Goal: Task Accomplishment & Management: Use online tool/utility

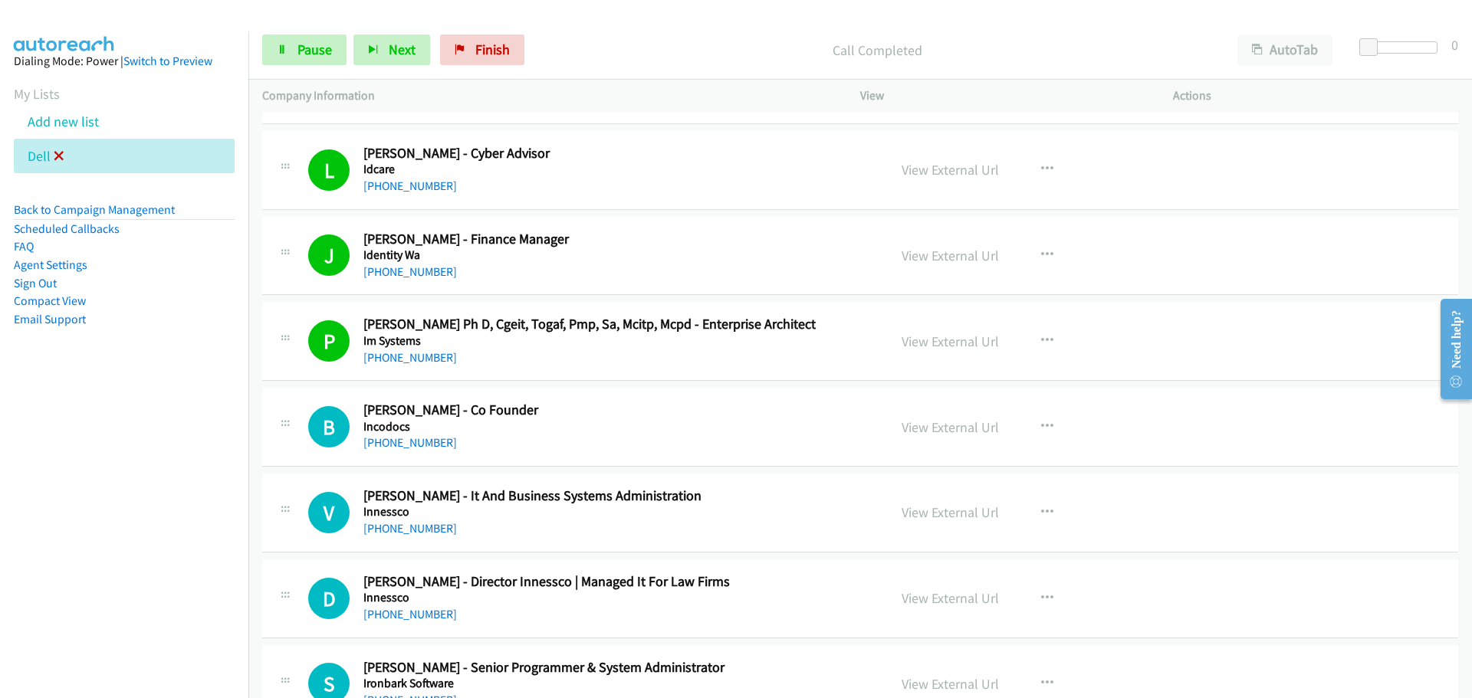
click at [54, 156] on icon at bounding box center [59, 157] width 11 height 11
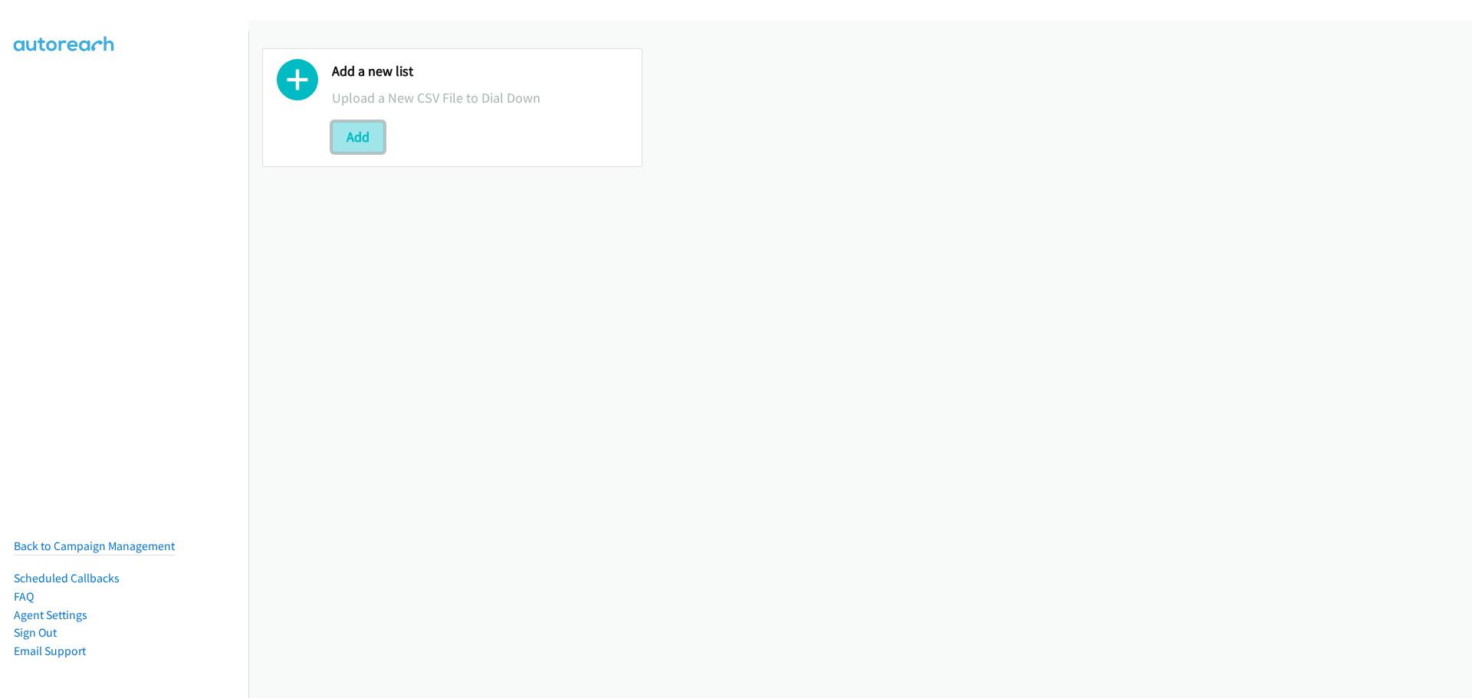
click at [350, 140] on button "Add" at bounding box center [358, 137] width 52 height 31
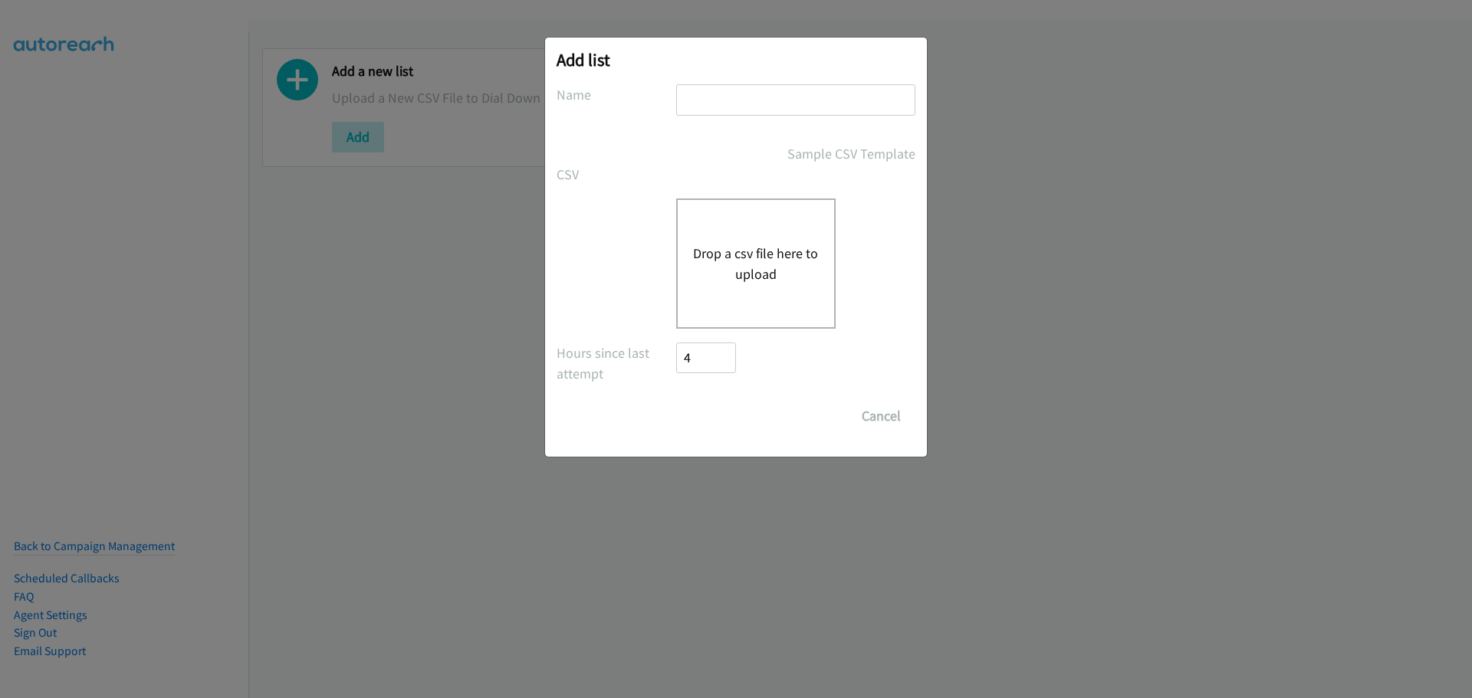
click at [844, 82] on div "Add list No phone fields were returned for that Report or List View Please uplo…" at bounding box center [736, 247] width 382 height 419
click at [839, 99] on input "text" at bounding box center [795, 99] width 239 height 31
type input "dell"
click at [783, 274] on button "Drop a csv file here to upload" at bounding box center [756, 263] width 126 height 41
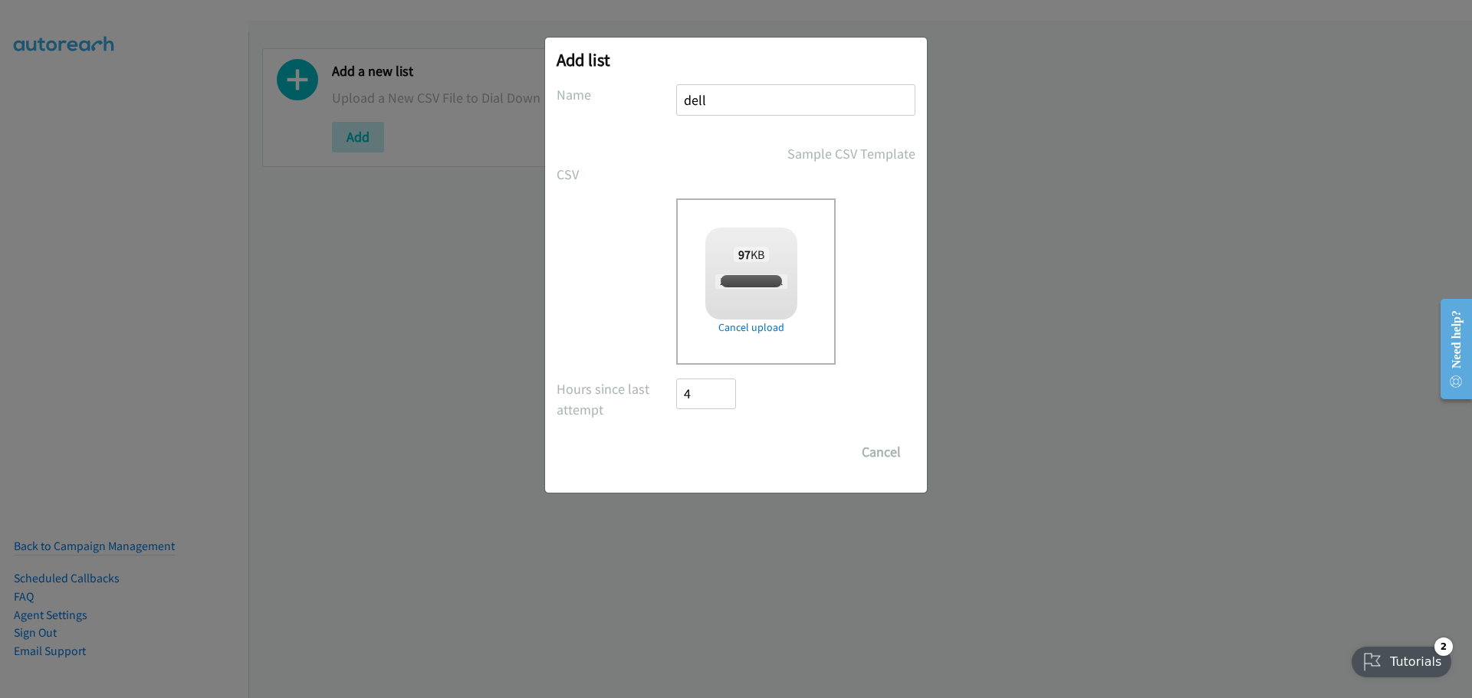
checkbox input "true"
drag, startPoint x: 728, startPoint y: 446, endPoint x: 727, endPoint y: 429, distance: 17.7
click at [728, 445] on input "Save List" at bounding box center [716, 452] width 81 height 31
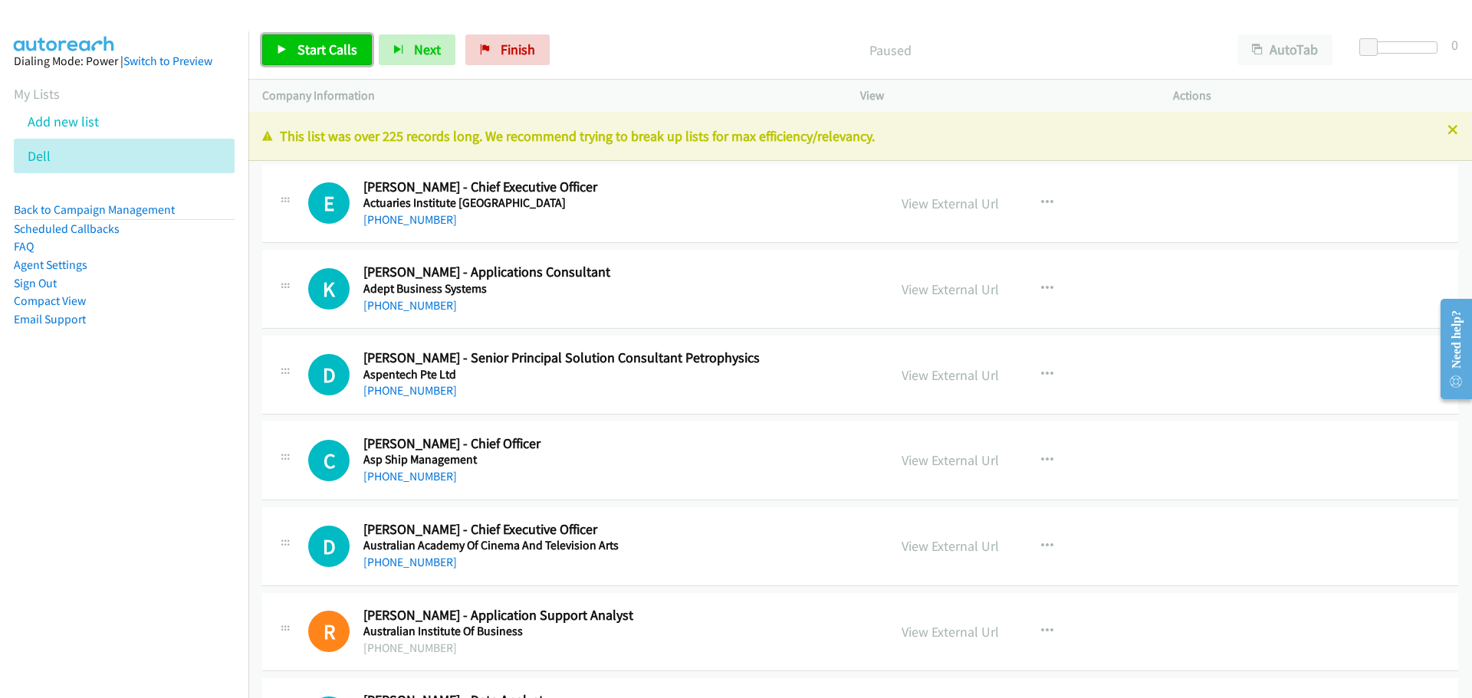
click at [301, 38] on link "Start Calls" at bounding box center [317, 50] width 110 height 31
click at [437, 309] on link "[PHONE_NUMBER]" at bounding box center [410, 305] width 94 height 15
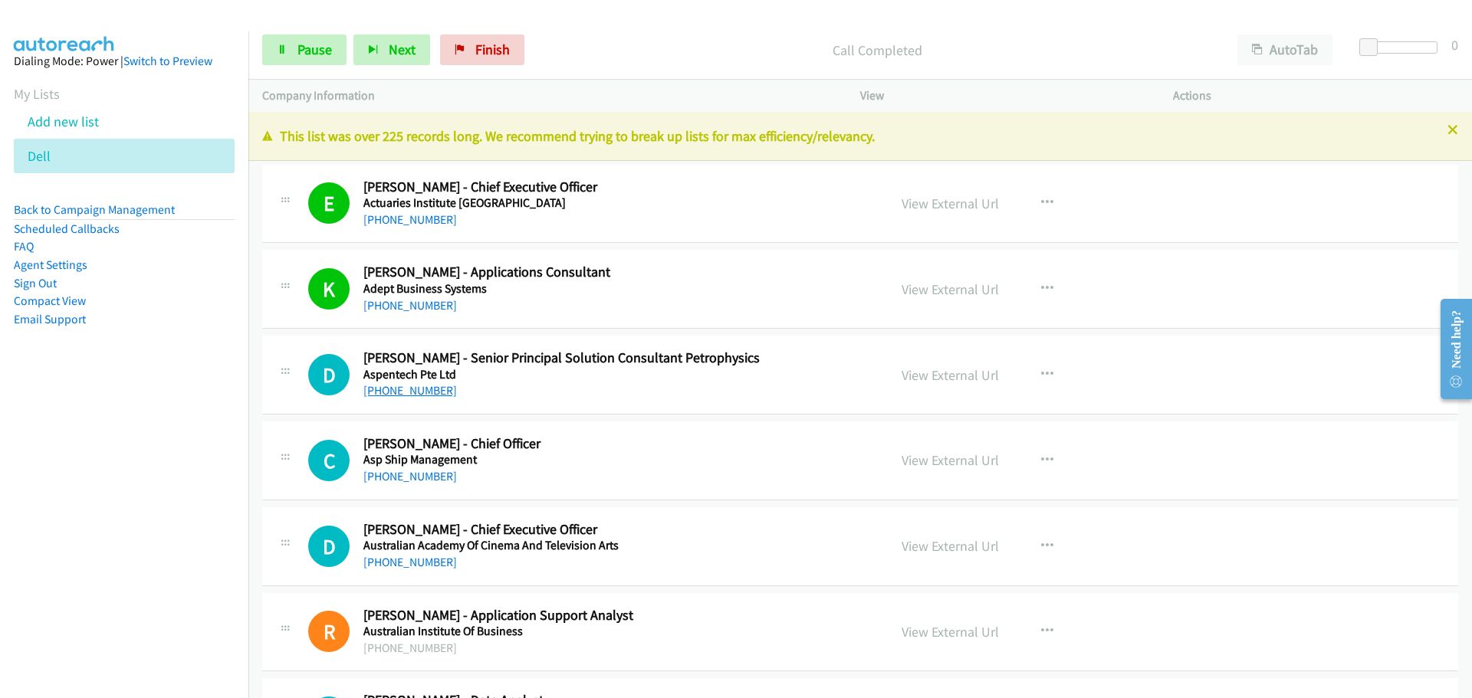
click at [404, 389] on link "+61 488 088 483" at bounding box center [410, 390] width 94 height 15
click at [403, 469] on link "+61 3 9211 9369" at bounding box center [410, 476] width 94 height 15
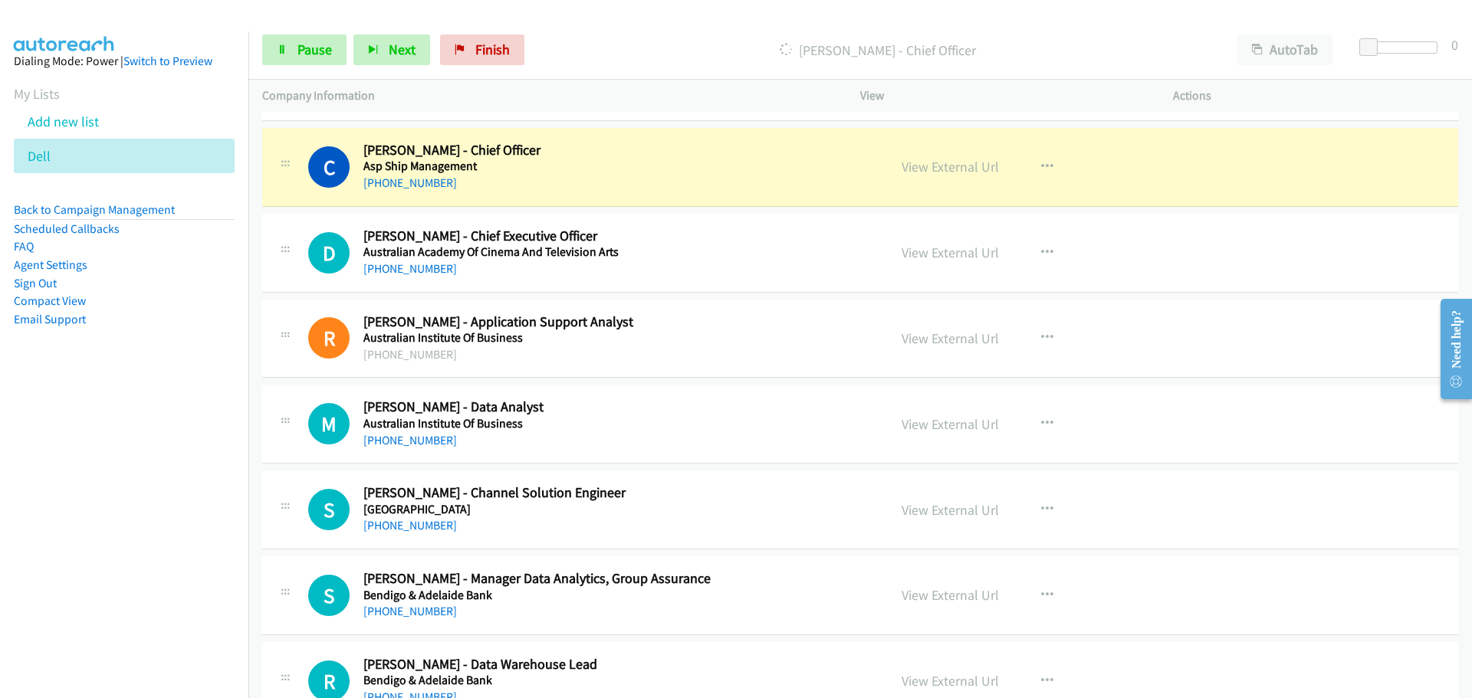
scroll to position [307, 0]
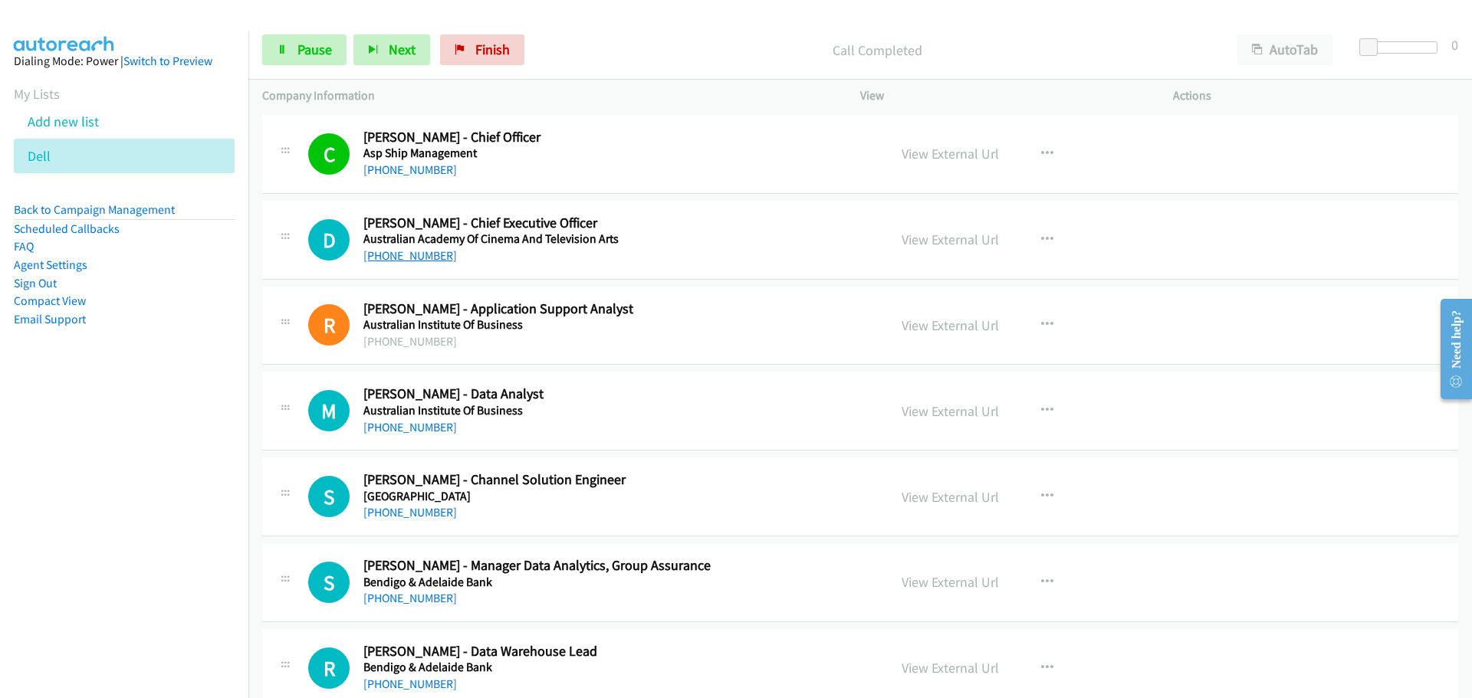
click at [417, 257] on link "+61 3 9695 7215" at bounding box center [410, 255] width 94 height 15
click at [415, 428] on link "+61 447 602 510" at bounding box center [410, 427] width 94 height 15
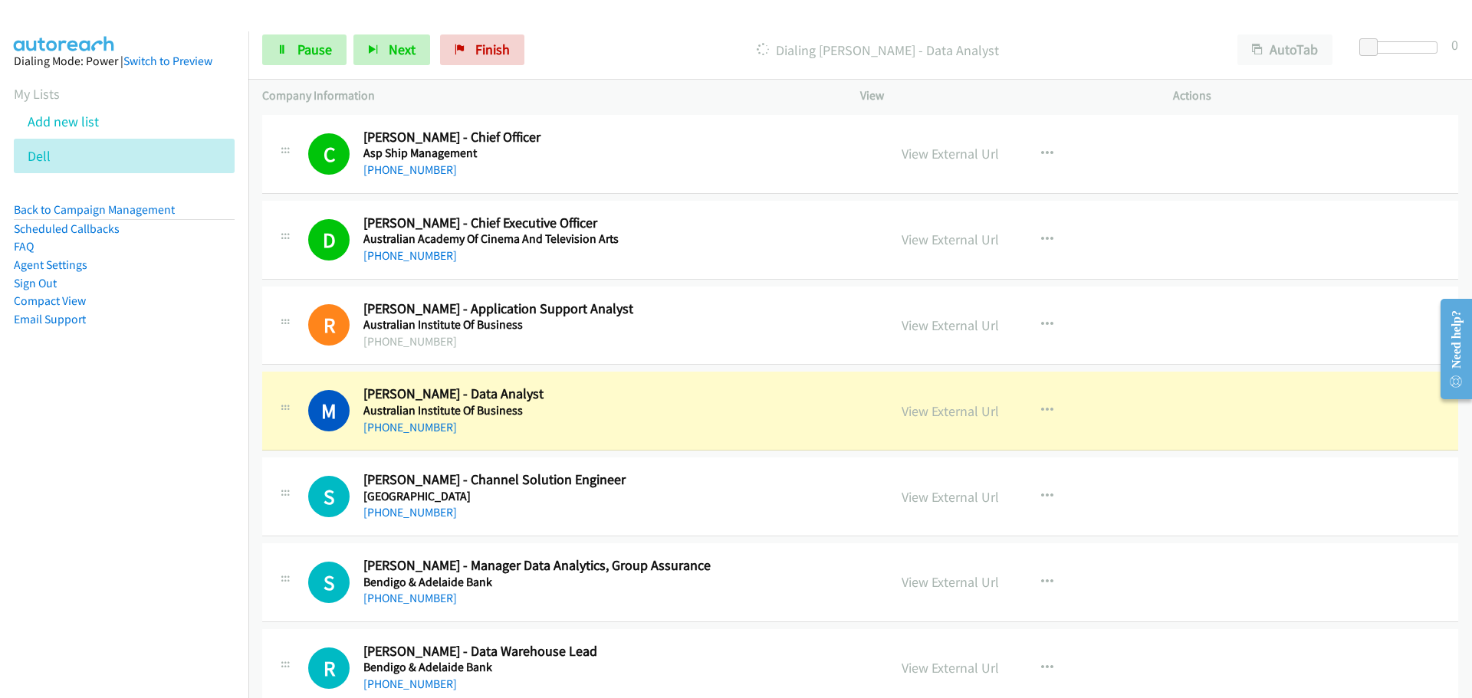
drag, startPoint x: 968, startPoint y: 412, endPoint x: 975, endPoint y: 394, distance: 19.7
click at [968, 412] on link "View External Url" at bounding box center [950, 412] width 97 height 18
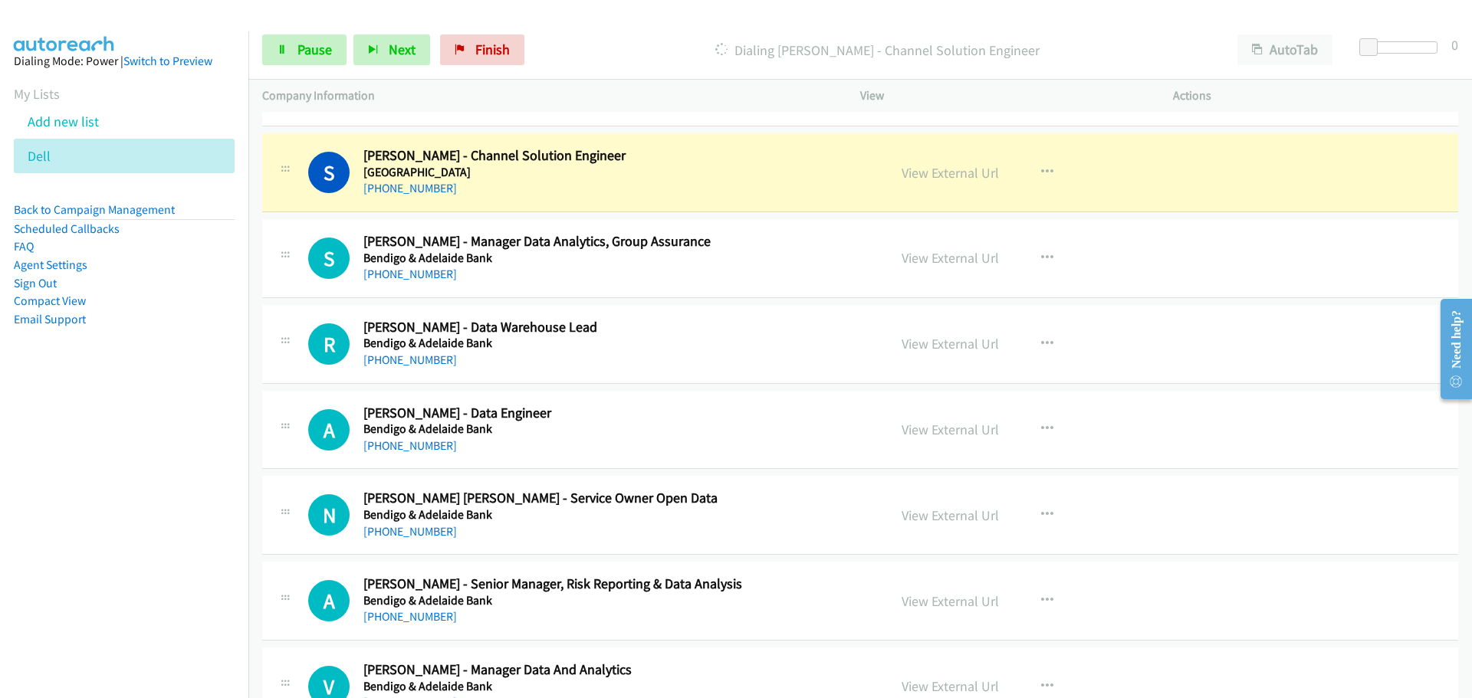
scroll to position [613, 0]
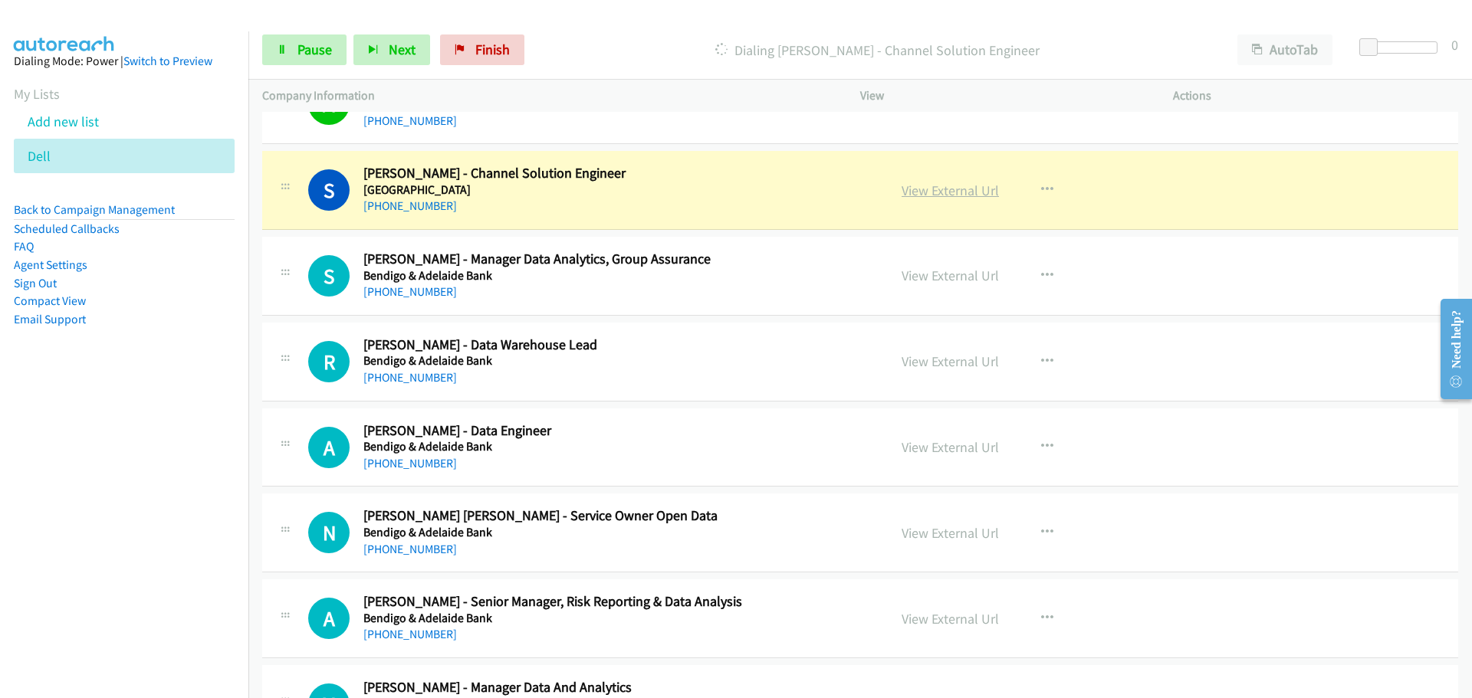
click at [943, 191] on link "View External Url" at bounding box center [950, 191] width 97 height 18
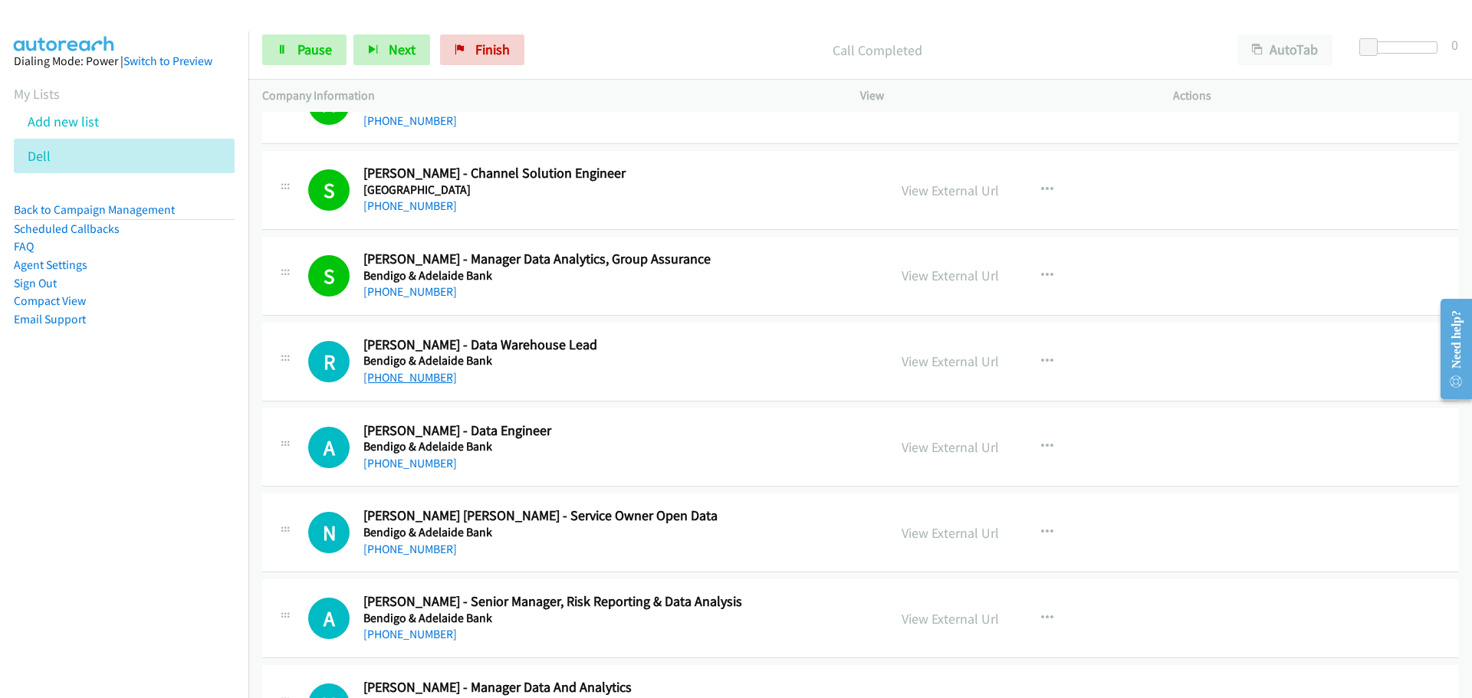
click at [380, 379] on link "+61 3 8414 7511" at bounding box center [410, 377] width 94 height 15
click at [430, 468] on link "+61 433 911 540" at bounding box center [410, 463] width 94 height 15
click at [412, 549] on link "+61 3 8650 4704" at bounding box center [410, 549] width 94 height 15
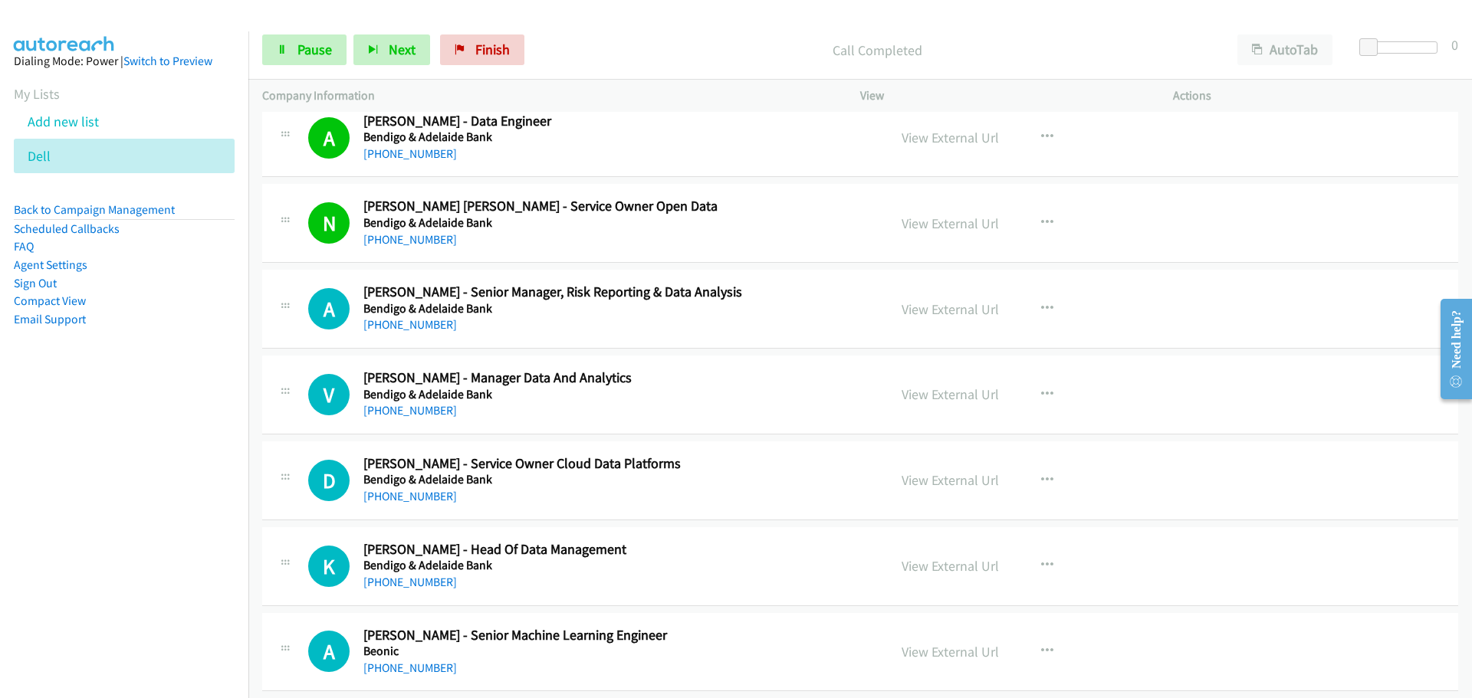
scroll to position [997, 0]
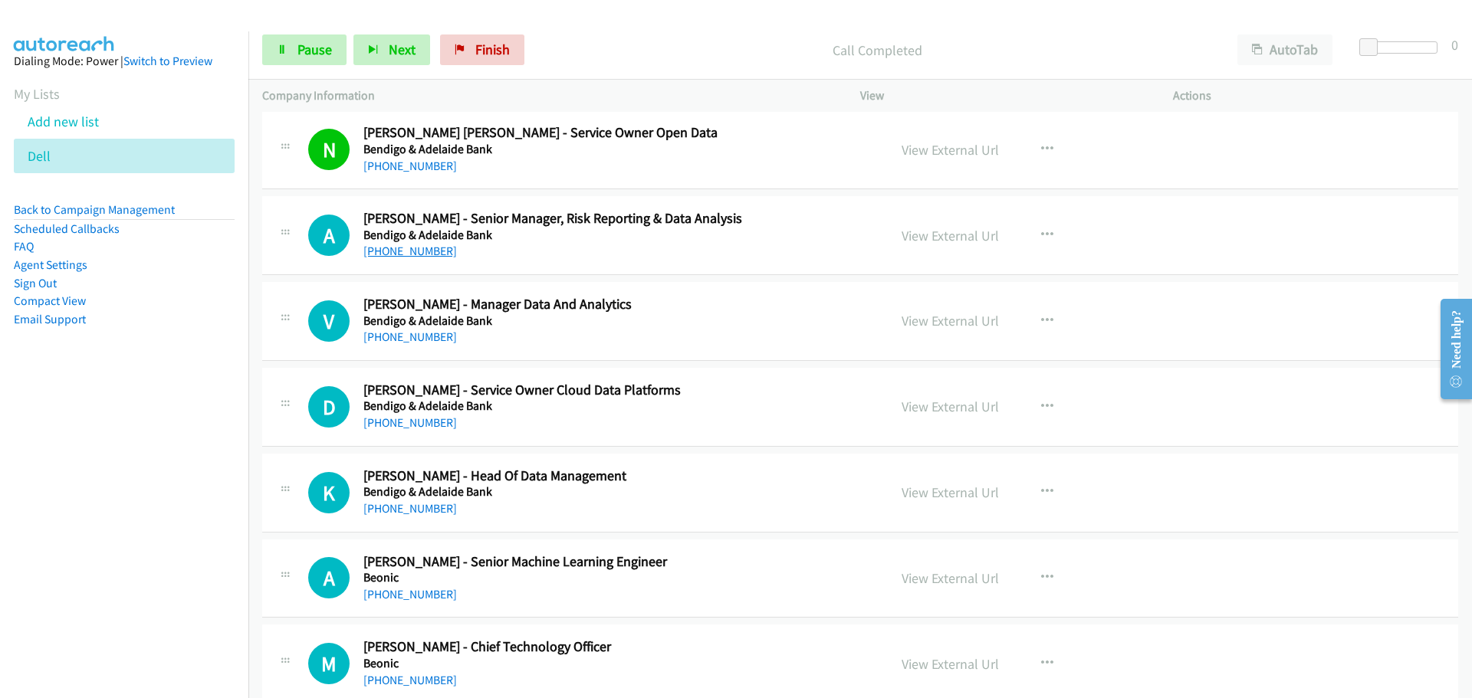
click at [423, 251] on link "+61 448 246 290" at bounding box center [410, 251] width 94 height 15
click at [392, 337] on link "+61 449 209 752" at bounding box center [410, 337] width 94 height 15
click at [399, 415] on div "+61 406 968 709" at bounding box center [615, 423] width 505 height 18
click at [421, 505] on link "+61 409 850 461" at bounding box center [410, 508] width 94 height 15
click at [405, 586] on div "+61 431 371 072" at bounding box center [615, 595] width 505 height 18
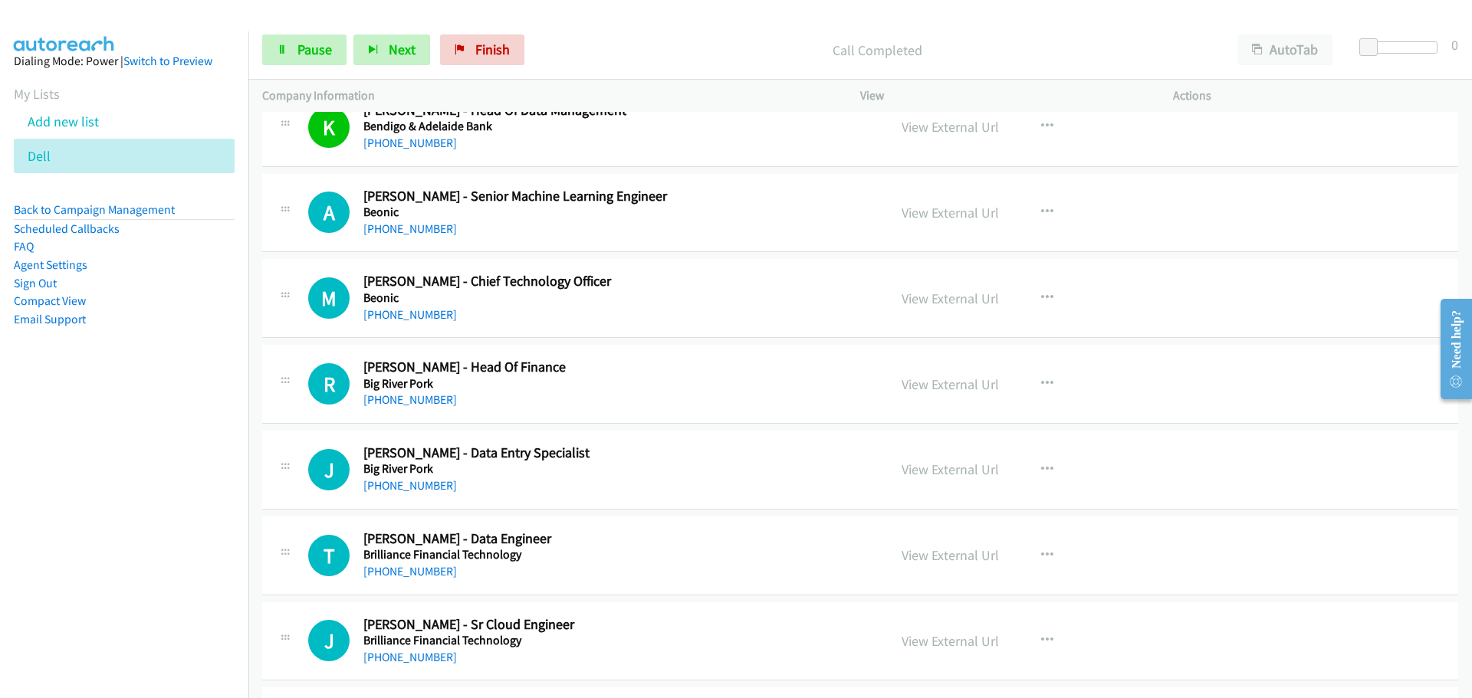
scroll to position [1380, 0]
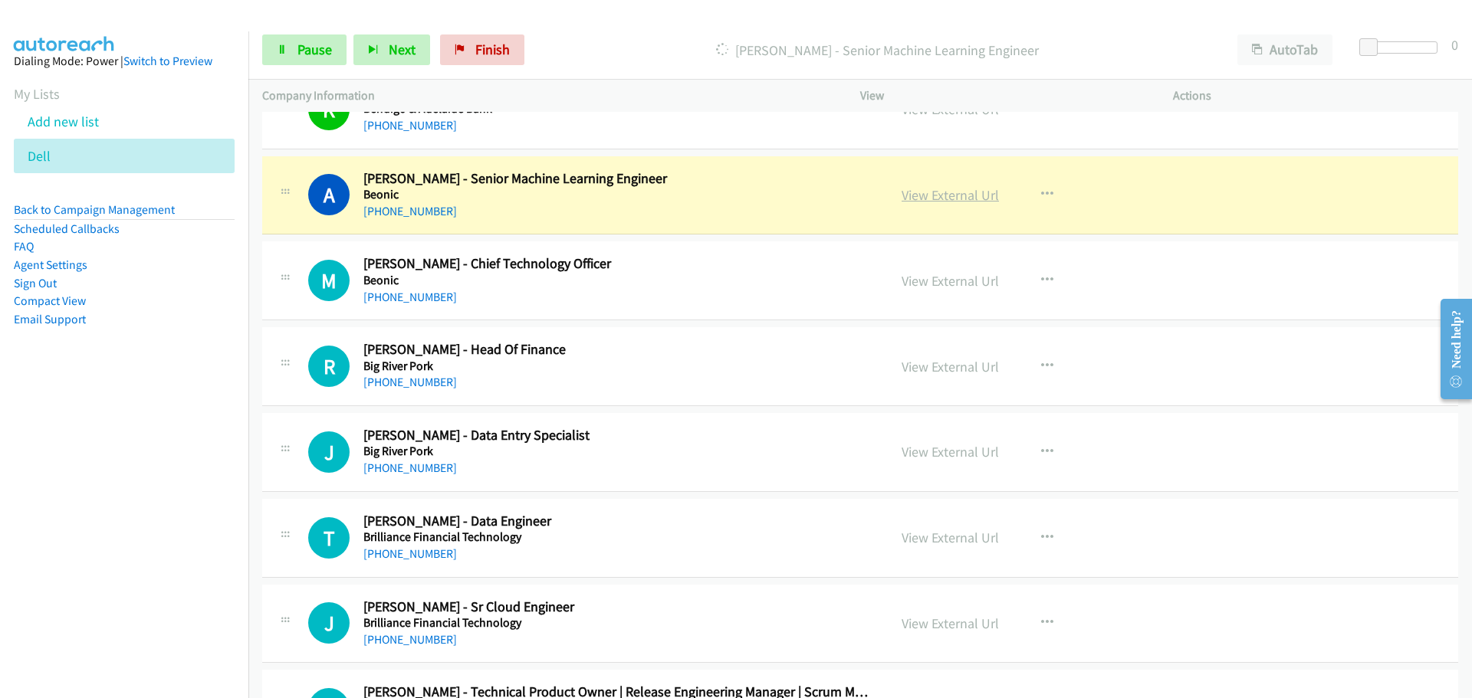
click at [929, 199] on link "View External Url" at bounding box center [950, 195] width 97 height 18
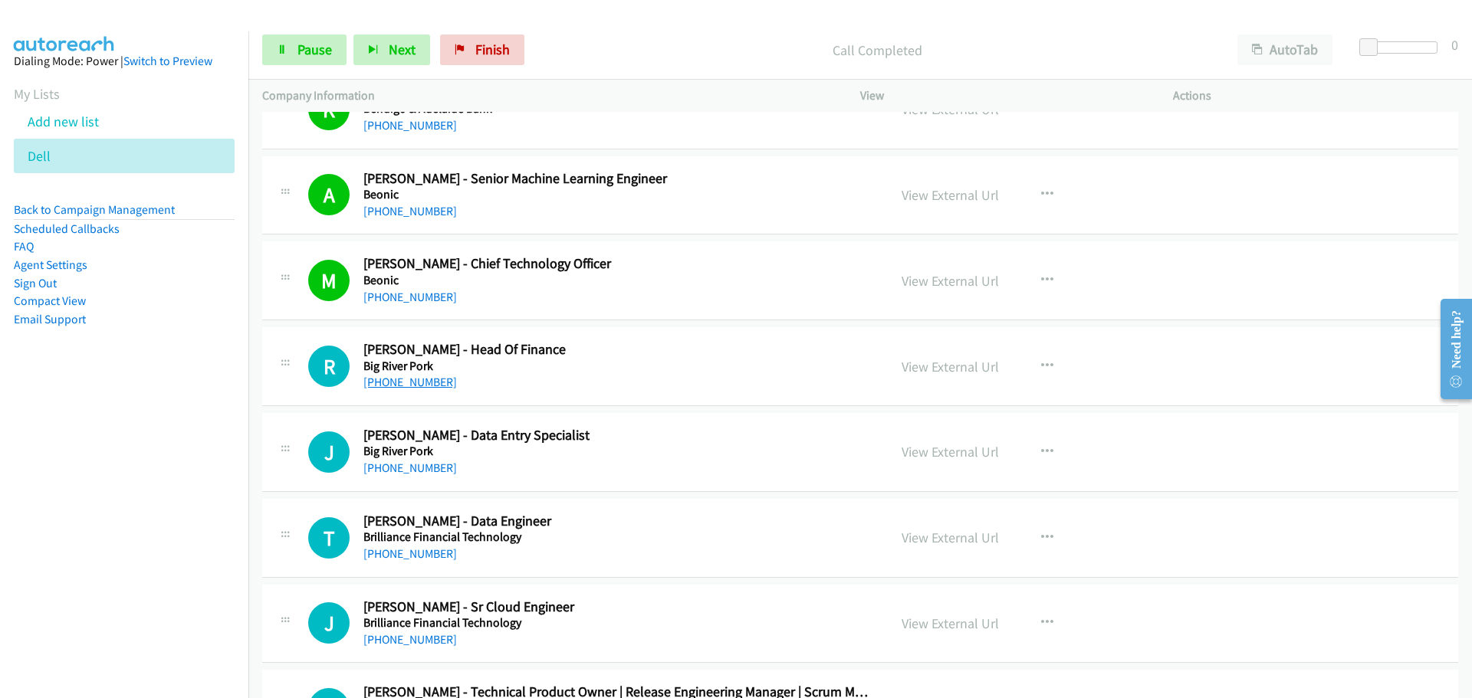
click at [391, 377] on link "+61 457 236 608" at bounding box center [410, 382] width 94 height 15
drag, startPoint x: 380, startPoint y: 462, endPoint x: 383, endPoint y: 453, distance: 8.7
click at [380, 462] on link "+61 432 828 478" at bounding box center [410, 468] width 94 height 15
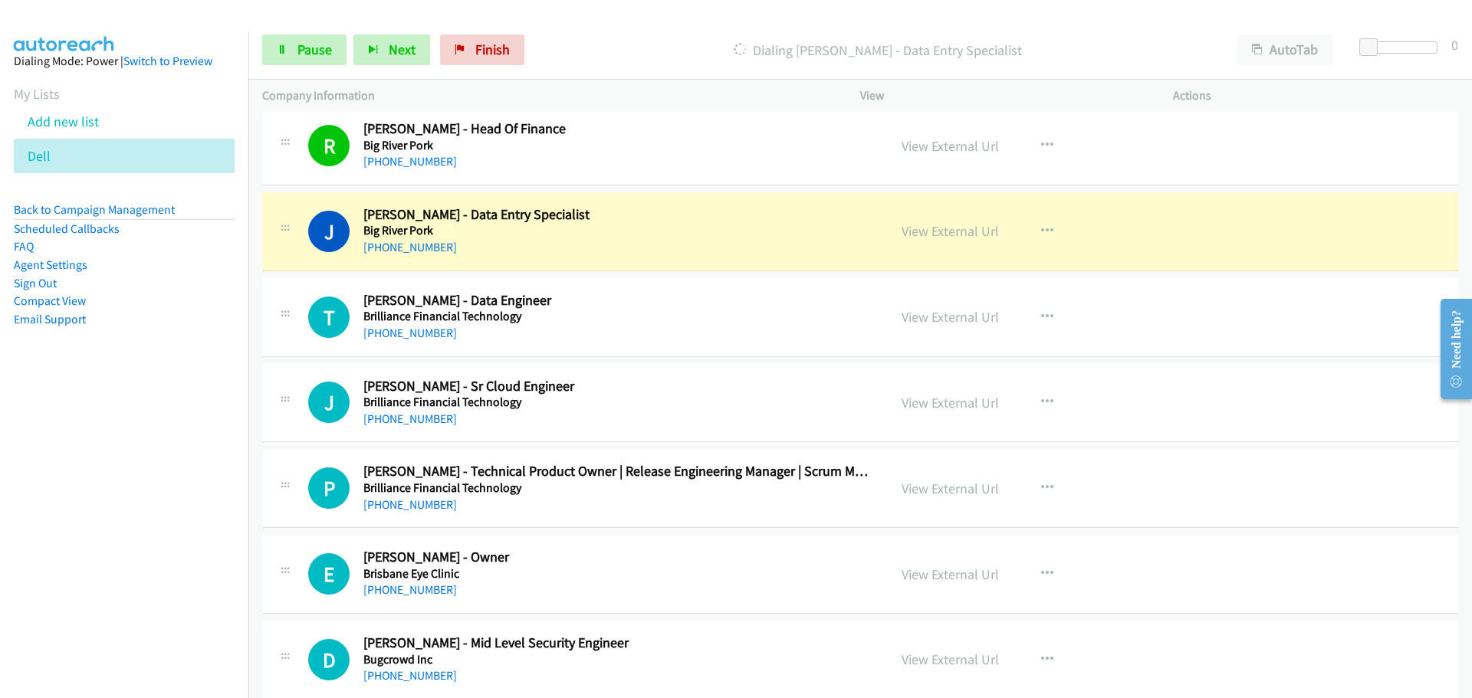
scroll to position [1687, 0]
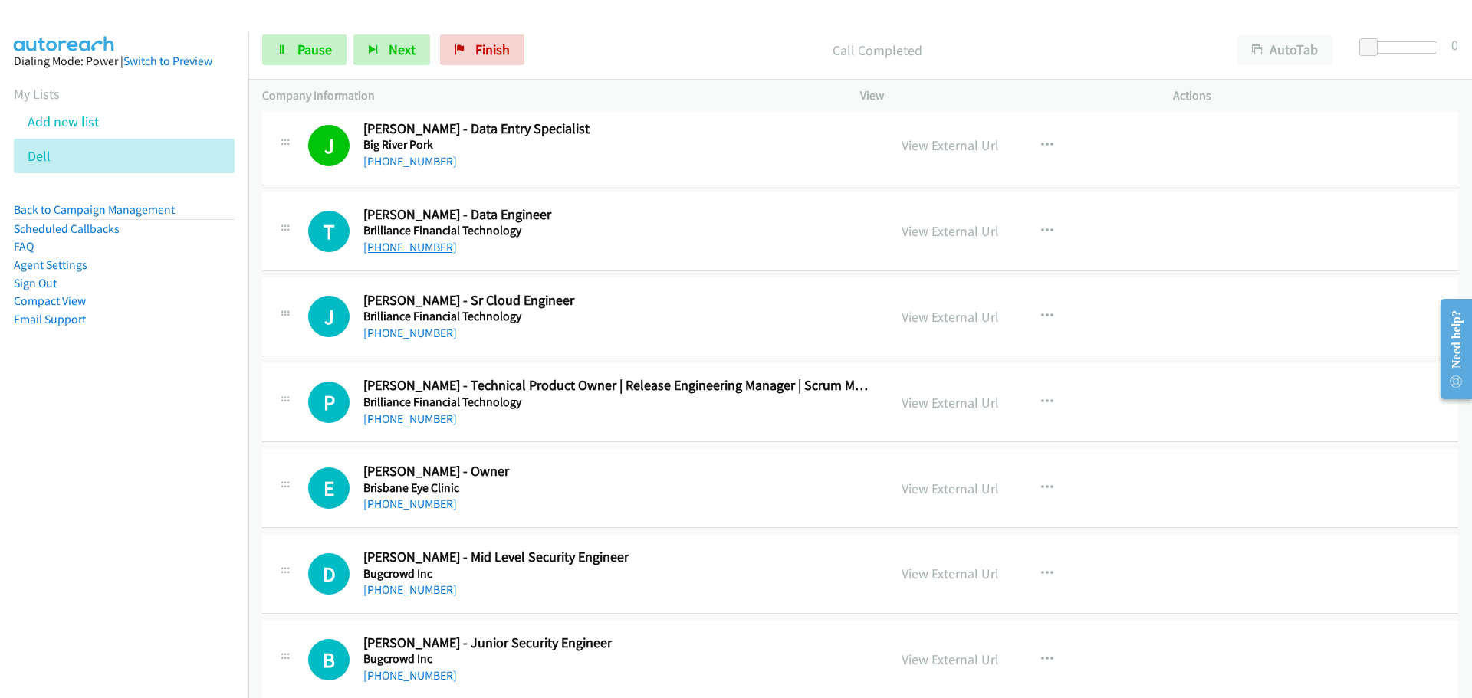
click at [406, 245] on link "+61 401 916 346" at bounding box center [410, 247] width 94 height 15
click at [422, 327] on link "+61 469 732 018" at bounding box center [410, 333] width 94 height 15
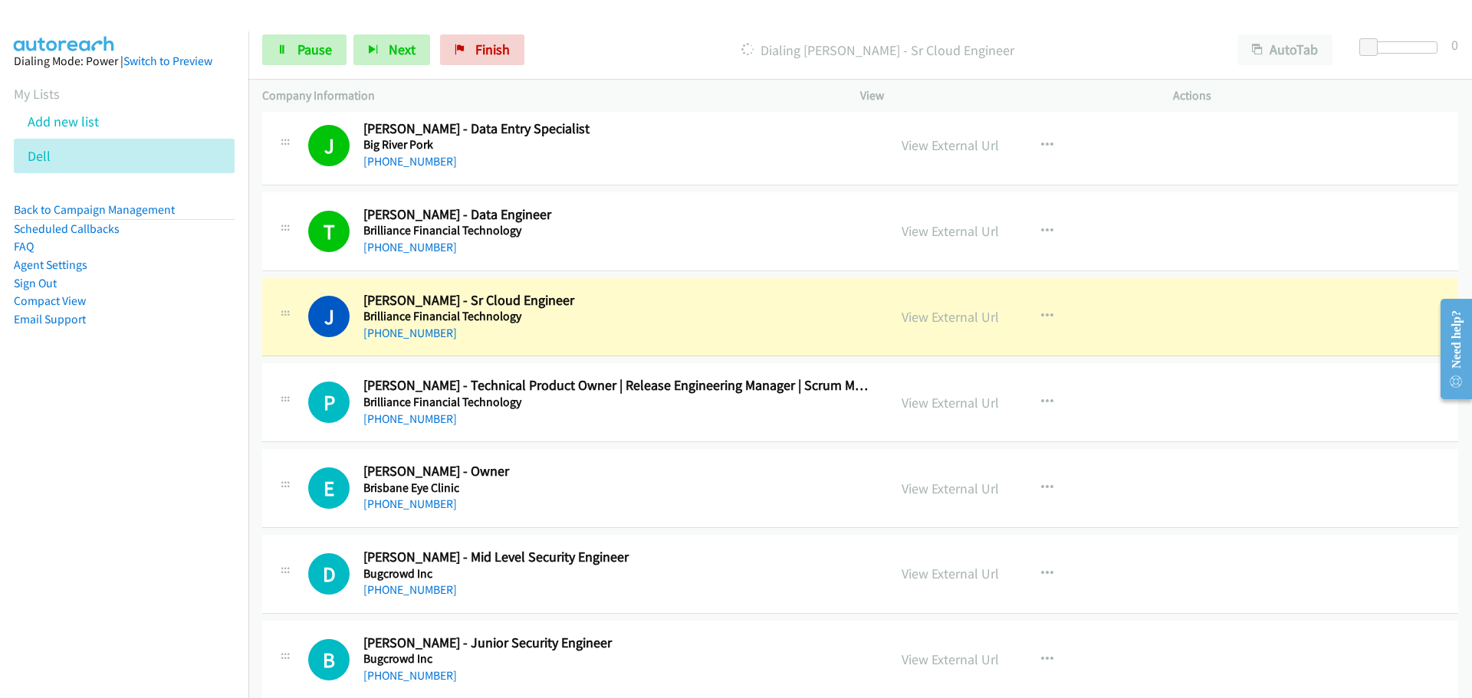
scroll to position [1917, 0]
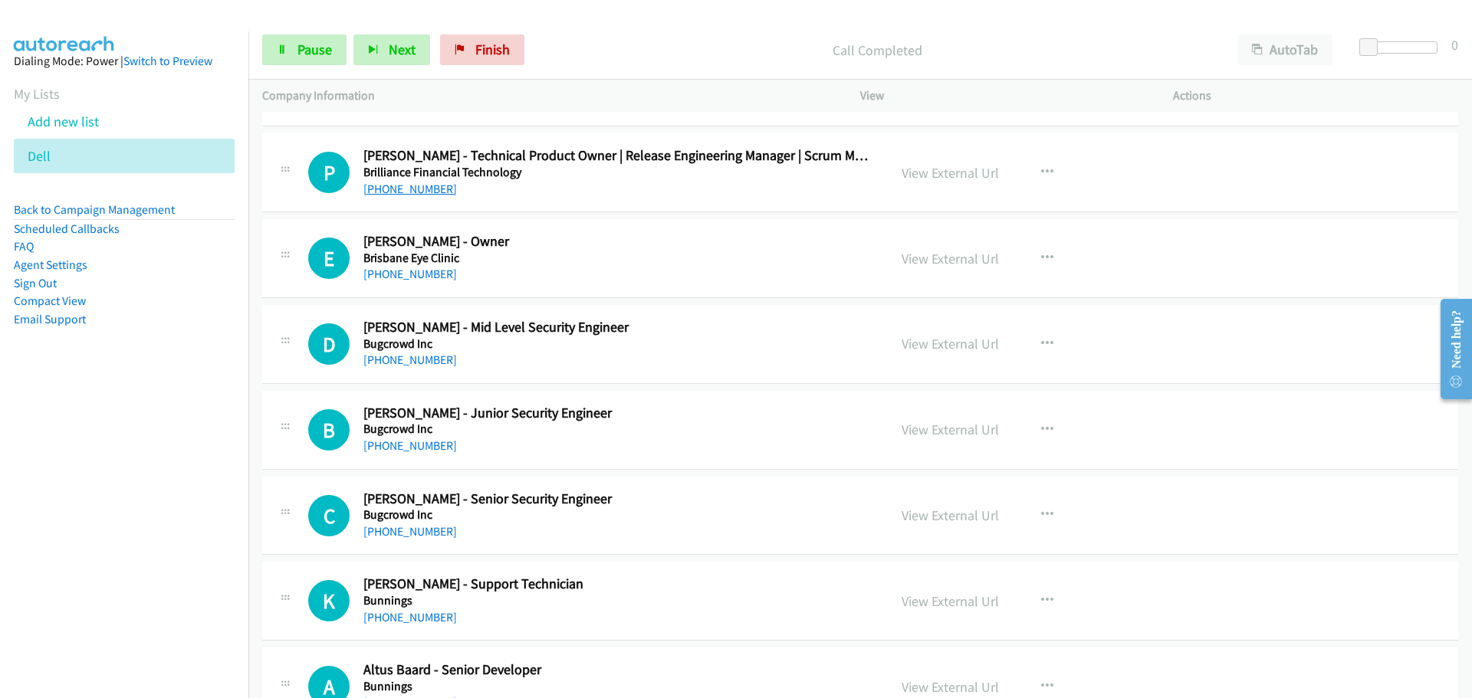
click at [422, 185] on link "+61 452 175 116" at bounding box center [410, 189] width 94 height 15
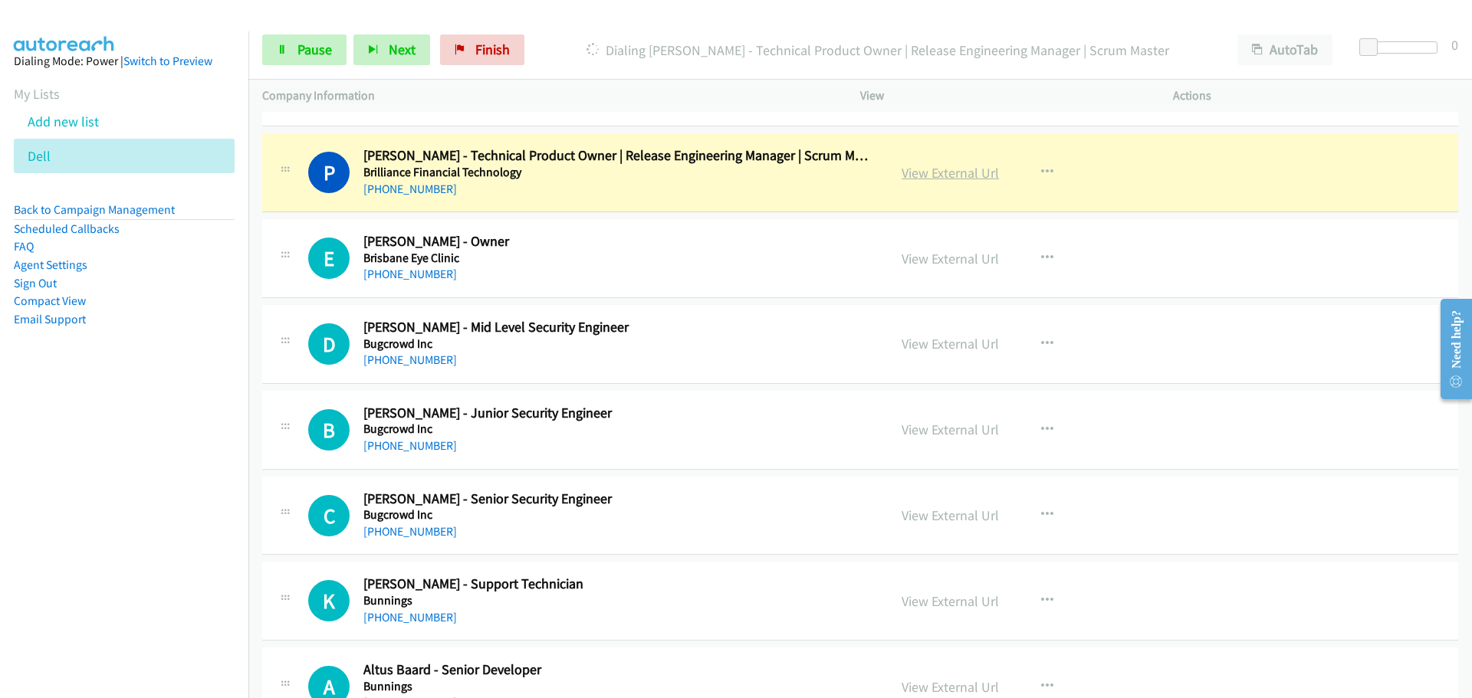
click at [952, 171] on link "View External Url" at bounding box center [950, 173] width 97 height 18
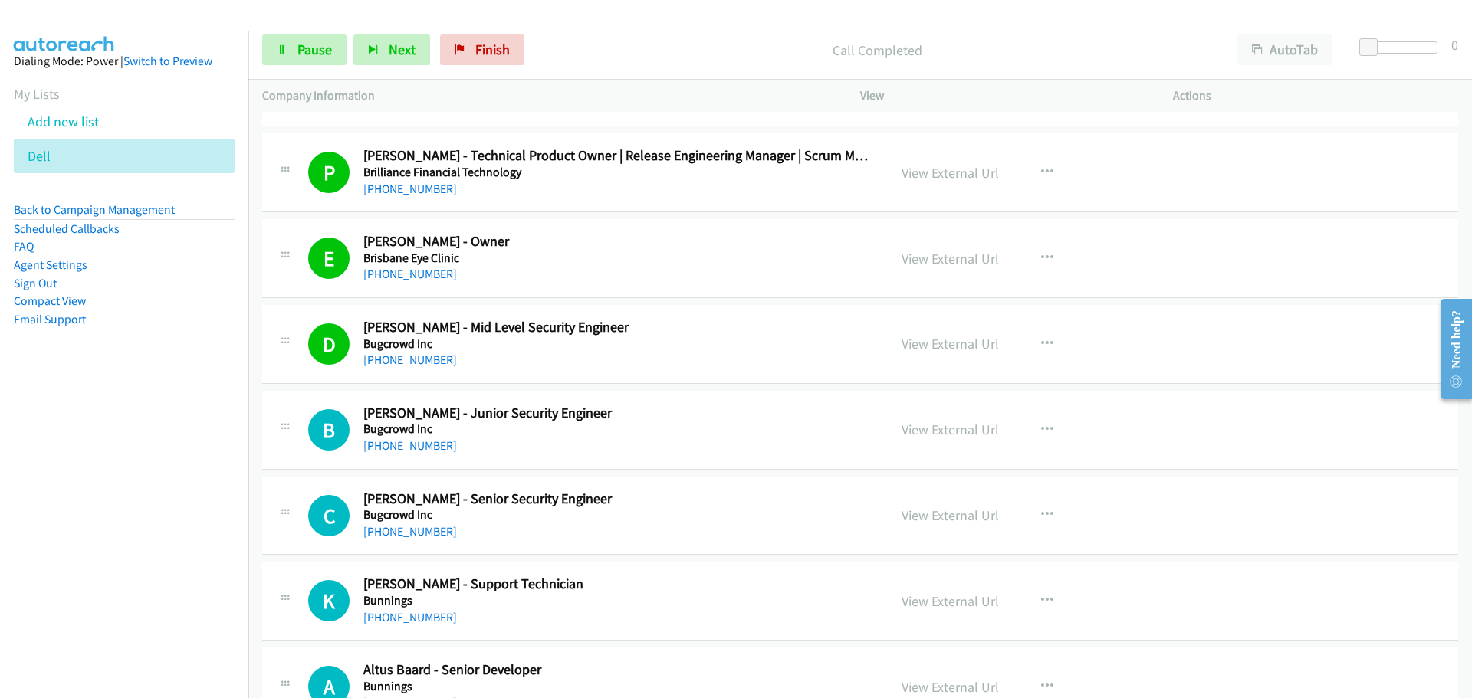
click at [397, 445] on link "+61 402 627 935" at bounding box center [410, 446] width 94 height 15
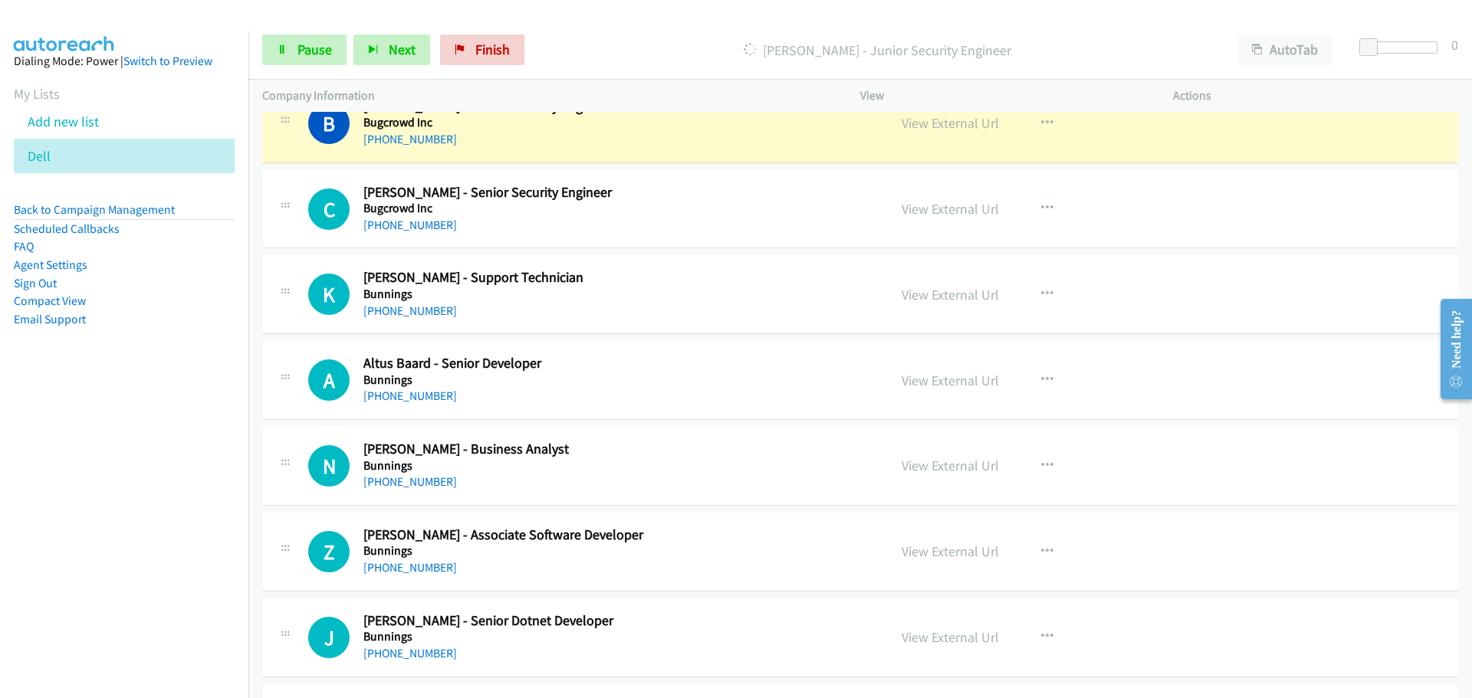
scroll to position [2147, 0]
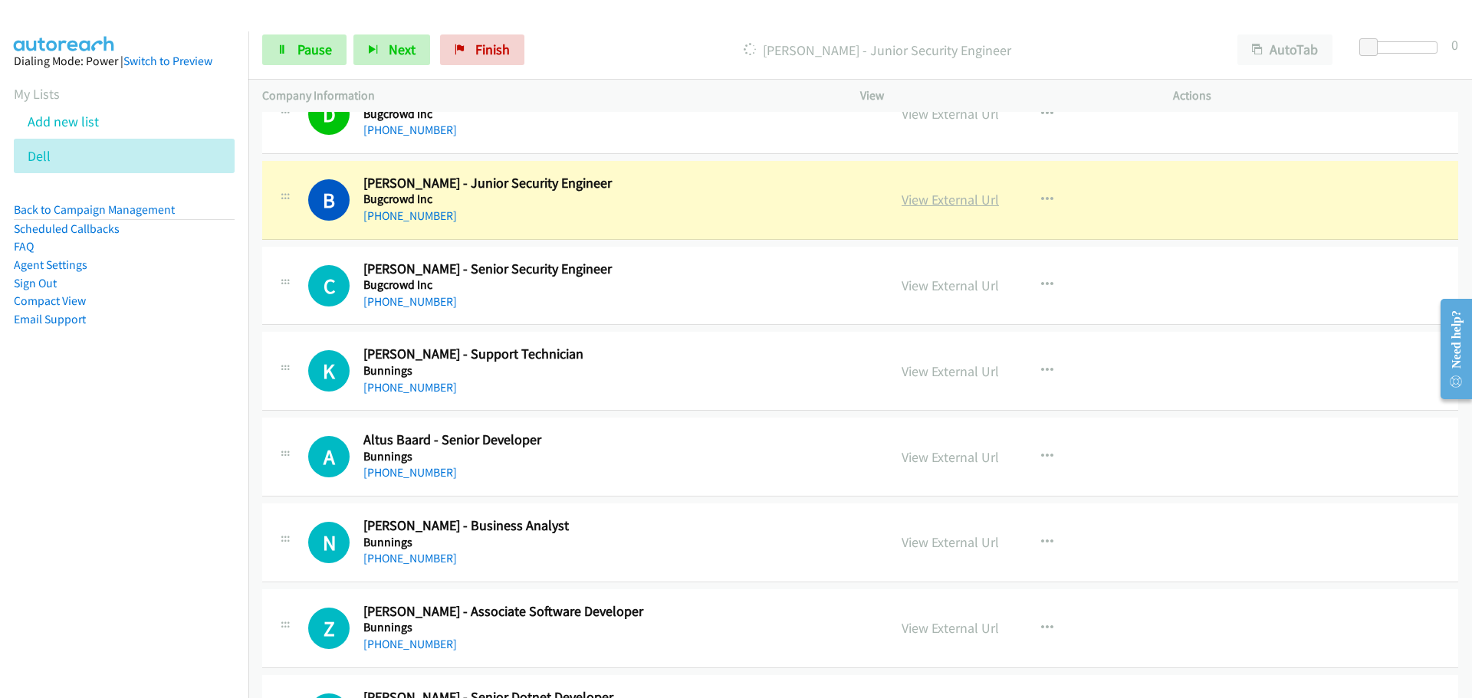
click at [968, 199] on link "View External Url" at bounding box center [950, 200] width 97 height 18
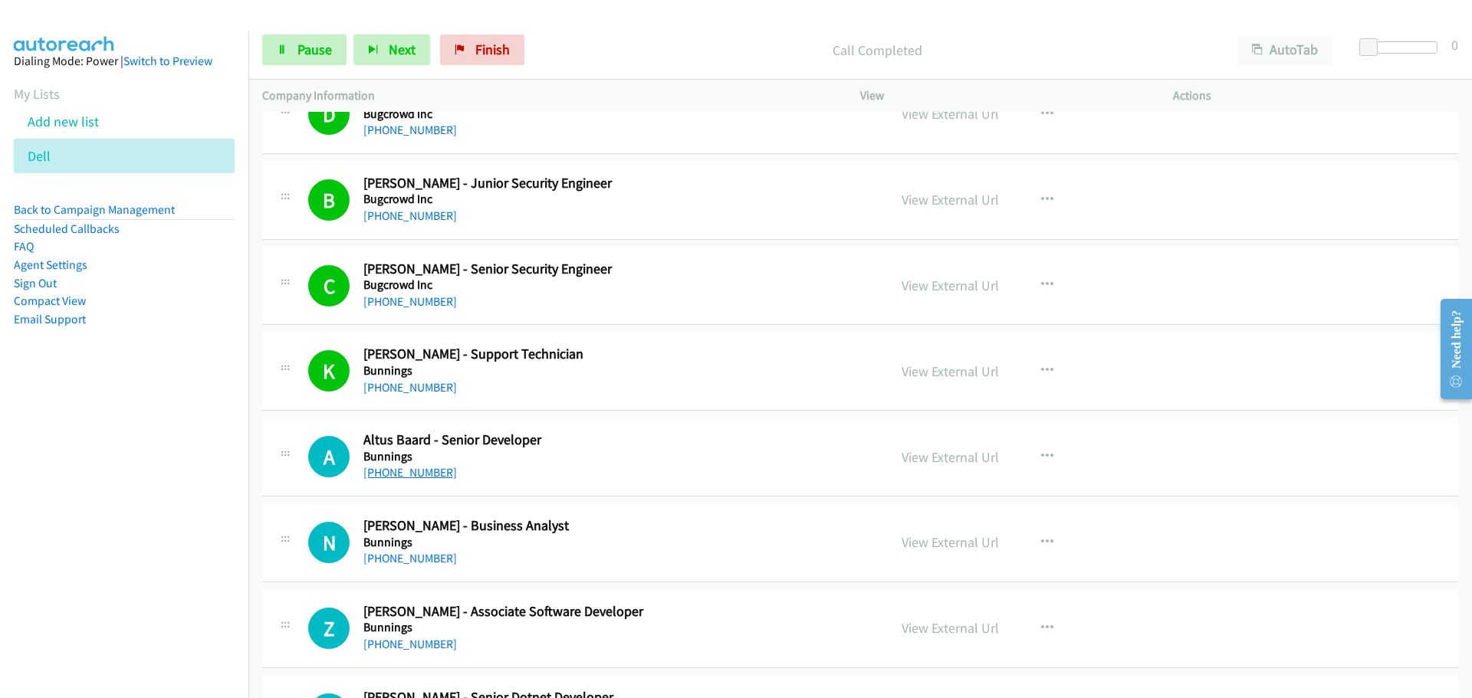
click at [391, 479] on link "+61 472 697 933" at bounding box center [410, 472] width 94 height 15
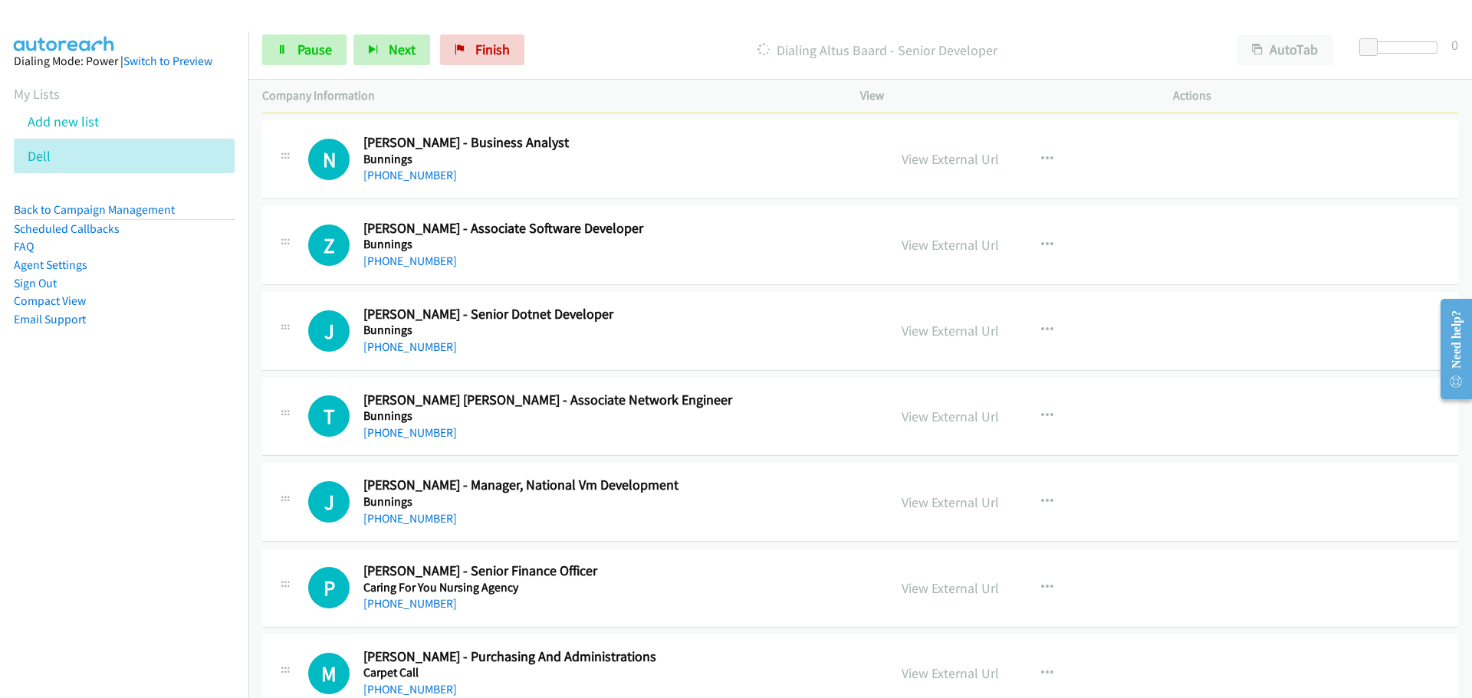
scroll to position [2453, 0]
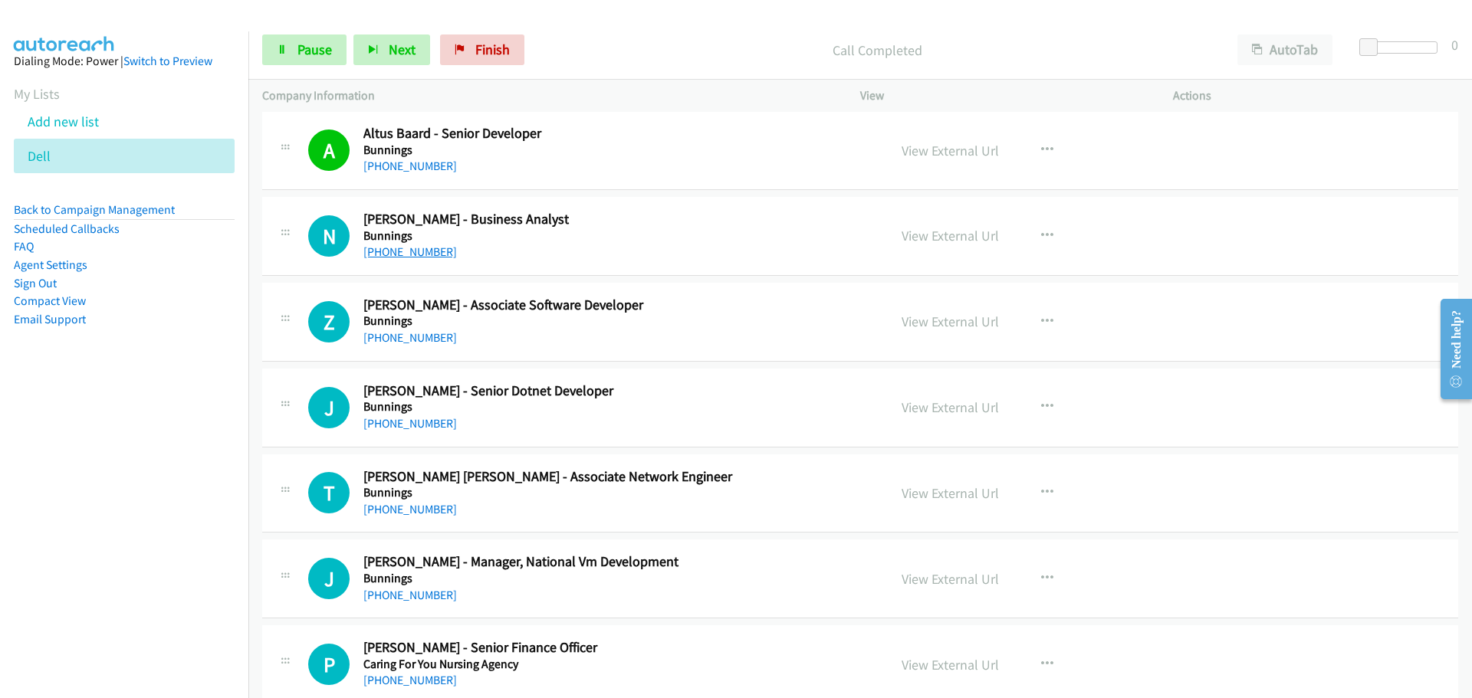
click at [410, 253] on link "+61 8 9365 1734" at bounding box center [410, 252] width 94 height 15
click at [383, 335] on link "+61 424 774 868" at bounding box center [410, 337] width 94 height 15
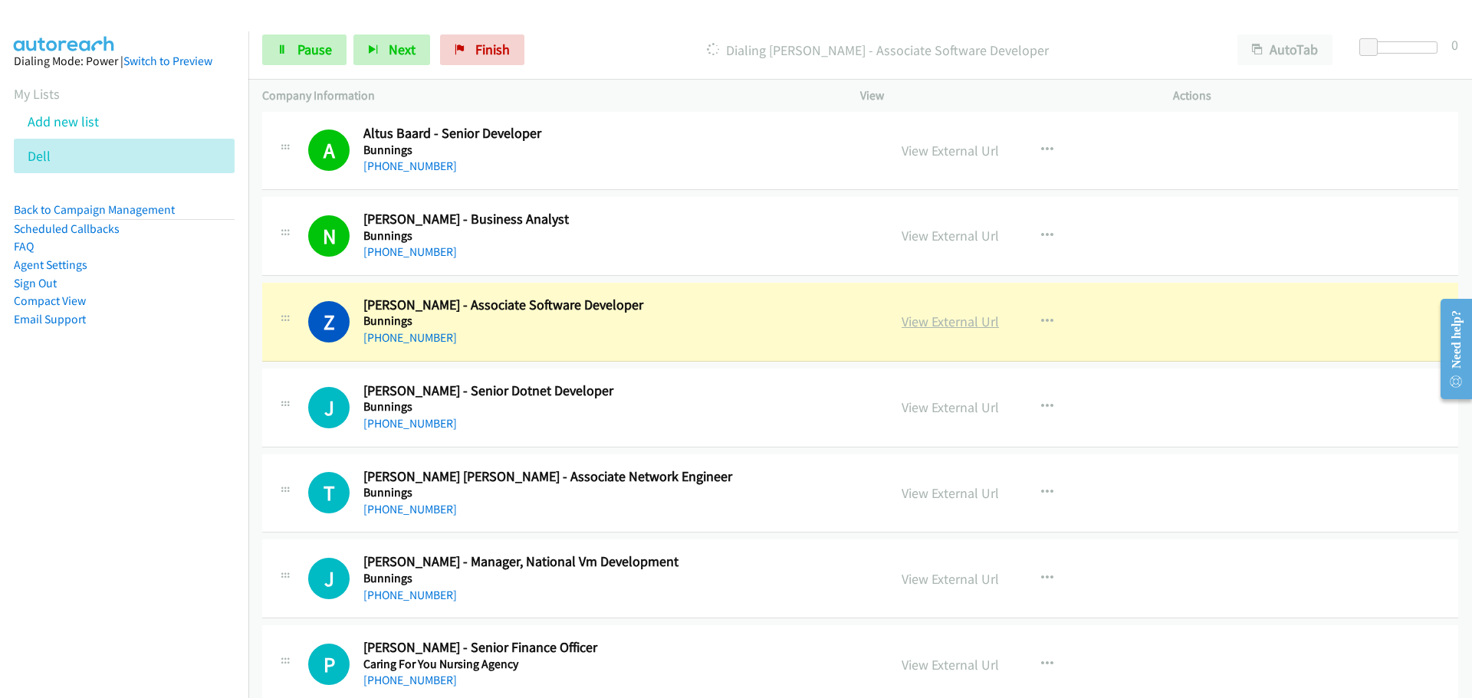
click at [933, 320] on link "View External Url" at bounding box center [950, 322] width 97 height 18
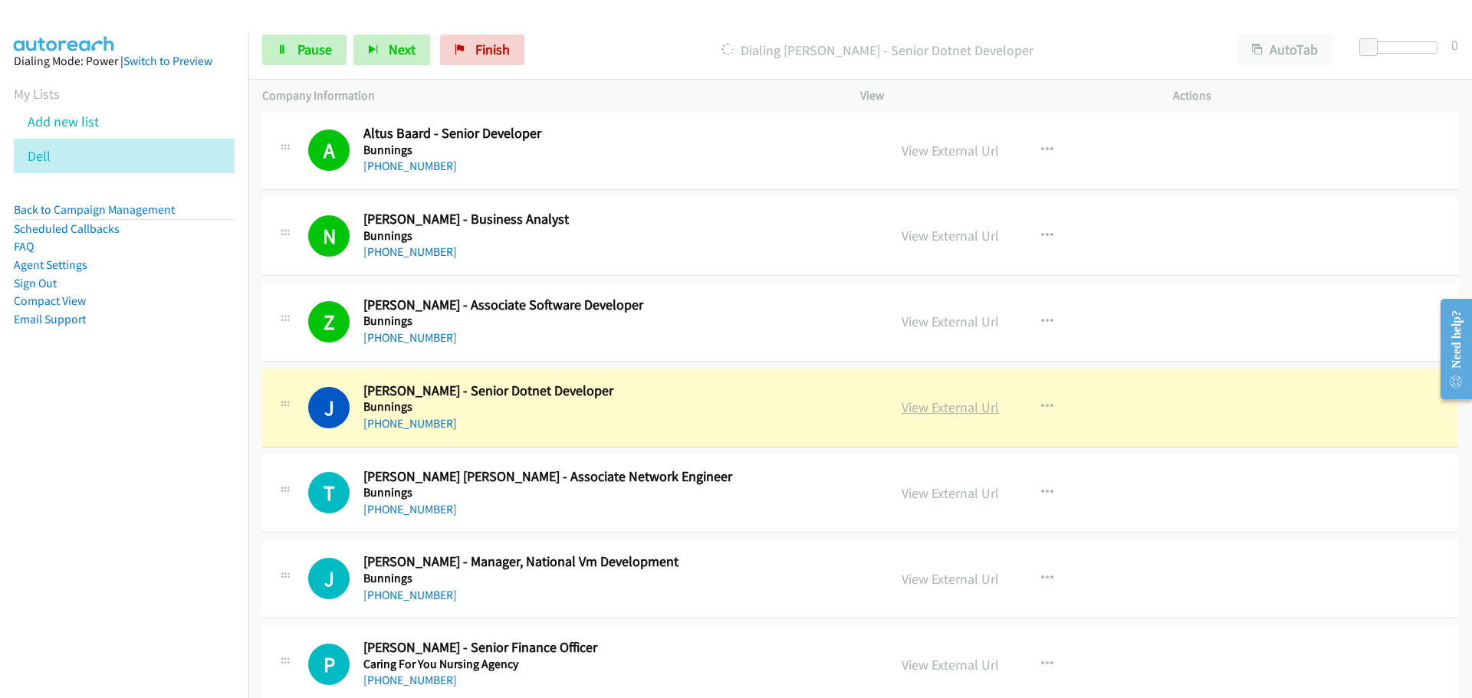
click at [937, 403] on link "View External Url" at bounding box center [950, 408] width 97 height 18
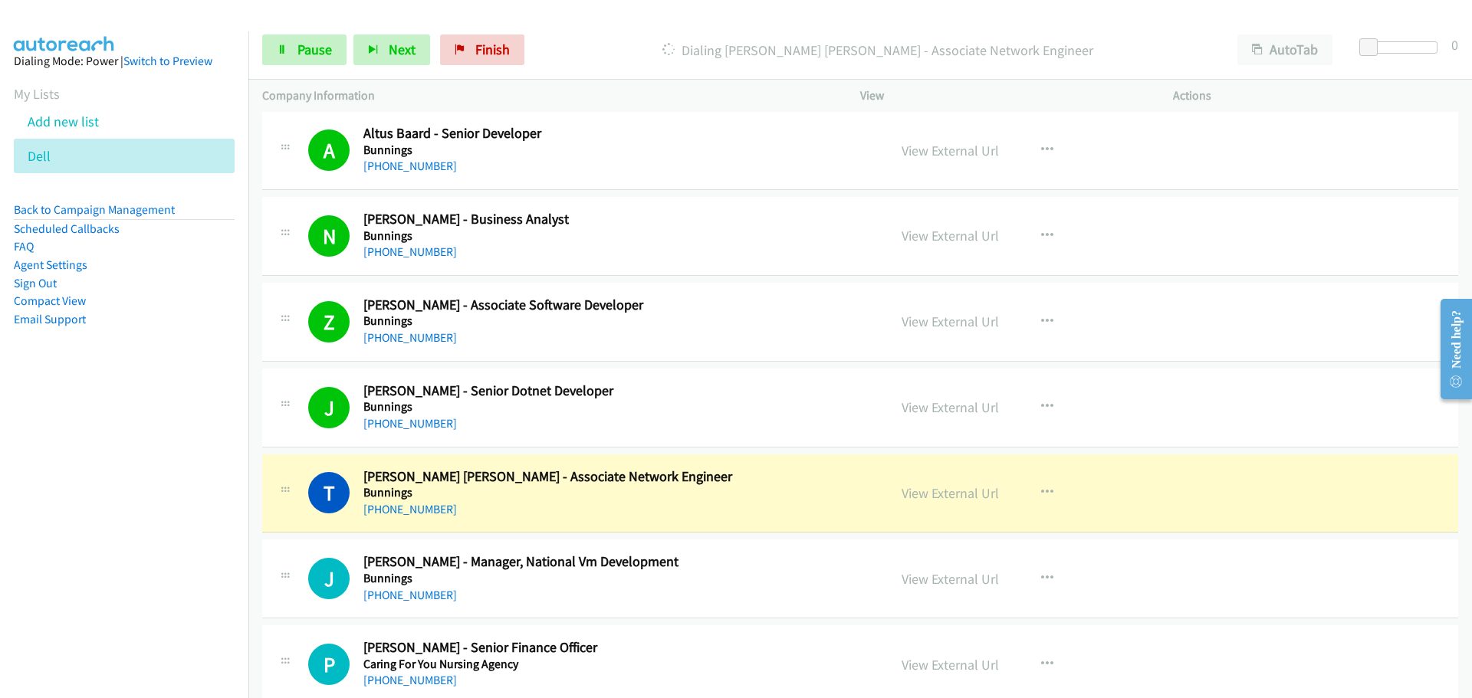
scroll to position [2760, 0]
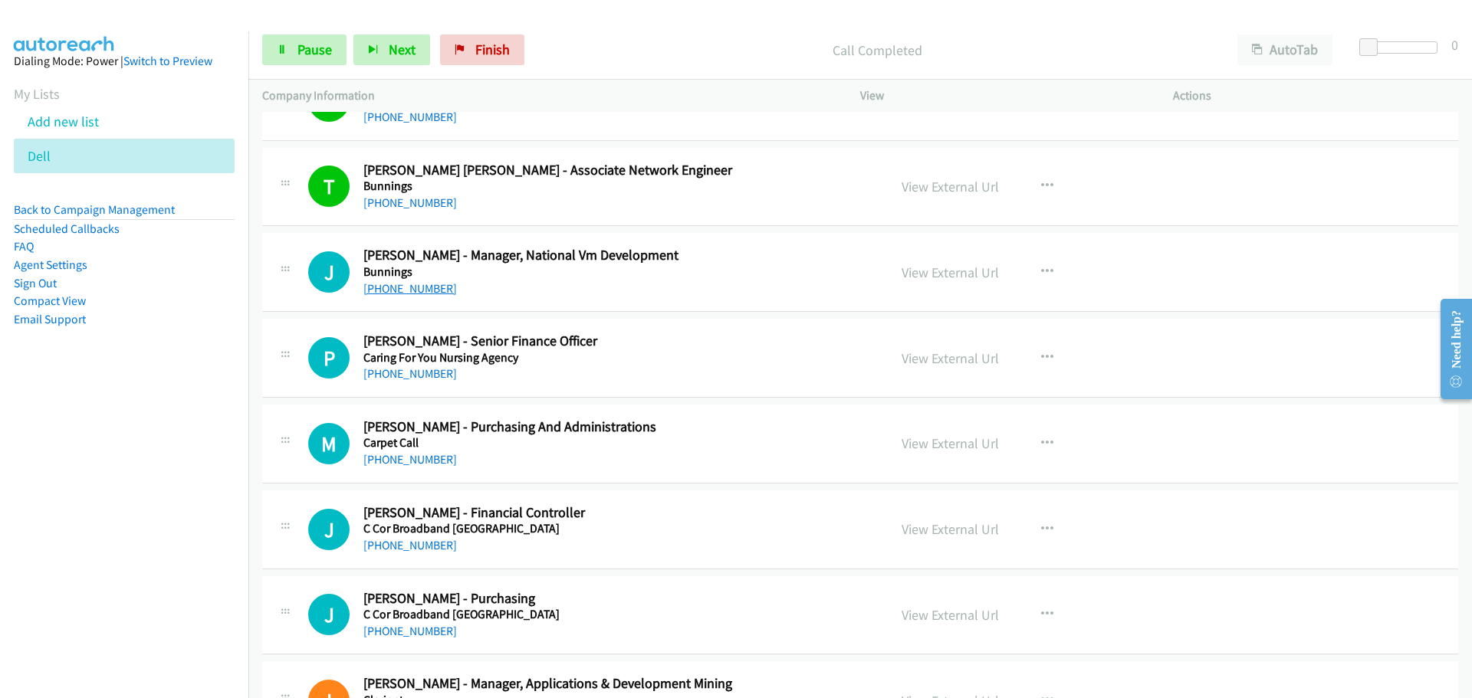
click at [403, 286] on link "+61 413 258 068" at bounding box center [410, 288] width 94 height 15
click at [389, 370] on link "+61 3 5971 2100" at bounding box center [410, 373] width 94 height 15
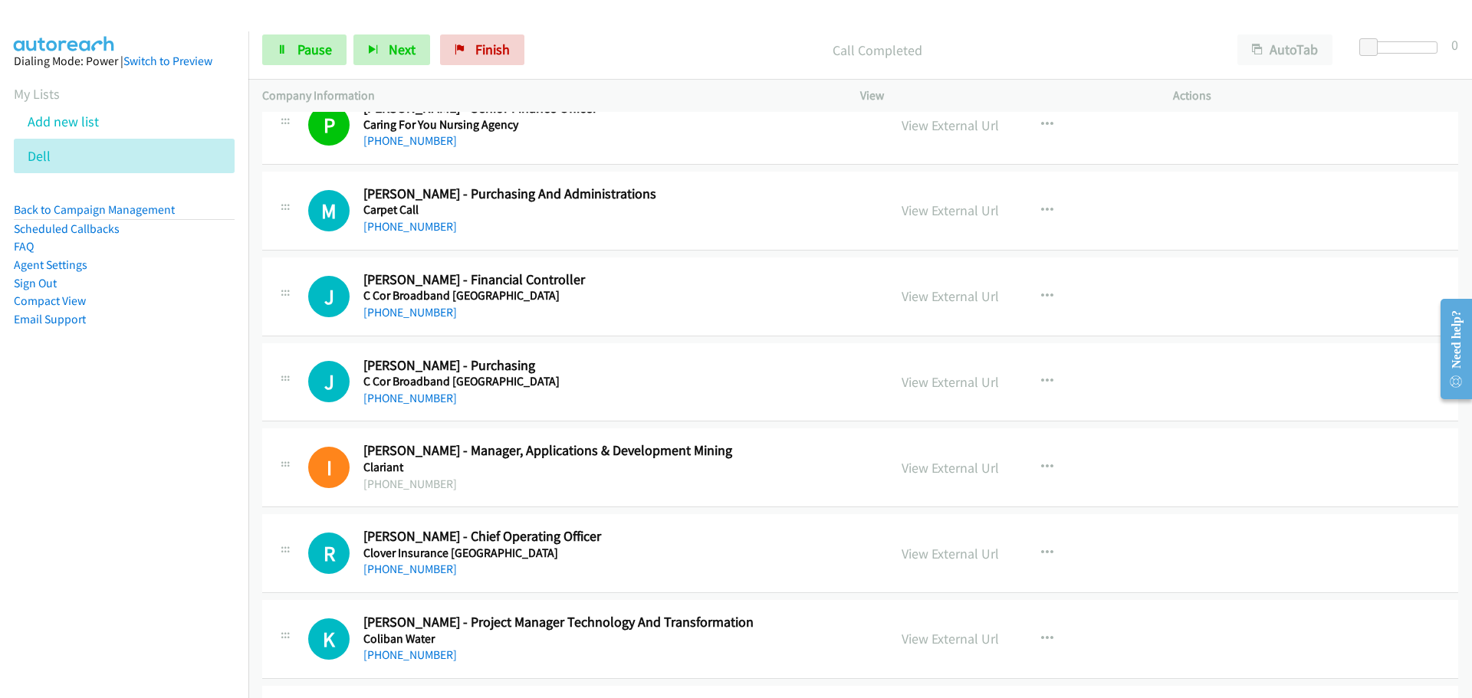
scroll to position [3067, 0]
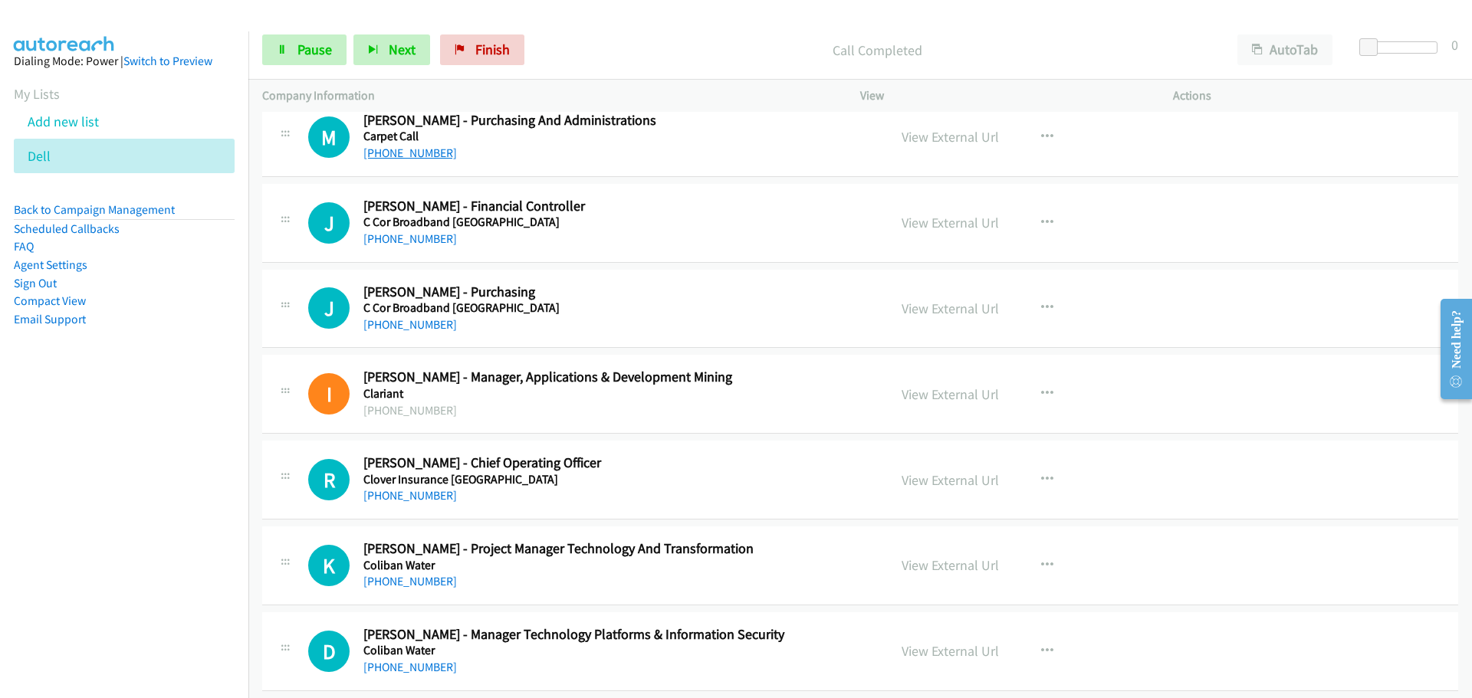
click at [419, 159] on link "[PHONE_NUMBER]" at bounding box center [410, 153] width 94 height 15
click at [422, 238] on link "+61 421 506 839" at bounding box center [410, 239] width 94 height 15
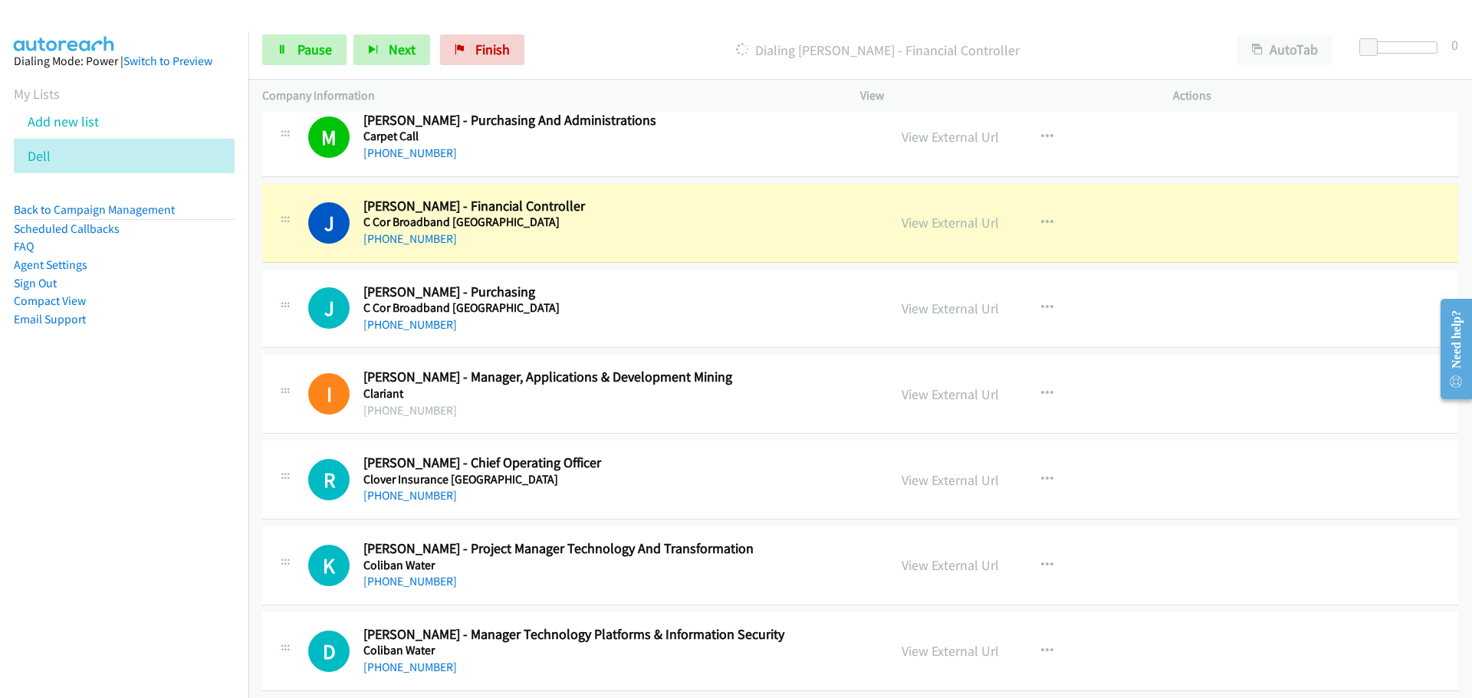
scroll to position [3106, 0]
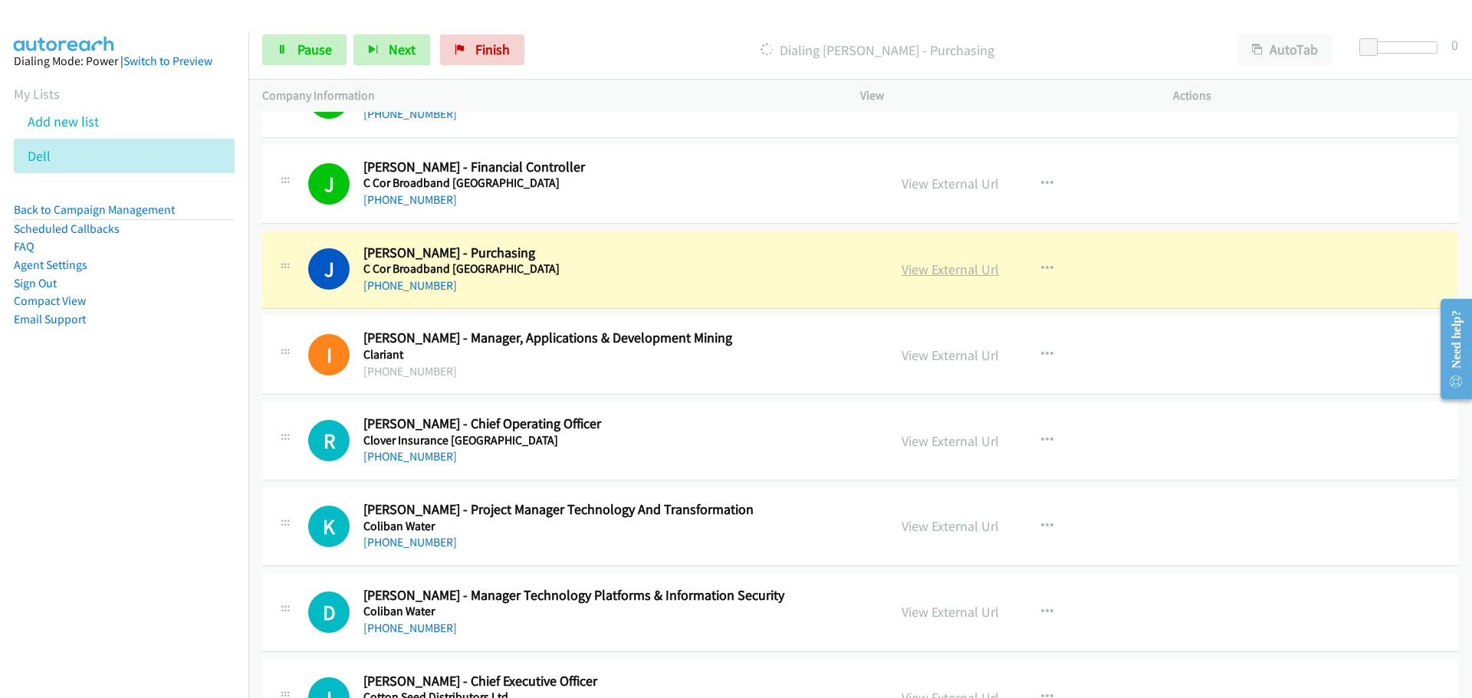
click at [964, 274] on link "View External Url" at bounding box center [950, 270] width 97 height 18
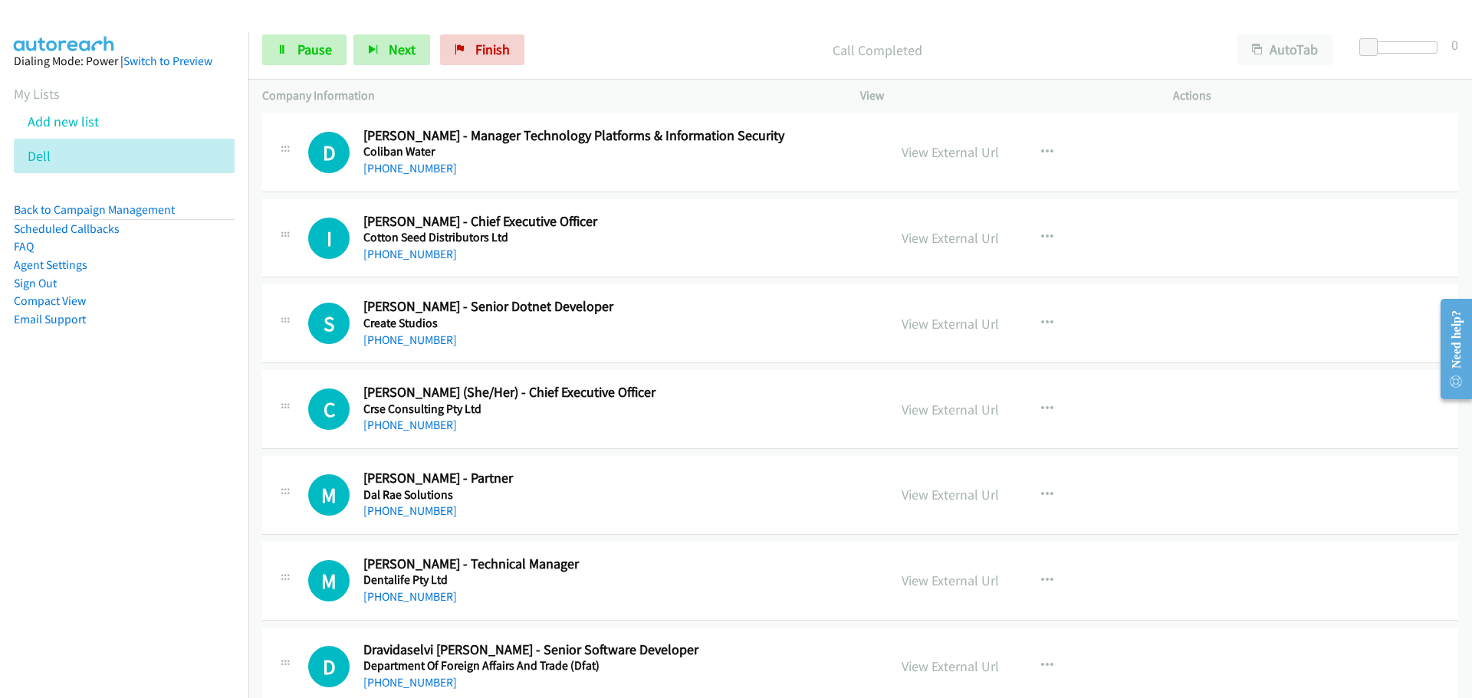
scroll to position [3489, 0]
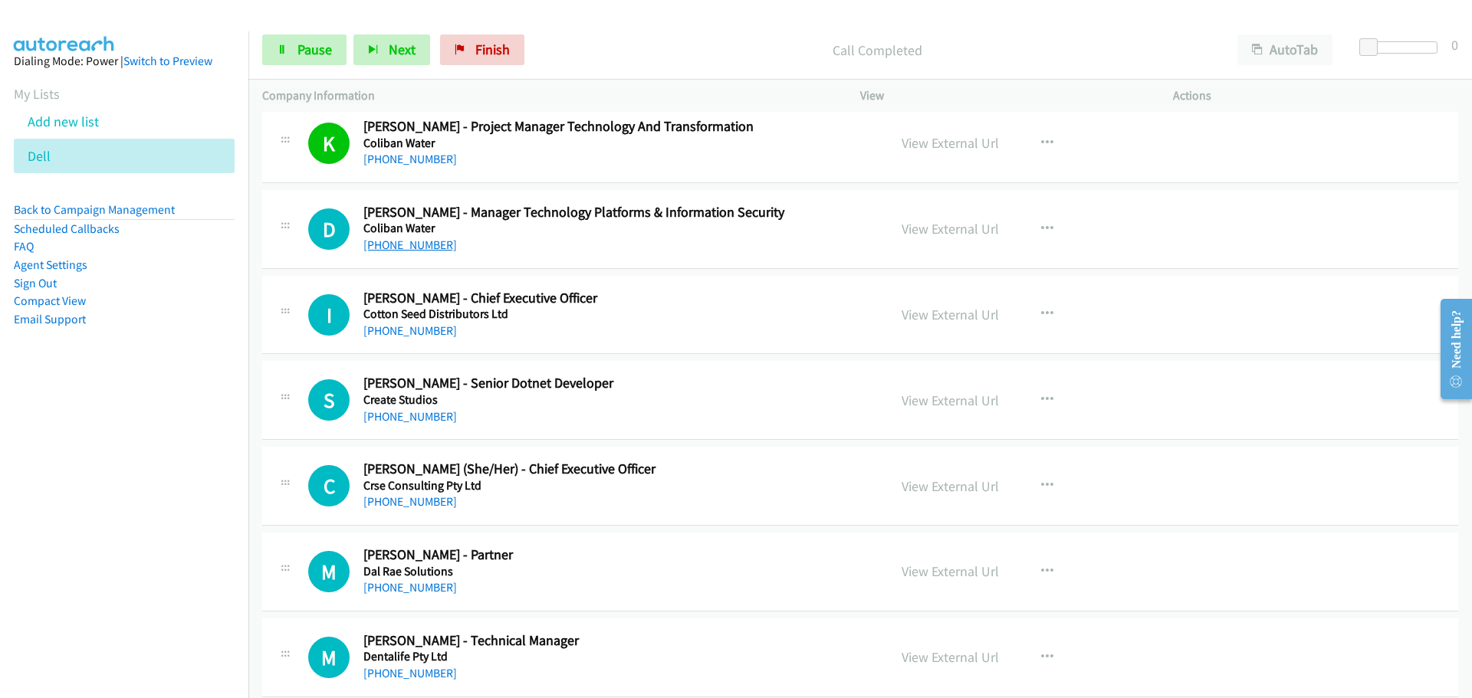
click at [397, 239] on link "+61 476 271 231" at bounding box center [410, 245] width 94 height 15
click at [390, 330] on link "+61 427 921 555" at bounding box center [410, 331] width 94 height 15
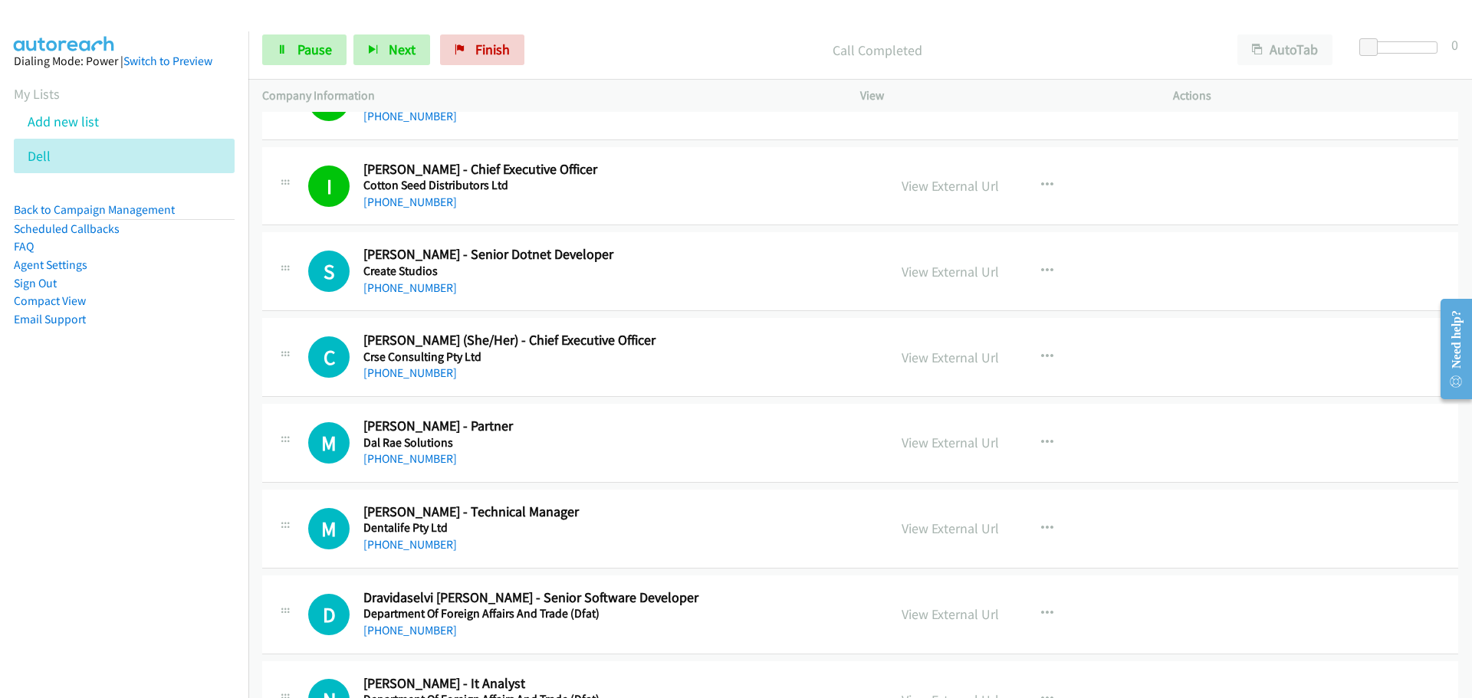
scroll to position [3642, 0]
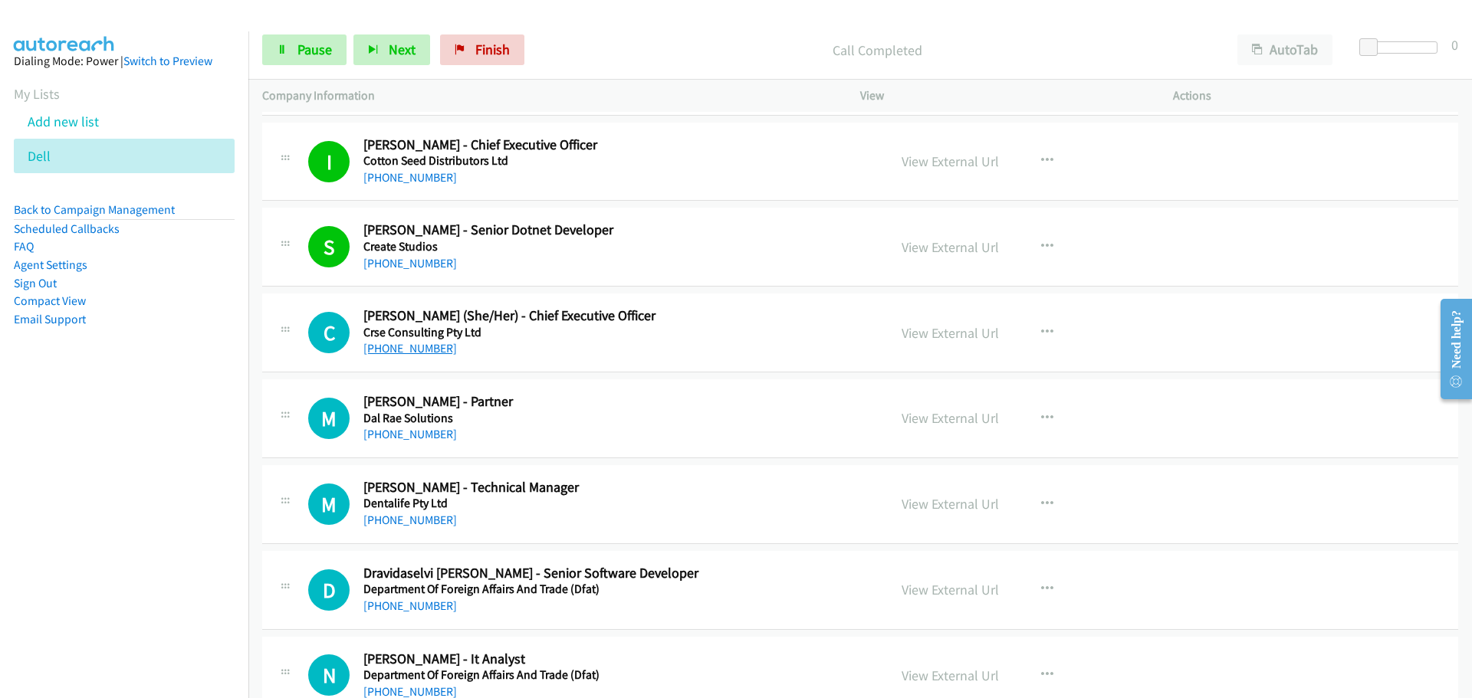
click at [435, 348] on link "+61 402 277 093" at bounding box center [410, 348] width 94 height 15
click at [420, 429] on link "+61 409 607 529" at bounding box center [410, 434] width 94 height 15
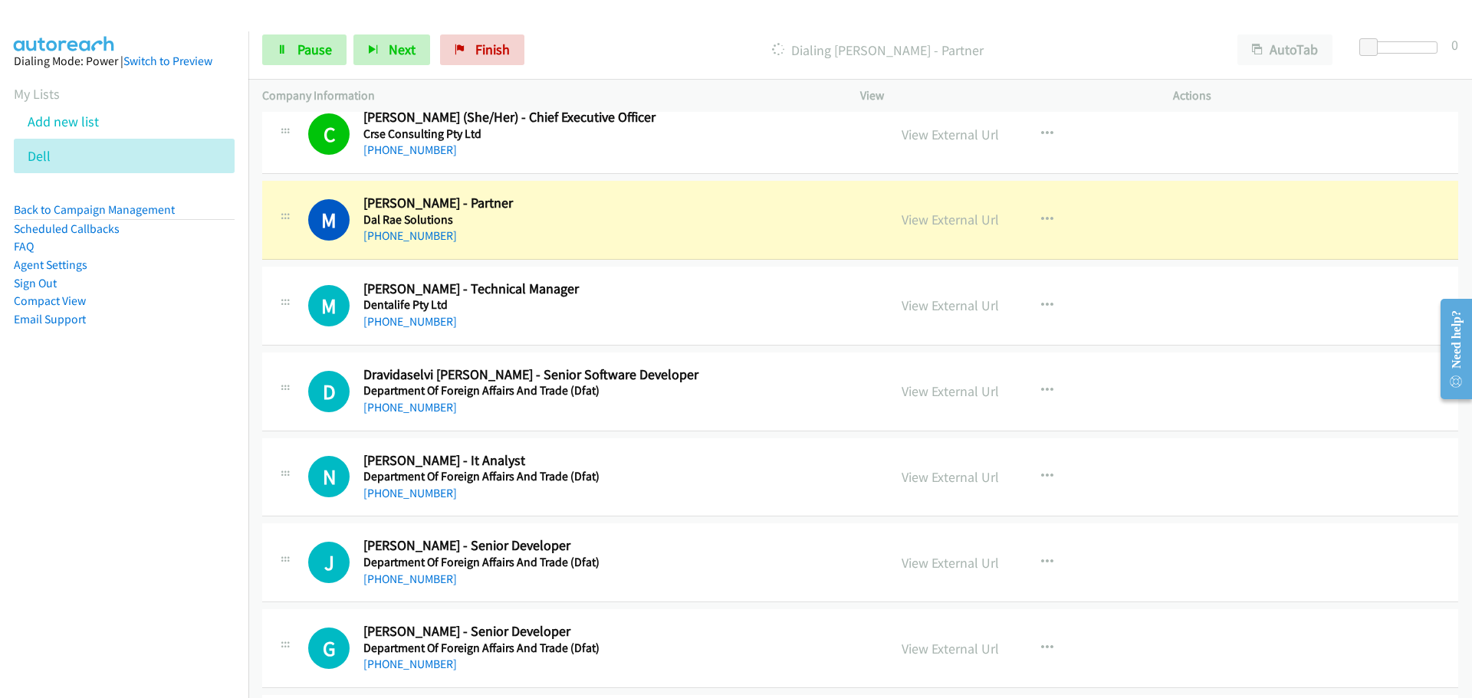
scroll to position [3872, 0]
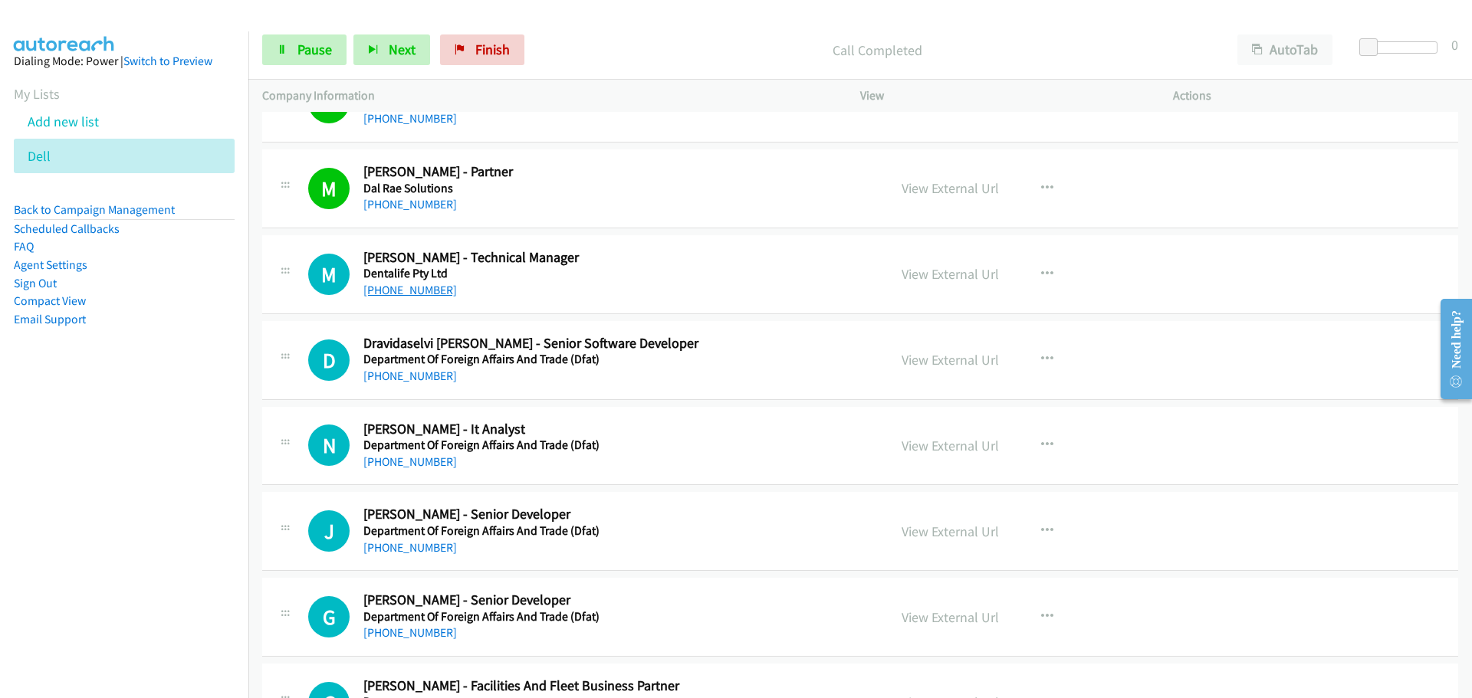
click at [393, 291] on link "+61 429 206 721" at bounding box center [410, 290] width 94 height 15
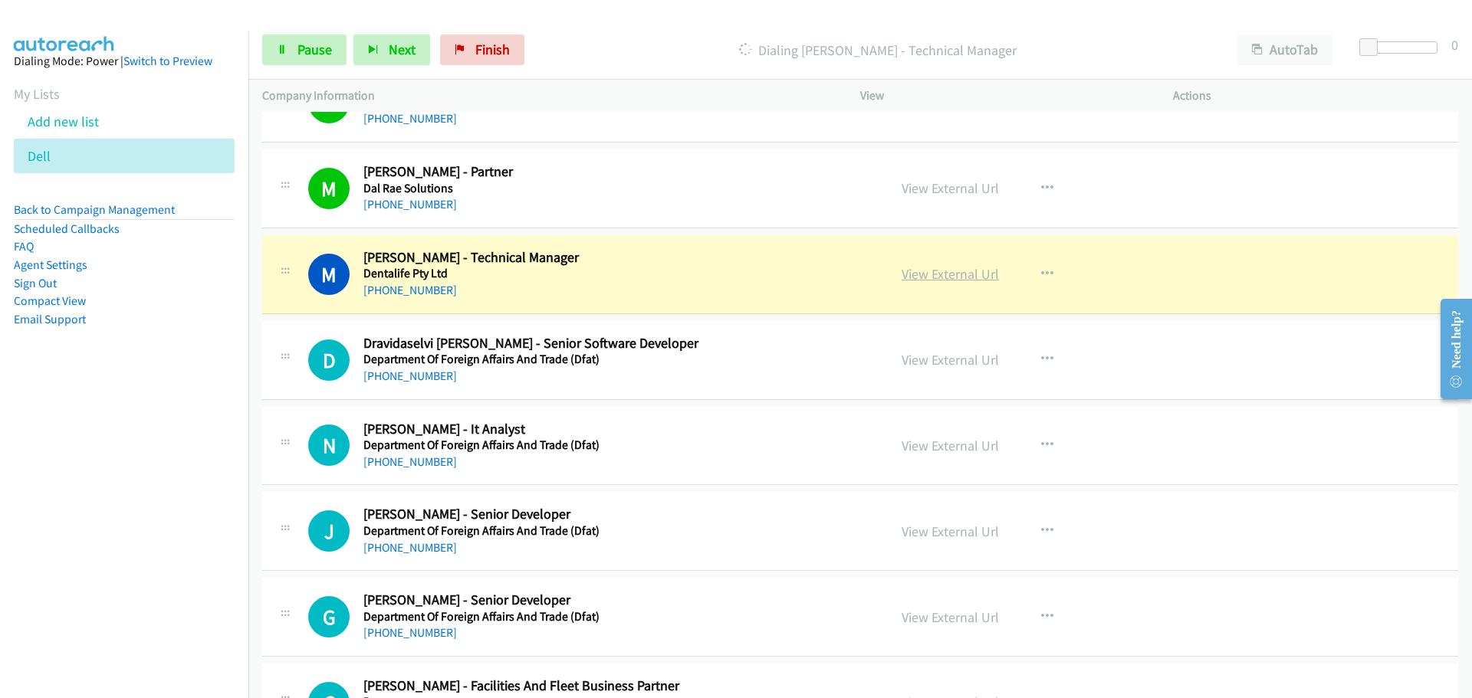
click at [945, 275] on link "View External Url" at bounding box center [950, 274] width 97 height 18
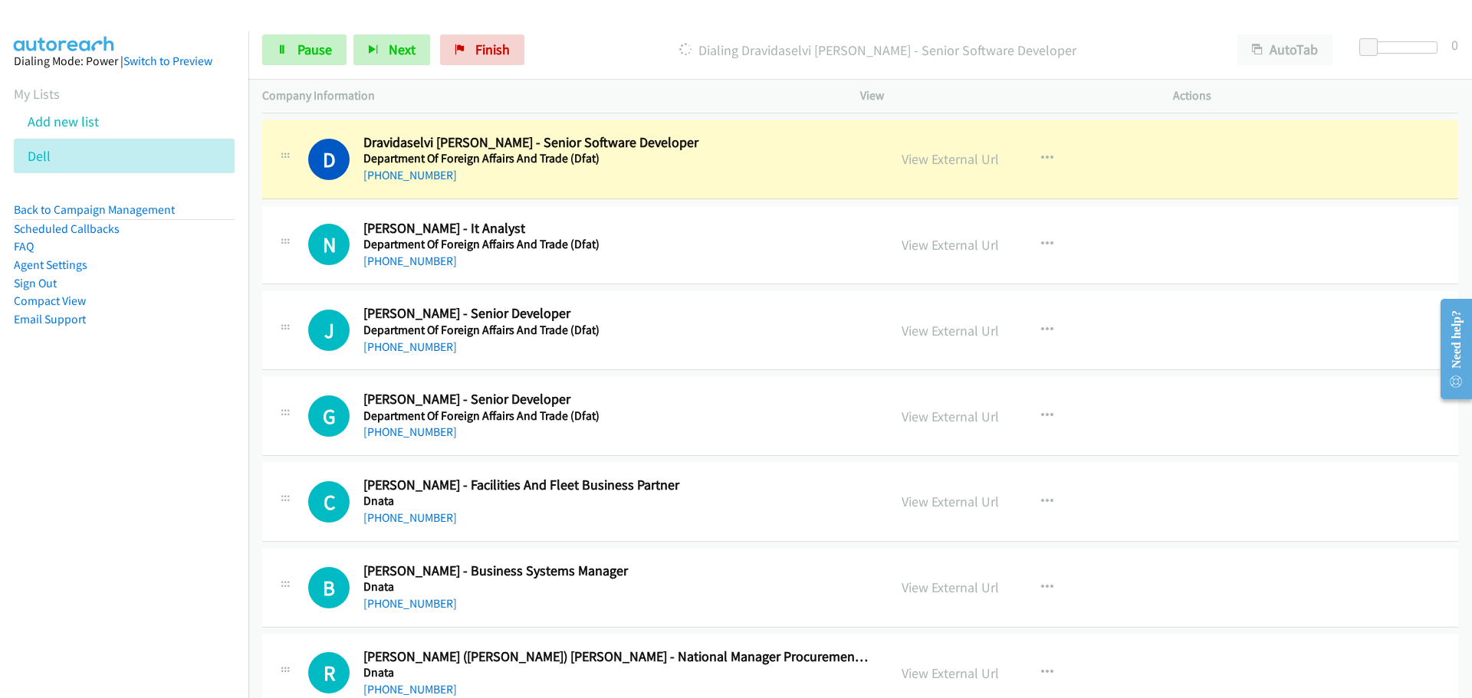
scroll to position [3949, 0]
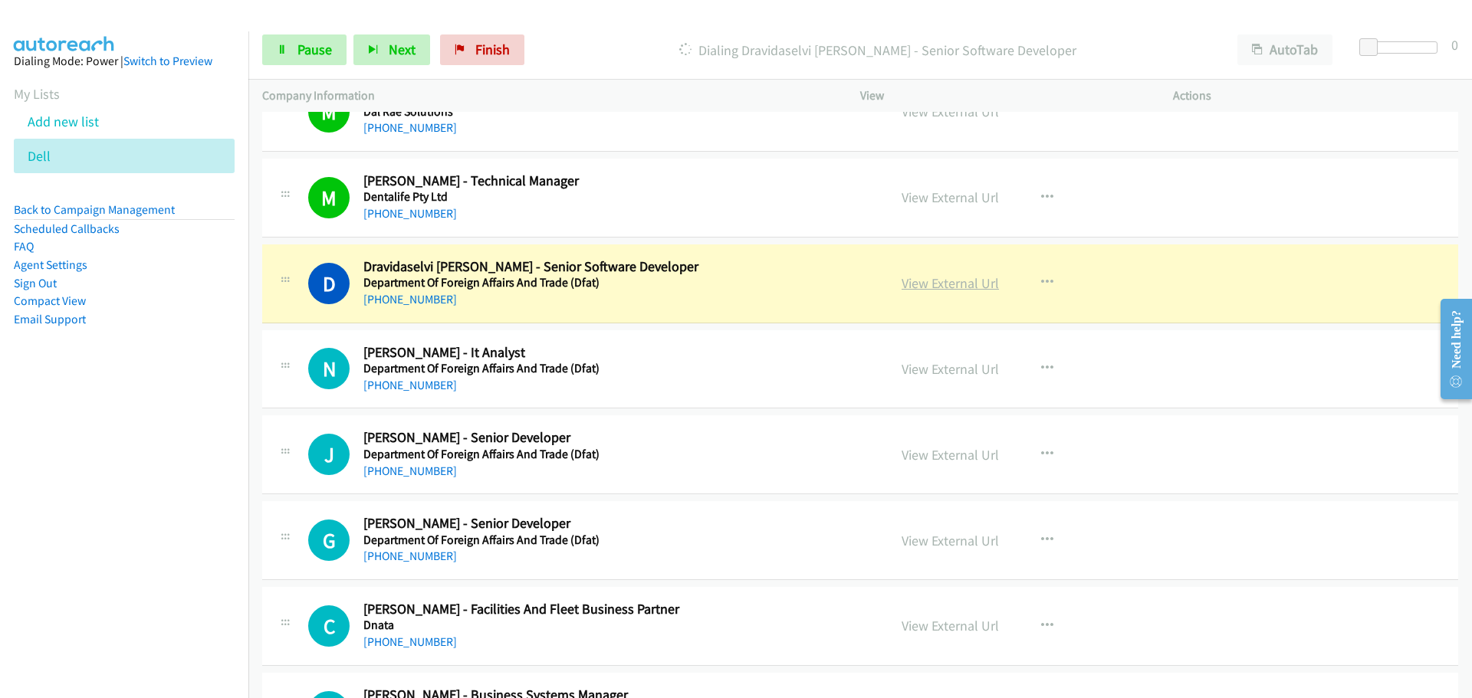
click at [974, 285] on link "View External Url" at bounding box center [950, 283] width 97 height 18
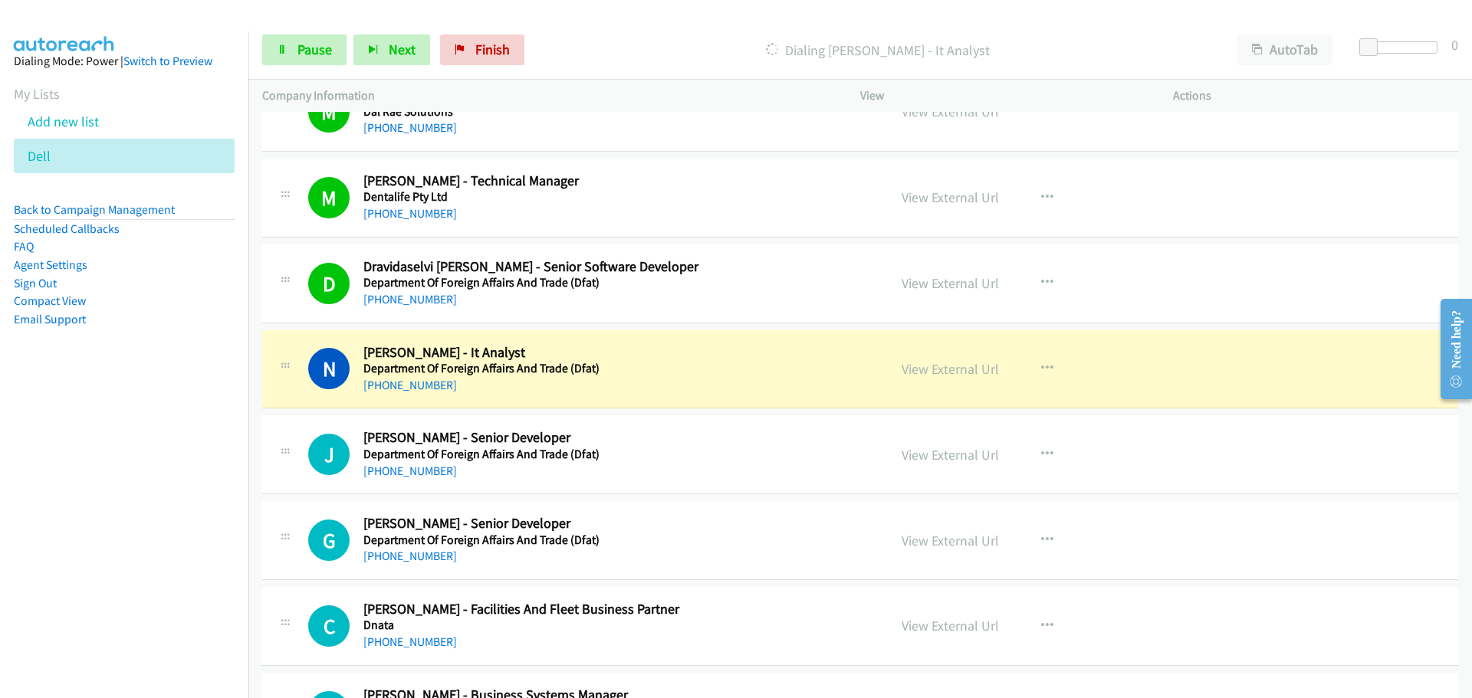
scroll to position [4179, 0]
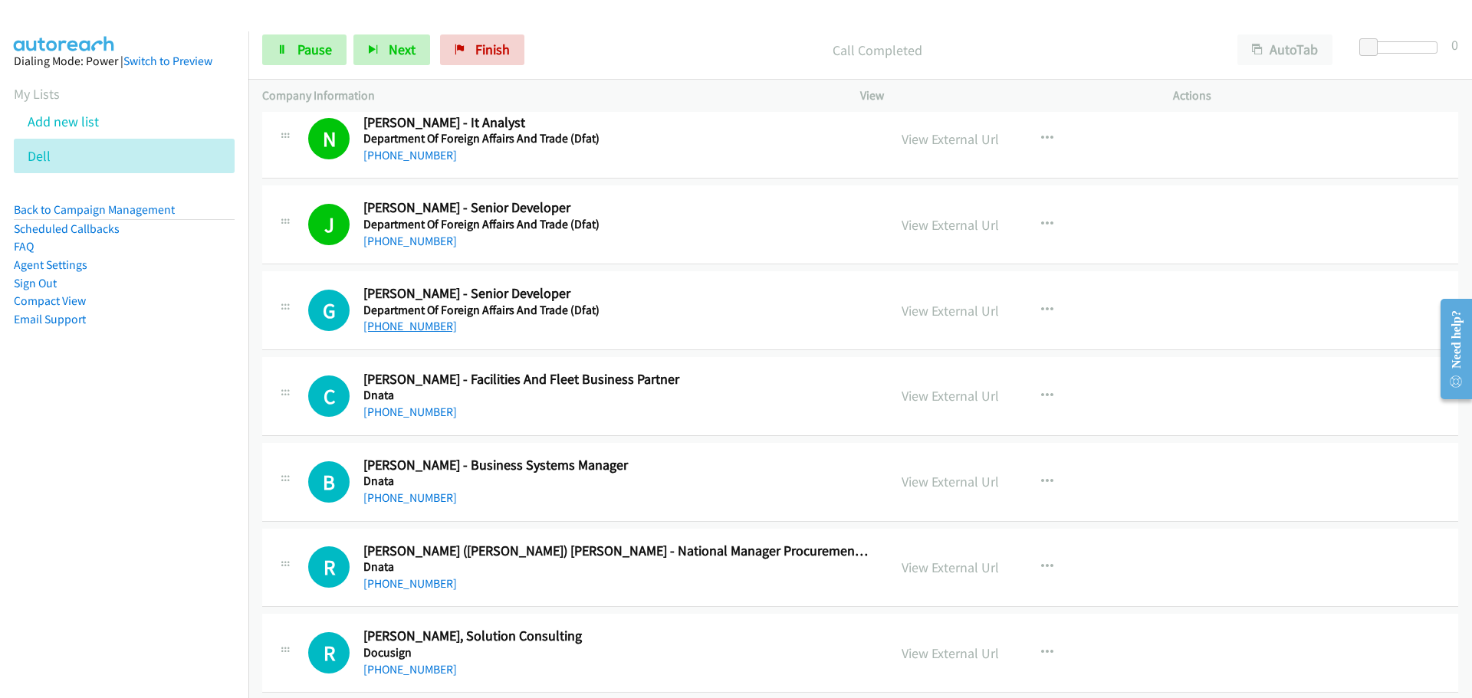
click at [408, 323] on link "+61 2 9911 2250" at bounding box center [410, 326] width 94 height 15
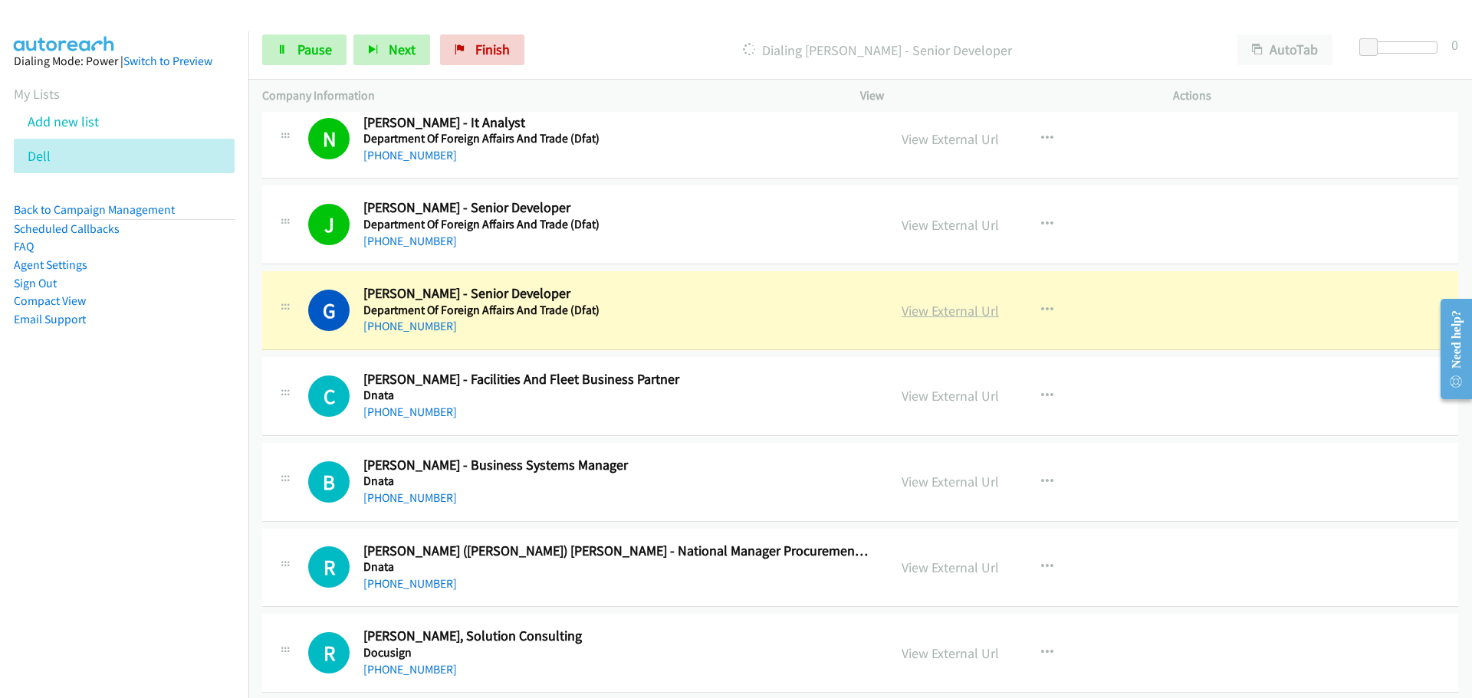
click at [935, 313] on link "View External Url" at bounding box center [950, 311] width 97 height 18
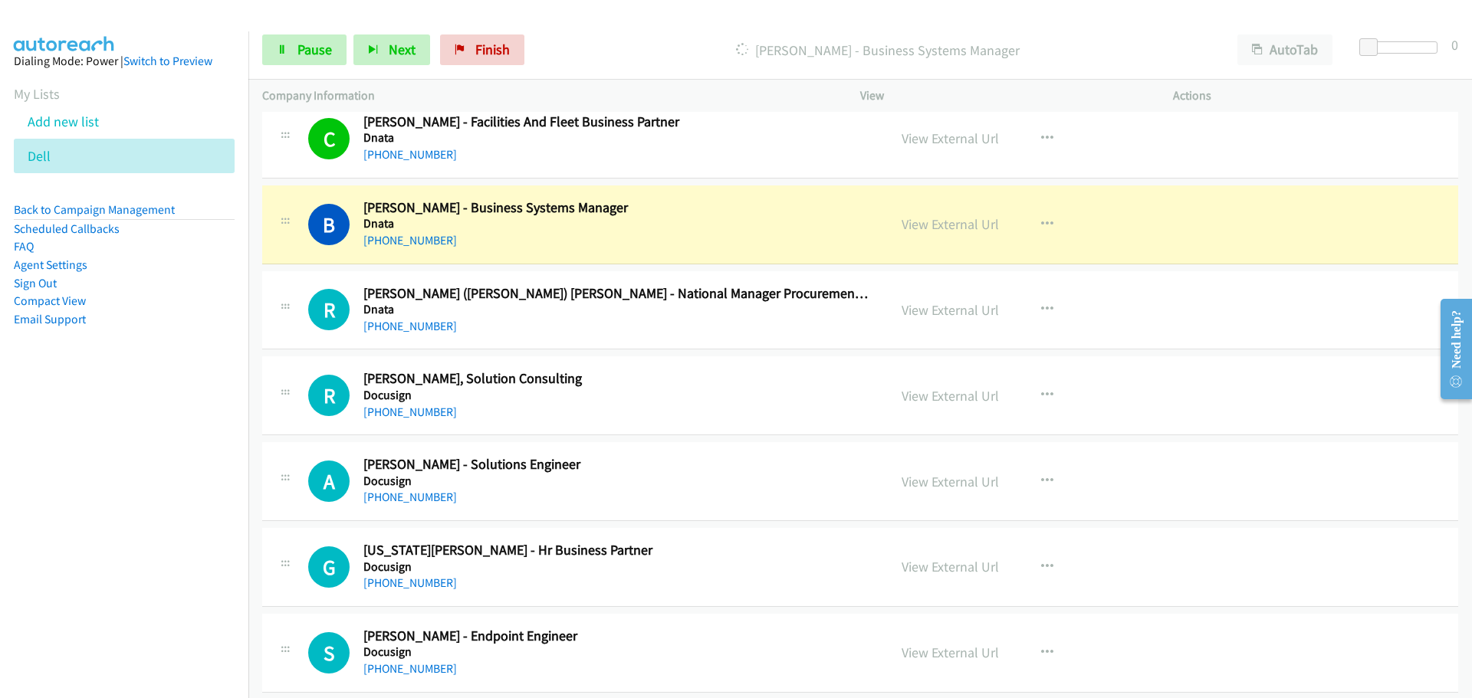
scroll to position [4486, 0]
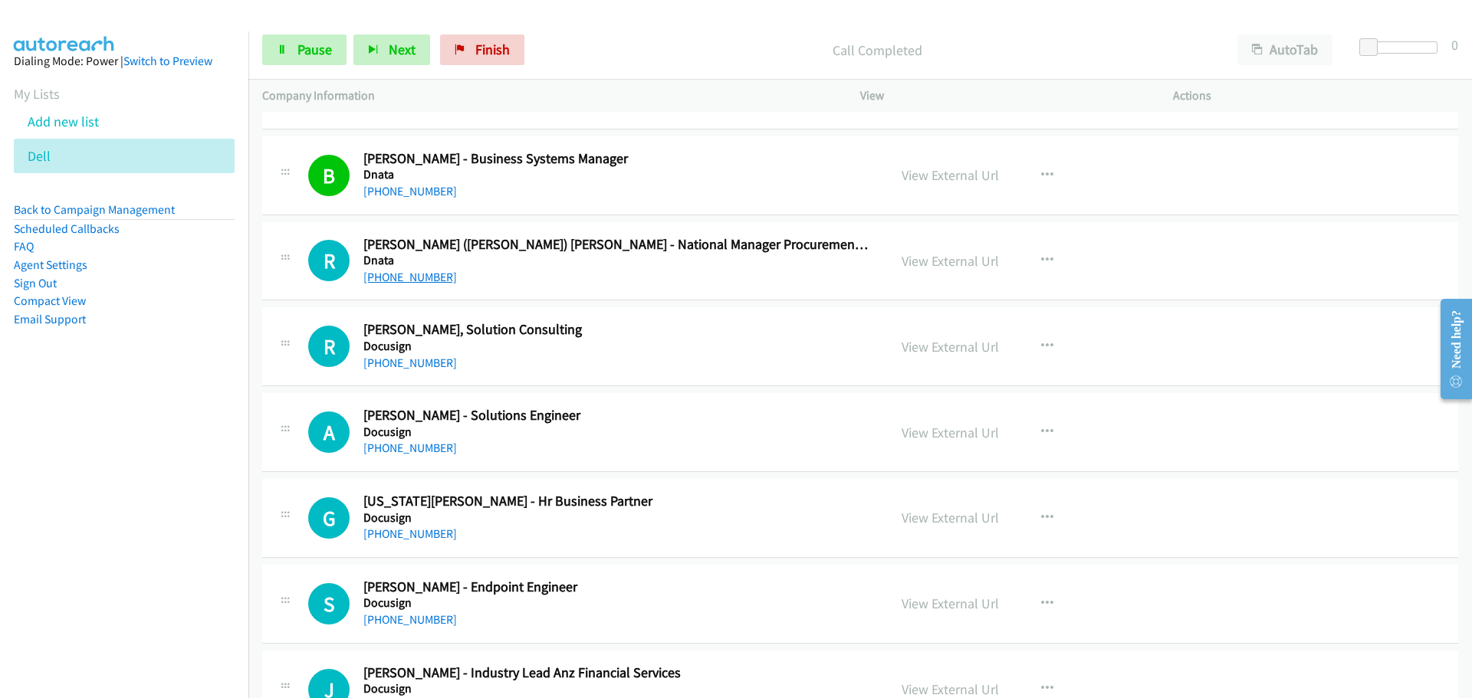
click at [399, 283] on link "+61 3 8318 7713" at bounding box center [410, 277] width 94 height 15
click at [376, 363] on link "+61 2 9260 4539" at bounding box center [410, 363] width 94 height 15
click at [416, 442] on link "+61 400 086 457" at bounding box center [410, 448] width 94 height 15
click at [373, 537] on link "+61 450 009 790" at bounding box center [410, 534] width 94 height 15
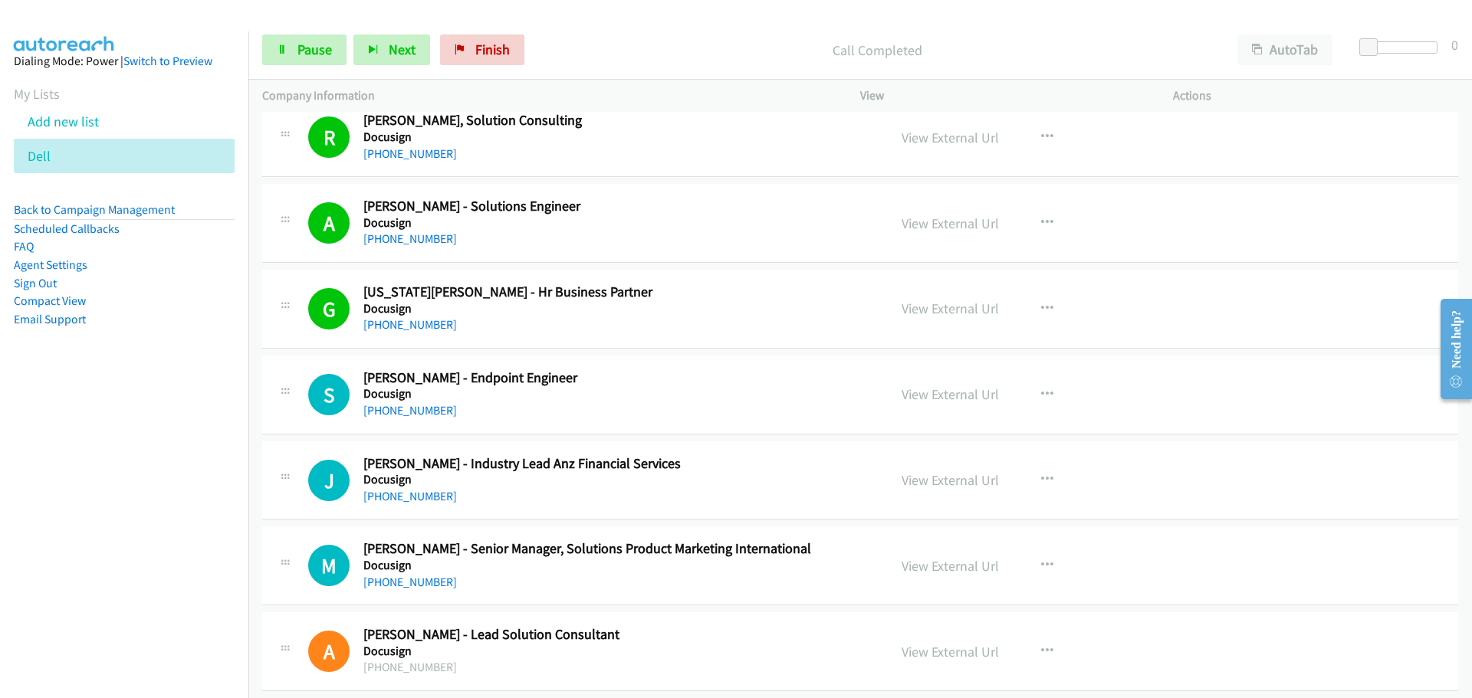
scroll to position [4716, 0]
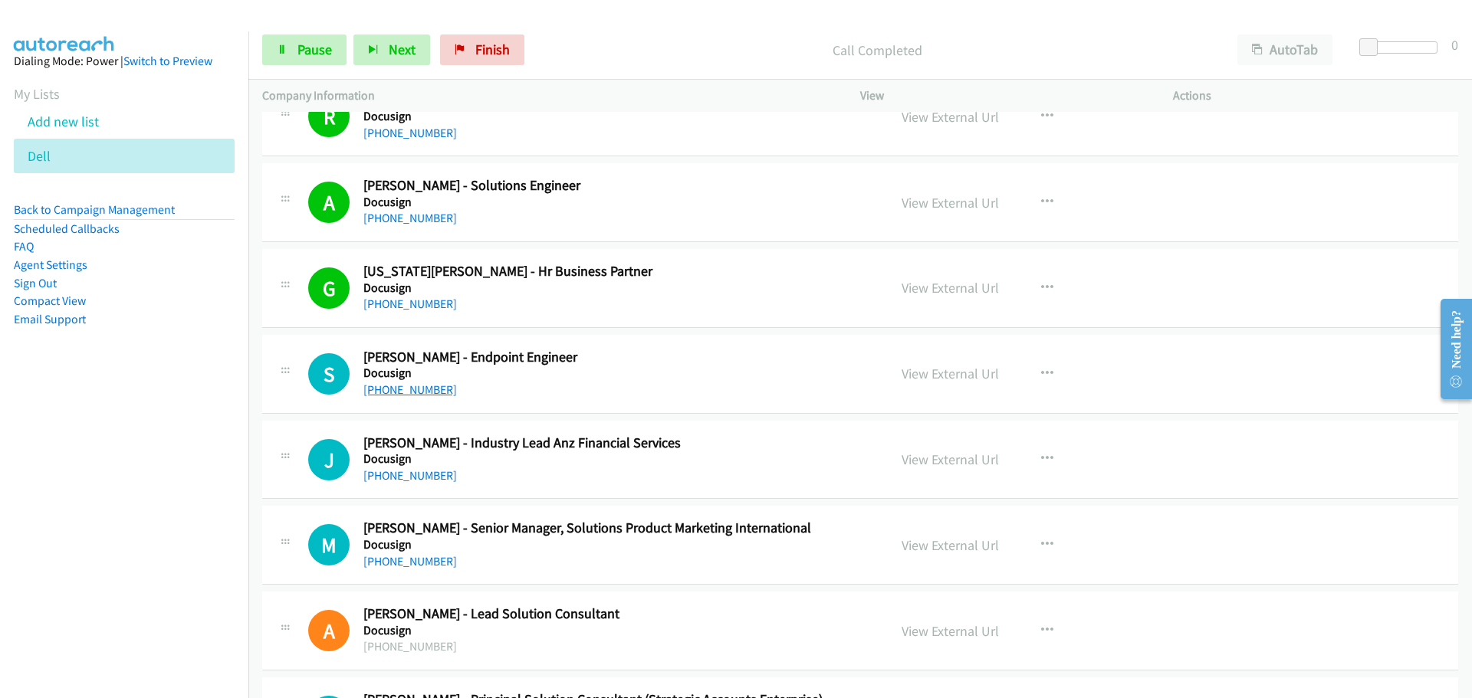
click at [380, 389] on link "+61 401 807 331" at bounding box center [410, 390] width 94 height 15
click at [405, 478] on link "+61 416 023 490" at bounding box center [410, 475] width 94 height 15
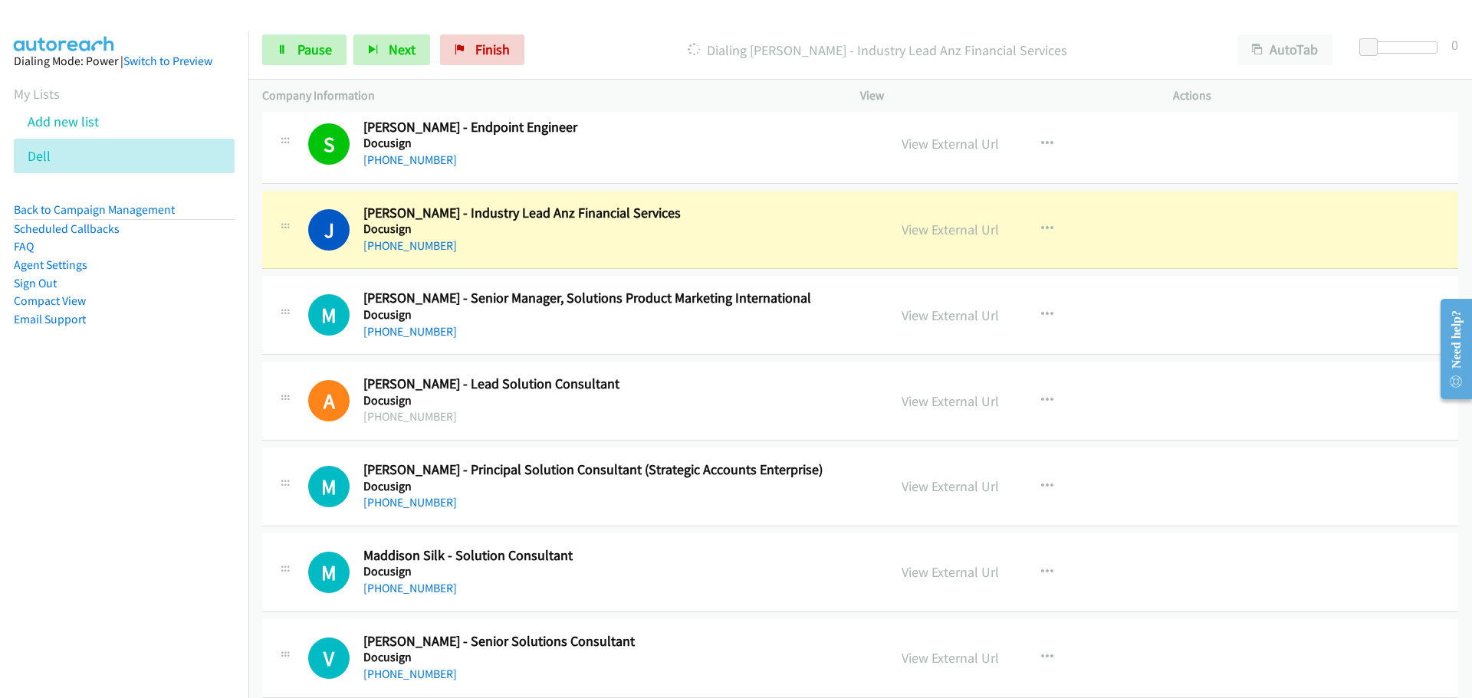
scroll to position [5022, 0]
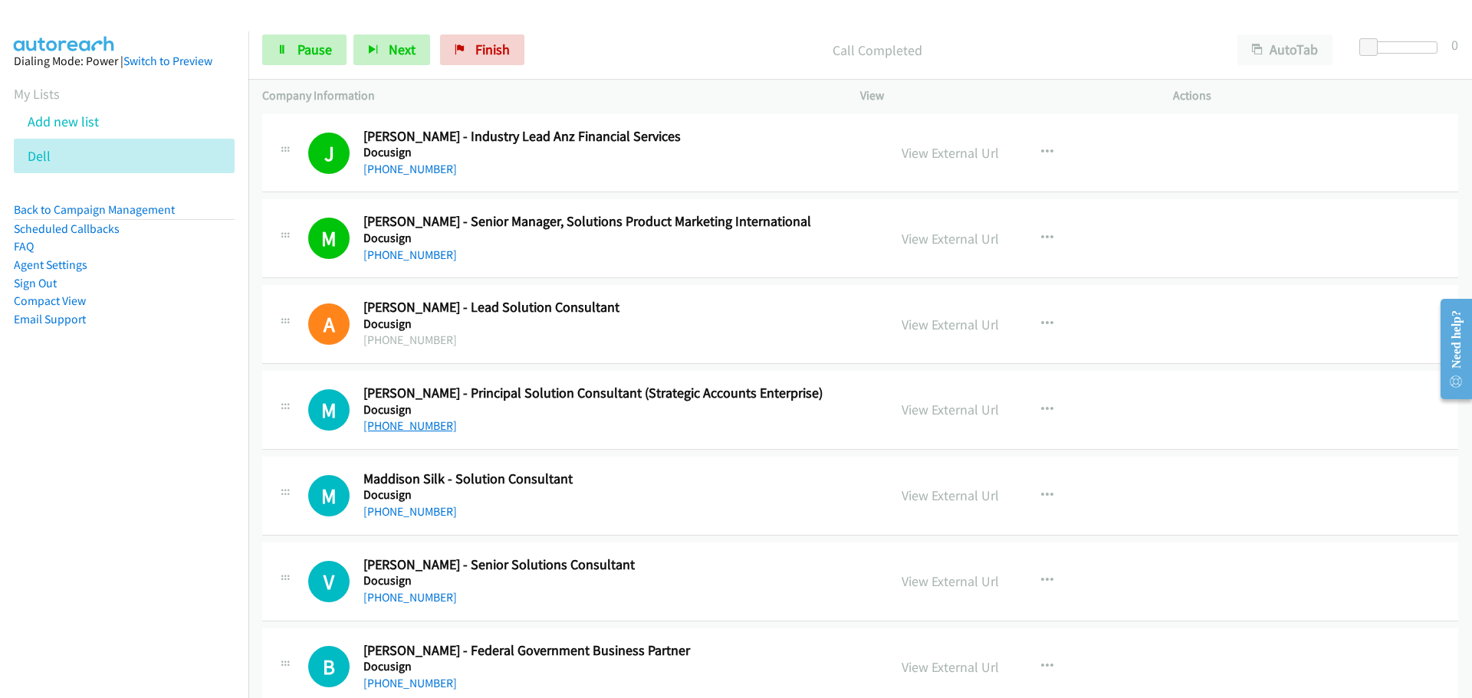
drag, startPoint x: 411, startPoint y: 430, endPoint x: 408, endPoint y: 422, distance: 9.0
click at [411, 430] on link "+61 435 873 884" at bounding box center [410, 426] width 94 height 15
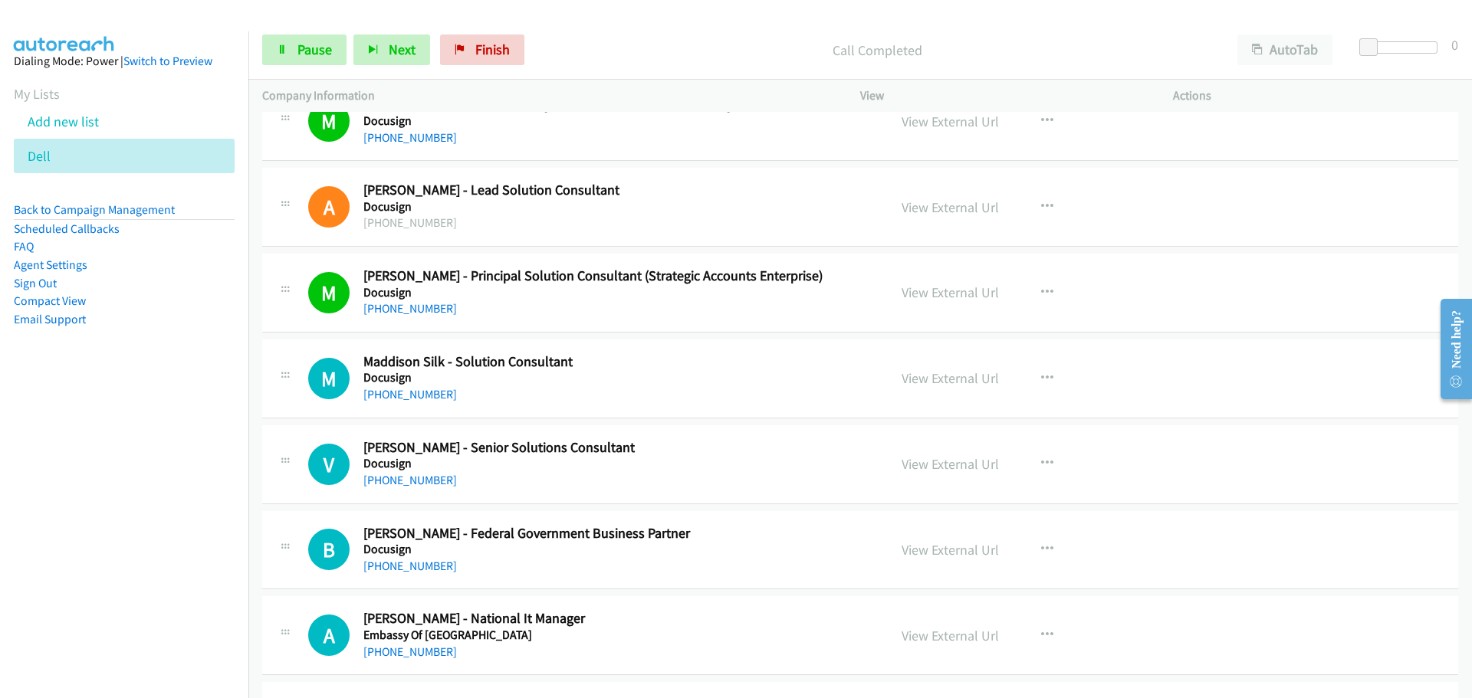
scroll to position [5329, 0]
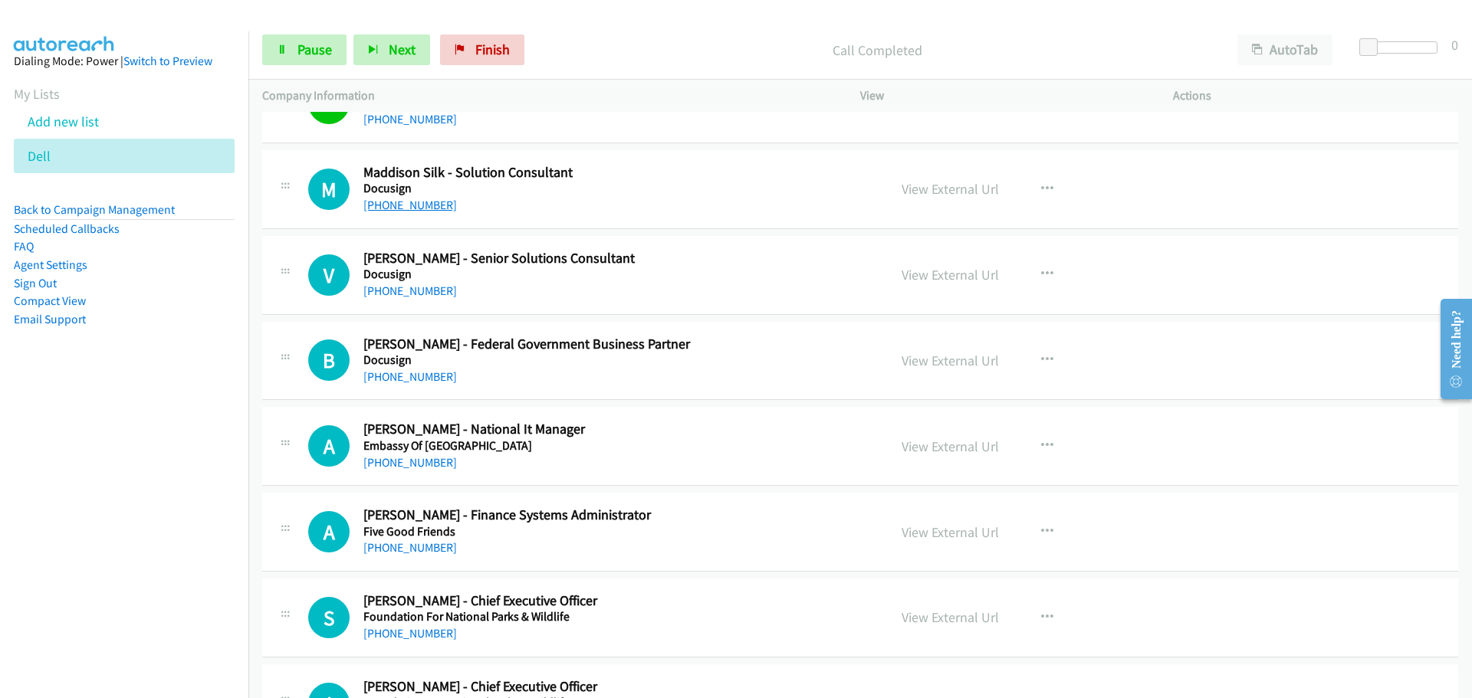
click at [414, 203] on link "+61 479 196 464" at bounding box center [410, 205] width 94 height 15
click at [411, 288] on link "+61 2 9959 1034" at bounding box center [410, 291] width 94 height 15
click at [435, 379] on link "+61 405 571 844" at bounding box center [410, 377] width 94 height 15
click at [409, 465] on link "+61 2 6286 1166" at bounding box center [410, 462] width 94 height 15
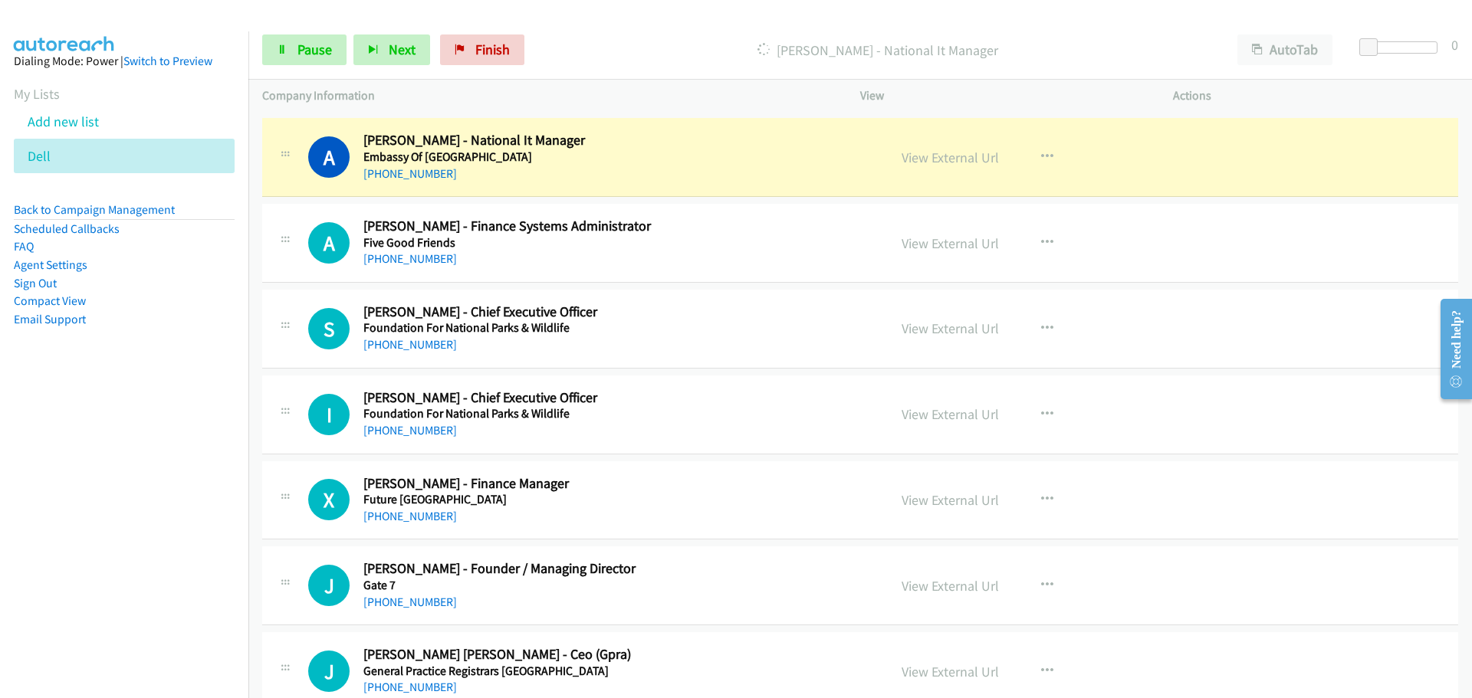
scroll to position [5636, 0]
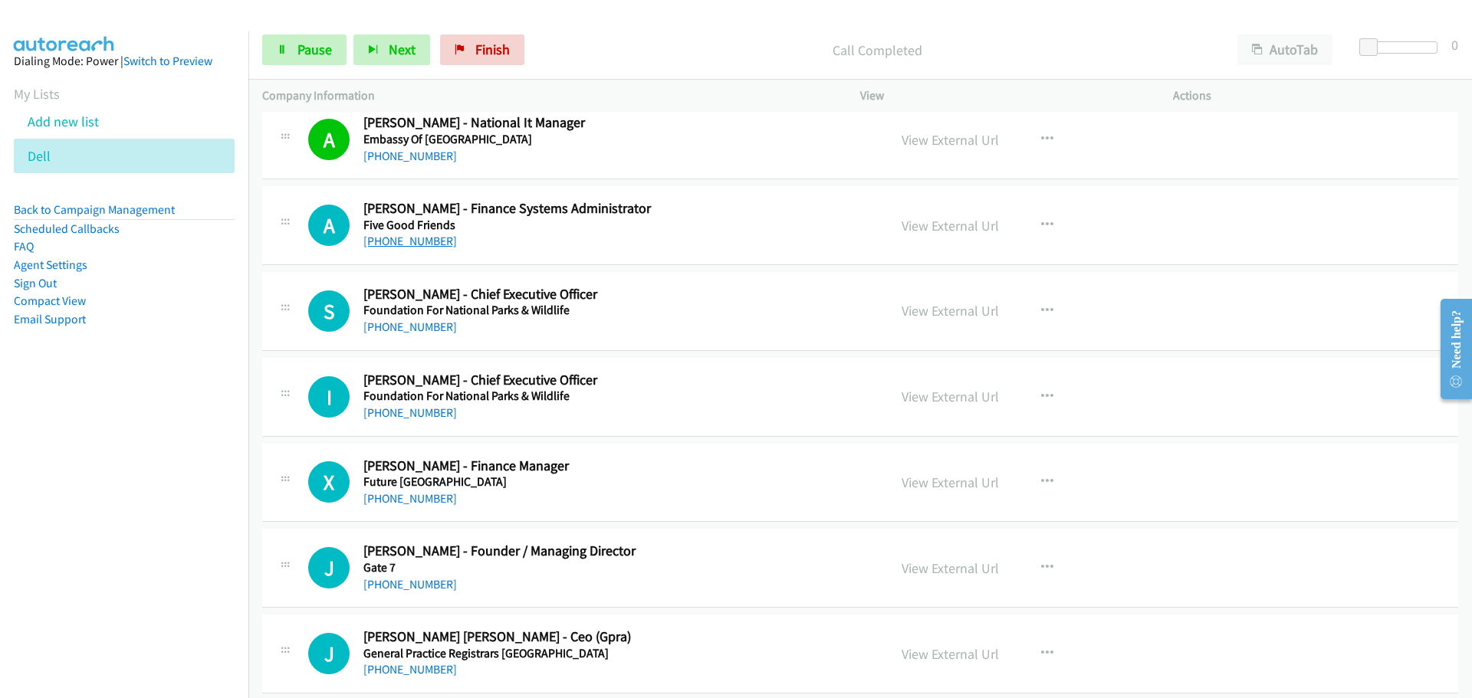
click at [405, 242] on link "+61 421 690 561" at bounding box center [410, 241] width 94 height 15
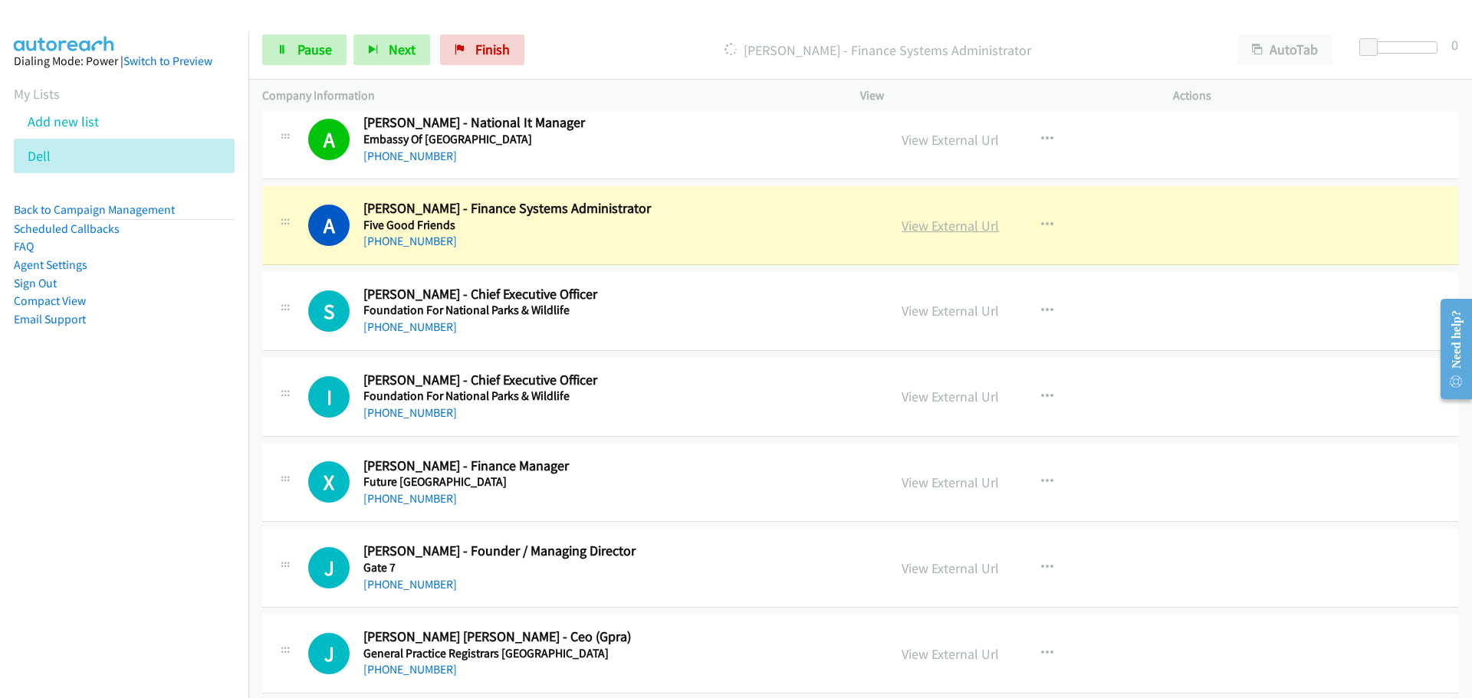
click at [960, 223] on link "View External Url" at bounding box center [950, 226] width 97 height 18
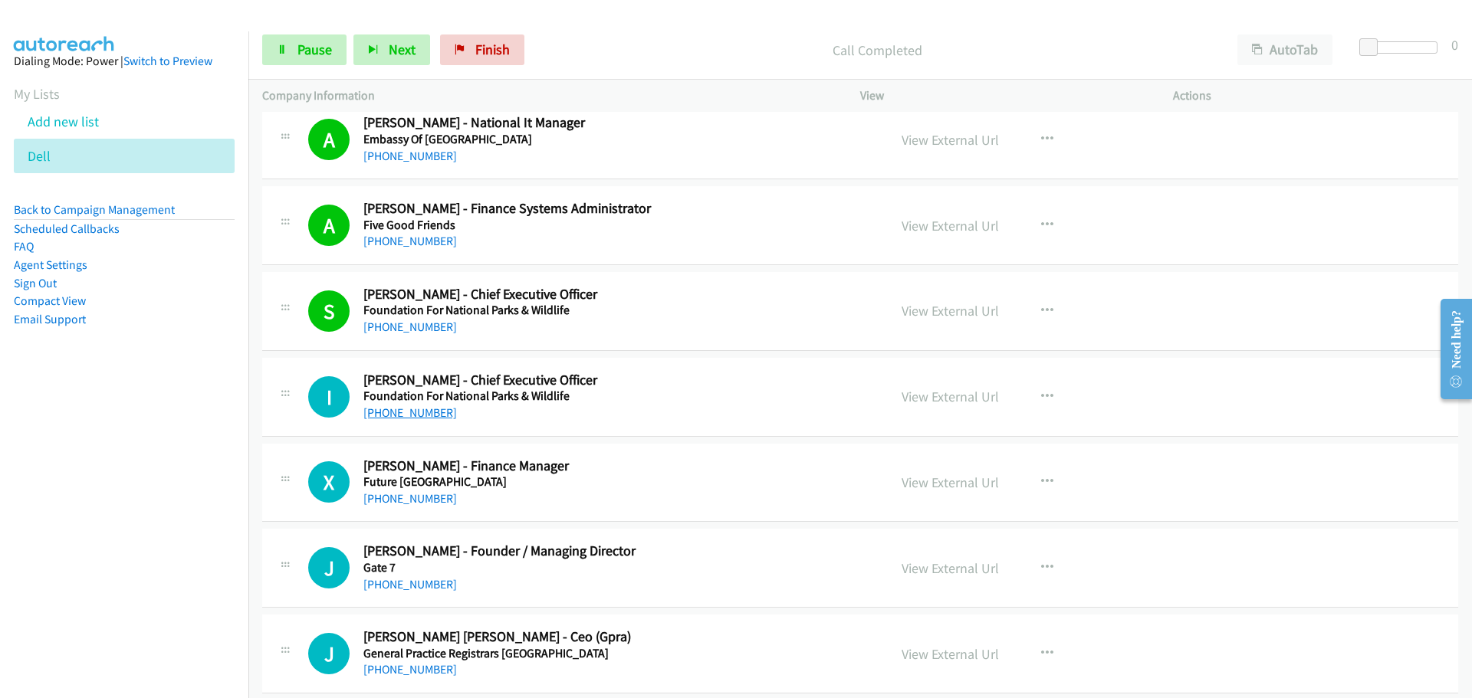
click at [408, 412] on link "+61 433 160 652" at bounding box center [410, 413] width 94 height 15
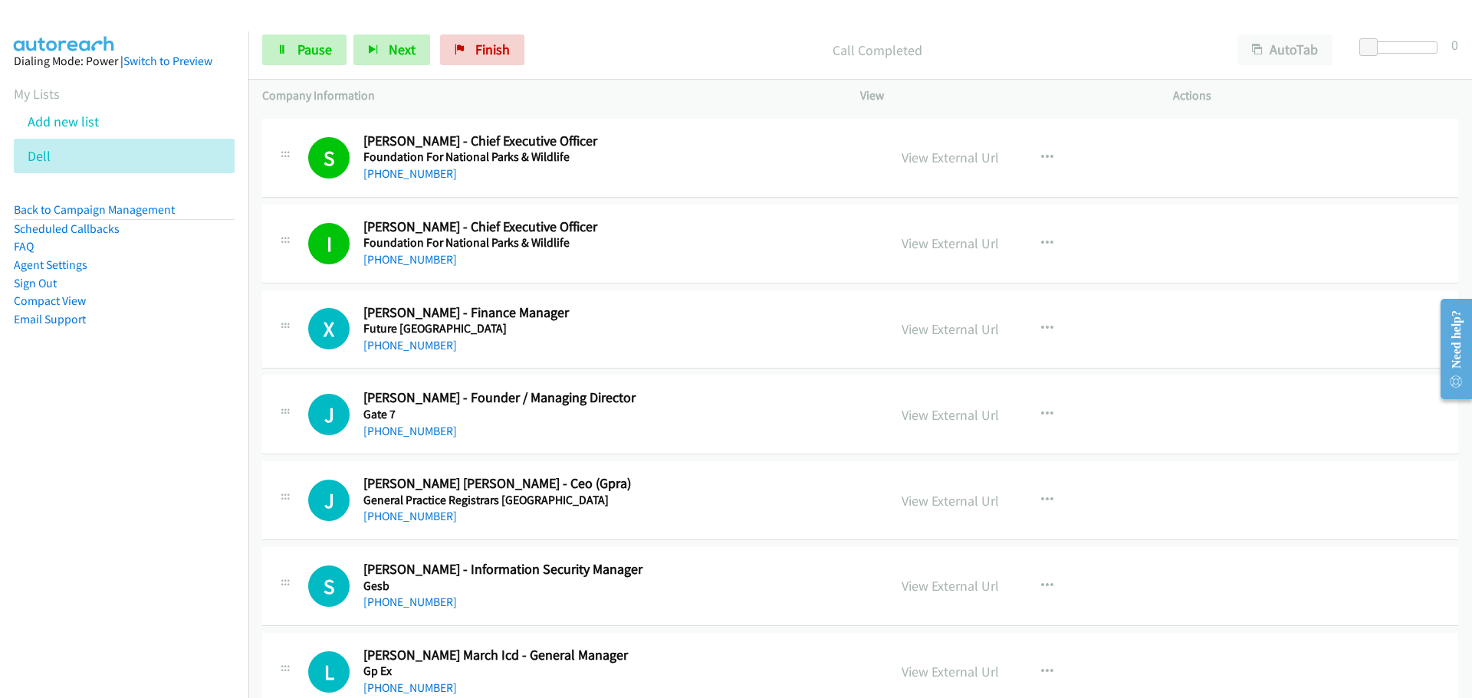
drag, startPoint x: 412, startPoint y: 341, endPoint x: 949, endPoint y: 338, distance: 536.7
click at [412, 341] on link "+61 468 528 472" at bounding box center [410, 345] width 94 height 15
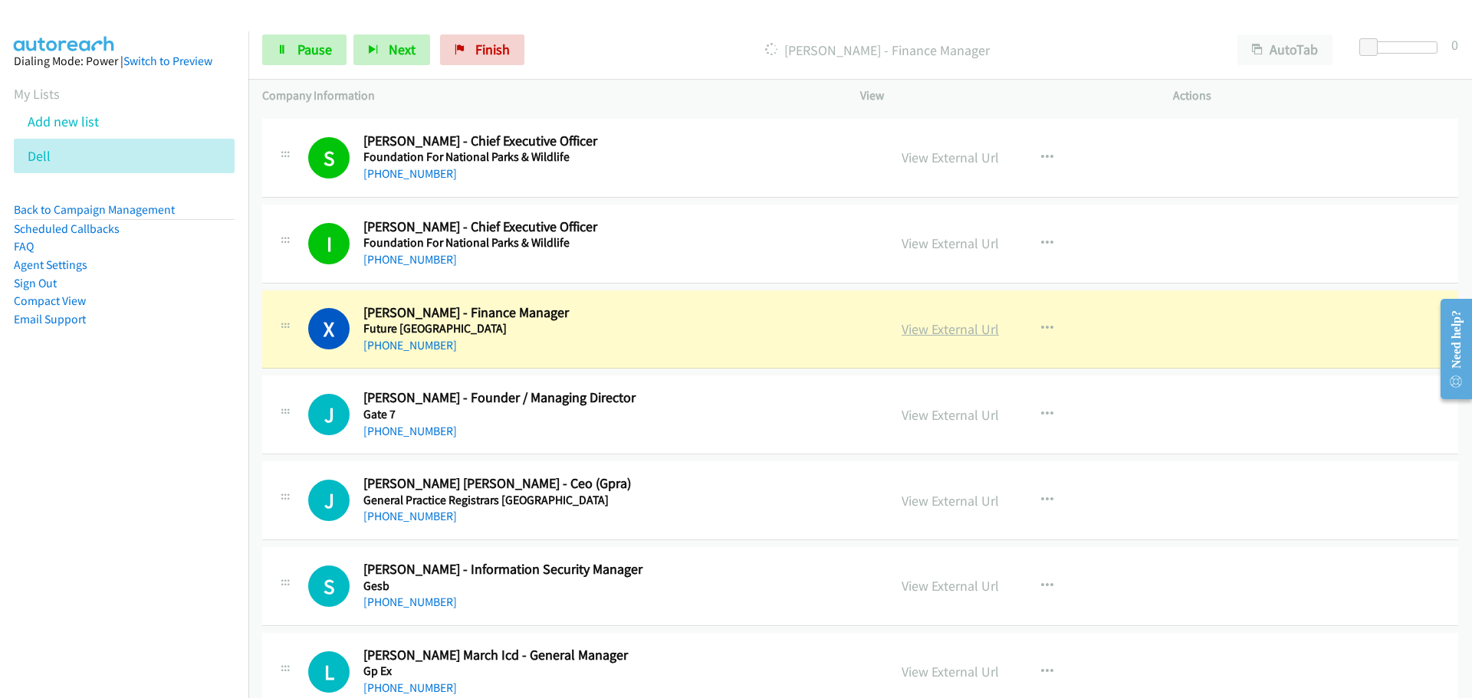
click at [925, 334] on link "View External Url" at bounding box center [950, 329] width 97 height 18
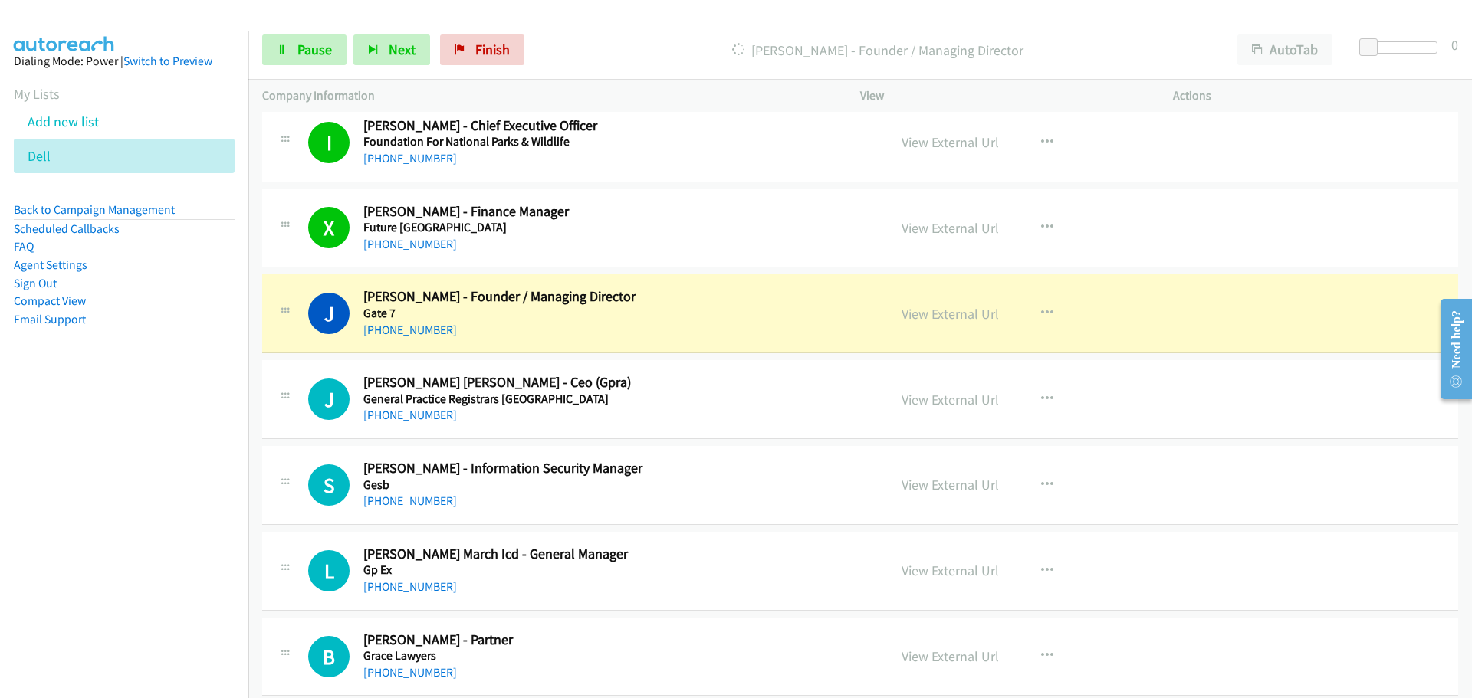
scroll to position [6019, 0]
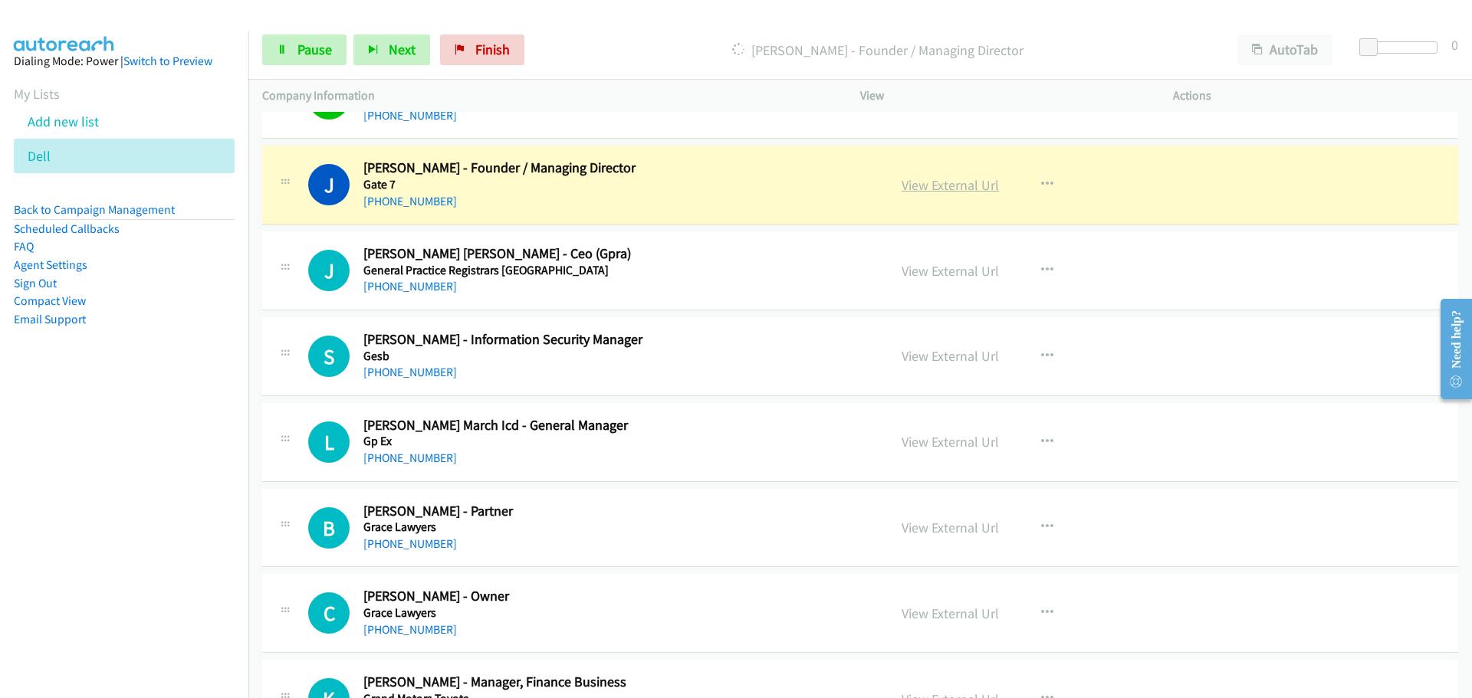
click at [919, 186] on link "View External Url" at bounding box center [950, 185] width 97 height 18
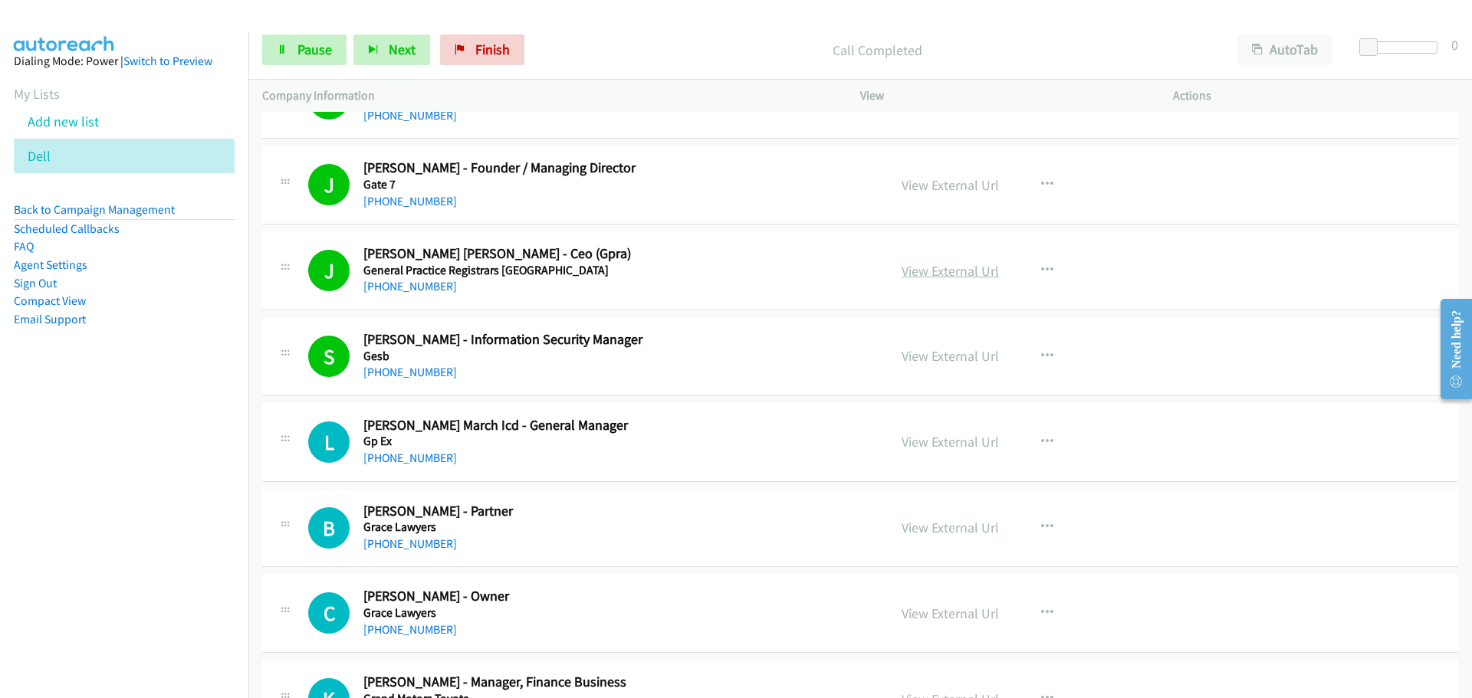
click at [945, 268] on link "View External Url" at bounding box center [950, 271] width 97 height 18
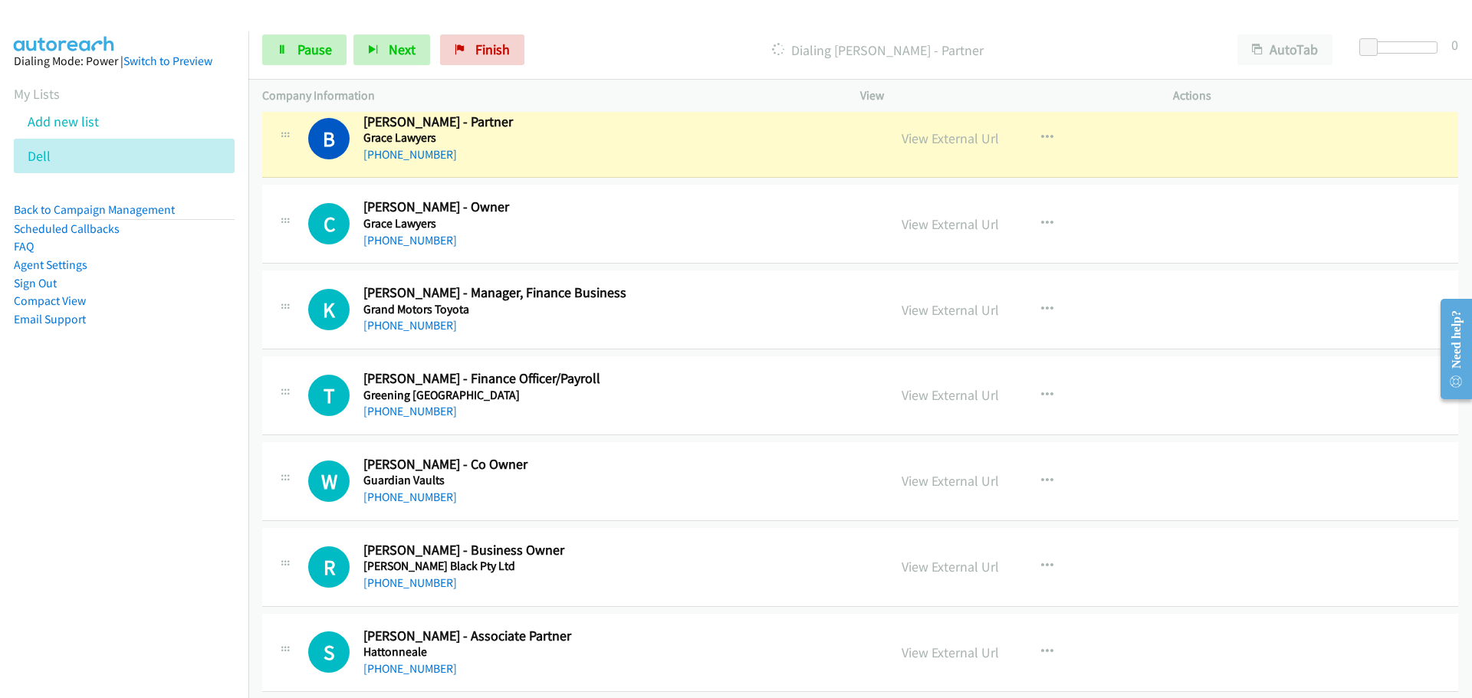
scroll to position [6326, 0]
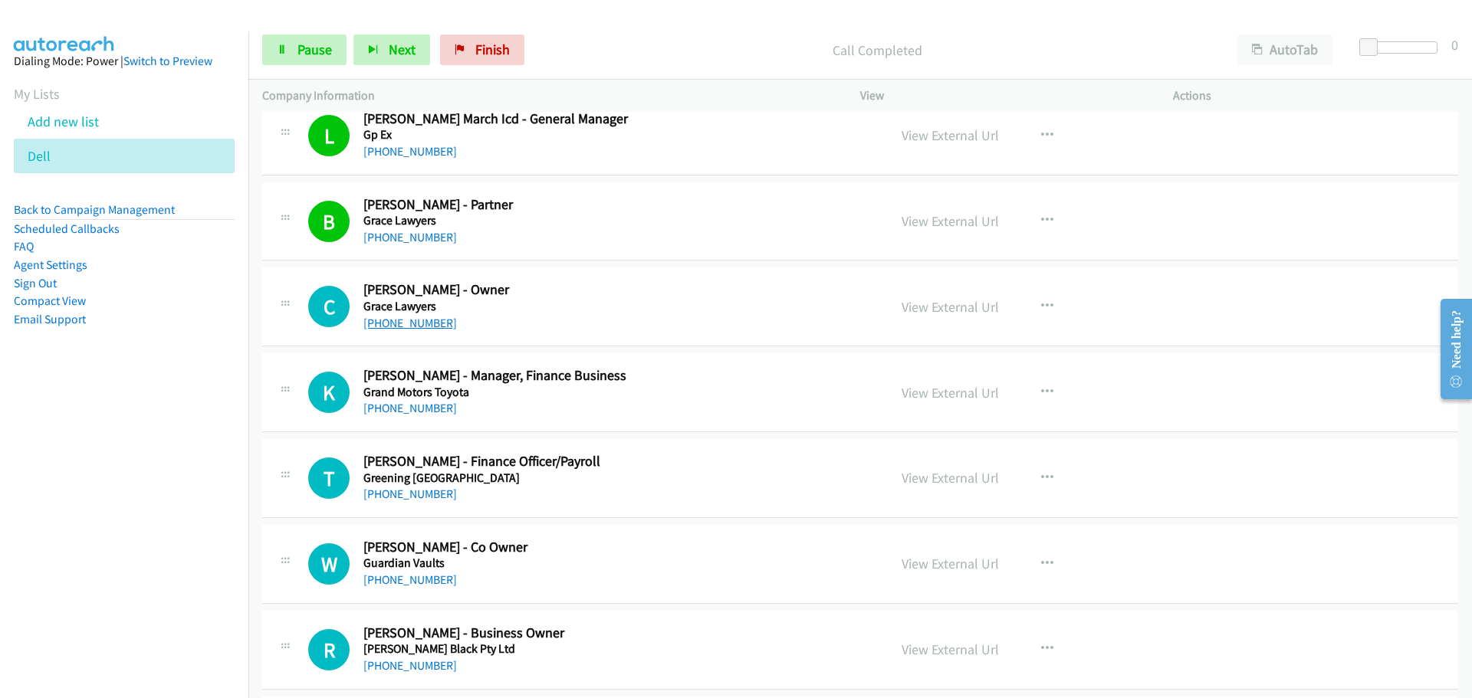
click at [393, 316] on link "+61 2 9284 2700" at bounding box center [410, 323] width 94 height 15
click at [409, 406] on link "+61 7 5569 7870" at bounding box center [410, 408] width 94 height 15
click at [407, 488] on link "+61 2 9560 9144" at bounding box center [410, 494] width 94 height 15
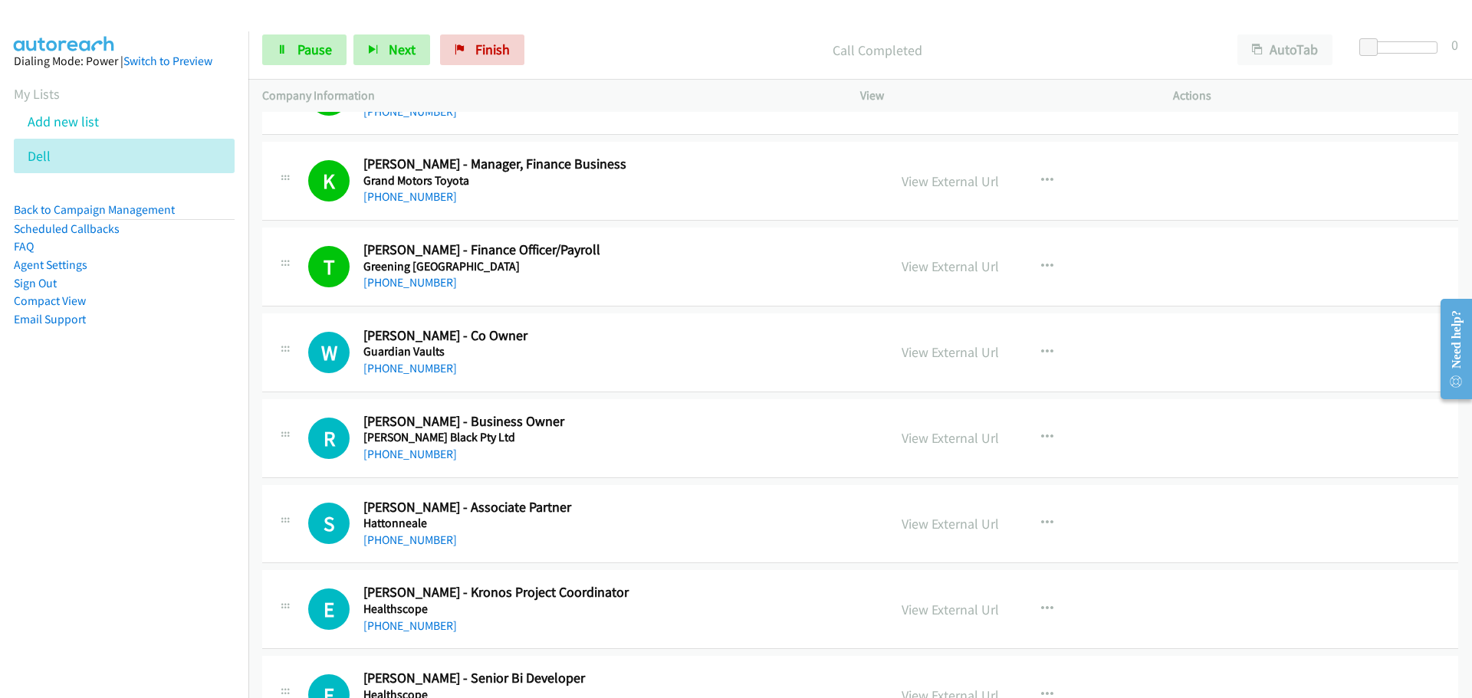
scroll to position [6556, 0]
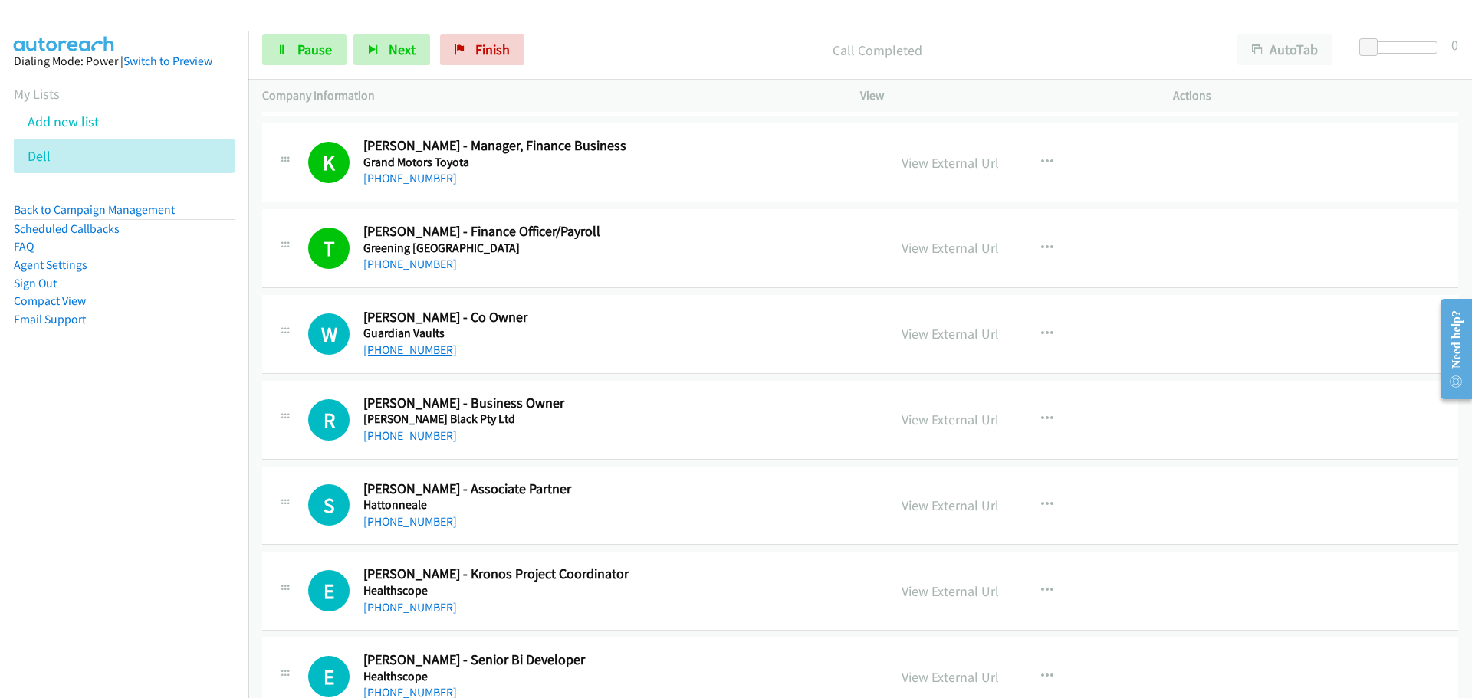
click at [435, 347] on link "+61 414 753 963" at bounding box center [410, 350] width 94 height 15
click at [390, 435] on link "+61 7 3032 0201" at bounding box center [410, 436] width 94 height 15
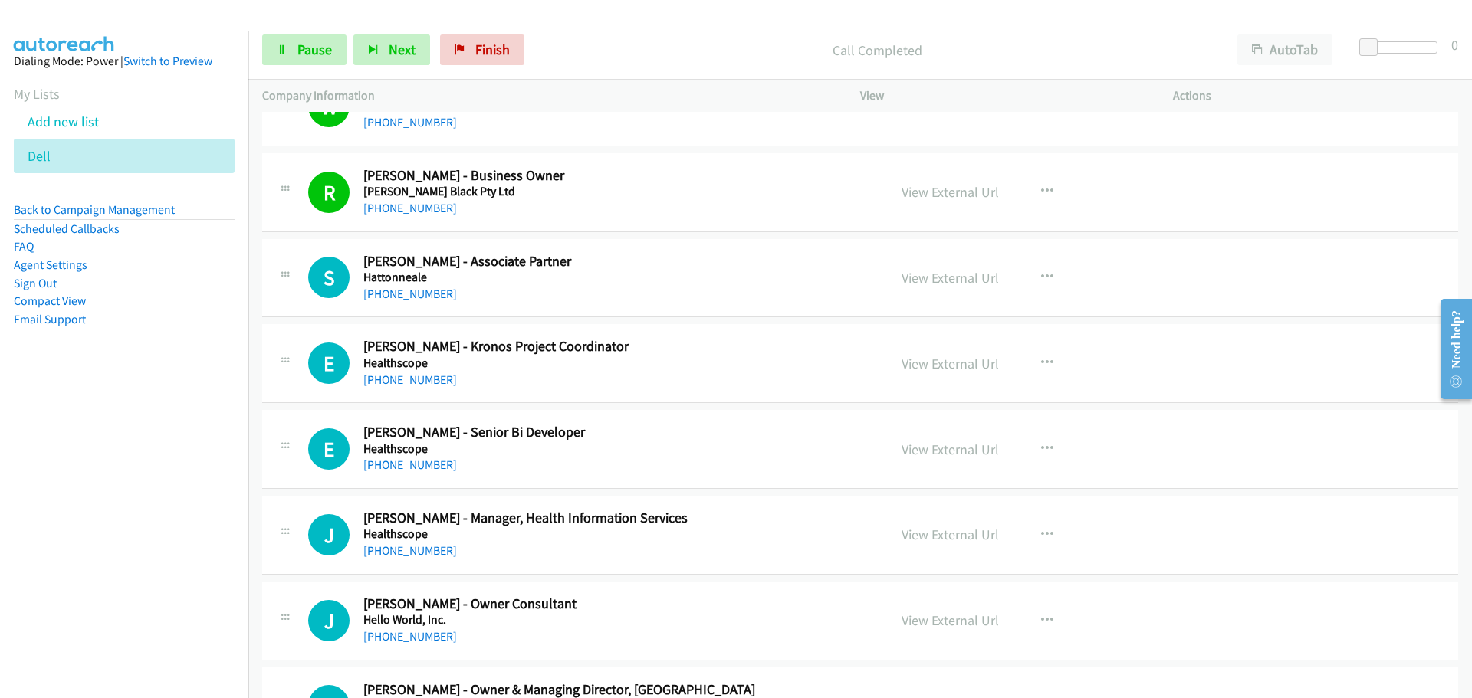
scroll to position [6786, 0]
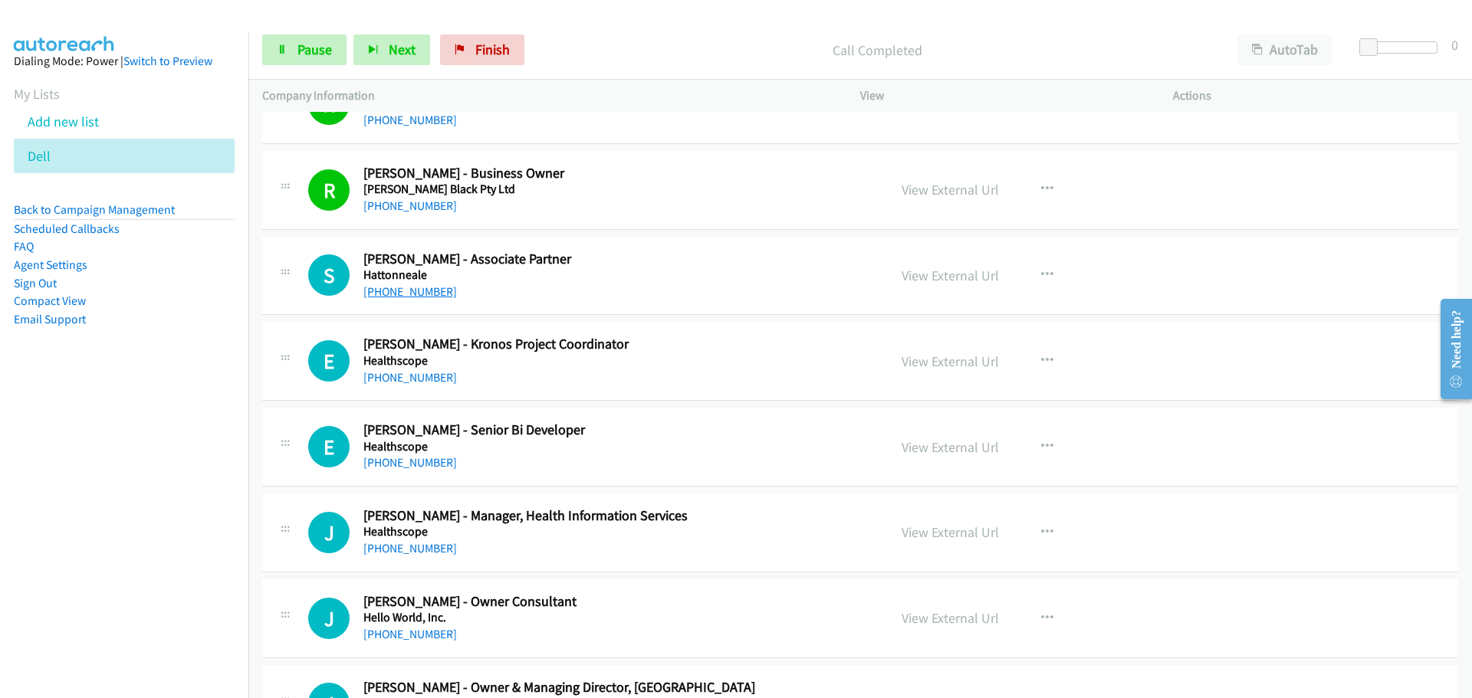
click at [394, 291] on link "+61 405 534 599" at bounding box center [410, 291] width 94 height 15
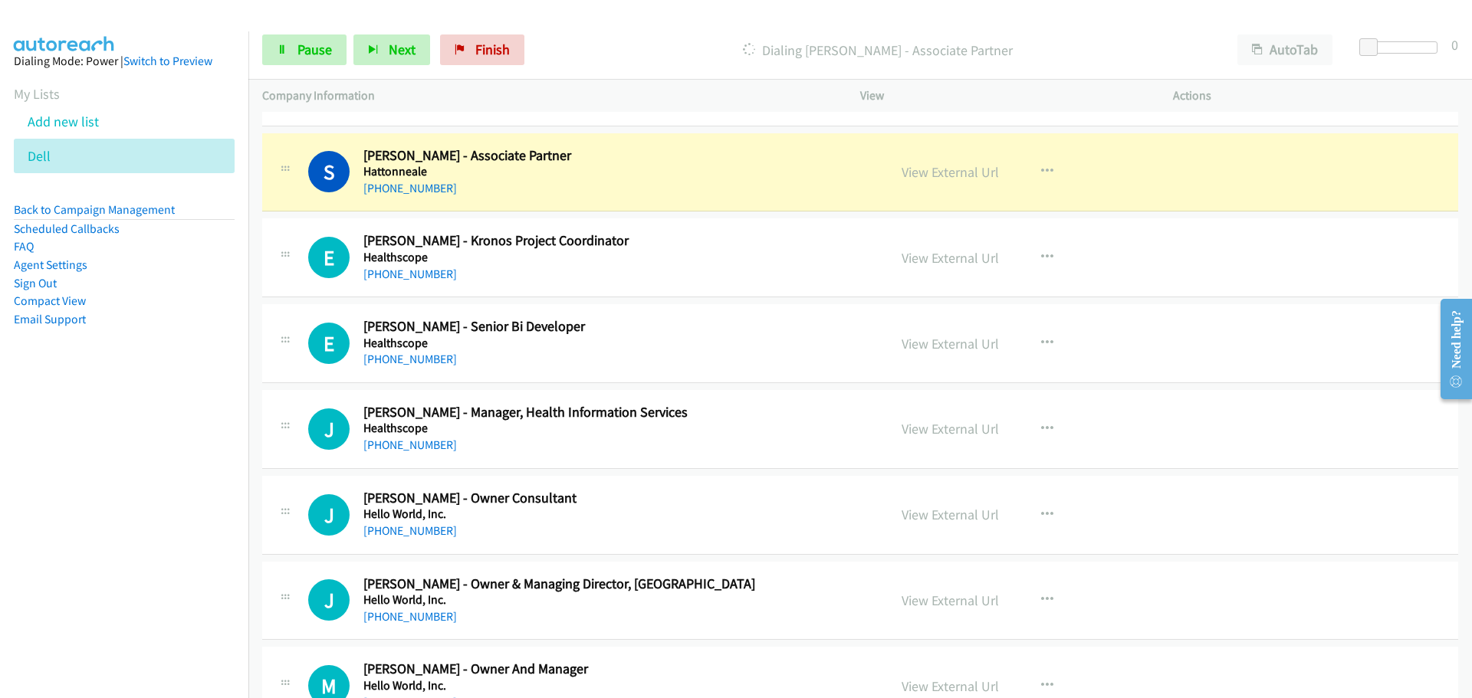
scroll to position [6862, 0]
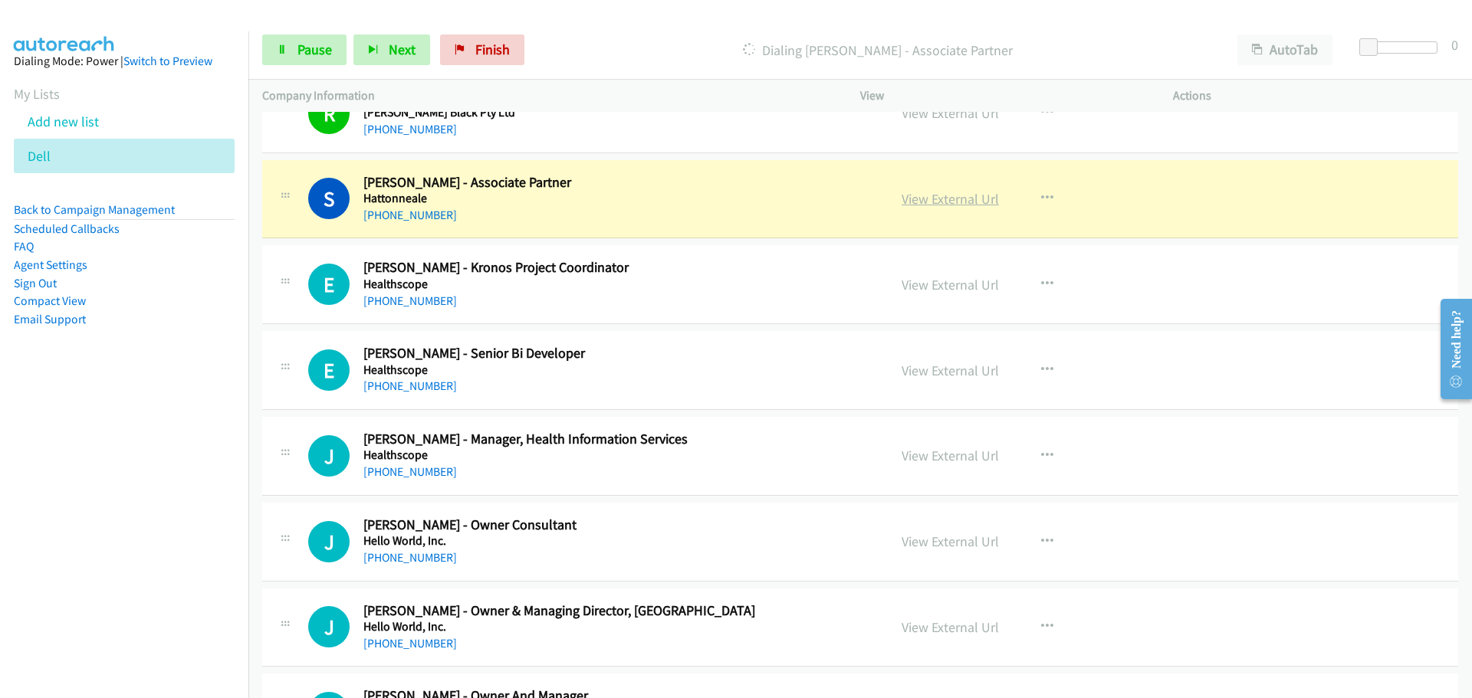
click at [960, 204] on link "View External Url" at bounding box center [950, 199] width 97 height 18
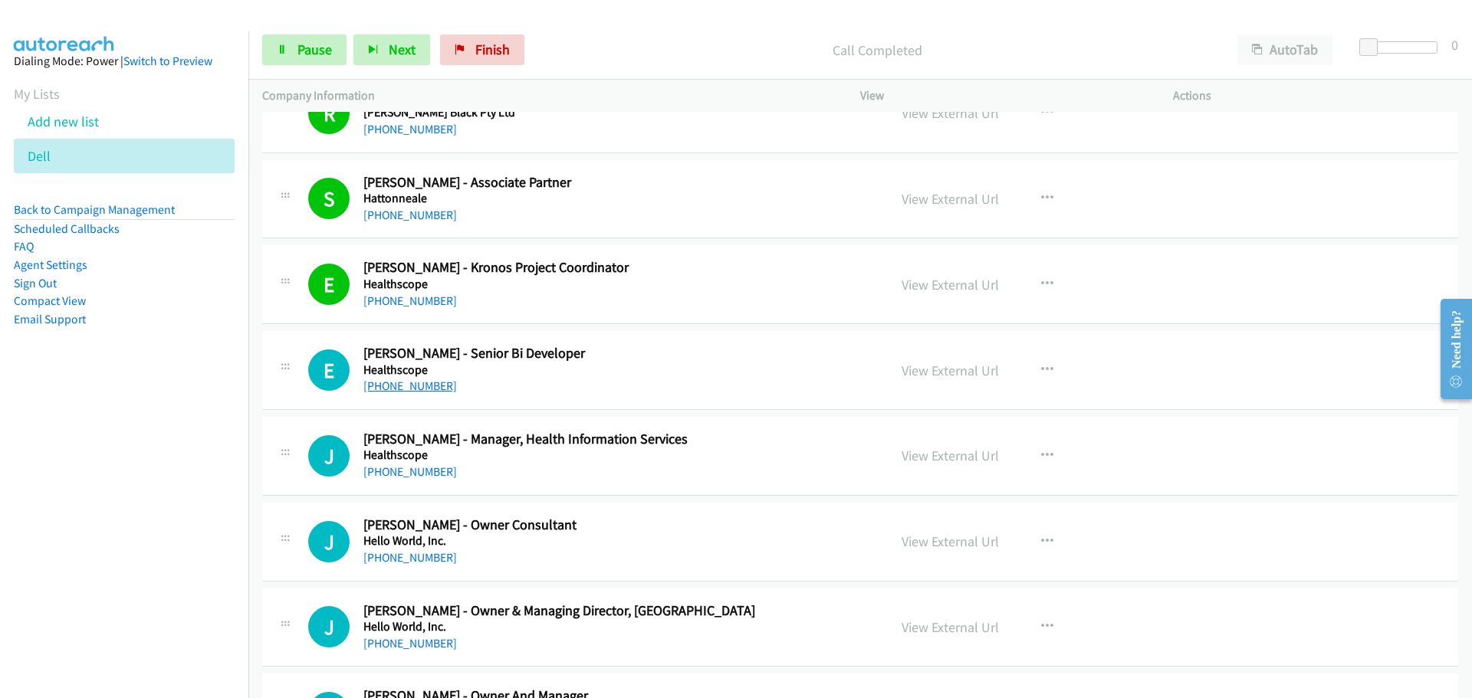
click at [410, 388] on link "+61 3 8551 8888" at bounding box center [410, 386] width 94 height 15
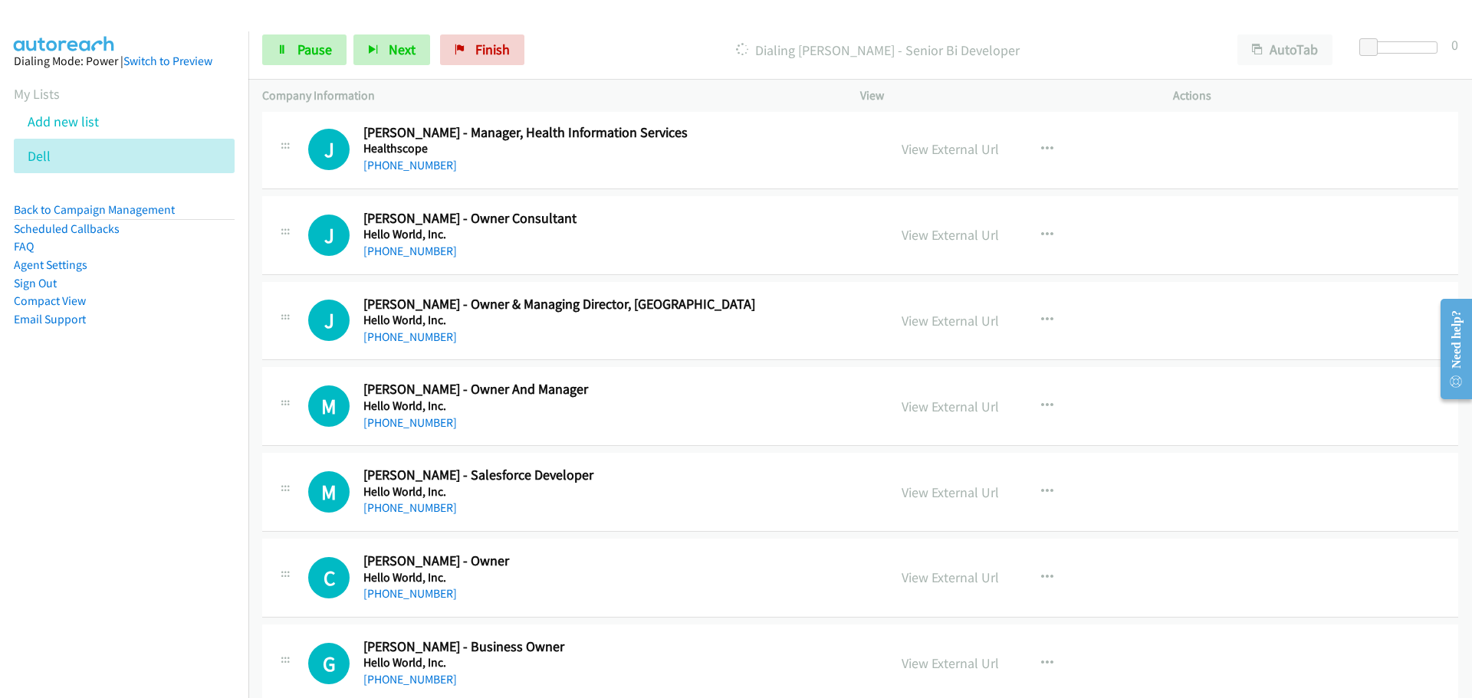
scroll to position [7092, 0]
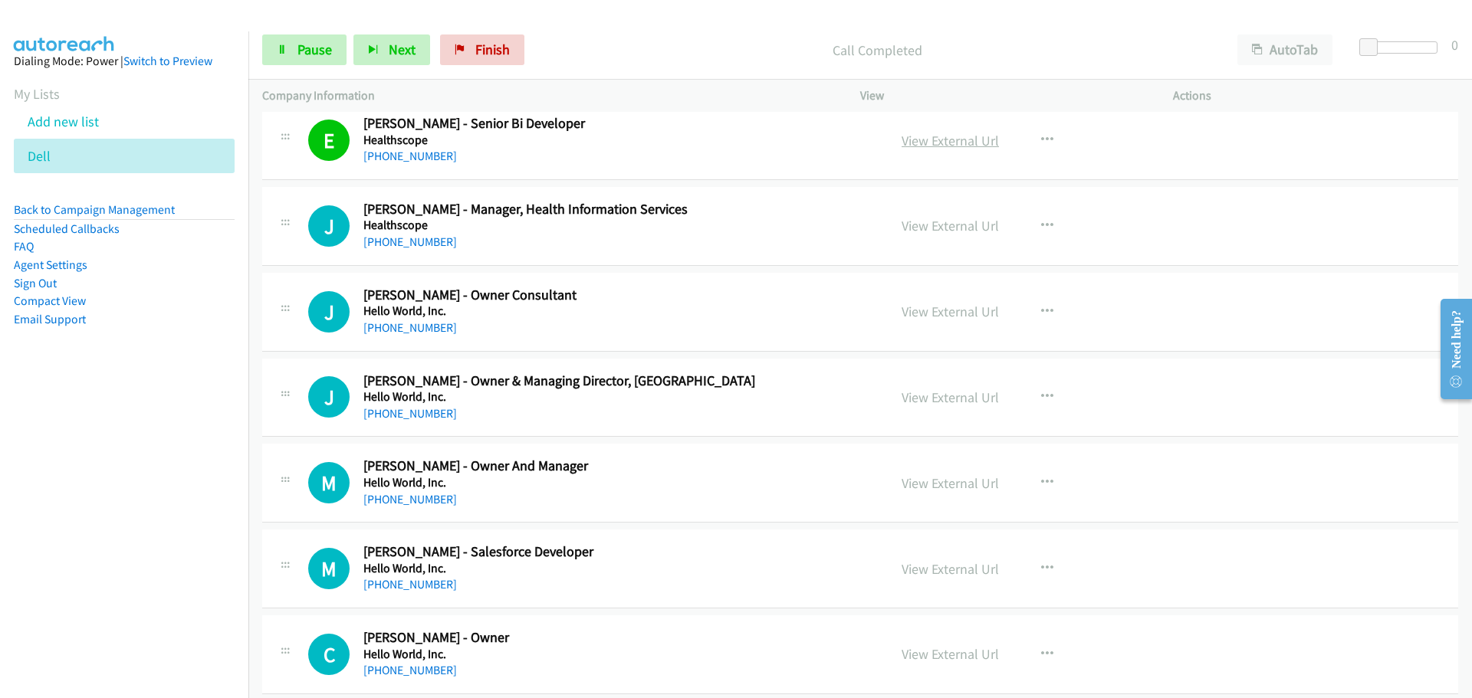
click at [909, 138] on link "View External Url" at bounding box center [950, 141] width 97 height 18
click at [981, 229] on link "View External Url" at bounding box center [950, 226] width 97 height 18
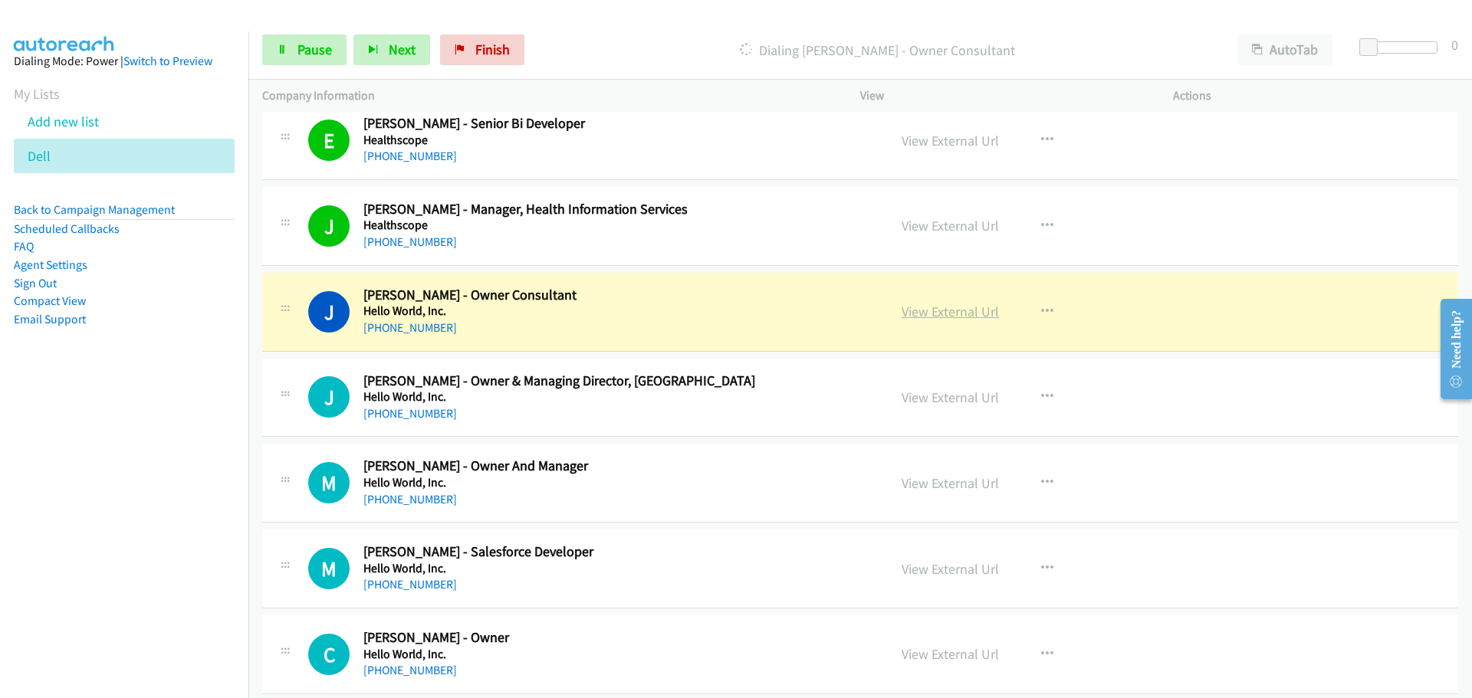
click at [955, 319] on link "View External Url" at bounding box center [950, 312] width 97 height 18
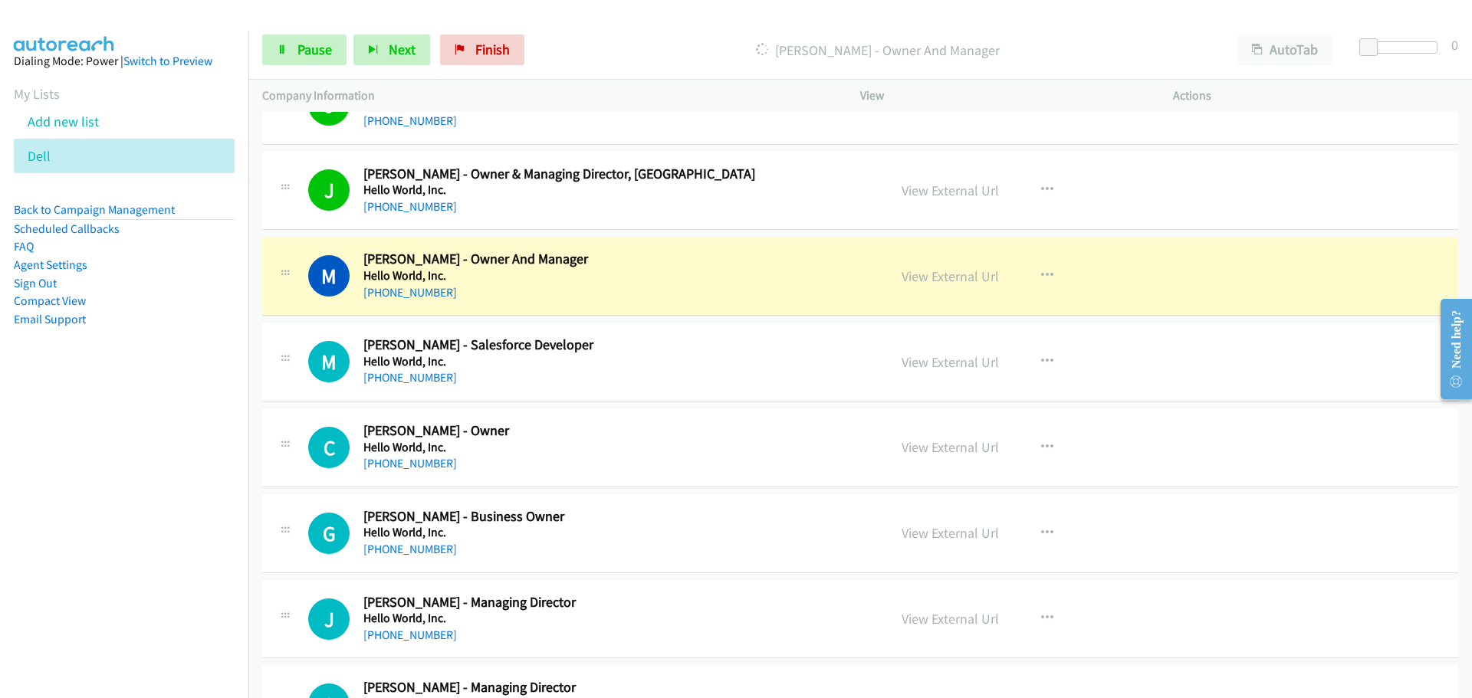
scroll to position [7399, 0]
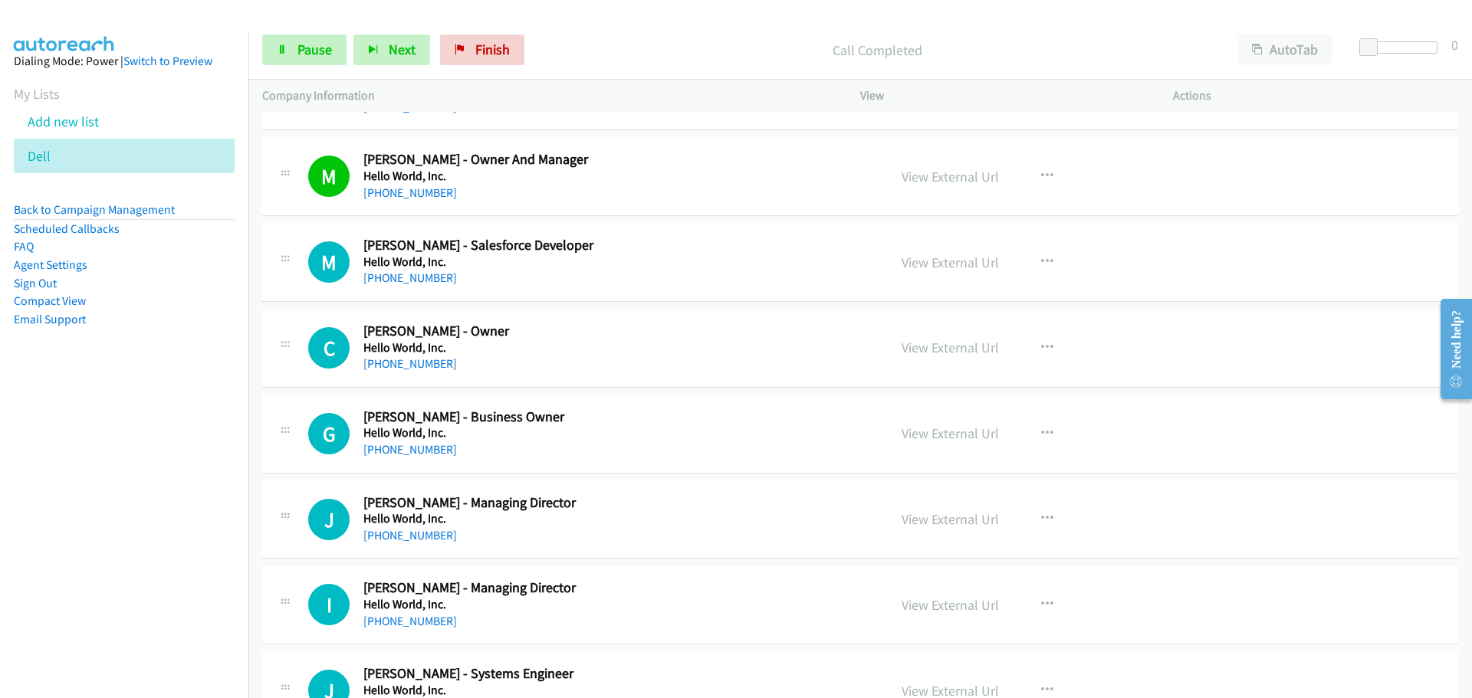
drag, startPoint x: 384, startPoint y: 279, endPoint x: 1373, endPoint y: 290, distance: 989.1
click at [384, 279] on link "+61 3 8583 8685" at bounding box center [410, 278] width 94 height 15
drag, startPoint x: 429, startPoint y: 363, endPoint x: 422, endPoint y: 366, distance: 8.6
click at [429, 363] on link "+61 423 132 387" at bounding box center [410, 364] width 94 height 15
click at [399, 453] on link "+61 2 9526 2611" at bounding box center [410, 449] width 94 height 15
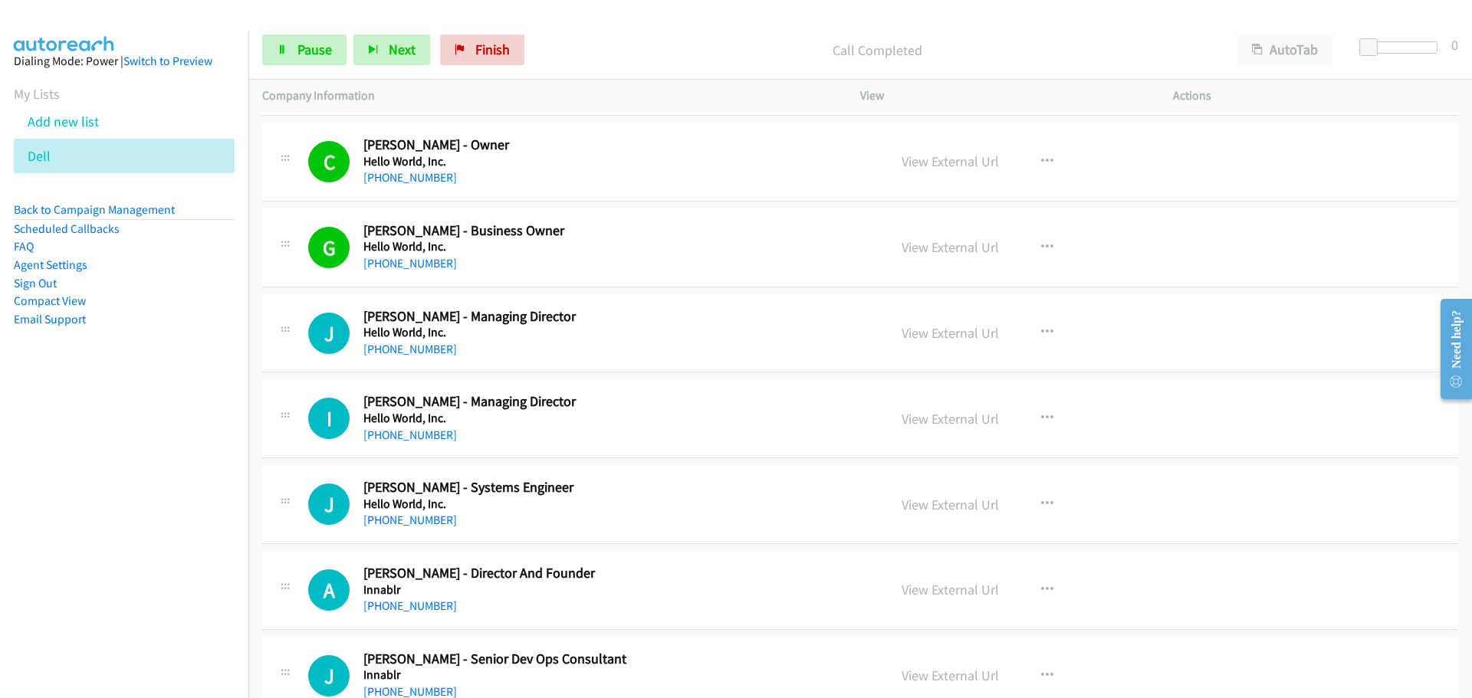
scroll to position [7629, 0]
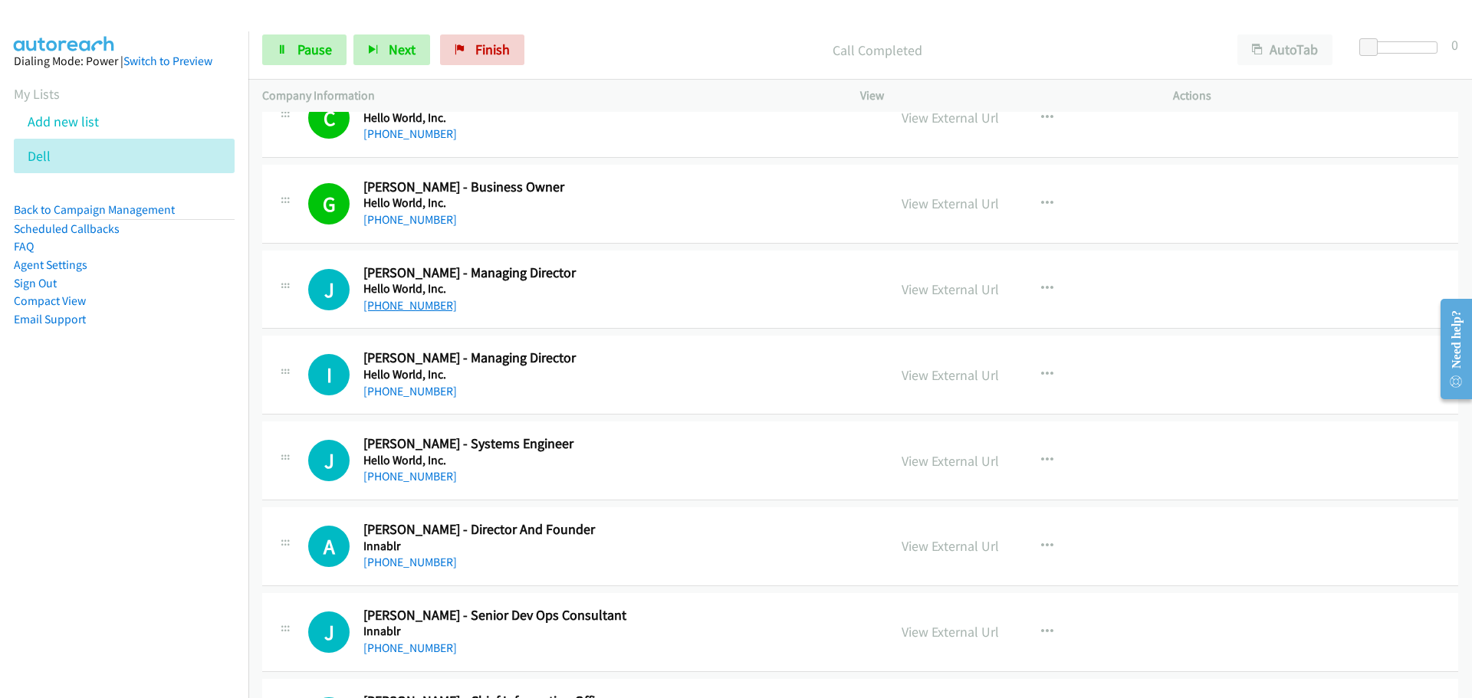
click at [386, 304] on link "+61 3 9803 9099" at bounding box center [410, 305] width 94 height 15
click at [409, 392] on link "+61 3 9904 1555" at bounding box center [410, 391] width 94 height 15
click at [394, 473] on link "+61 3 8584 0969" at bounding box center [410, 476] width 94 height 15
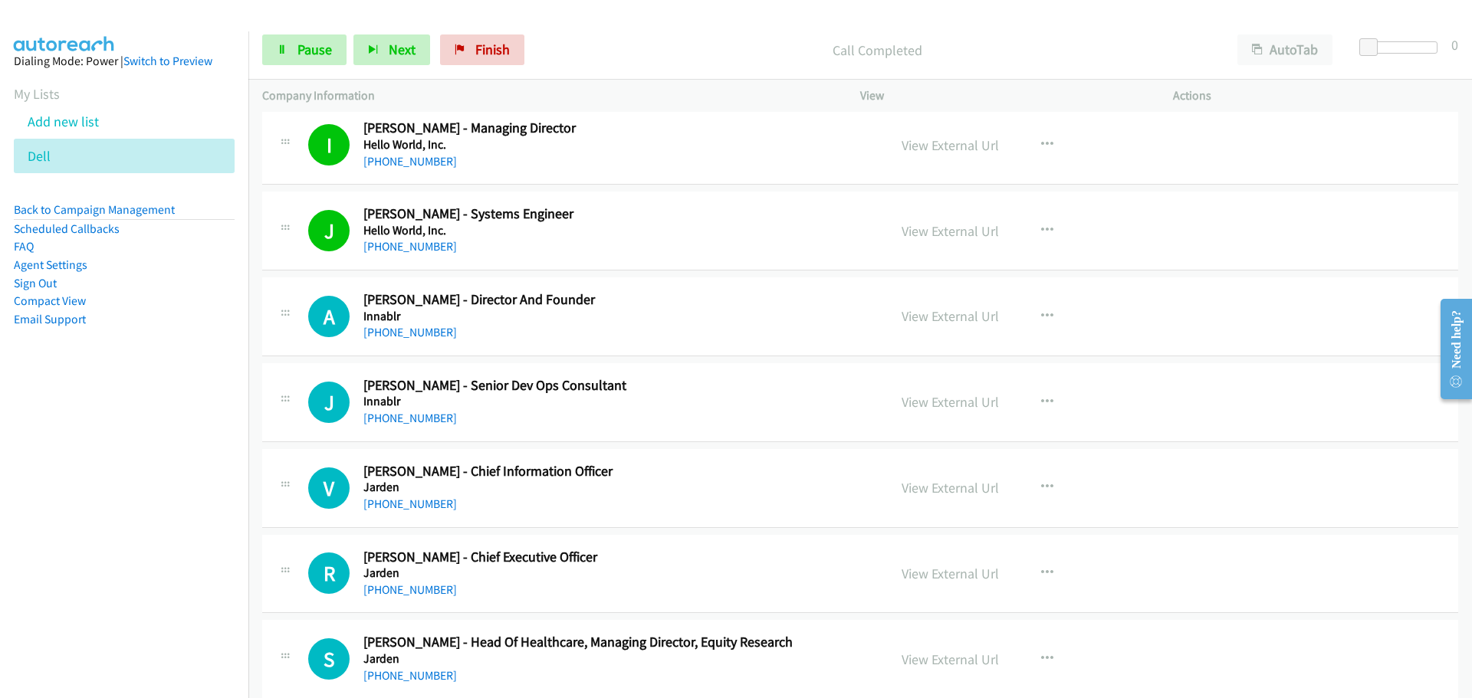
scroll to position [7936, 0]
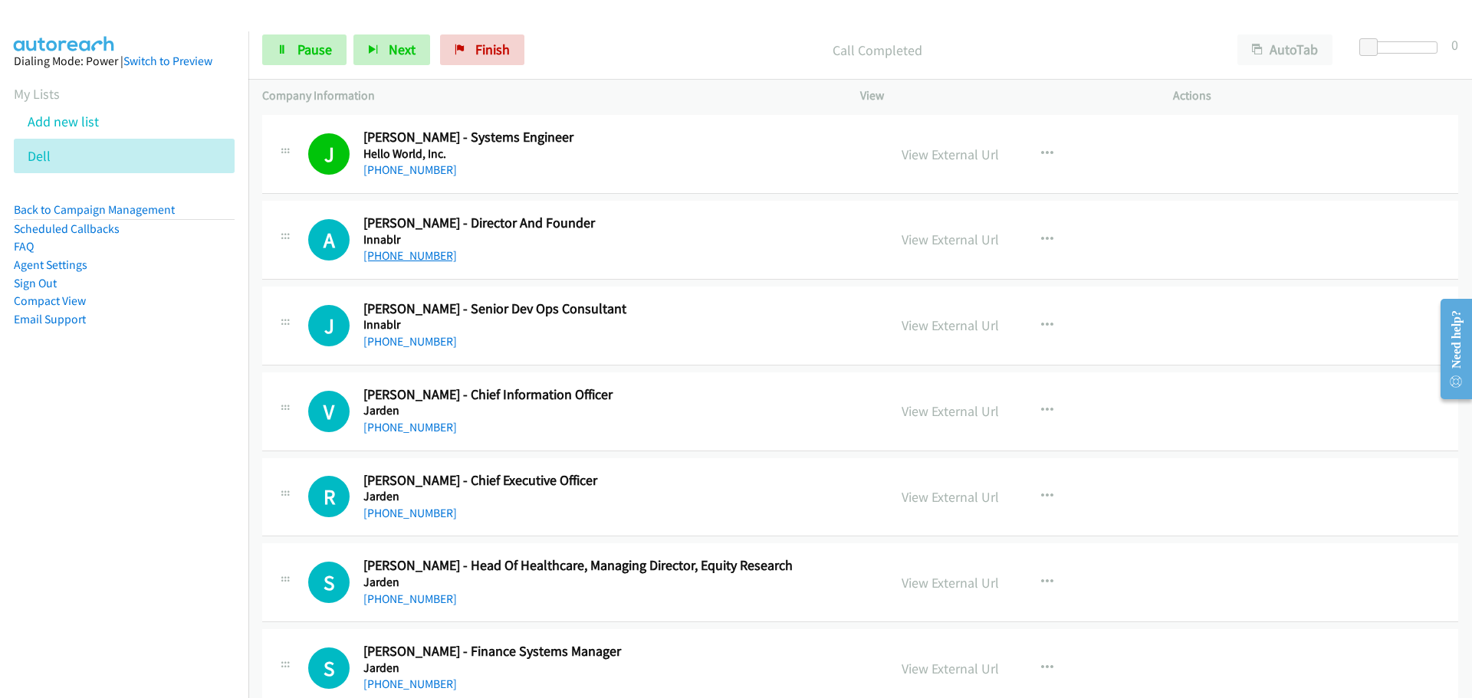
click at [426, 252] on link "+61 470 638 610" at bounding box center [410, 255] width 94 height 15
click at [404, 347] on link "+61 415 128 325" at bounding box center [410, 341] width 94 height 15
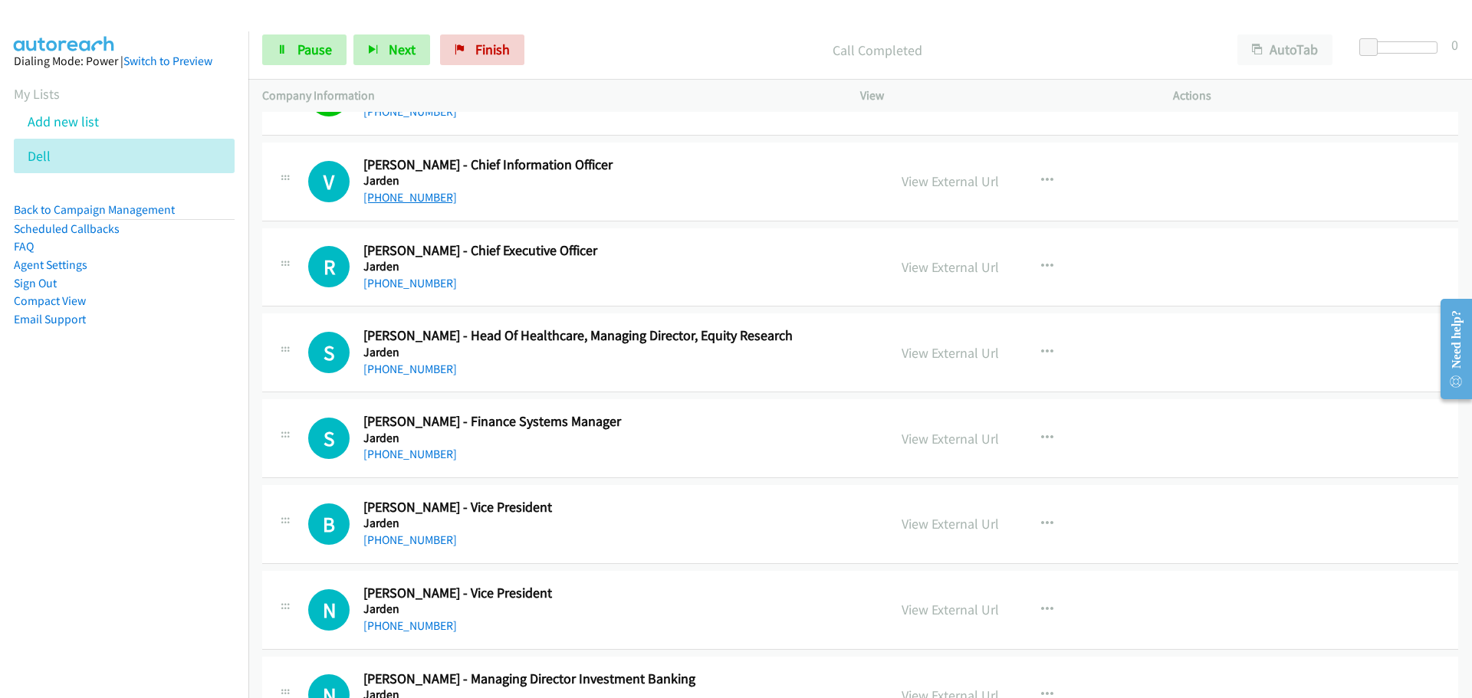
click at [407, 192] on link "+61 405 406 646" at bounding box center [410, 197] width 94 height 15
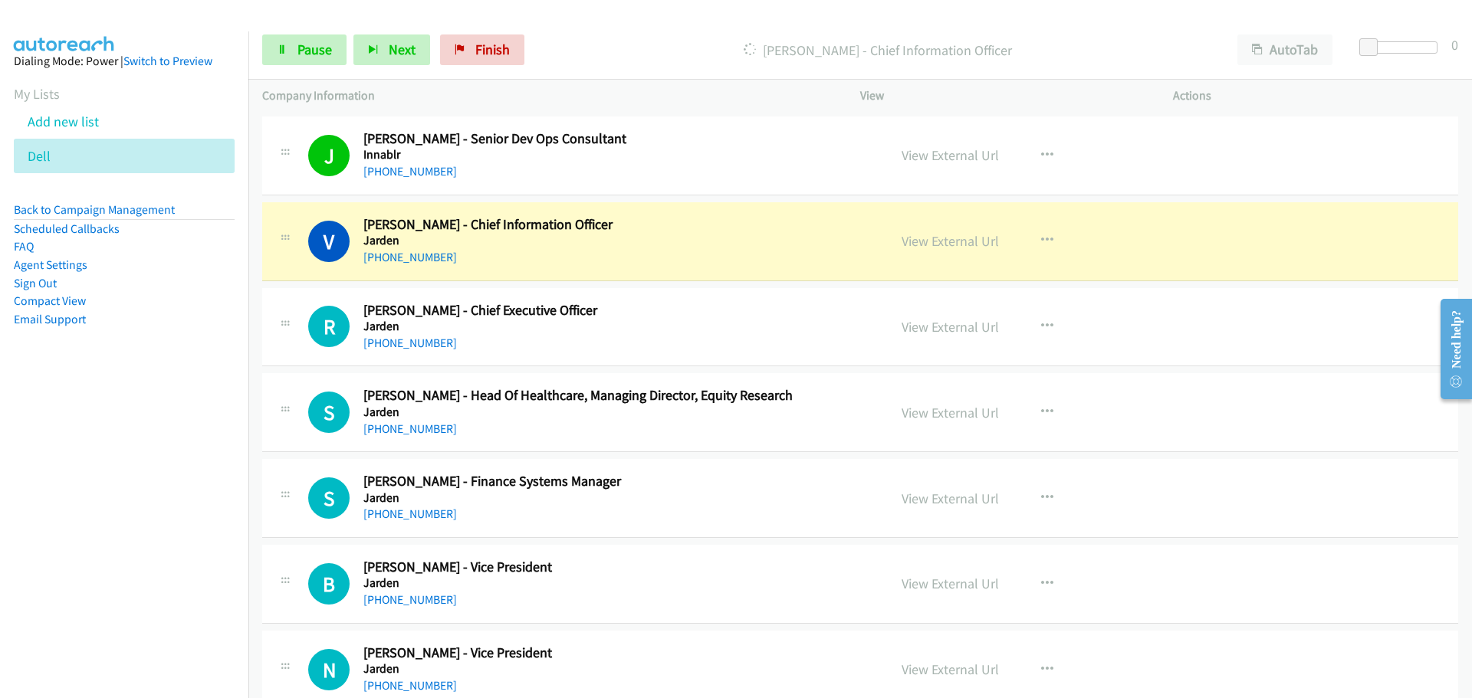
scroll to position [8089, 0]
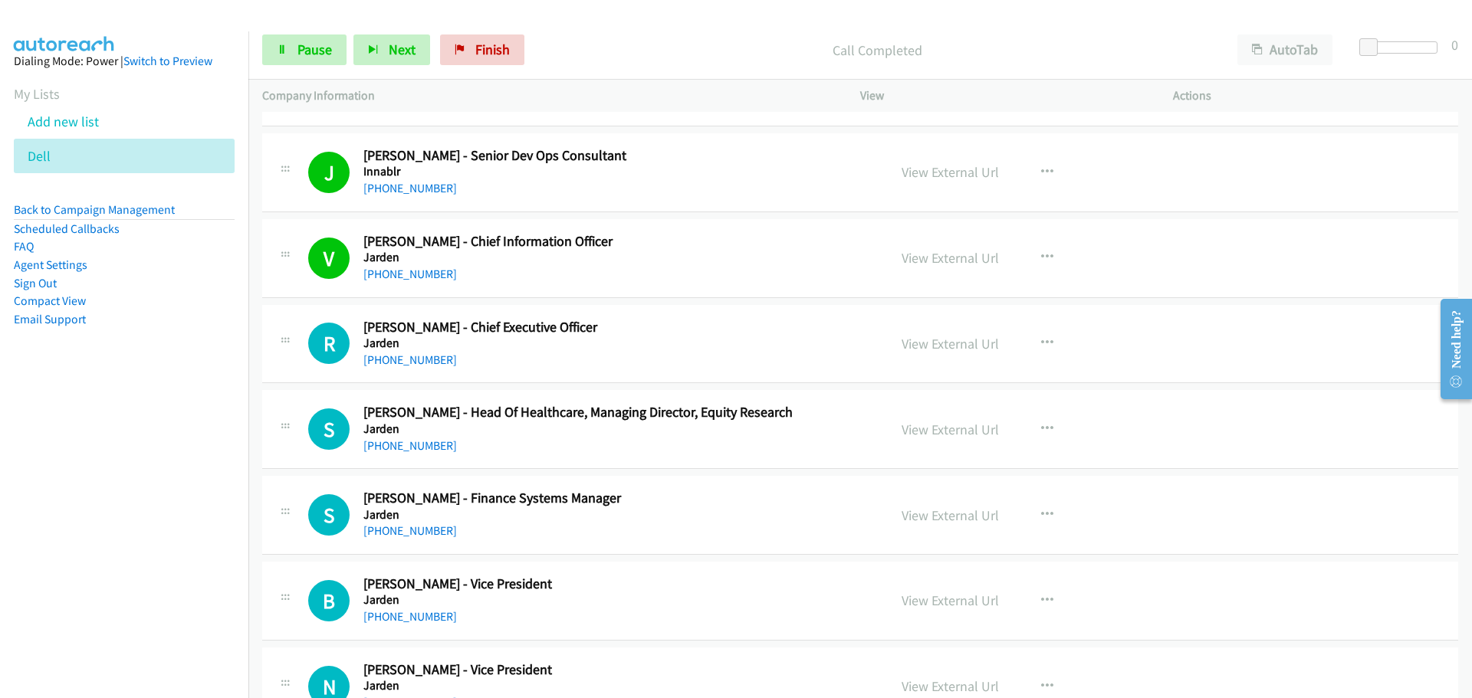
click at [434, 366] on link "+61 413 304 626" at bounding box center [410, 360] width 94 height 15
click at [951, 340] on link "View External Url" at bounding box center [950, 344] width 97 height 18
click at [425, 449] on link "+61 404 850 029" at bounding box center [410, 446] width 94 height 15
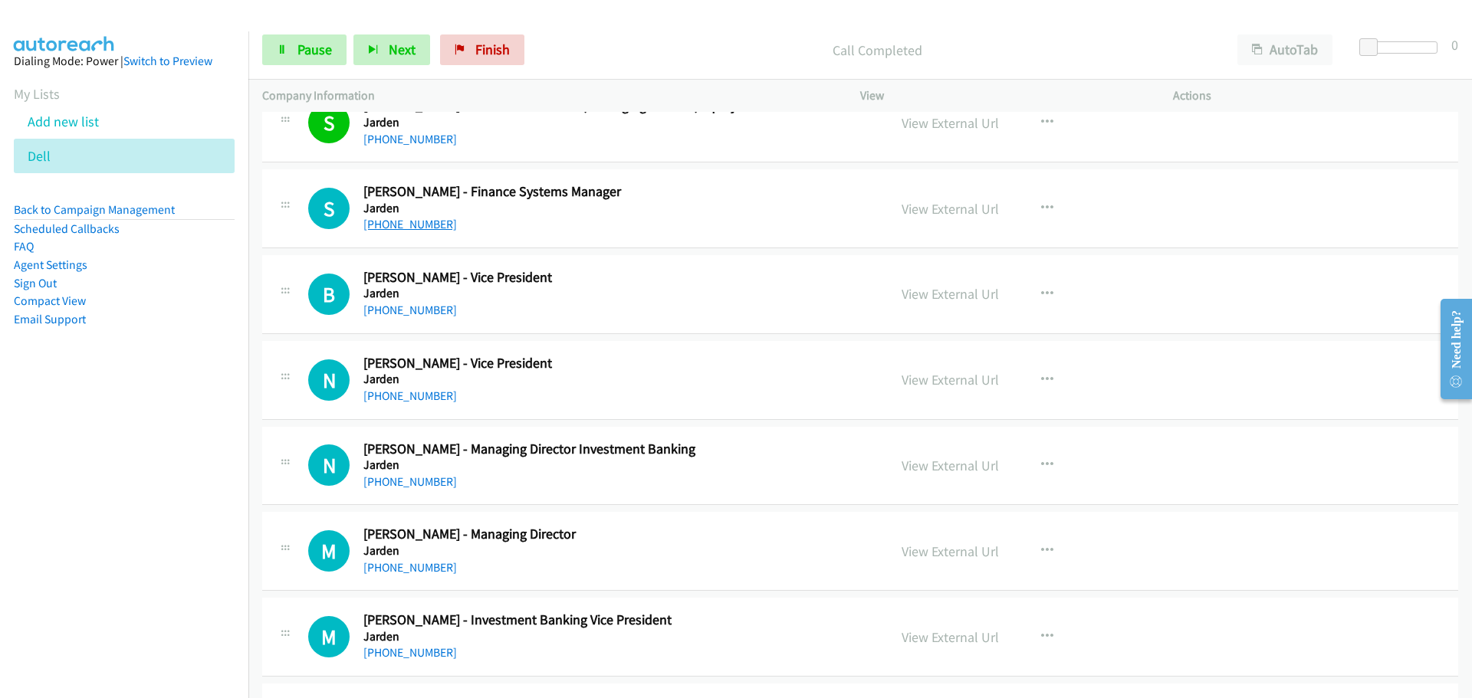
click at [412, 220] on link "+61 423 797 057" at bounding box center [410, 224] width 94 height 15
drag, startPoint x: 432, startPoint y: 312, endPoint x: 429, endPoint y: 300, distance: 12.9
click at [432, 312] on link "+61 466 286 889" at bounding box center [410, 310] width 94 height 15
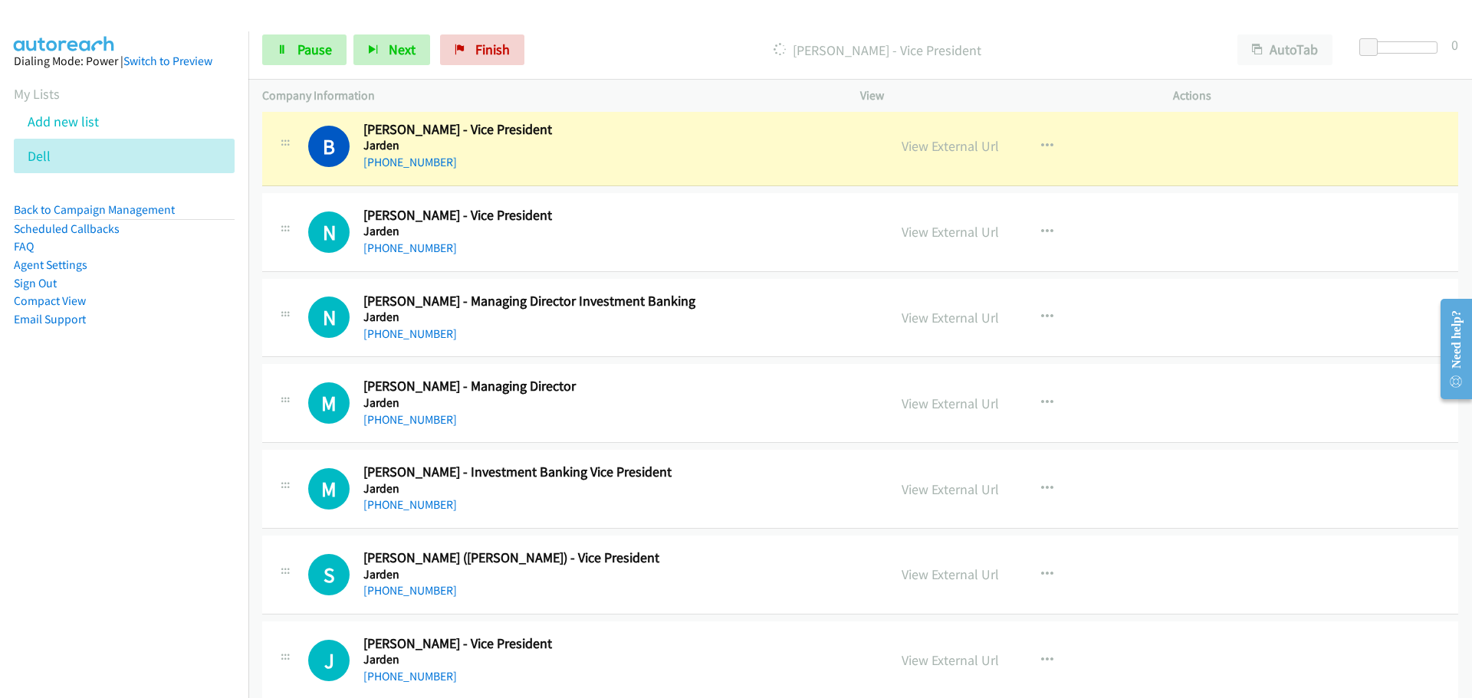
scroll to position [8549, 0]
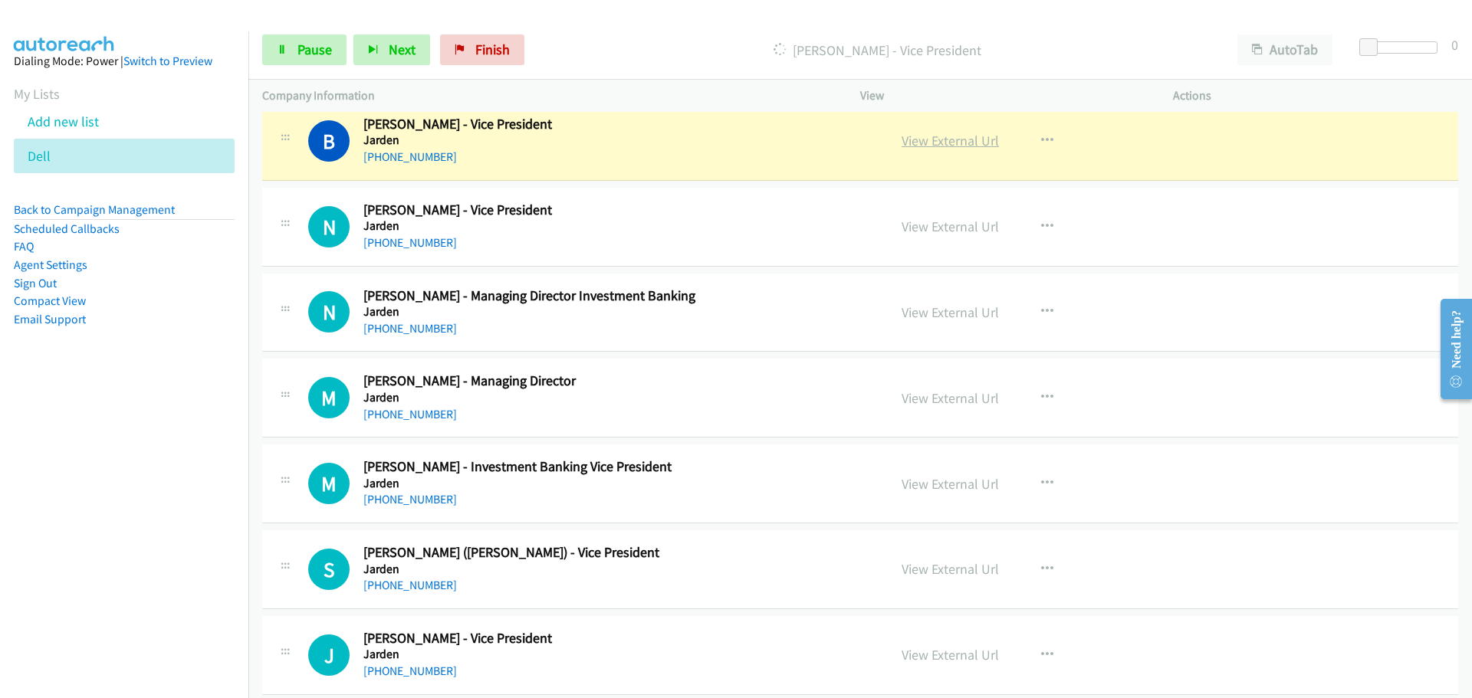
click at [951, 137] on link "View External Url" at bounding box center [950, 141] width 97 height 18
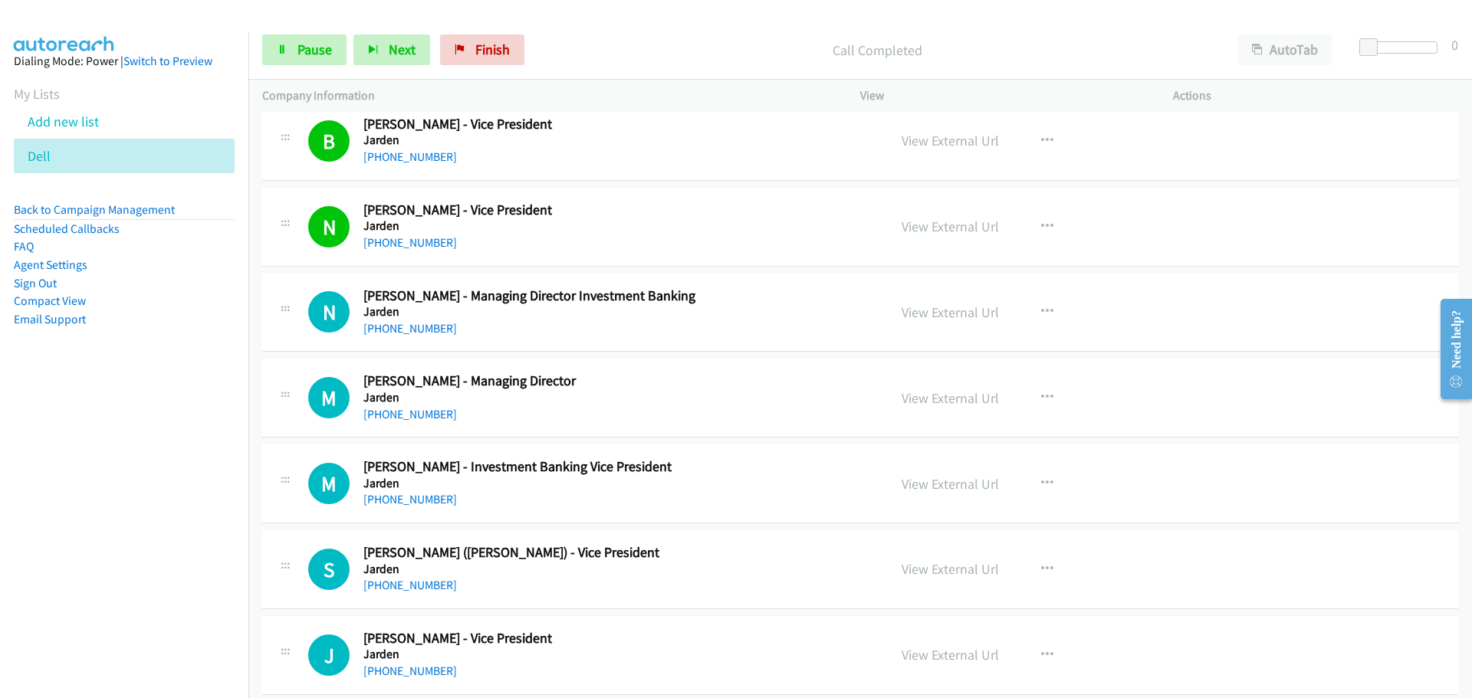
drag, startPoint x: 415, startPoint y: 323, endPoint x: 1375, endPoint y: 294, distance: 961.1
click at [415, 323] on link "+61 420 223 322" at bounding box center [410, 328] width 94 height 15
click at [439, 410] on link "+61 409 994 637" at bounding box center [410, 414] width 94 height 15
click at [54, 156] on icon at bounding box center [59, 157] width 11 height 11
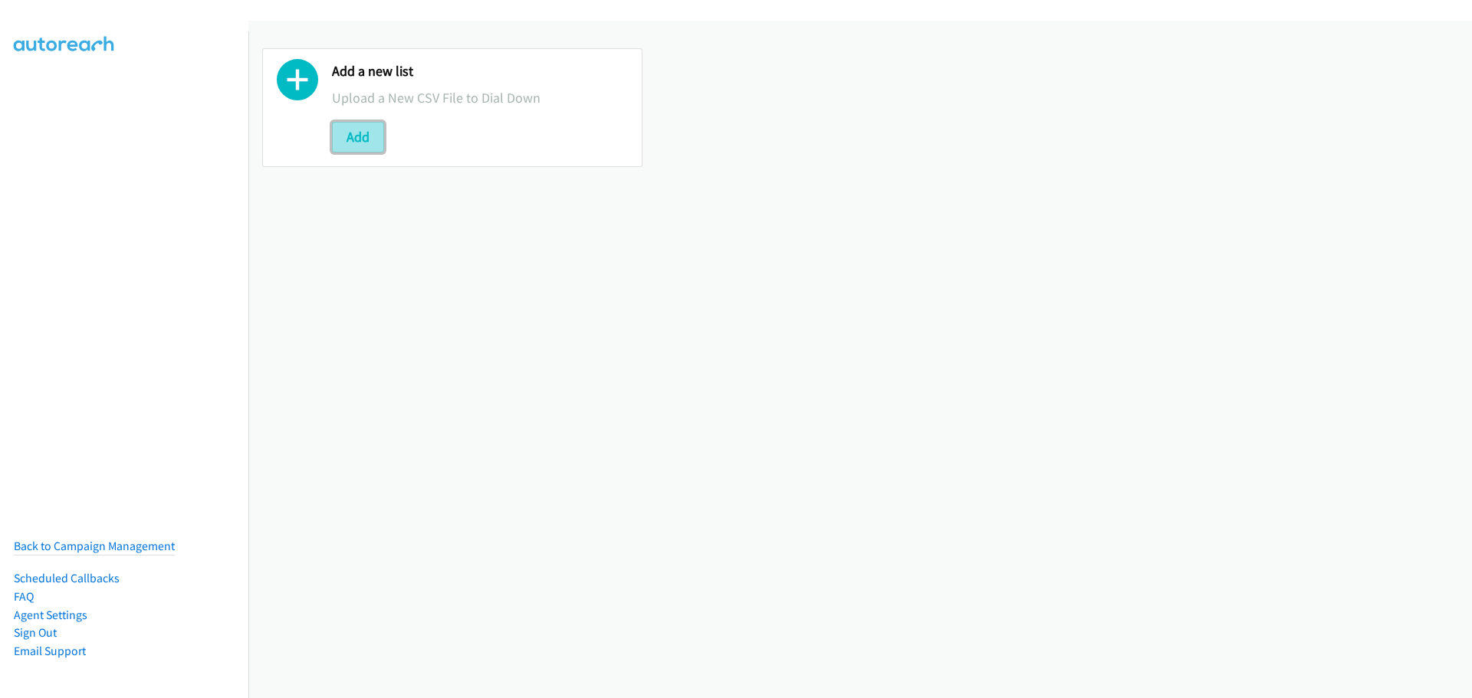
click at [366, 134] on button "Add" at bounding box center [358, 137] width 52 height 31
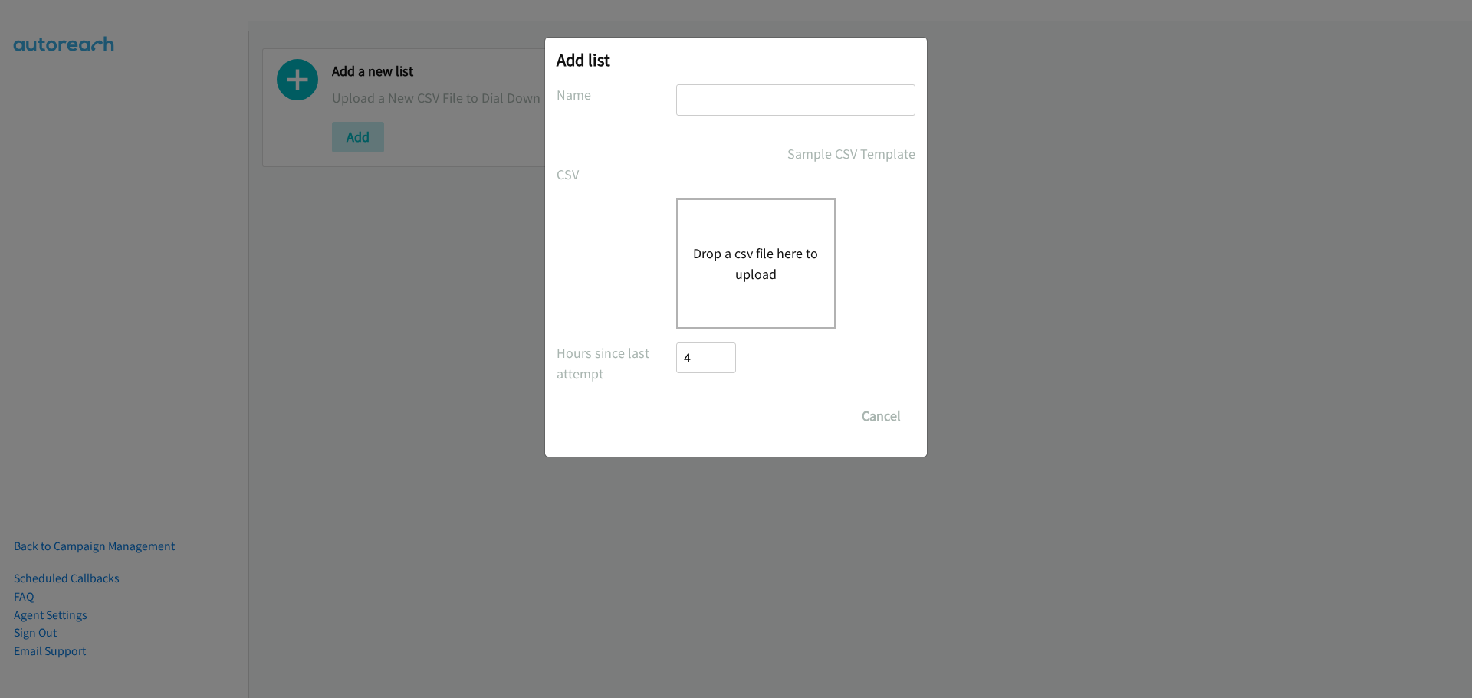
click at [793, 103] on input "text" at bounding box center [795, 99] width 239 height 31
type input "dell"
click at [770, 257] on button "Drop a csv file here to upload" at bounding box center [756, 263] width 126 height 41
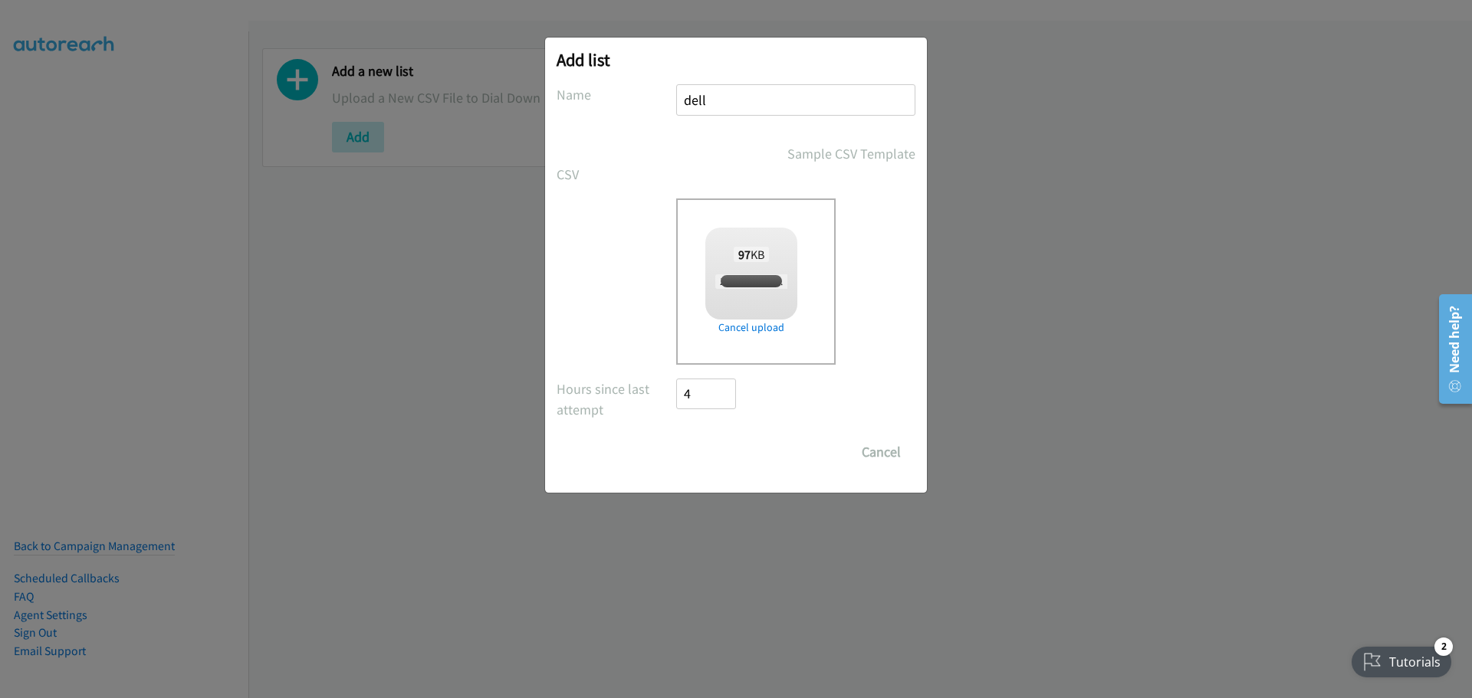
checkbox input "true"
click at [718, 445] on input "Save List" at bounding box center [716, 452] width 81 height 31
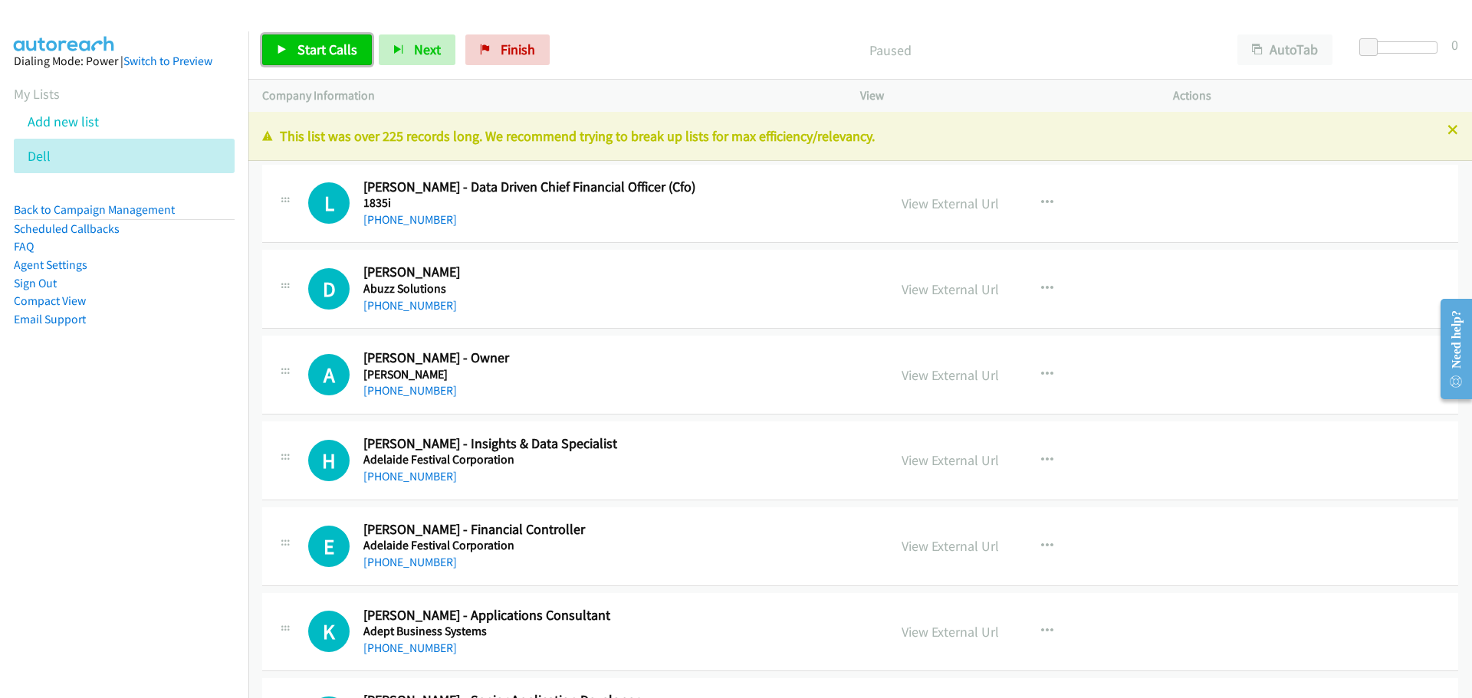
click at [323, 50] on span "Start Calls" at bounding box center [327, 50] width 60 height 18
click at [397, 306] on link "[PHONE_NUMBER]" at bounding box center [410, 305] width 94 height 15
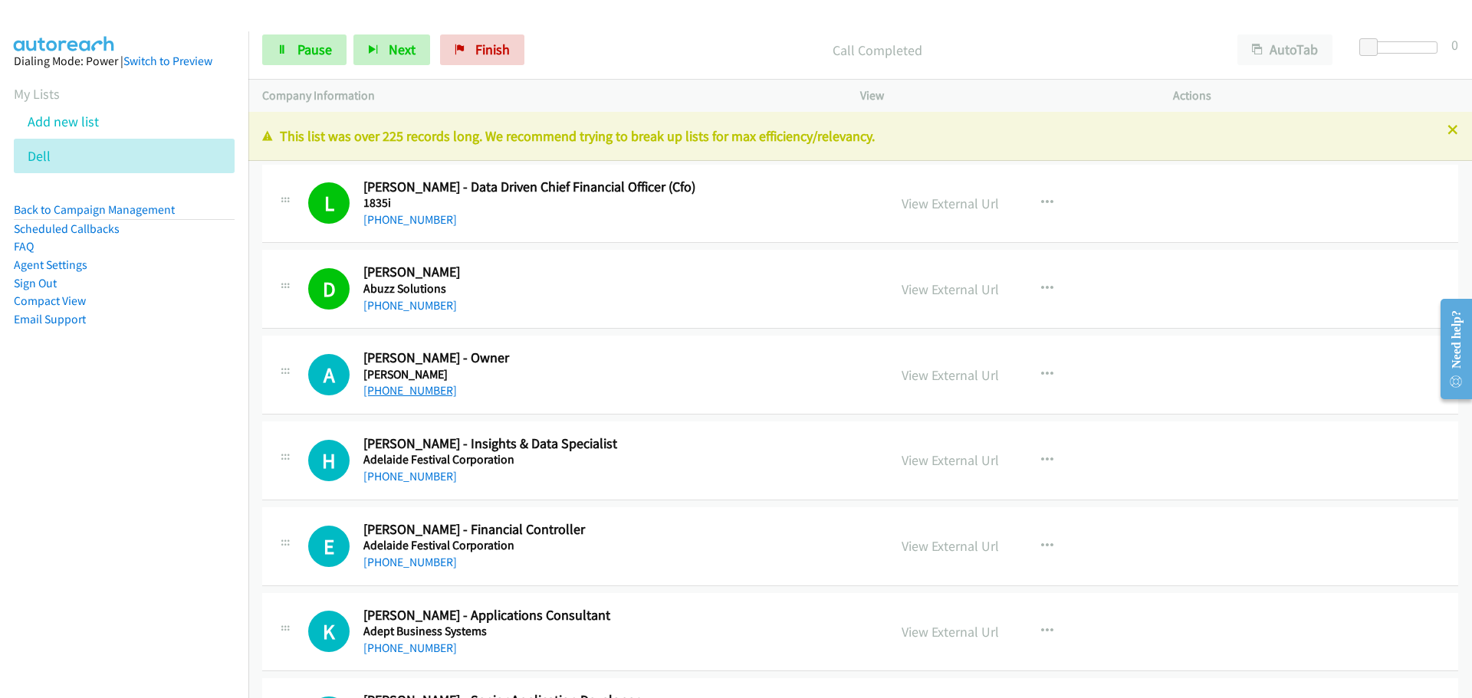
click at [422, 385] on link "[PHONE_NUMBER]" at bounding box center [410, 390] width 94 height 15
click at [432, 482] on link "[PHONE_NUMBER]" at bounding box center [410, 476] width 94 height 15
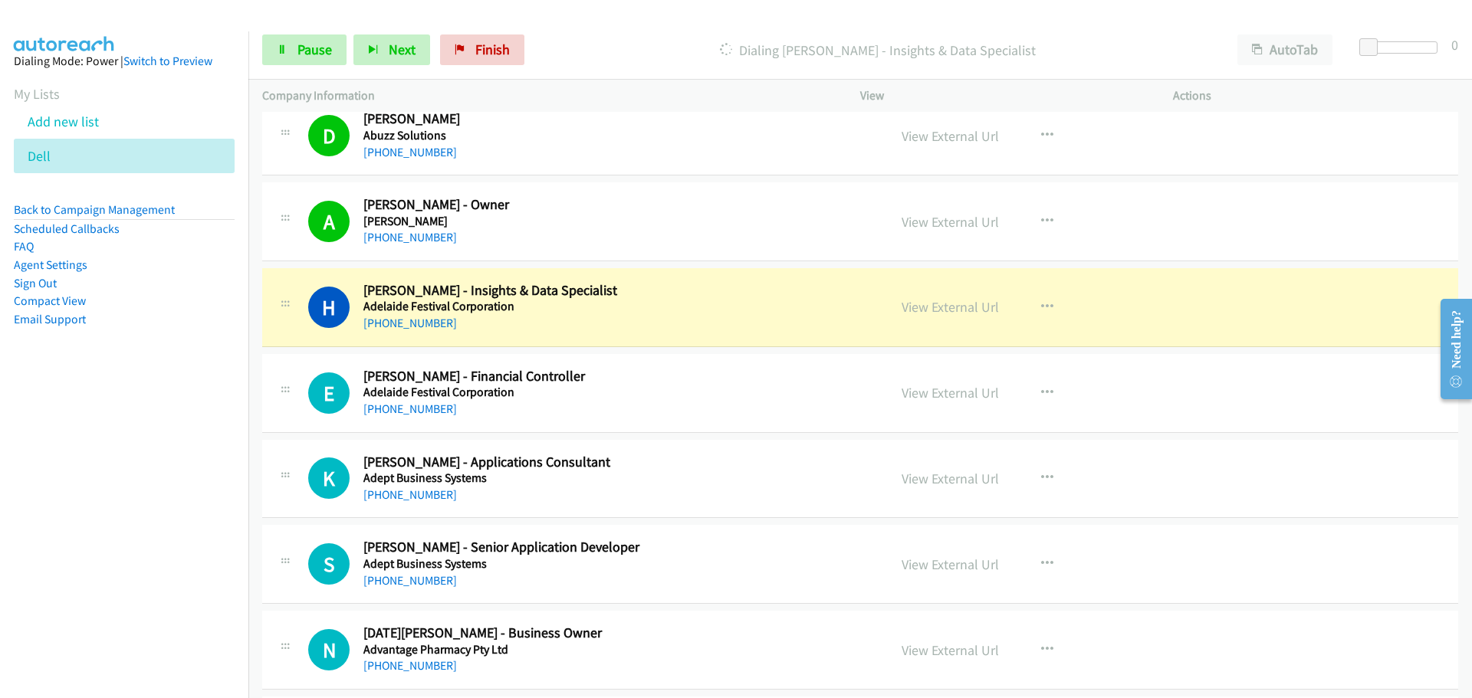
scroll to position [230, 0]
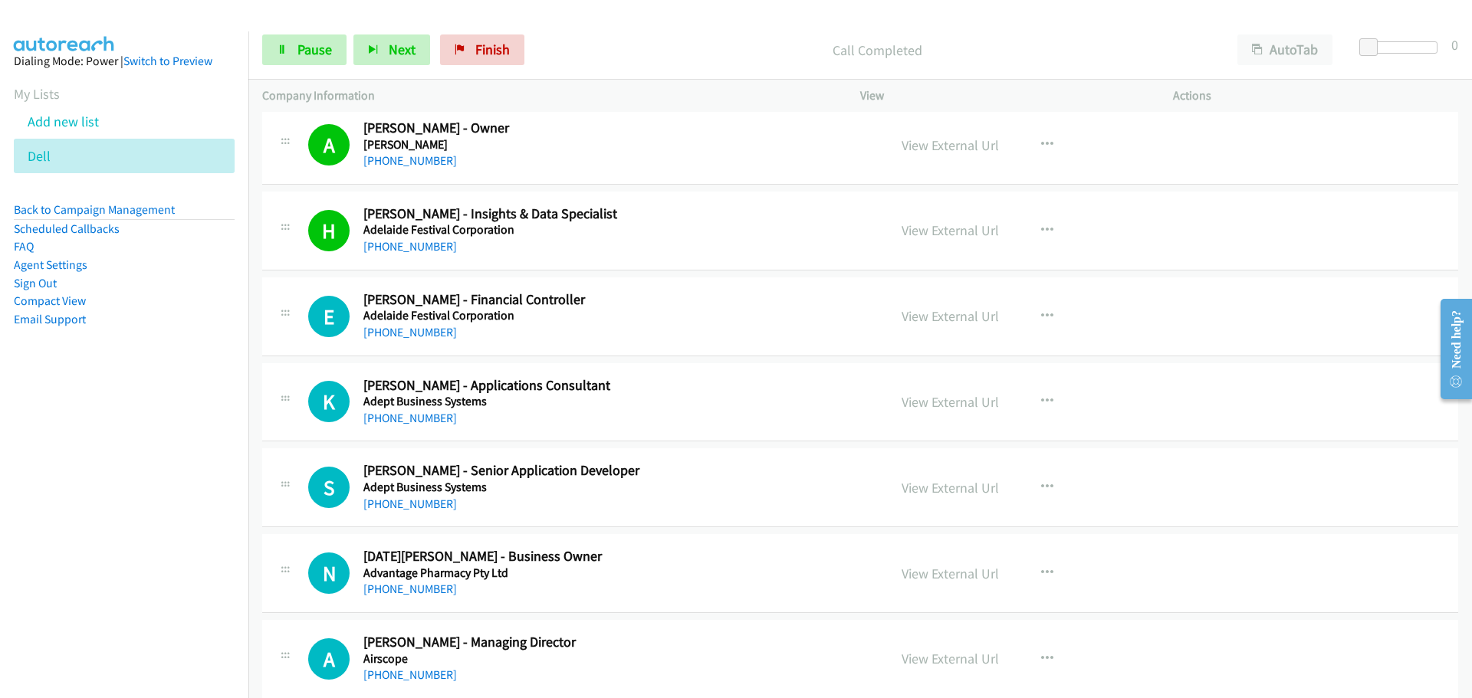
drag, startPoint x: 399, startPoint y: 326, endPoint x: 1415, endPoint y: 420, distance: 1020.2
click at [399, 326] on link "[PHONE_NUMBER]" at bounding box center [410, 332] width 94 height 15
click at [419, 415] on link "[PHONE_NUMBER]" at bounding box center [410, 418] width 94 height 15
drag, startPoint x: 410, startPoint y: 497, endPoint x: 938, endPoint y: 507, distance: 527.6
click at [410, 497] on link "[PHONE_NUMBER]" at bounding box center [410, 504] width 94 height 15
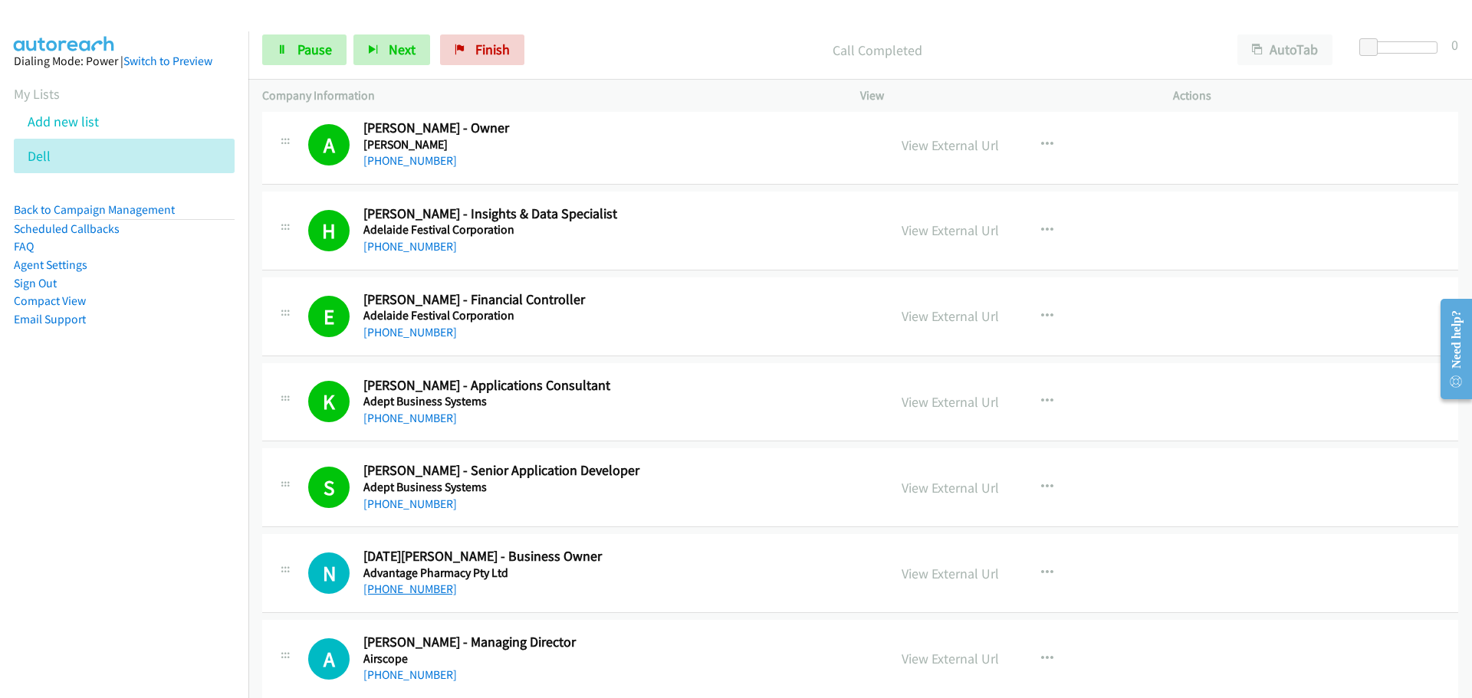
click at [390, 589] on link "[PHONE_NUMBER]" at bounding box center [410, 589] width 94 height 15
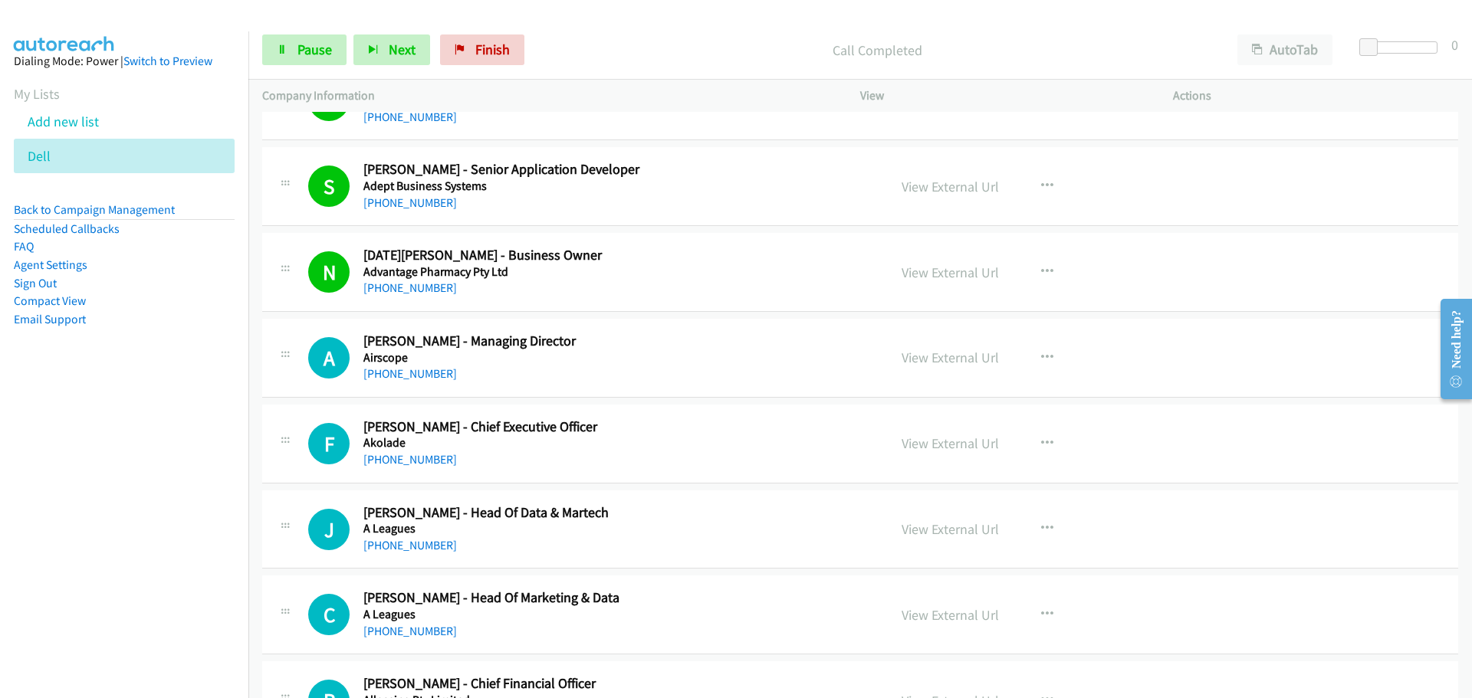
scroll to position [613, 0]
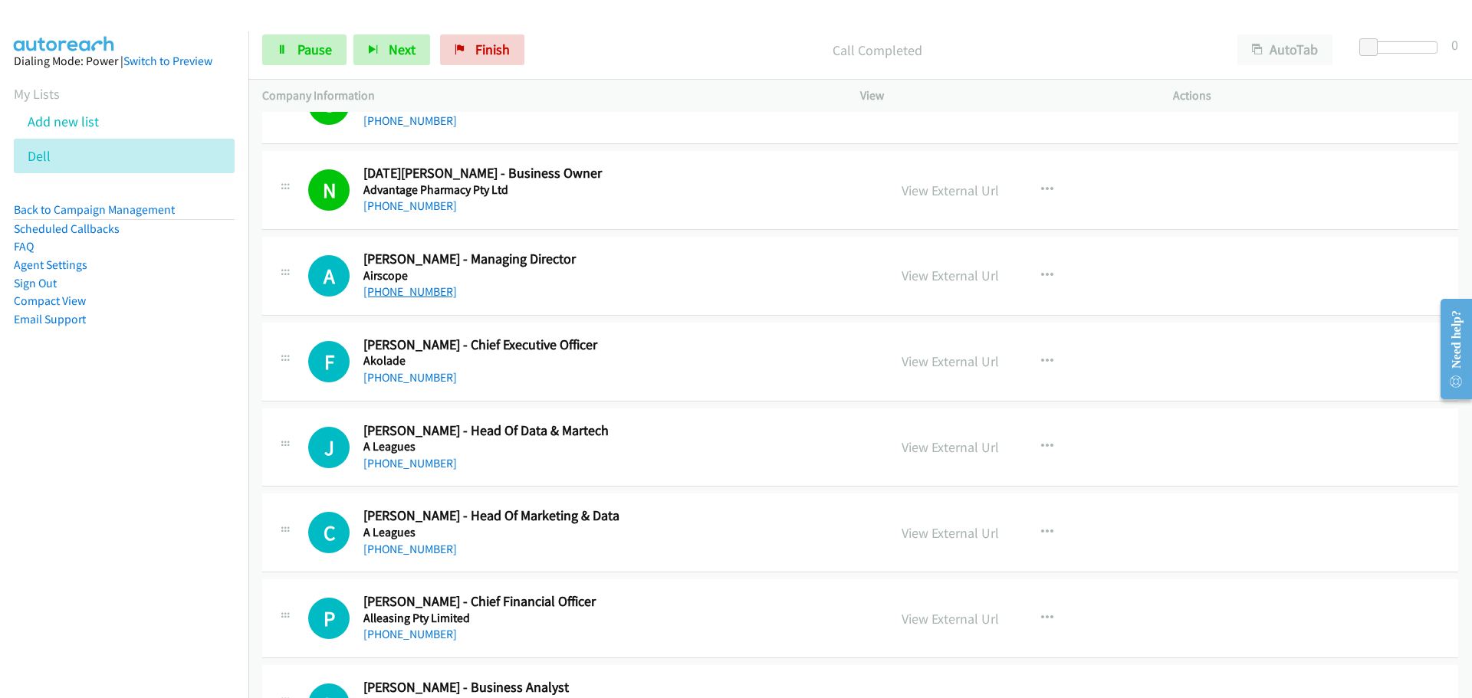
click at [431, 295] on link "[PHONE_NUMBER]" at bounding box center [410, 291] width 94 height 15
drag, startPoint x: 408, startPoint y: 375, endPoint x: 407, endPoint y: 363, distance: 11.5
click at [413, 373] on link "[PHONE_NUMBER]" at bounding box center [410, 377] width 94 height 15
drag, startPoint x: 410, startPoint y: 464, endPoint x: 416, endPoint y: 456, distance: 9.8
click at [380, 456] on link "[PHONE_NUMBER]" at bounding box center [410, 463] width 94 height 15
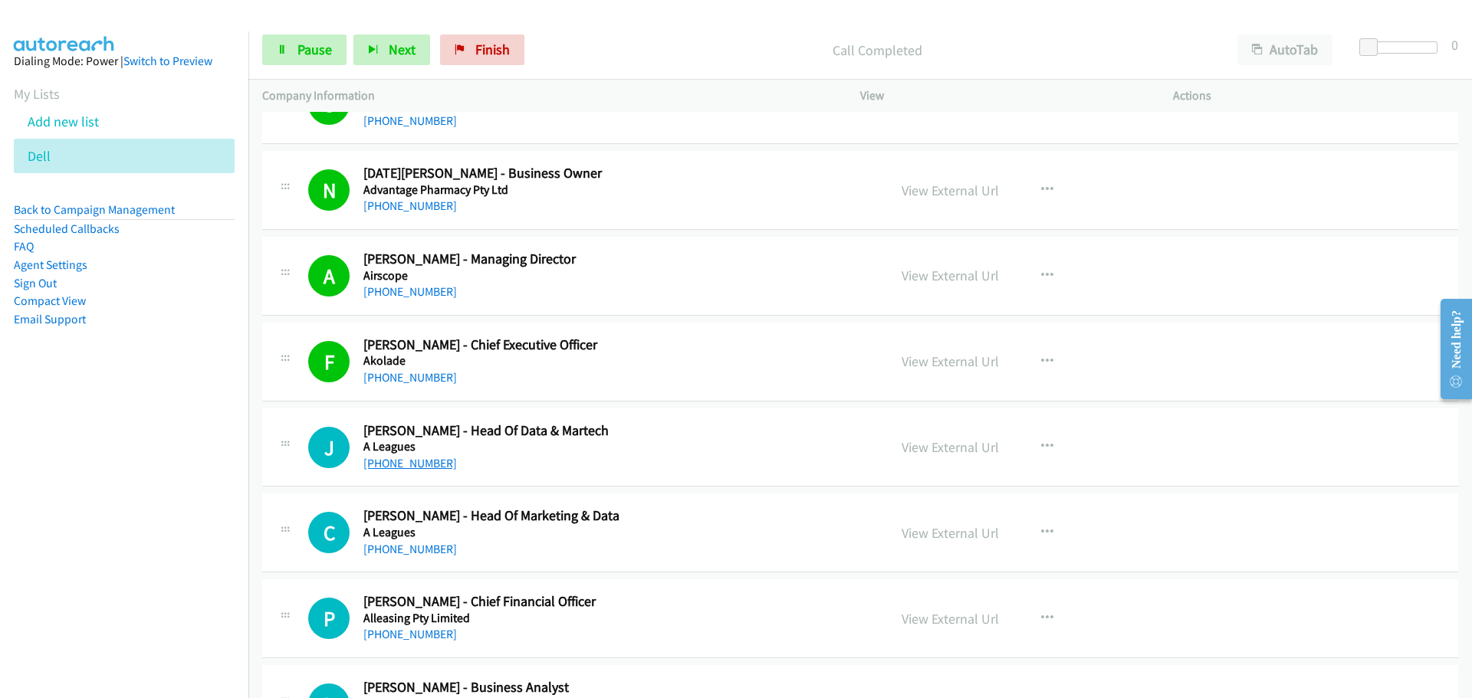
click at [411, 462] on link "[PHONE_NUMBER]" at bounding box center [410, 463] width 94 height 15
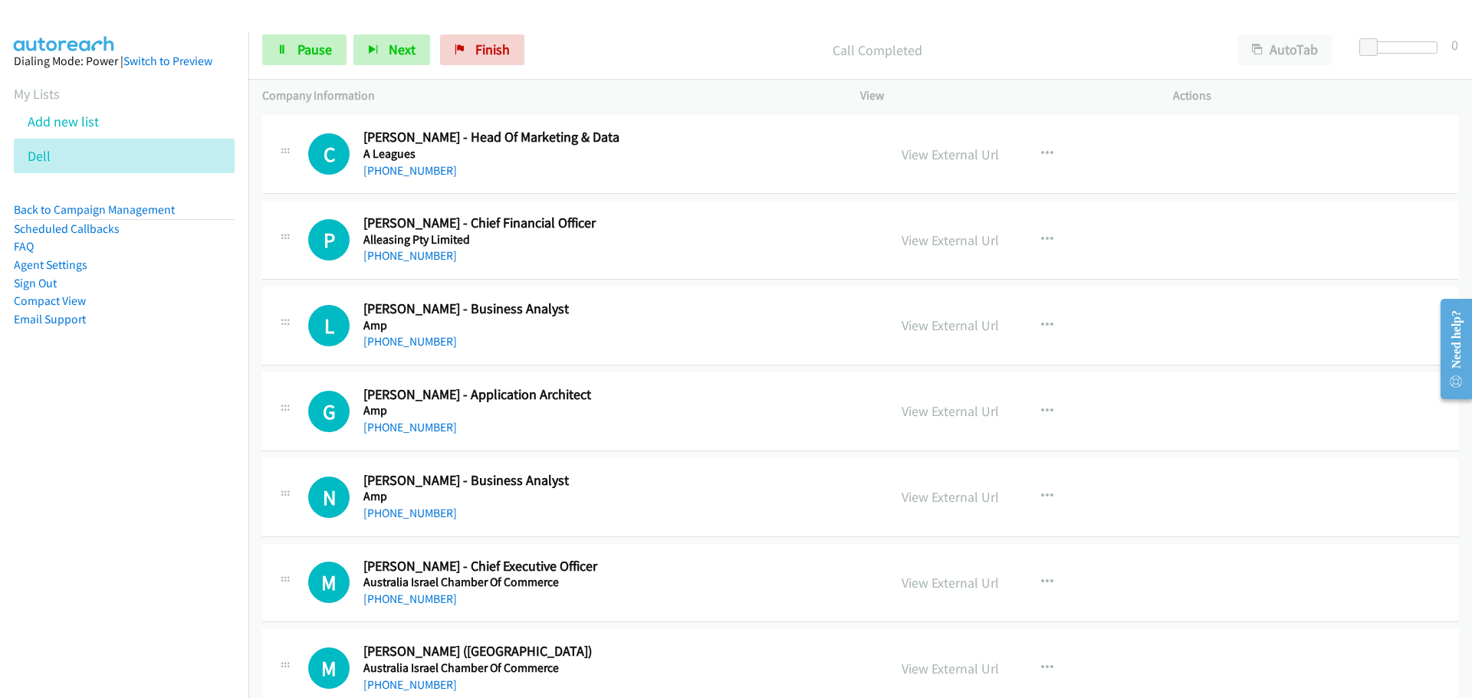
scroll to position [997, 0]
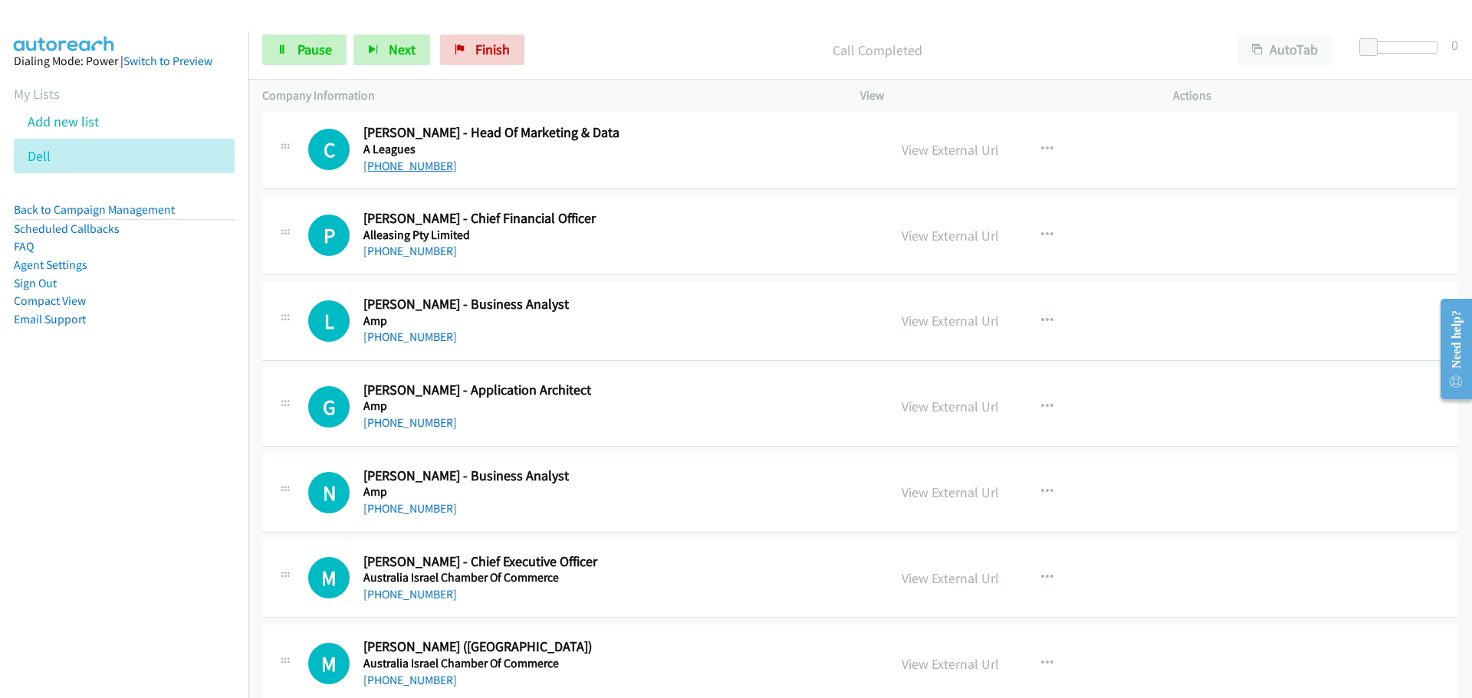
click at [412, 163] on link "[PHONE_NUMBER]" at bounding box center [410, 166] width 94 height 15
drag, startPoint x: 403, startPoint y: 246, endPoint x: 900, endPoint y: 265, distance: 497.1
click at [403, 246] on link "[PHONE_NUMBER]" at bounding box center [410, 251] width 94 height 15
click at [431, 334] on link "[PHONE_NUMBER]" at bounding box center [410, 337] width 94 height 15
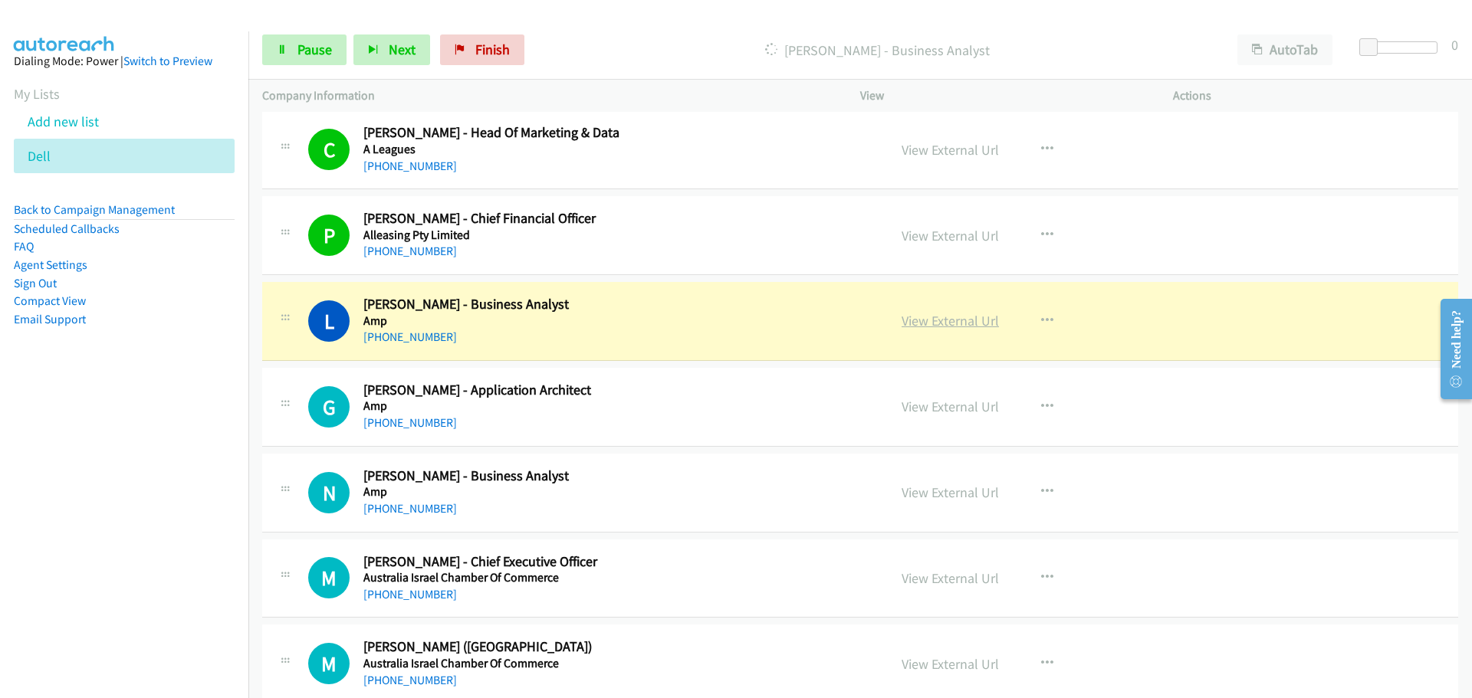
click at [974, 323] on link "View External Url" at bounding box center [950, 321] width 97 height 18
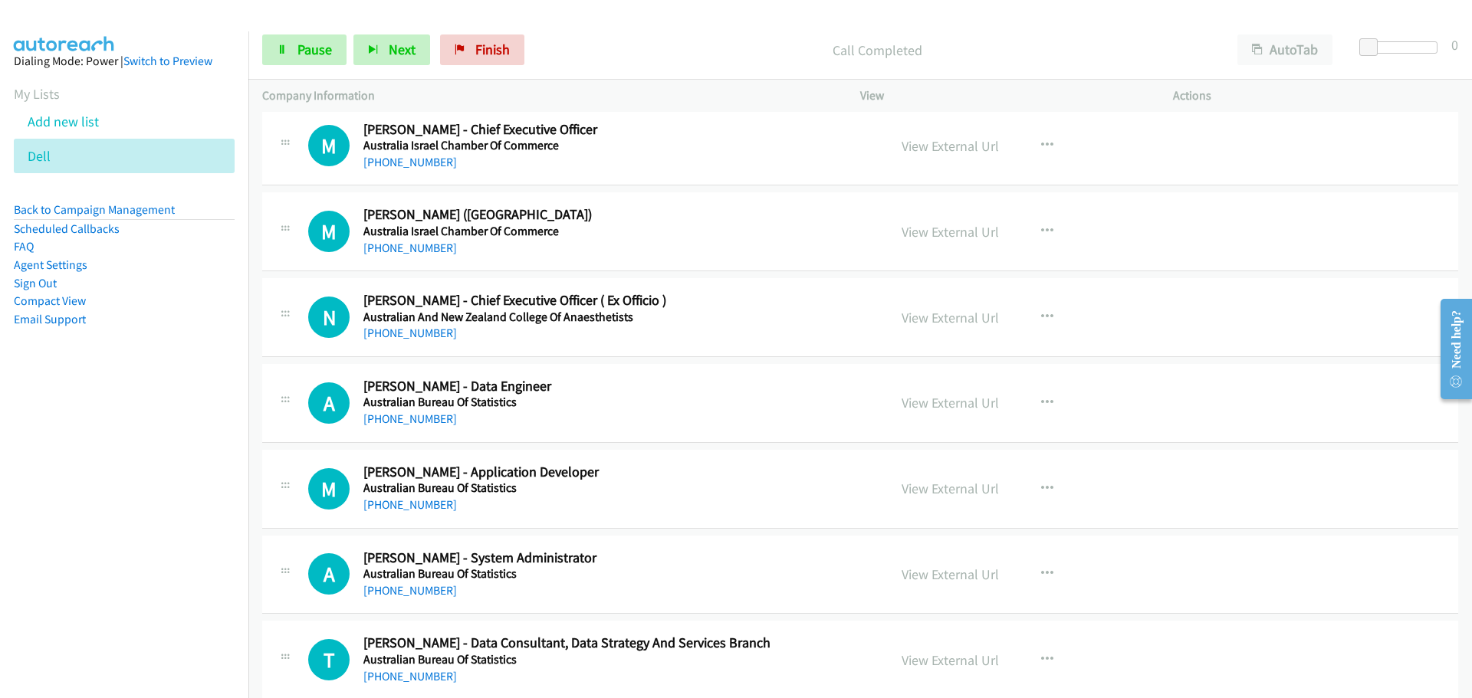
scroll to position [1457, 0]
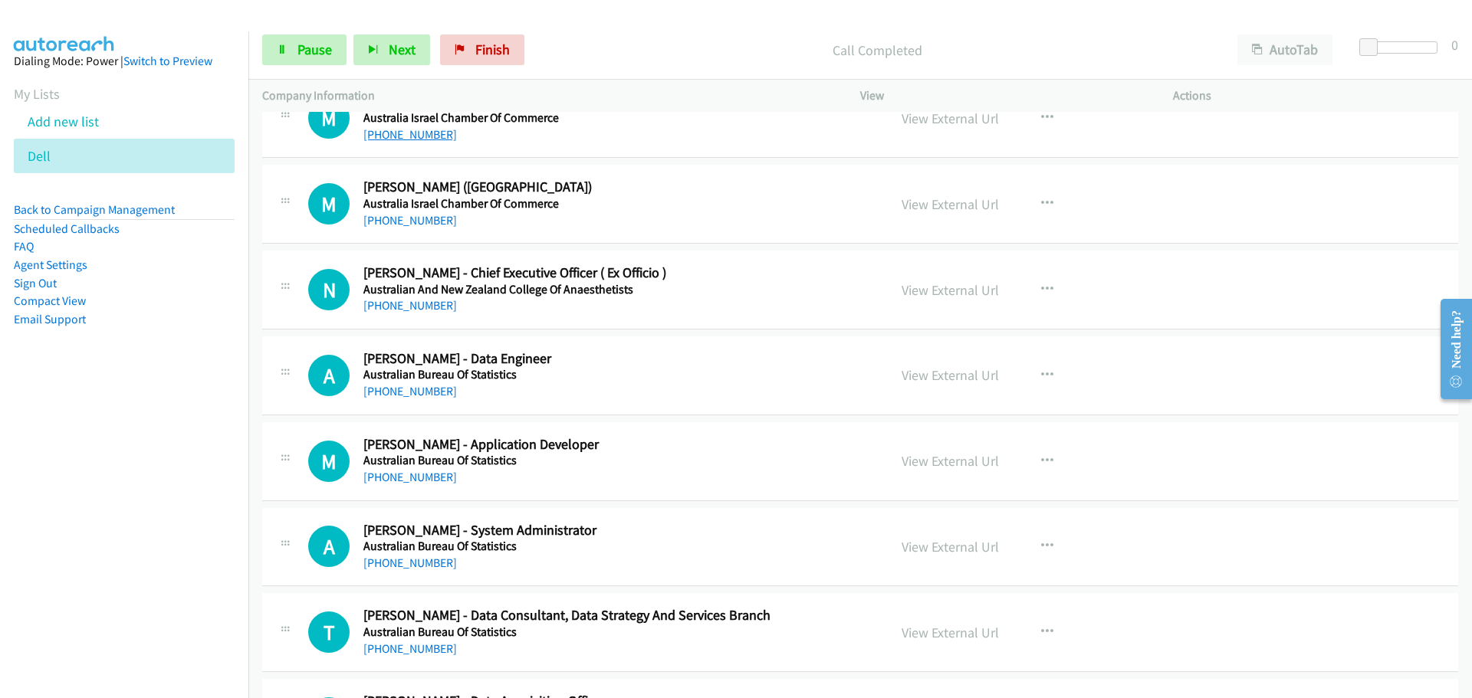
click at [403, 137] on link "[PHONE_NUMBER]" at bounding box center [410, 134] width 94 height 15
click at [407, 219] on link "[PHONE_NUMBER]" at bounding box center [410, 220] width 94 height 15
drag, startPoint x: 411, startPoint y: 307, endPoint x: 1434, endPoint y: 451, distance: 1032.8
click at [411, 307] on link "[PHONE_NUMBER]" at bounding box center [410, 305] width 94 height 15
click at [435, 387] on link "[PHONE_NUMBER]" at bounding box center [410, 391] width 94 height 15
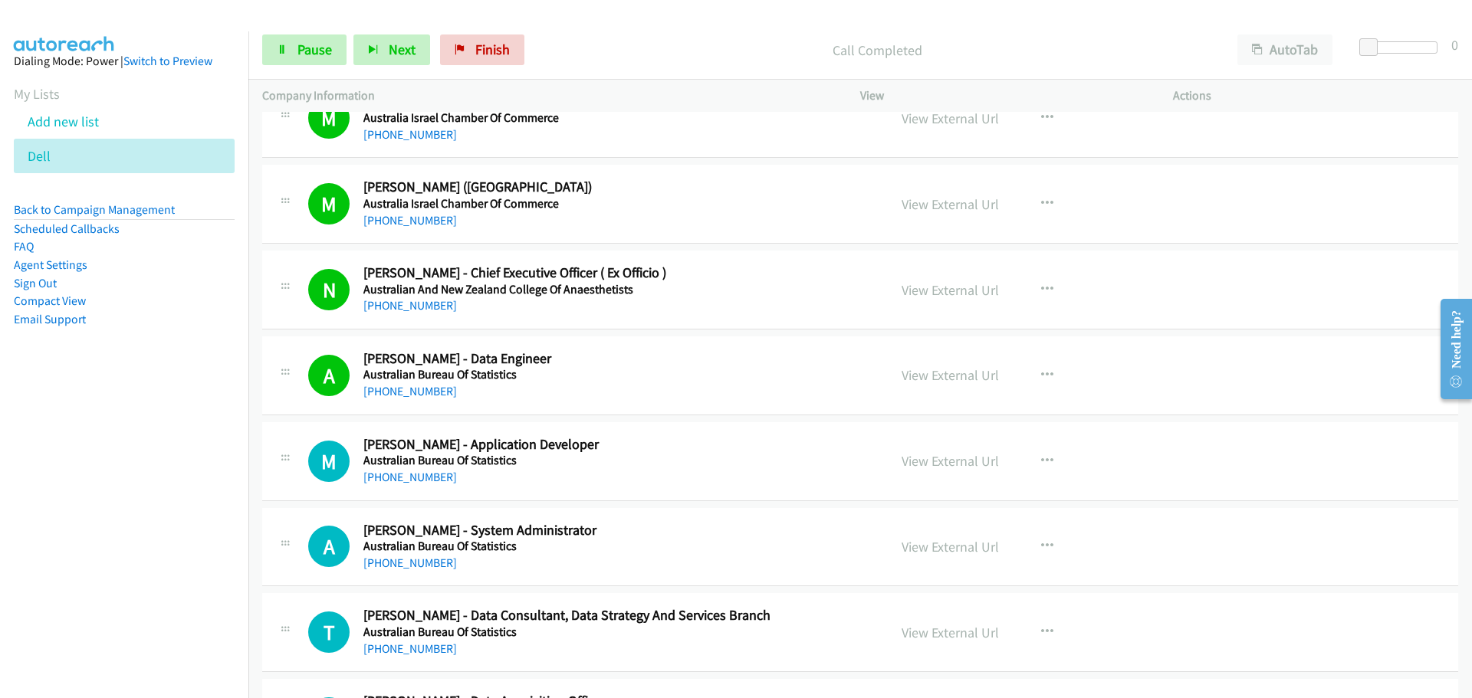
drag, startPoint x: 435, startPoint y: 478, endPoint x: 1464, endPoint y: 495, distance: 1029.0
click at [435, 478] on link "[PHONE_NUMBER]" at bounding box center [410, 477] width 94 height 15
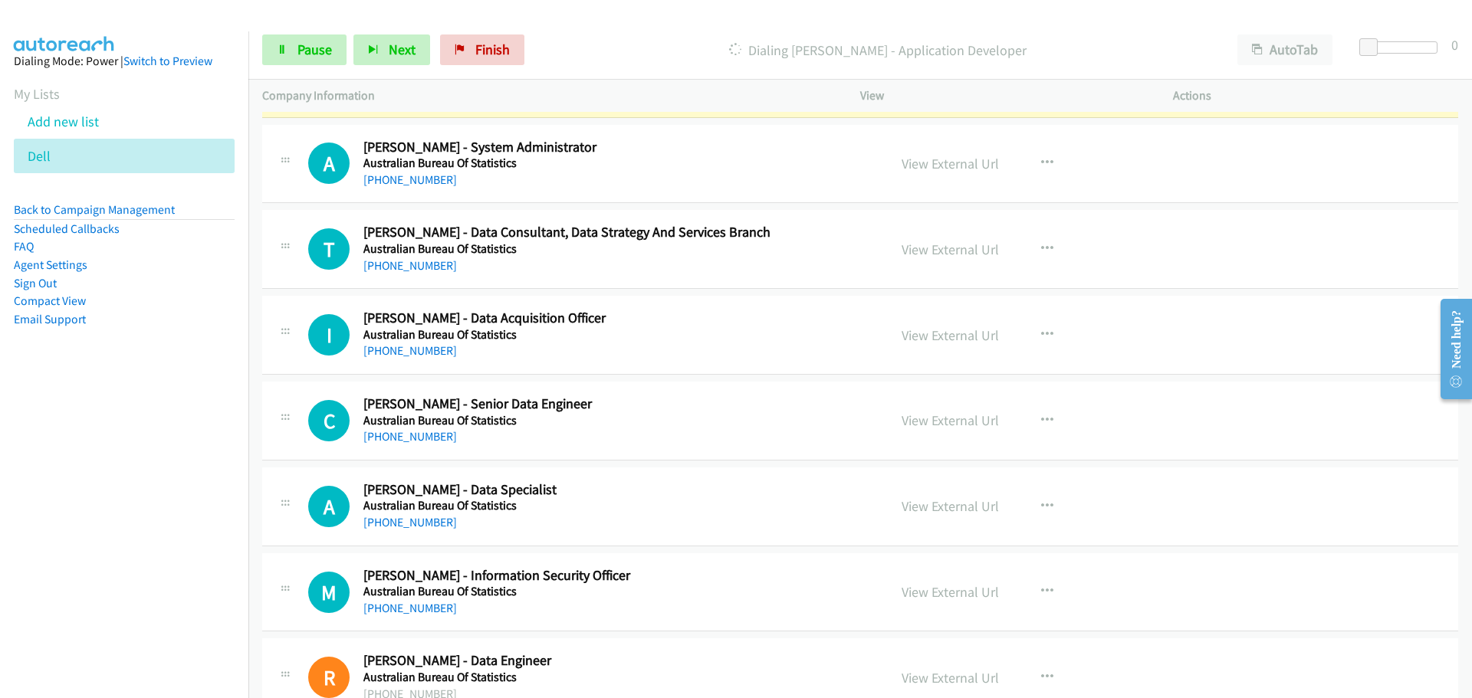
scroll to position [1687, 0]
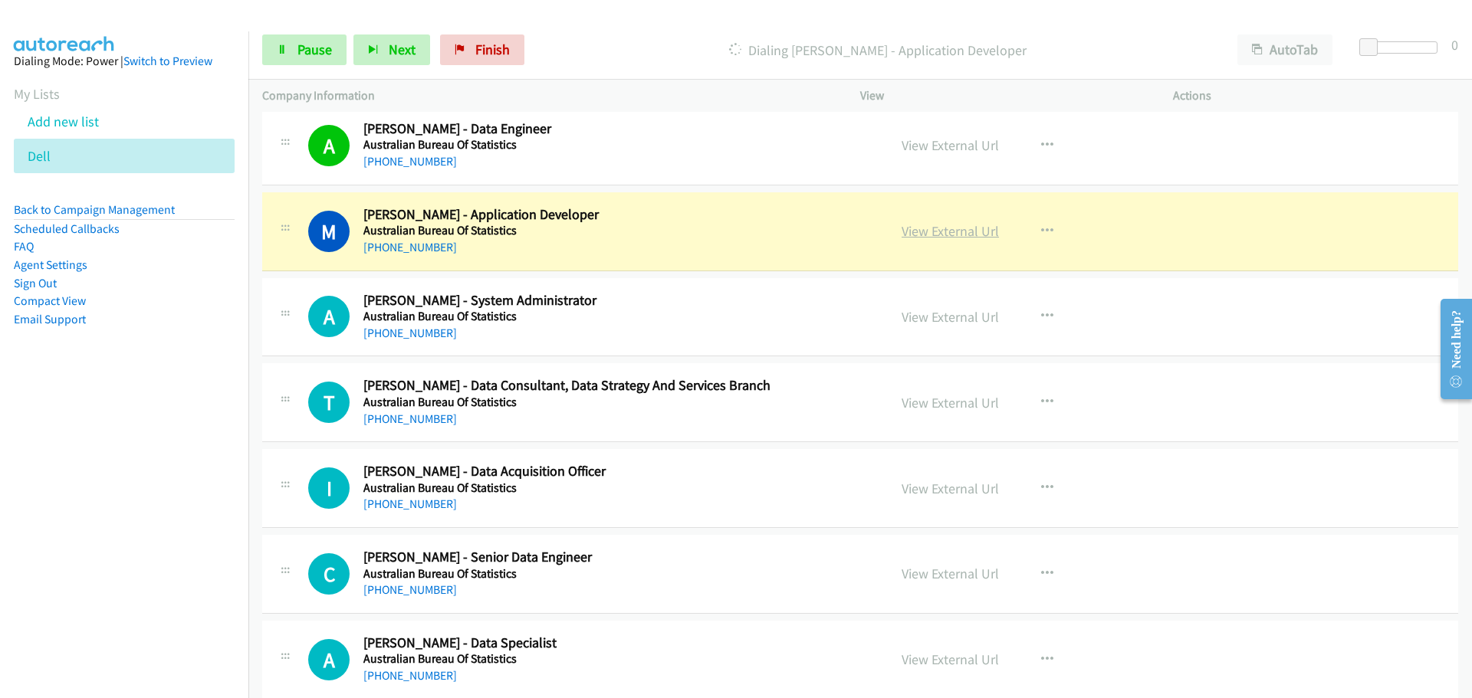
click at [935, 234] on link "View External Url" at bounding box center [950, 231] width 97 height 18
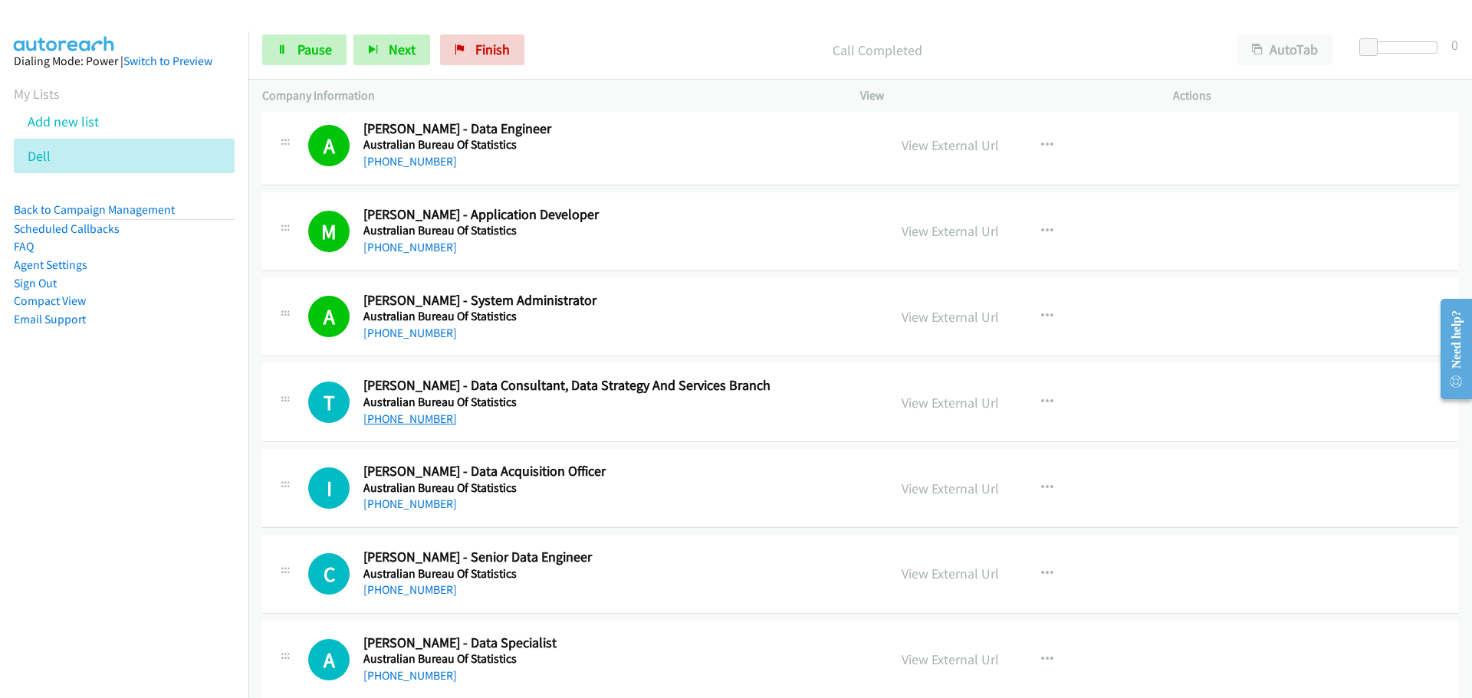
drag, startPoint x: 433, startPoint y: 418, endPoint x: 1372, endPoint y: 408, distance: 939.2
click at [433, 418] on link "[PHONE_NUMBER]" at bounding box center [410, 419] width 94 height 15
click at [376, 504] on link "[PHONE_NUMBER]" at bounding box center [410, 504] width 94 height 15
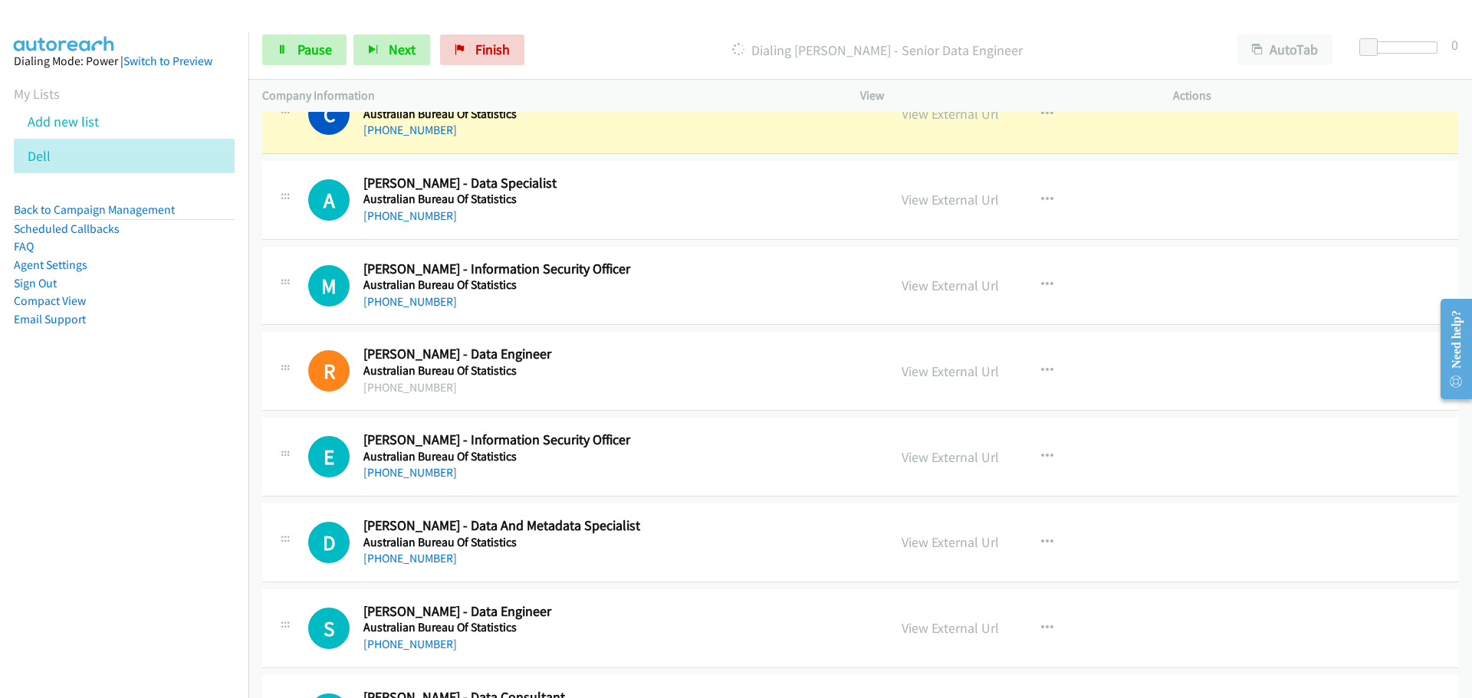
scroll to position [2070, 0]
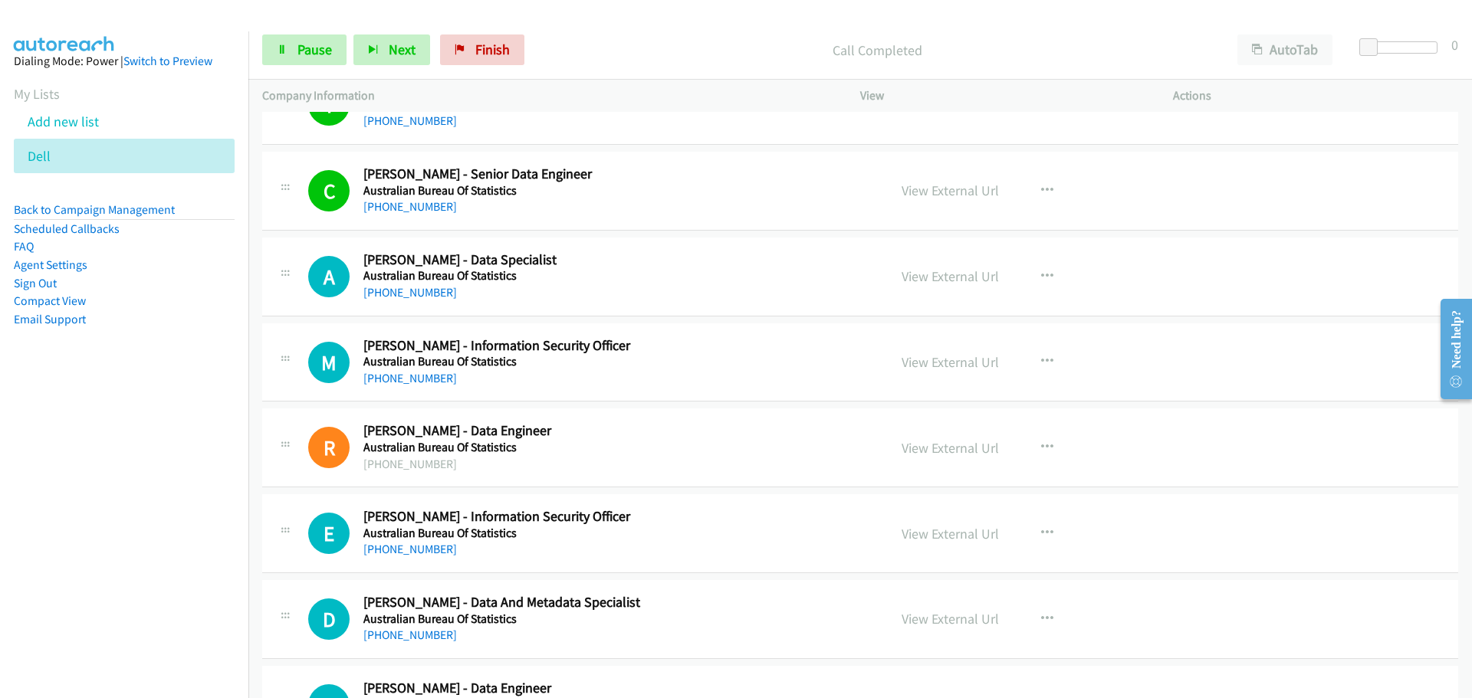
drag, startPoint x: 418, startPoint y: 291, endPoint x: 598, endPoint y: 308, distance: 181.0
click at [418, 291] on link "[PHONE_NUMBER]" at bounding box center [410, 292] width 94 height 15
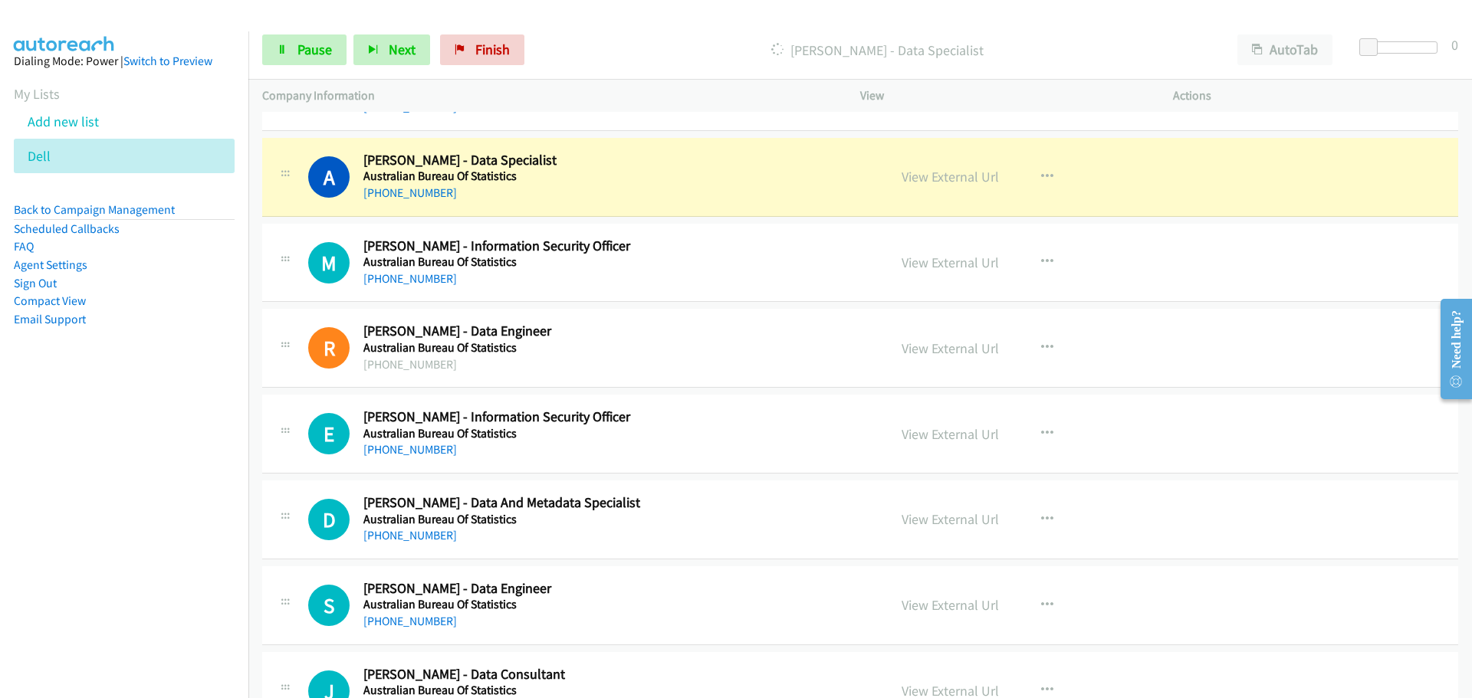
scroll to position [2147, 0]
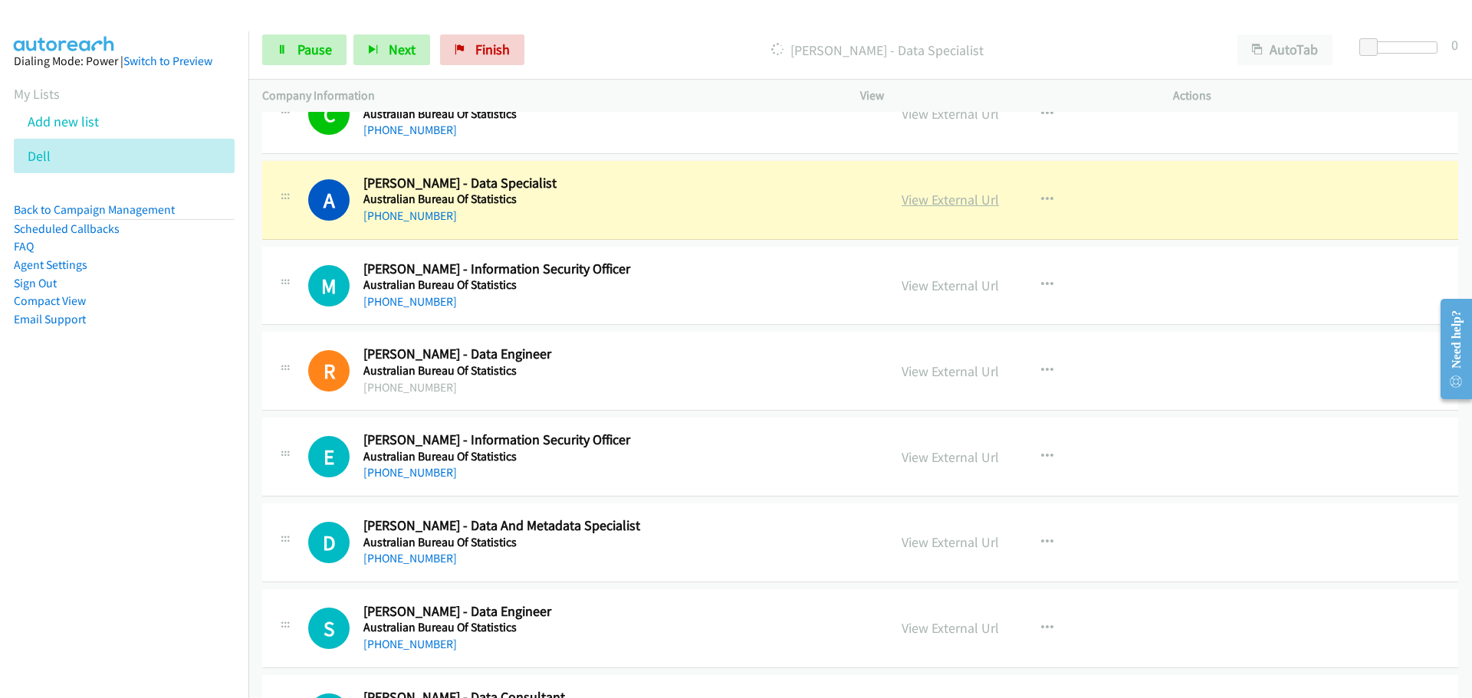
click at [973, 199] on link "View External Url" at bounding box center [950, 200] width 97 height 18
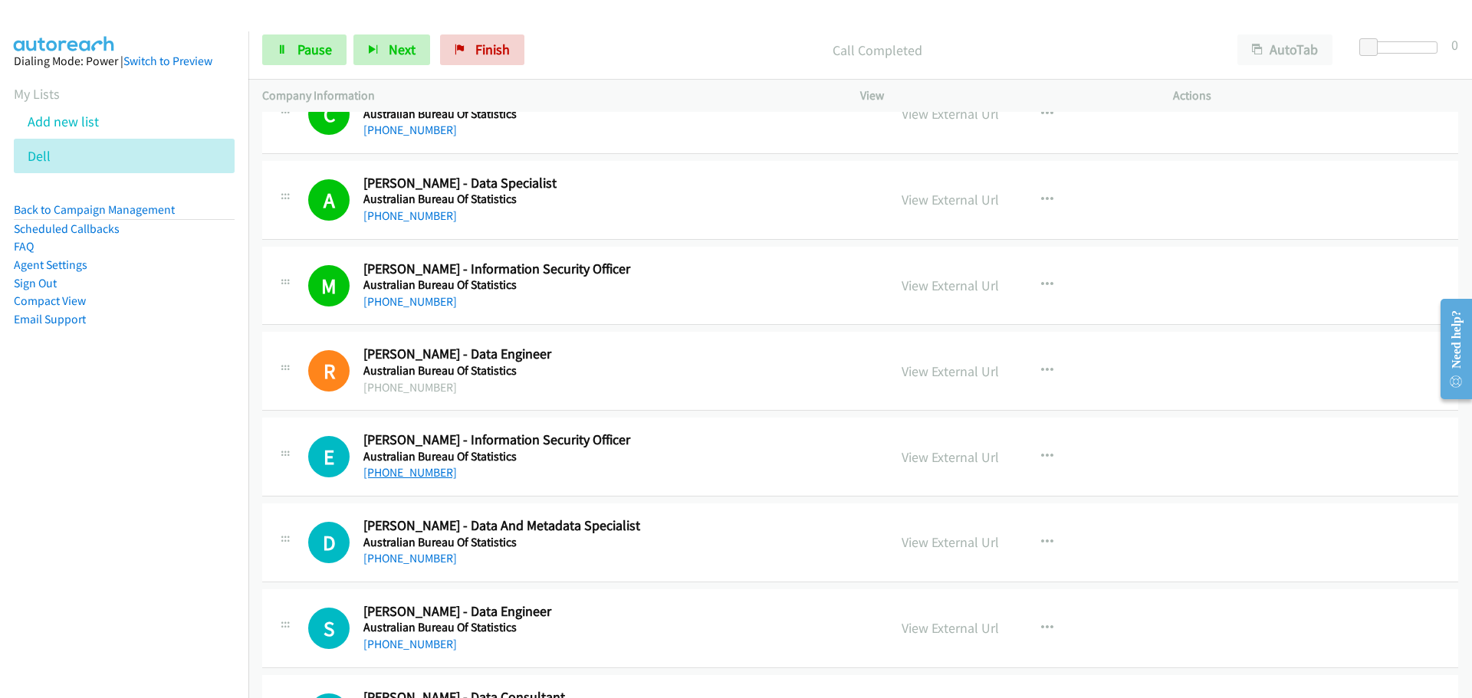
click at [422, 468] on link "[PHONE_NUMBER]" at bounding box center [410, 472] width 94 height 15
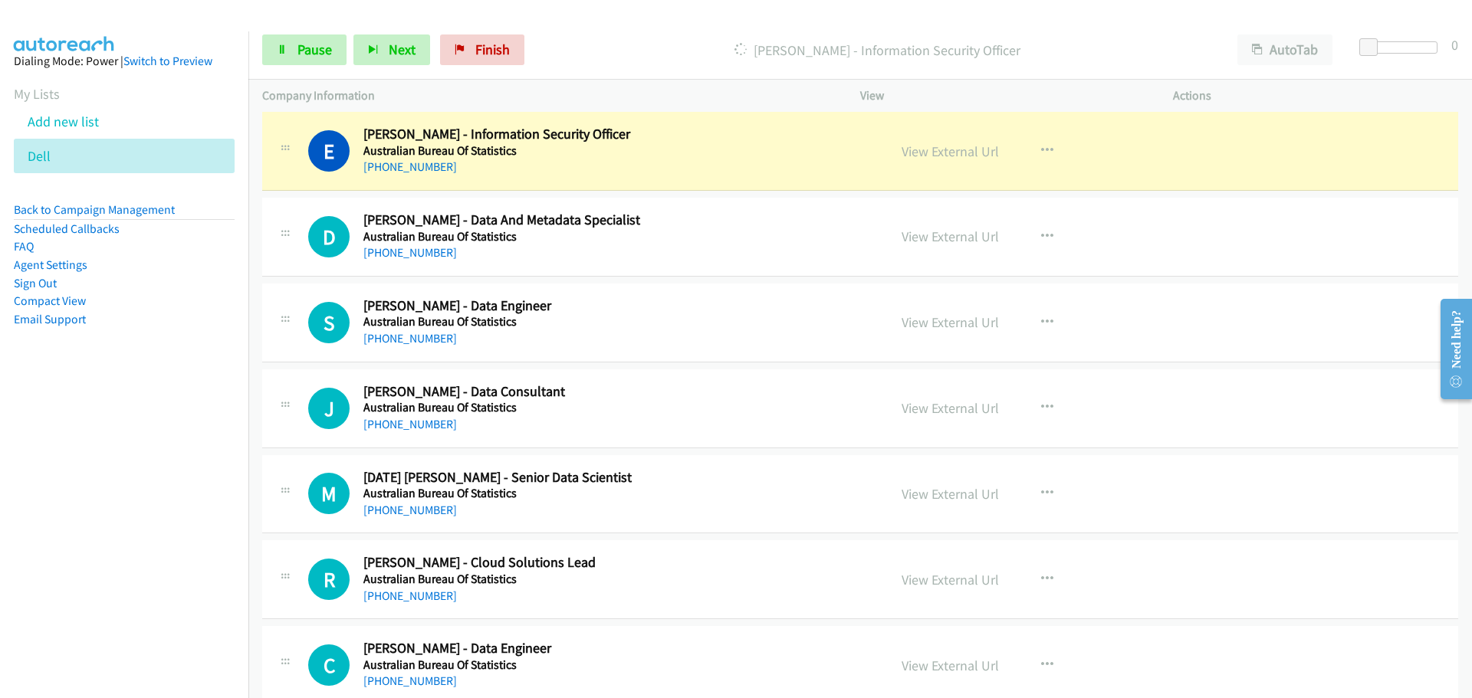
scroll to position [2453, 0]
click at [948, 147] on link "View External Url" at bounding box center [950, 151] width 97 height 18
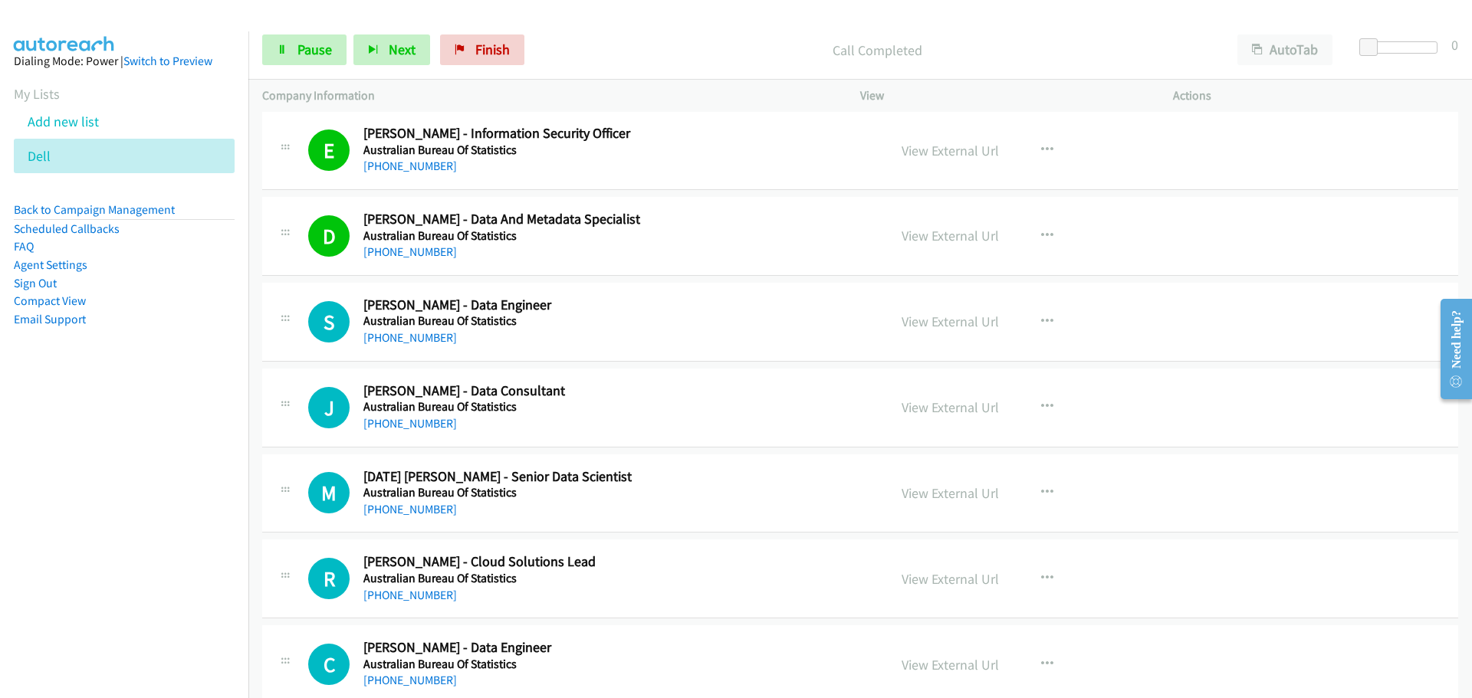
drag, startPoint x: 418, startPoint y: 341, endPoint x: 672, endPoint y: 333, distance: 253.9
click at [418, 341] on link "[PHONE_NUMBER]" at bounding box center [410, 337] width 94 height 15
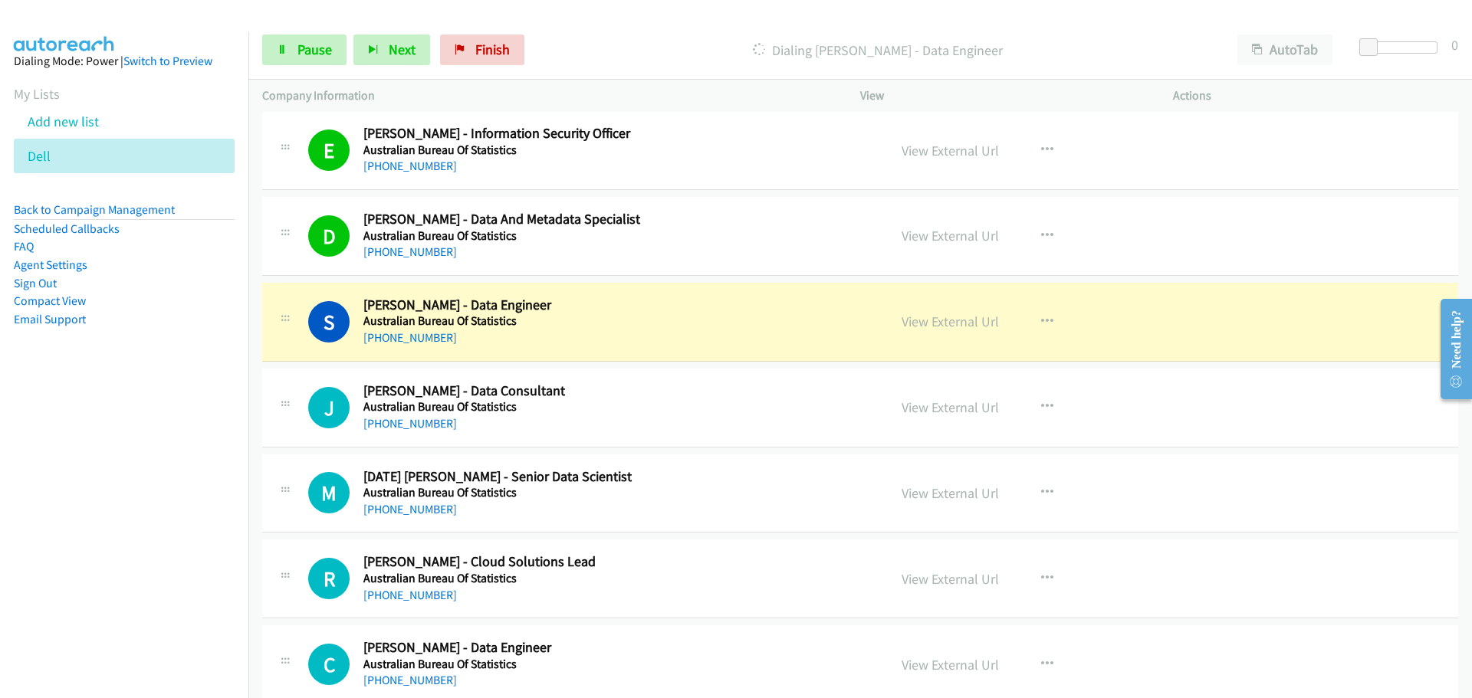
scroll to position [2607, 0]
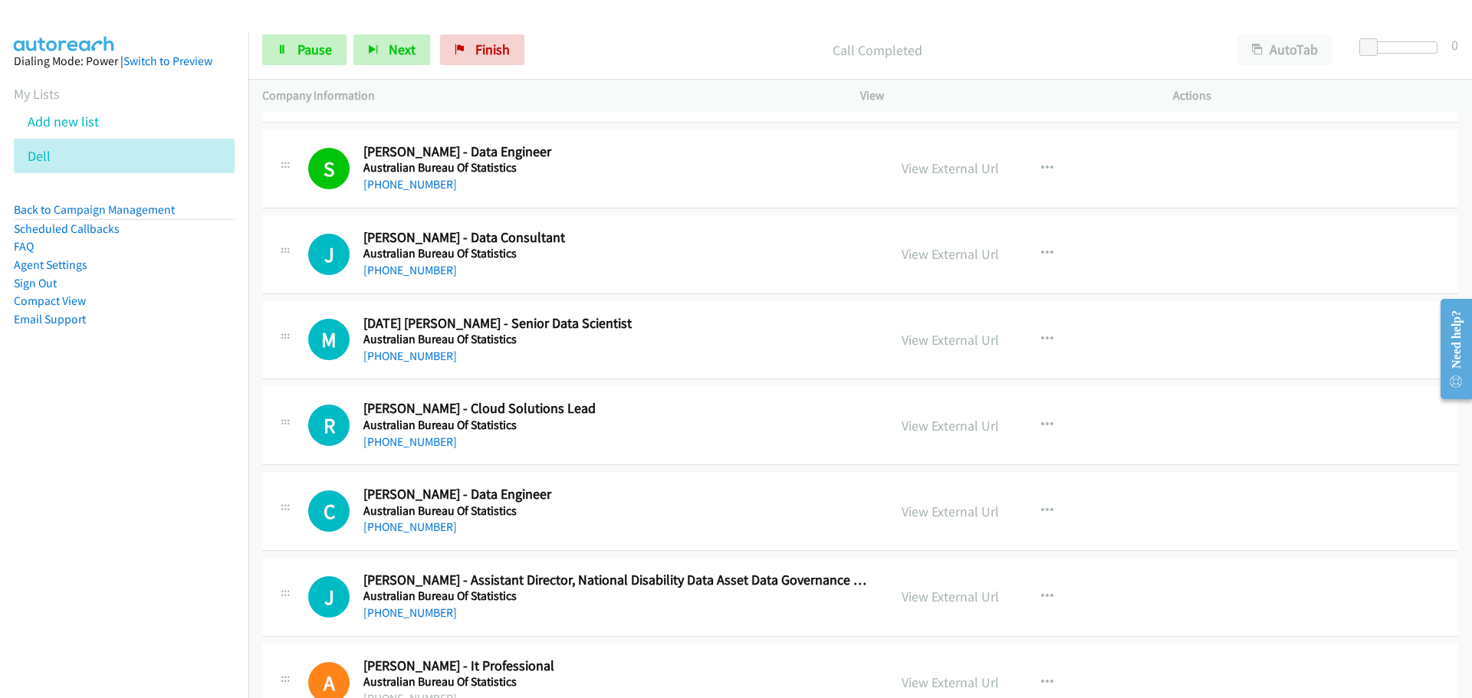
click at [411, 267] on link "[PHONE_NUMBER]" at bounding box center [410, 270] width 94 height 15
click at [408, 352] on link "[PHONE_NUMBER]" at bounding box center [410, 356] width 94 height 15
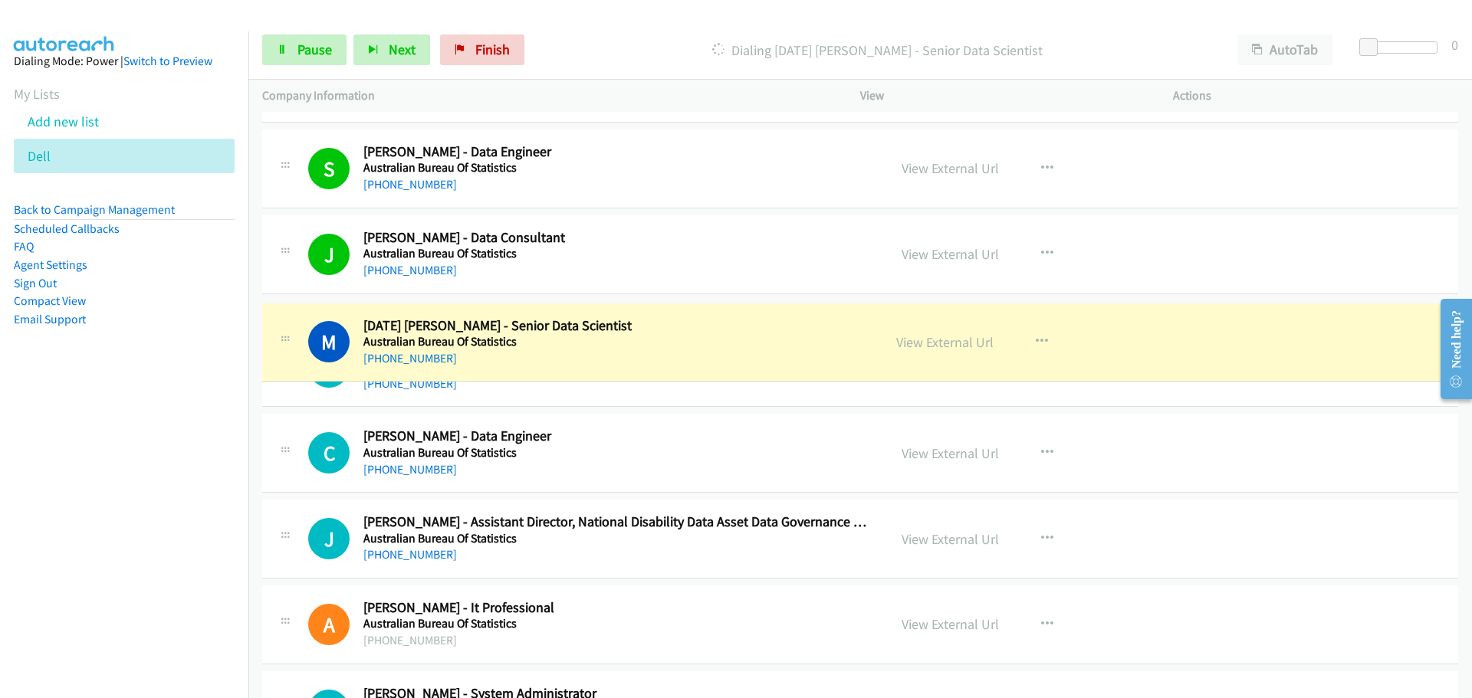
drag, startPoint x: 361, startPoint y: 325, endPoint x: 466, endPoint y: 322, distance: 105.1
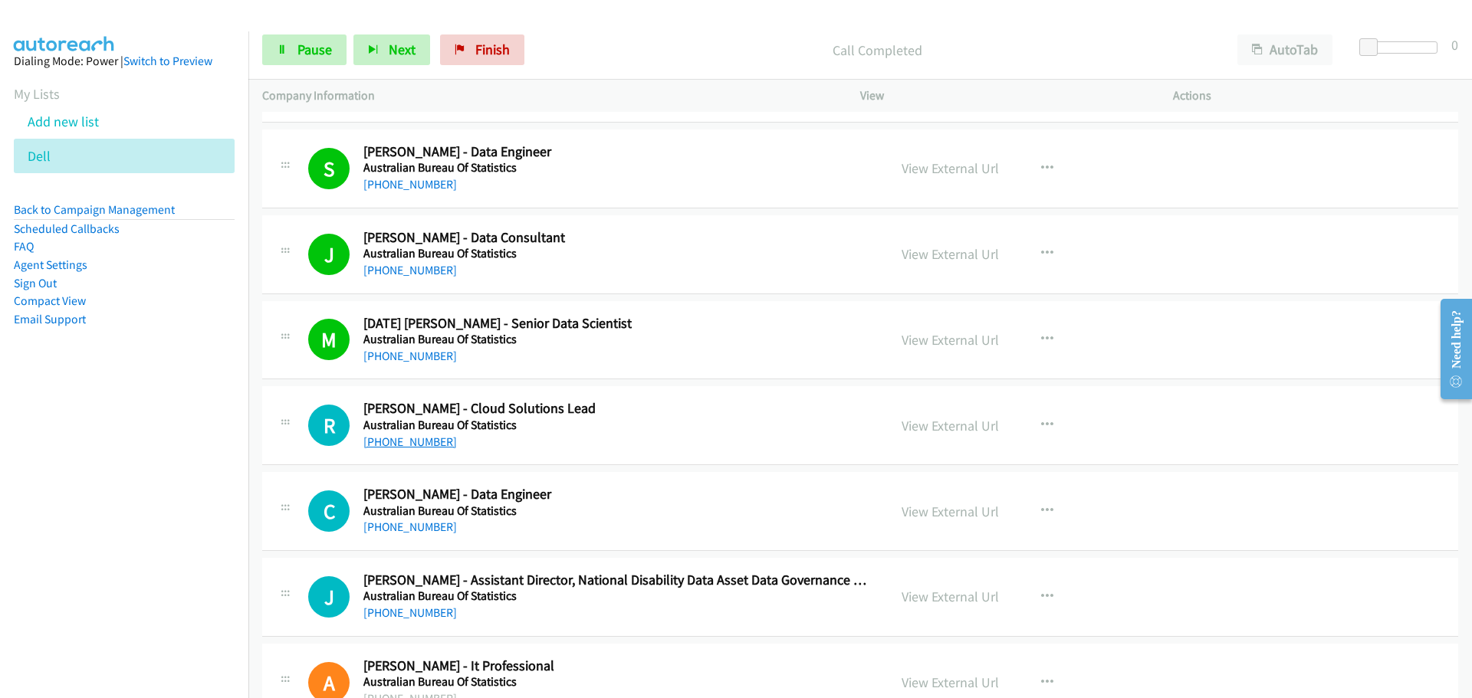
click at [409, 443] on link "[PHONE_NUMBER]" at bounding box center [410, 442] width 94 height 15
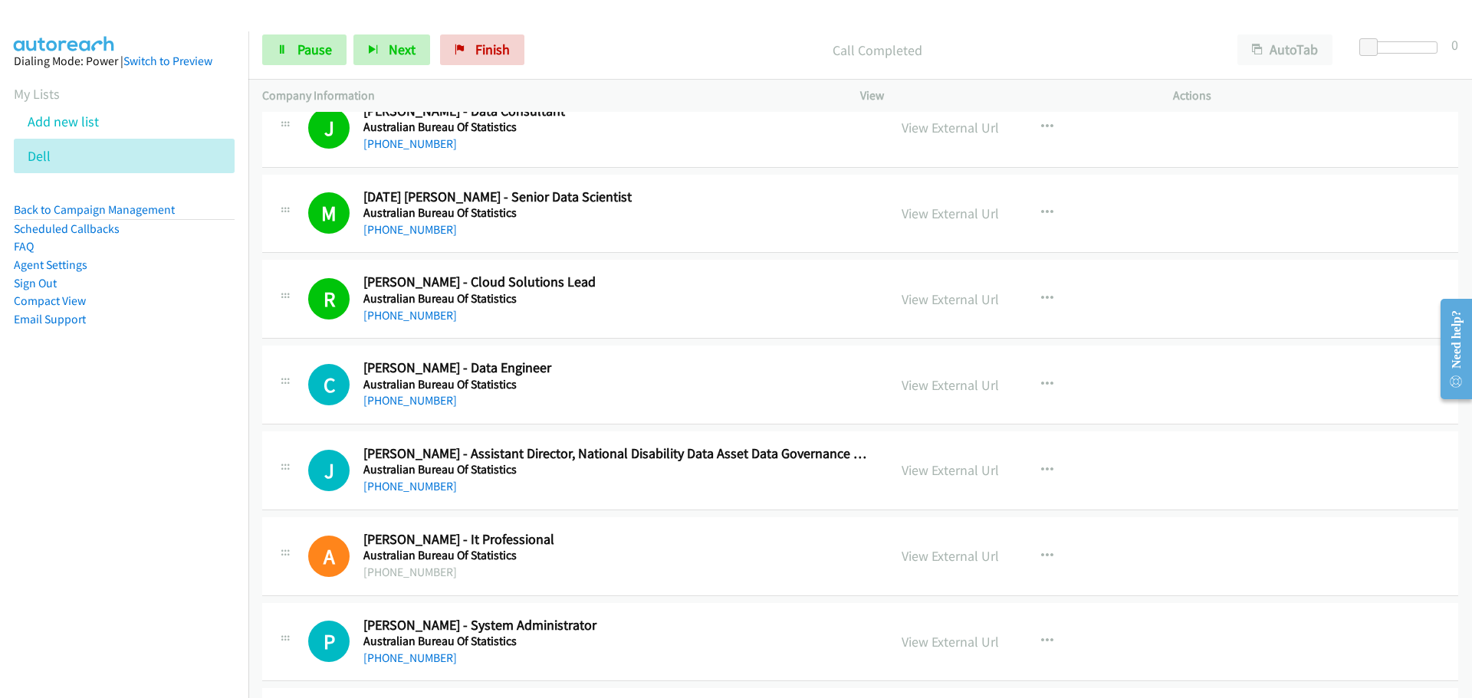
scroll to position [2837, 0]
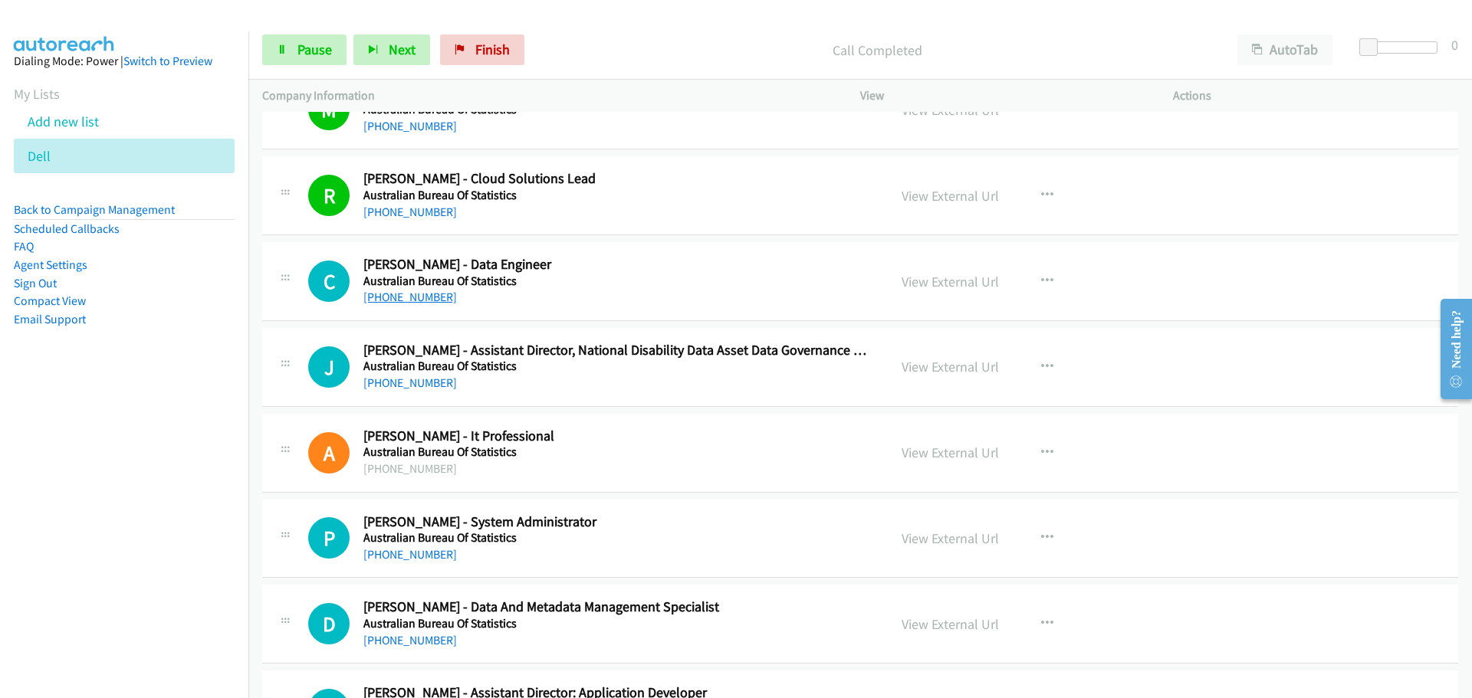
drag, startPoint x: 422, startPoint y: 299, endPoint x: 437, endPoint y: 301, distance: 14.6
click at [422, 299] on link "[PHONE_NUMBER]" at bounding box center [410, 297] width 94 height 15
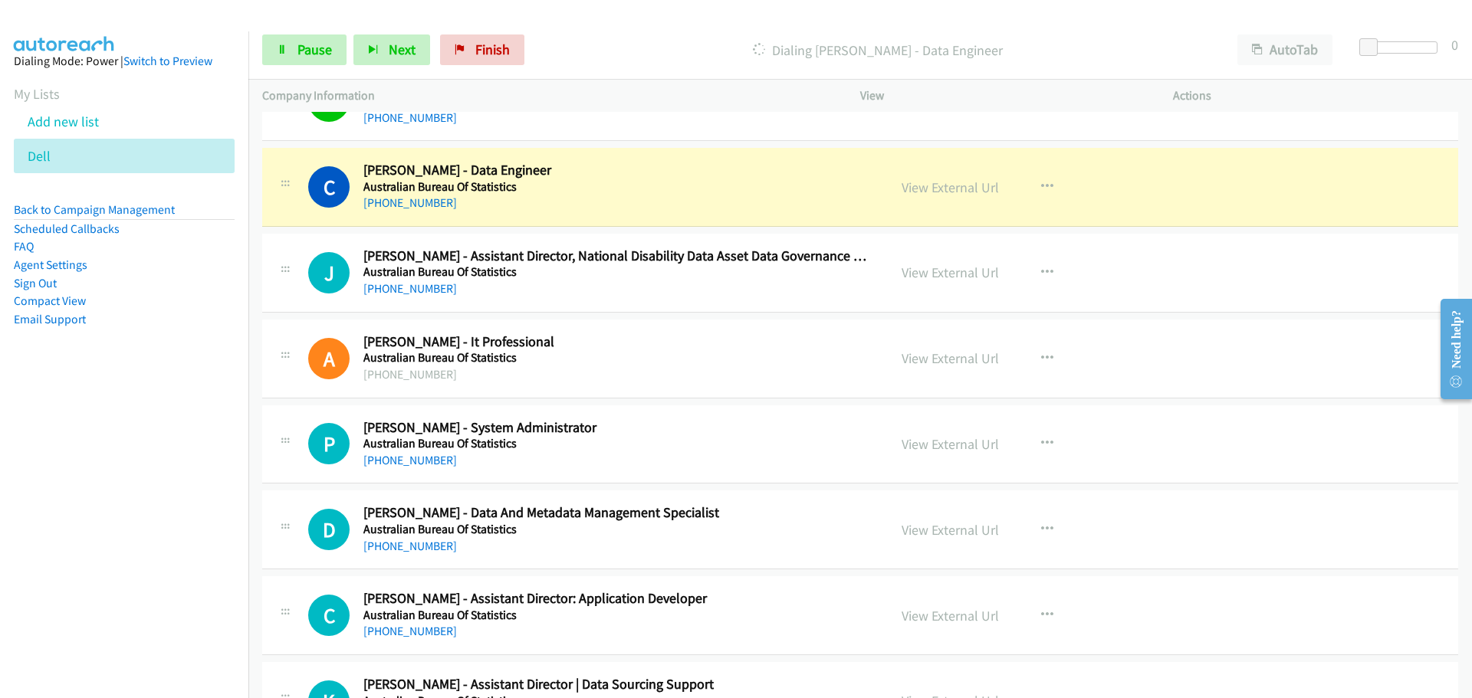
scroll to position [2913, 0]
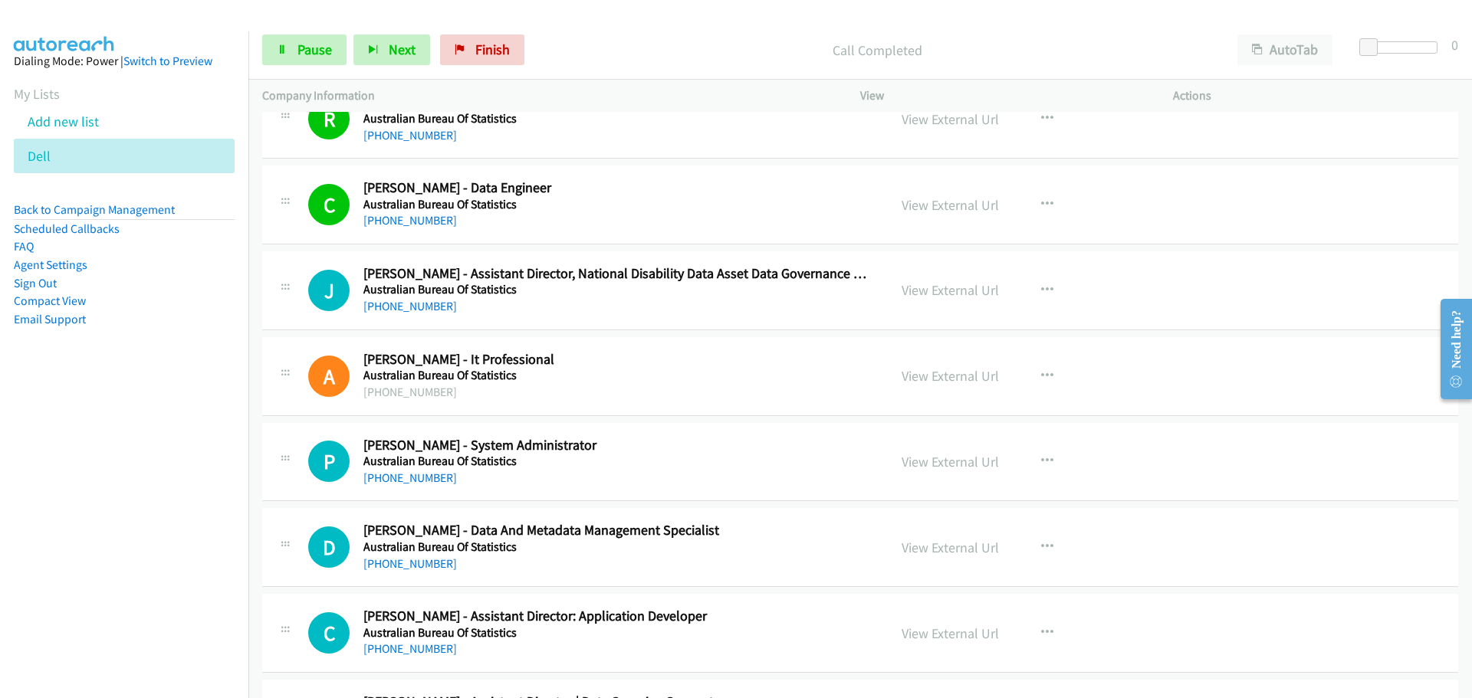
click at [406, 298] on div "[PHONE_NUMBER]" at bounding box center [615, 306] width 505 height 18
click at [406, 299] on link "[PHONE_NUMBER]" at bounding box center [410, 306] width 94 height 15
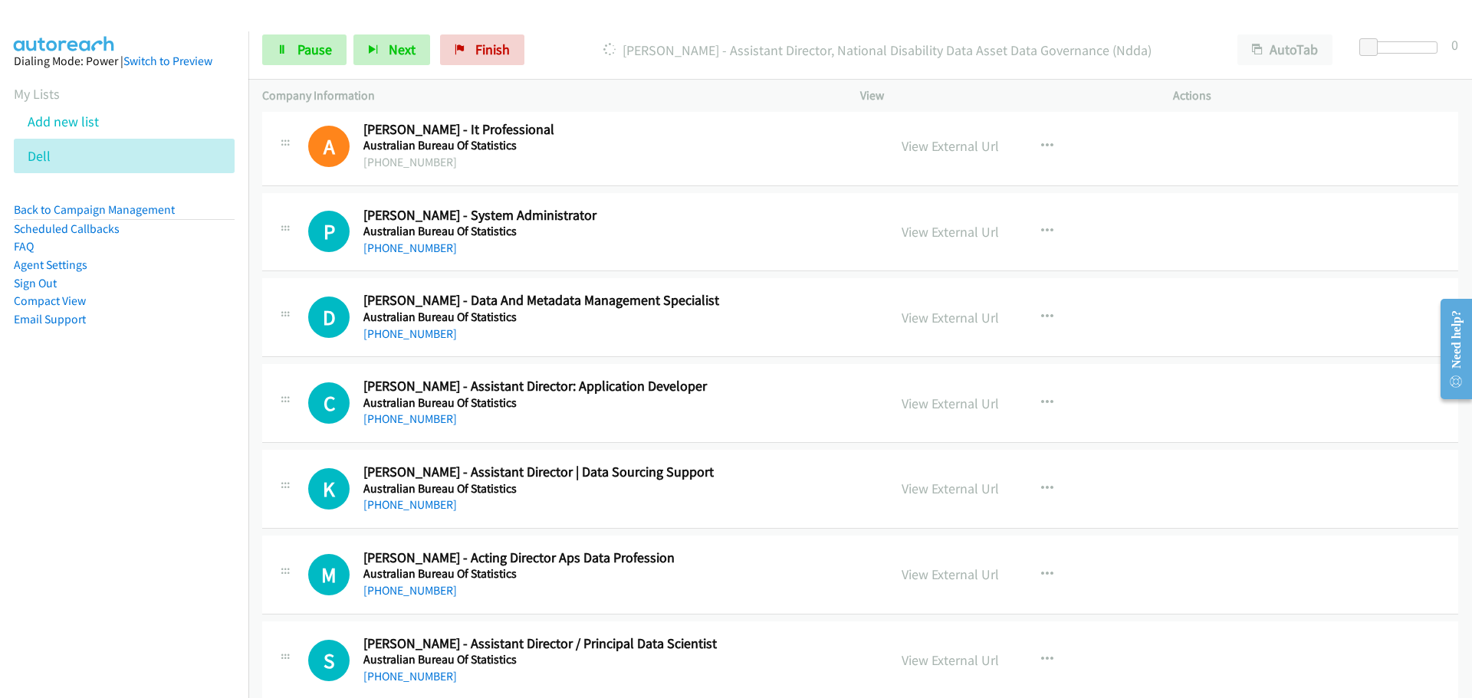
scroll to position [3067, 0]
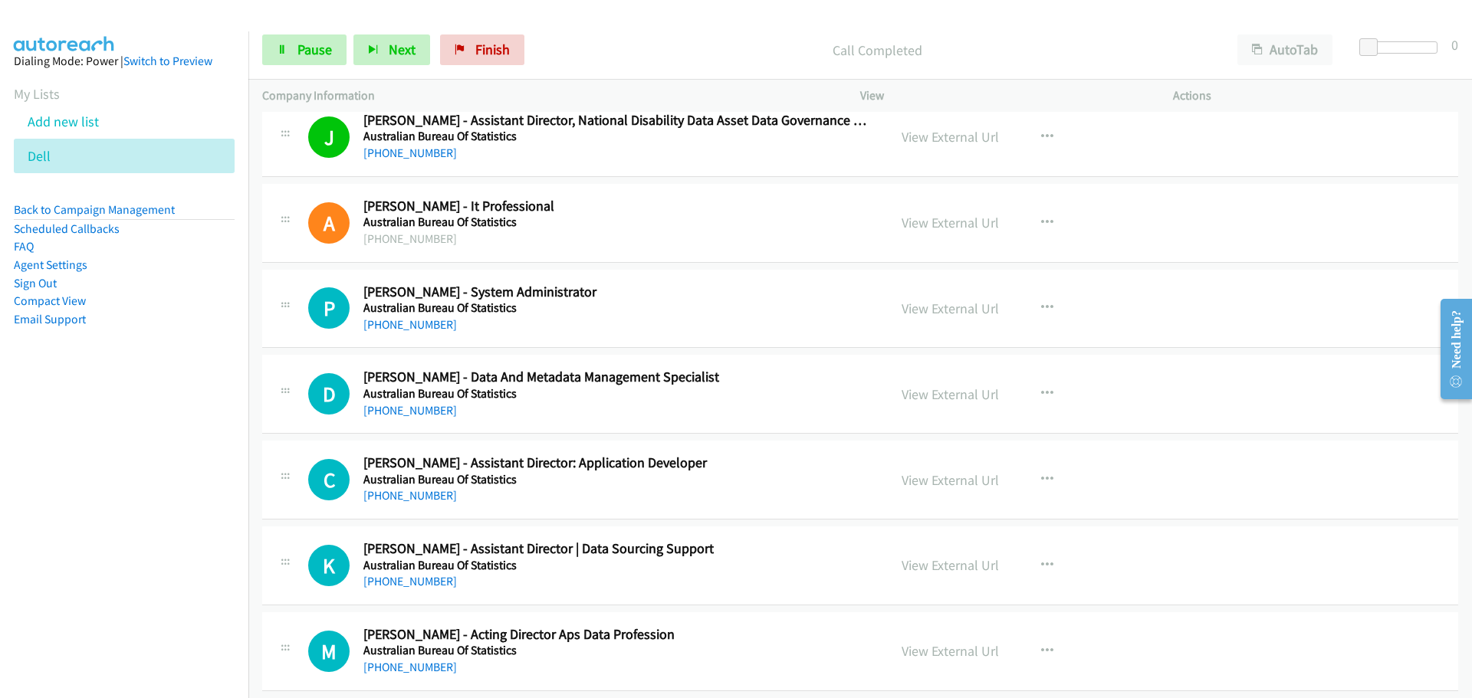
click at [421, 324] on link "[PHONE_NUMBER]" at bounding box center [410, 324] width 94 height 15
drag, startPoint x: 407, startPoint y: 407, endPoint x: 415, endPoint y: 404, distance: 8.3
click at [407, 407] on link "[PHONE_NUMBER]" at bounding box center [410, 410] width 94 height 15
click at [1392, 216] on div "A Callback Scheduled [PERSON_NAME] - It Professional Australian Bureau Of Stati…" at bounding box center [860, 223] width 1196 height 79
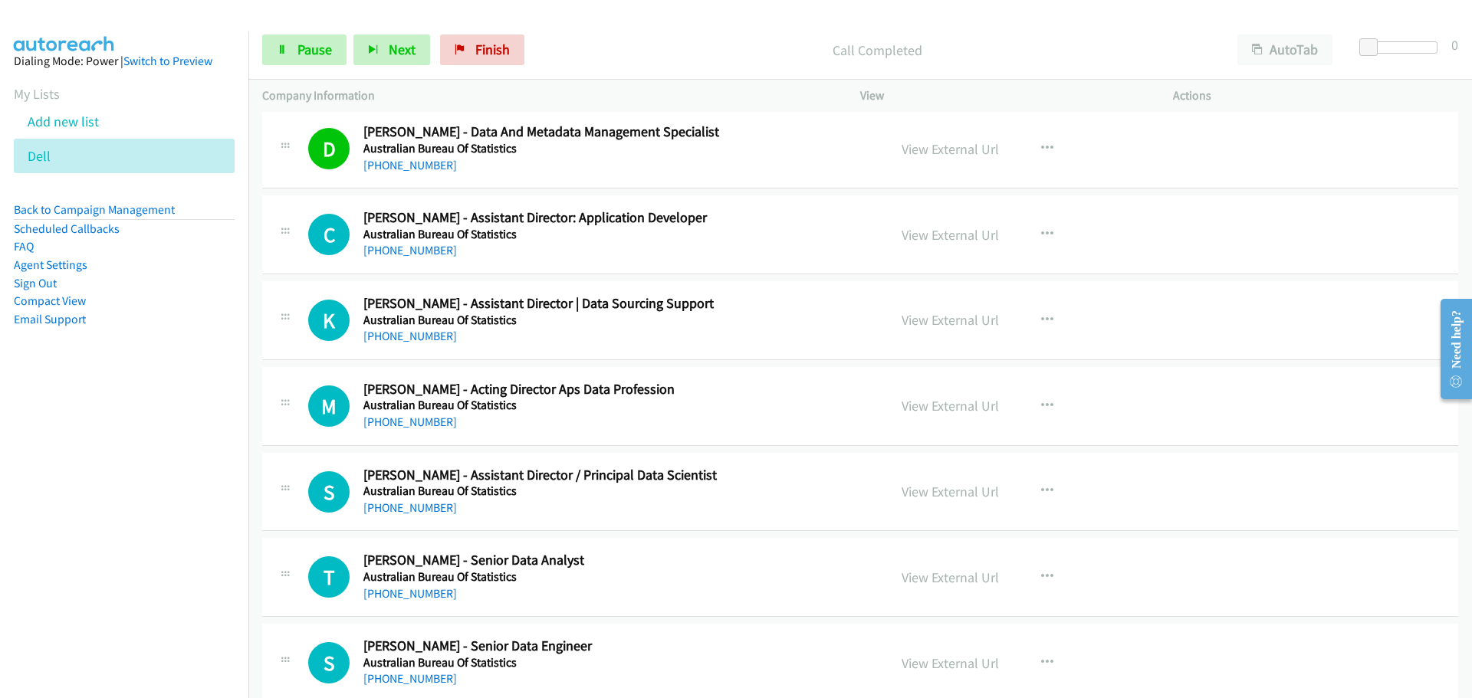
scroll to position [3373, 0]
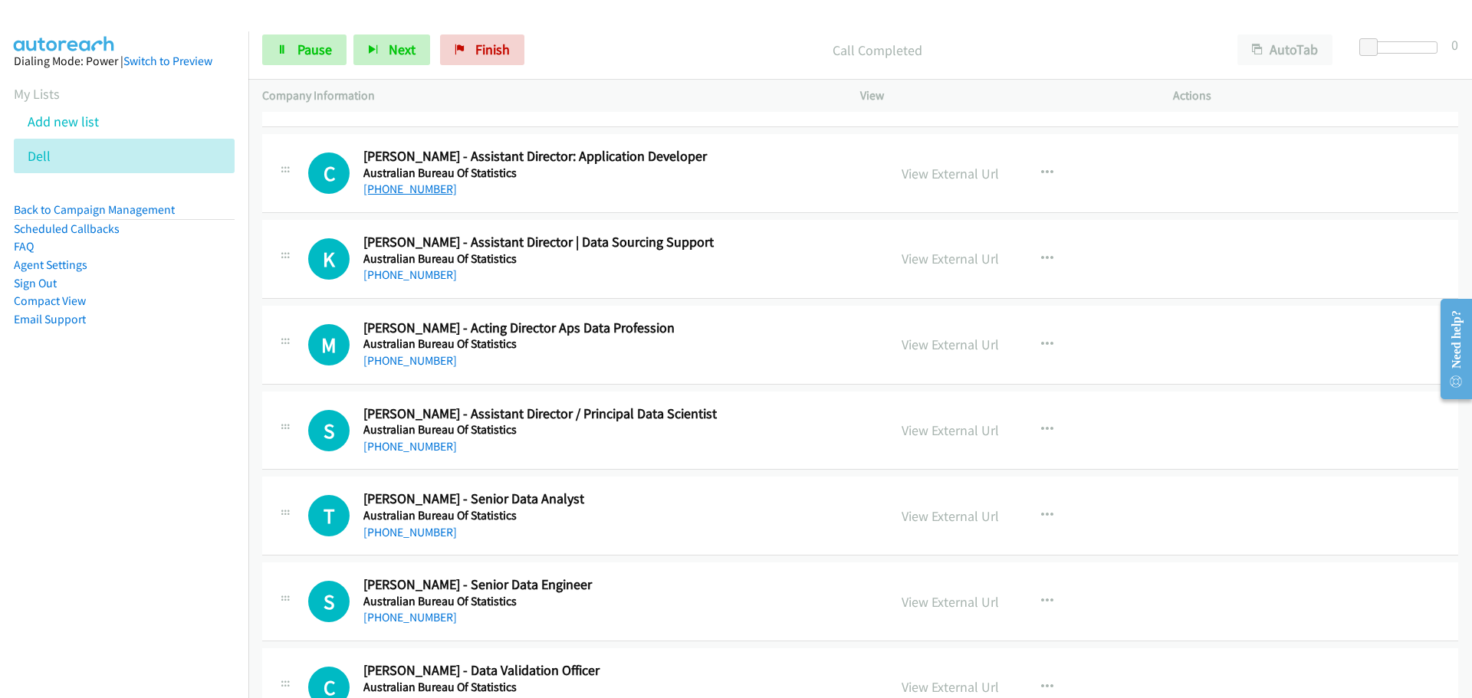
click at [430, 188] on link "[PHONE_NUMBER]" at bounding box center [410, 189] width 94 height 15
click at [412, 271] on link "[PHONE_NUMBER]" at bounding box center [410, 275] width 94 height 15
drag, startPoint x: 408, startPoint y: 361, endPoint x: 1127, endPoint y: 381, distance: 719.4
drag, startPoint x: 410, startPoint y: 449, endPoint x: 846, endPoint y: 533, distance: 444.3
click at [410, 449] on link "[PHONE_NUMBER]" at bounding box center [410, 446] width 94 height 15
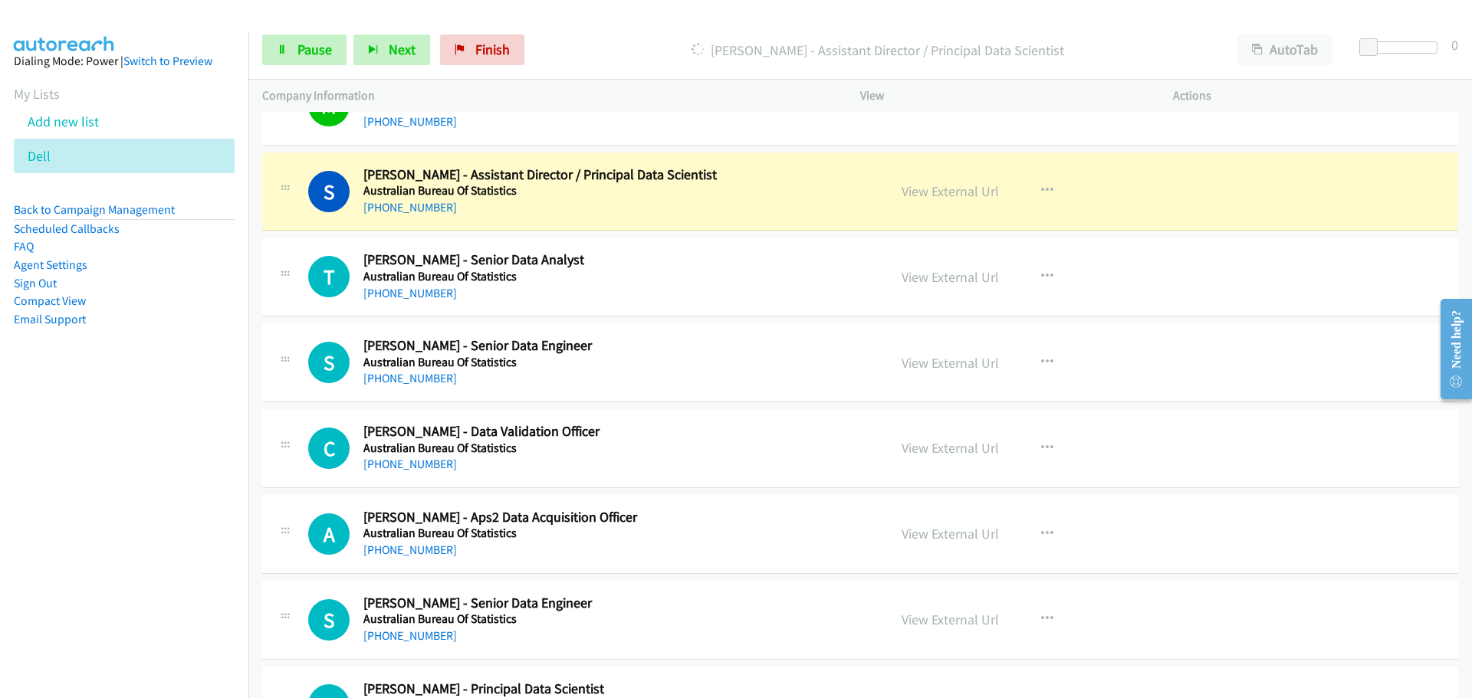
scroll to position [3603, 0]
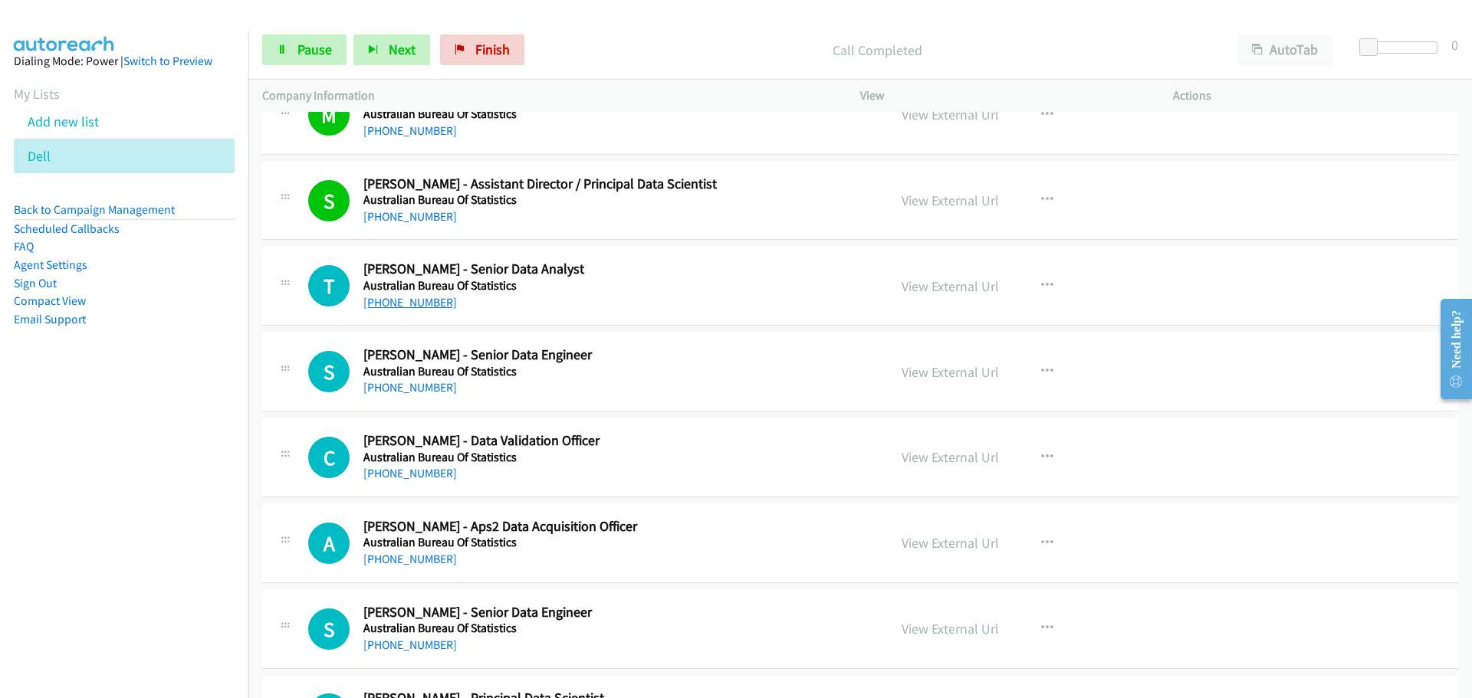
click at [413, 296] on link "[PHONE_NUMBER]" at bounding box center [410, 302] width 94 height 15
click at [424, 382] on link "[PHONE_NUMBER]" at bounding box center [410, 387] width 94 height 15
click at [385, 465] on div "[PHONE_NUMBER]" at bounding box center [615, 474] width 505 height 18
click at [385, 467] on link "[PHONE_NUMBER]" at bounding box center [410, 473] width 94 height 15
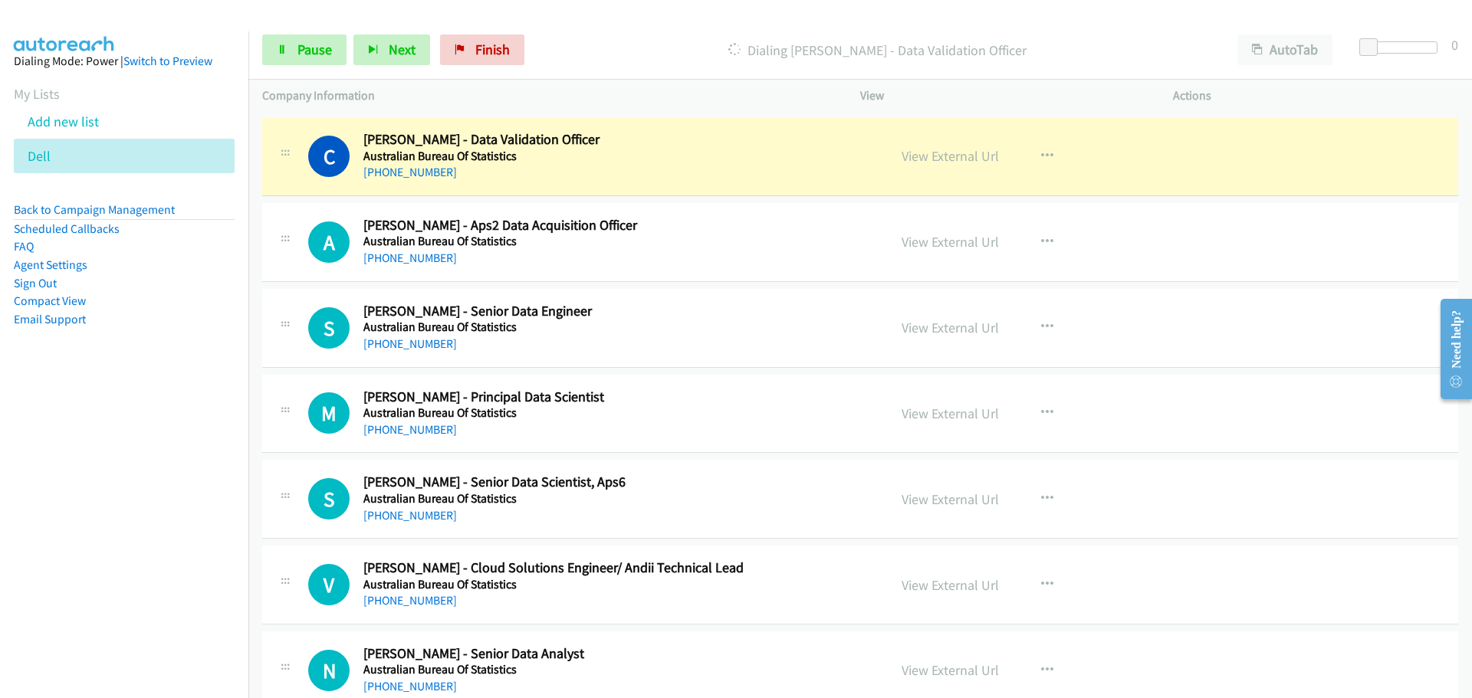
scroll to position [3910, 0]
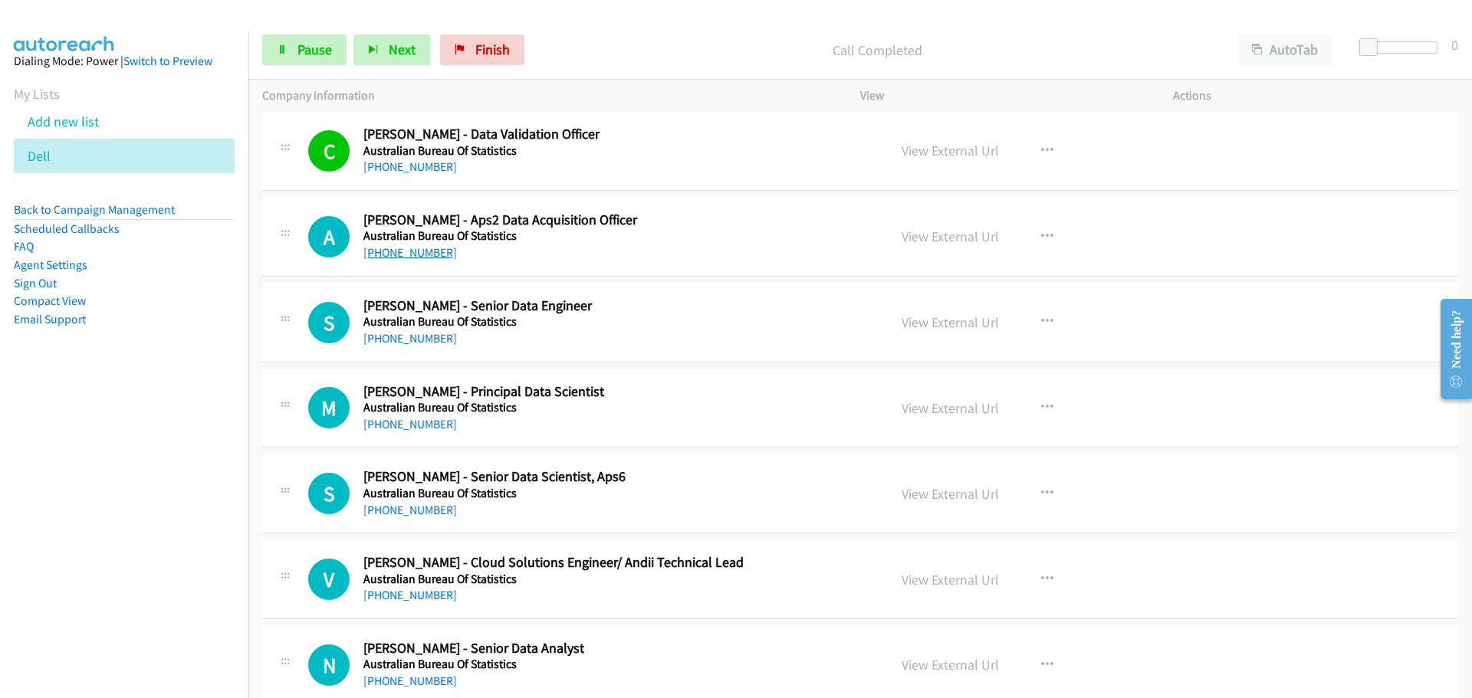
click at [424, 251] on link "[PHONE_NUMBER]" at bounding box center [410, 252] width 94 height 15
drag, startPoint x: 406, startPoint y: 341, endPoint x: 406, endPoint y: 321, distance: 19.9
click at [406, 341] on link "[PHONE_NUMBER]" at bounding box center [410, 338] width 94 height 15
click at [416, 412] on h5 "Australian Bureau Of Statistics" at bounding box center [615, 407] width 505 height 15
click at [416, 426] on link "[PHONE_NUMBER]" at bounding box center [410, 424] width 94 height 15
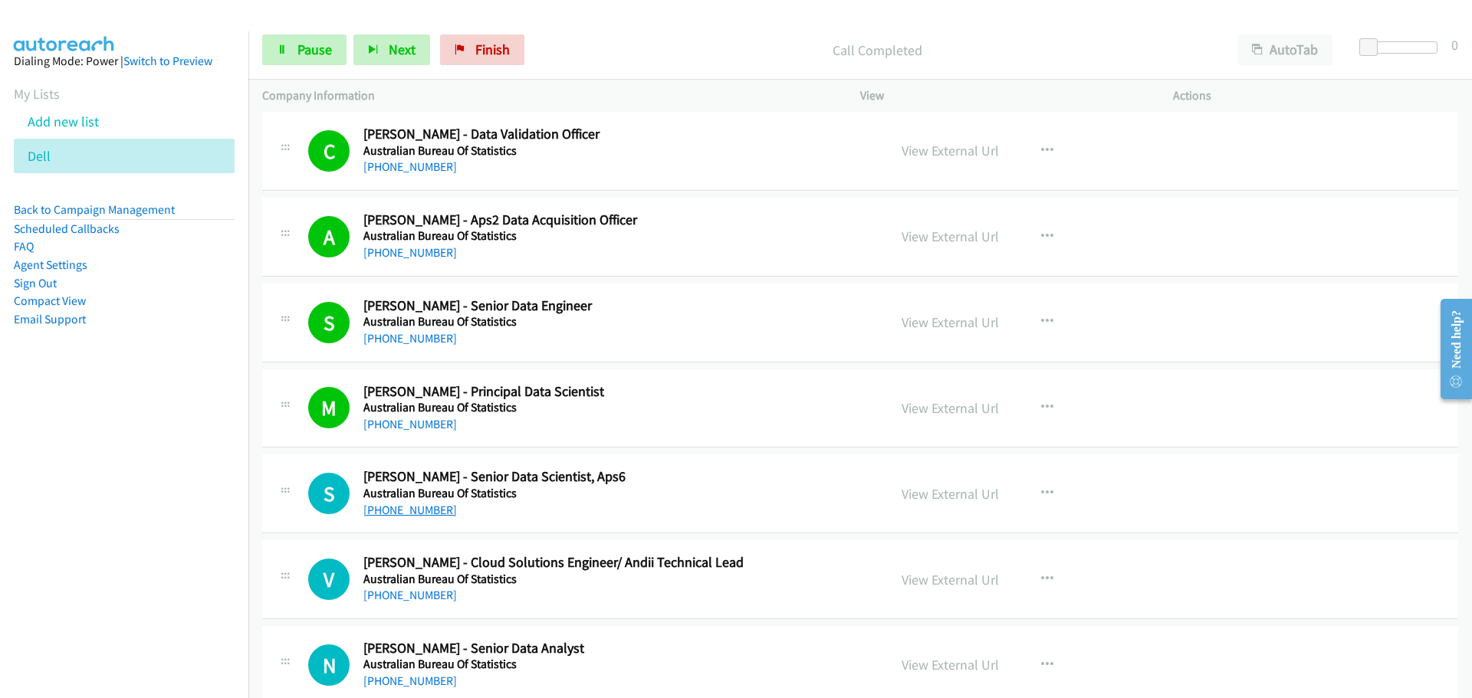
click at [391, 515] on link "[PHONE_NUMBER]" at bounding box center [410, 510] width 94 height 15
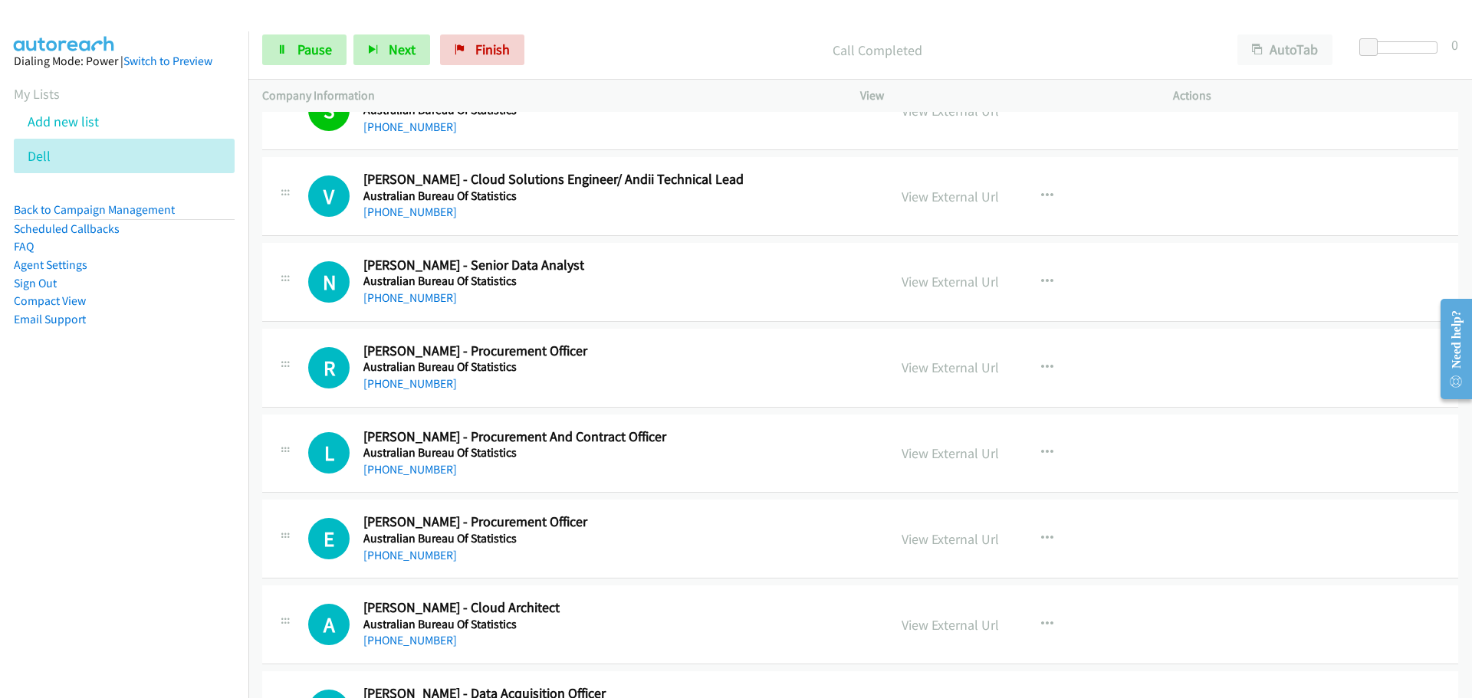
click at [406, 203] on div "[PHONE_NUMBER]" at bounding box center [615, 212] width 505 height 18
click at [406, 209] on link "[PHONE_NUMBER]" at bounding box center [410, 212] width 94 height 15
click at [399, 288] on h5 "Australian Bureau Of Statistics" at bounding box center [615, 281] width 505 height 15
click at [398, 292] on link "[PHONE_NUMBER]" at bounding box center [410, 298] width 94 height 15
click at [381, 378] on link "[PHONE_NUMBER]" at bounding box center [410, 383] width 94 height 15
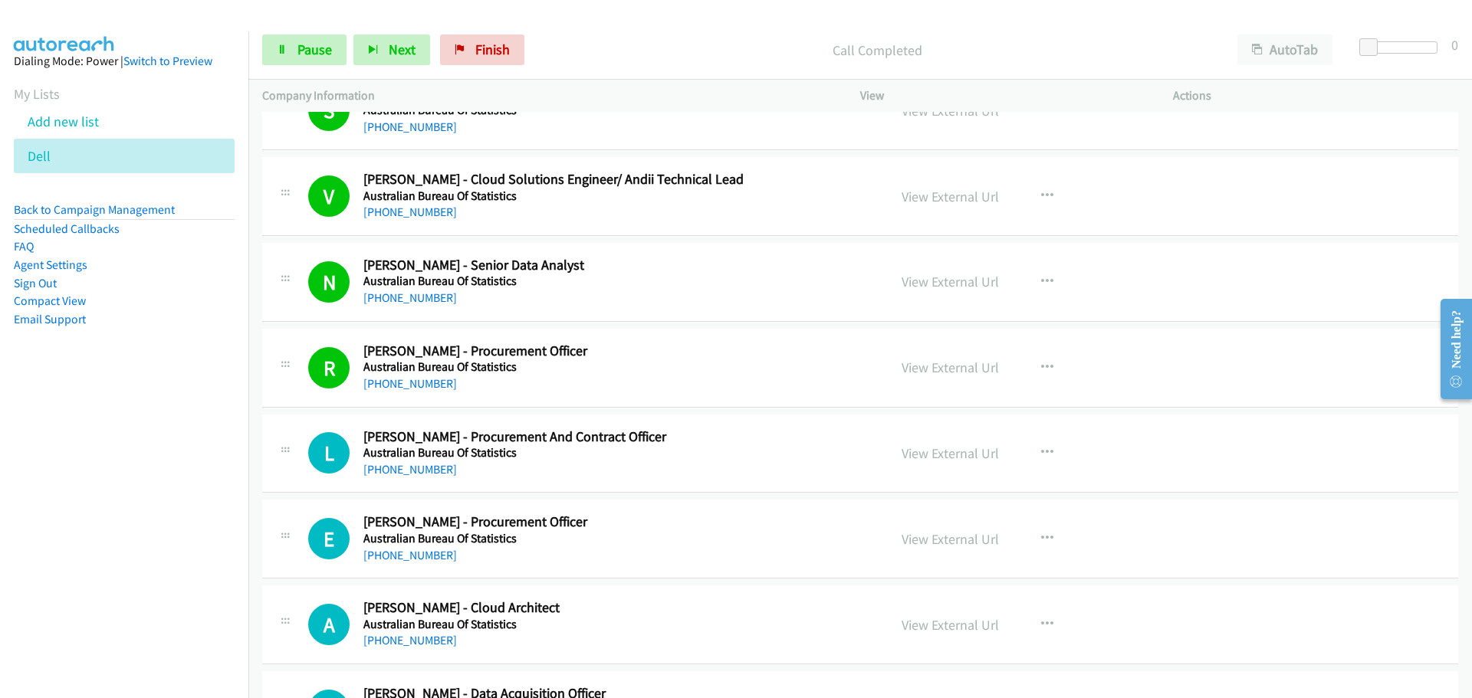
drag, startPoint x: 432, startPoint y: 475, endPoint x: 443, endPoint y: 468, distance: 12.8
click at [432, 475] on link "[PHONE_NUMBER]" at bounding box center [410, 469] width 94 height 15
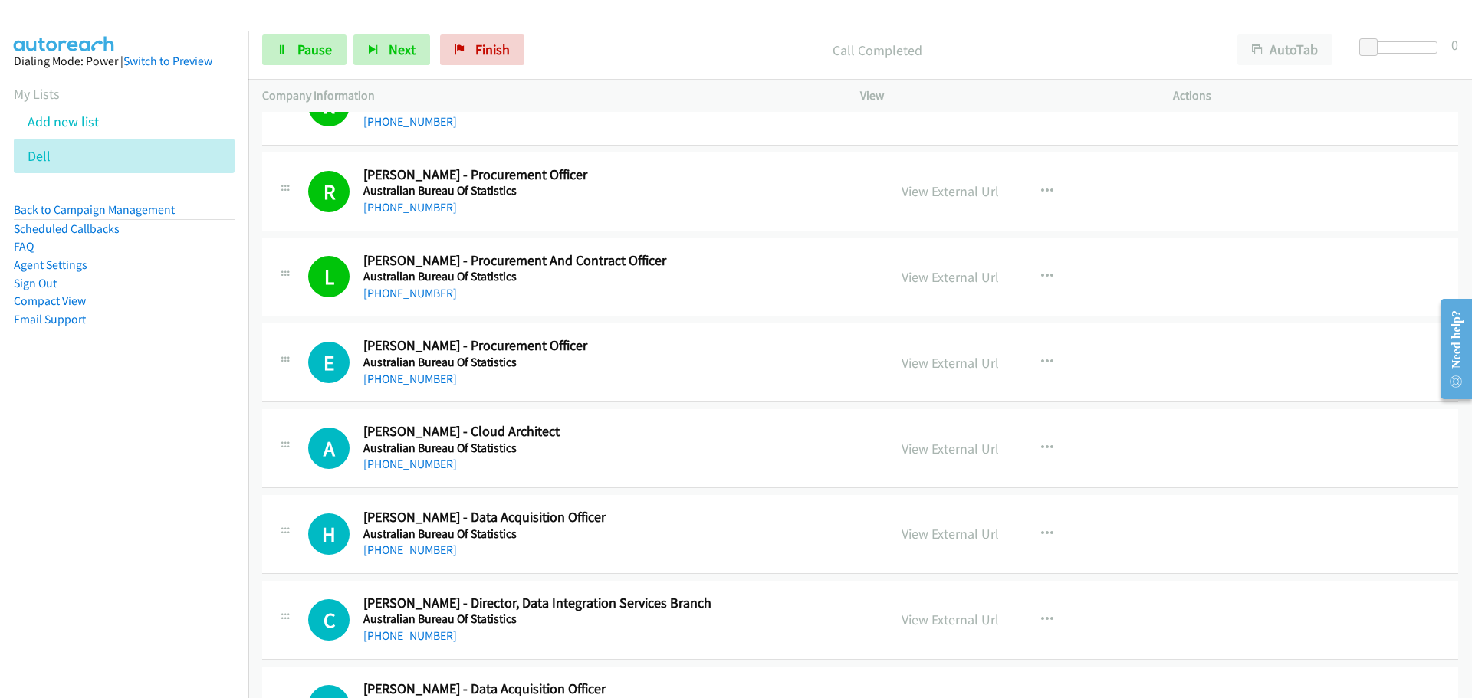
scroll to position [4600, 0]
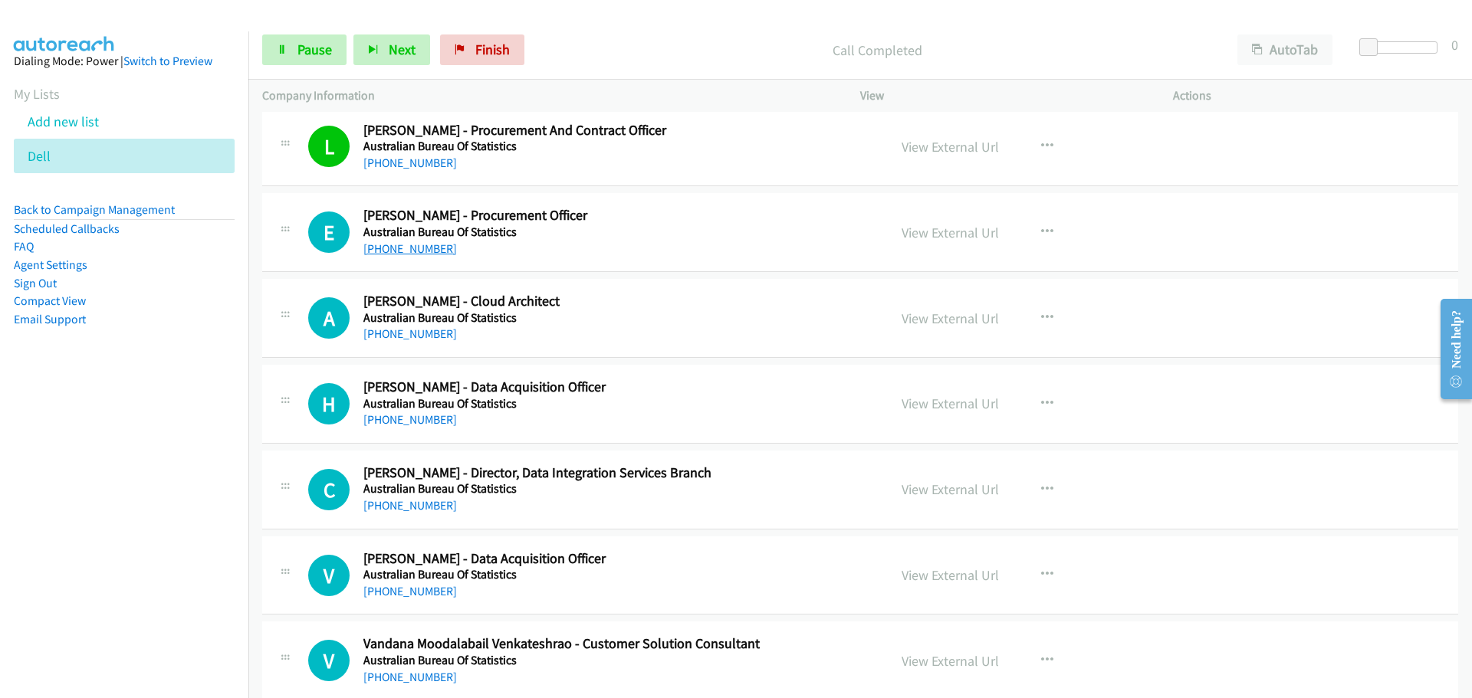
click at [409, 247] on link "[PHONE_NUMBER]" at bounding box center [410, 249] width 94 height 15
drag, startPoint x: 389, startPoint y: 334, endPoint x: 393, endPoint y: 327, distance: 7.9
click at [389, 334] on link "[PHONE_NUMBER]" at bounding box center [410, 334] width 94 height 15
click at [428, 425] on link "[PHONE_NUMBER]" at bounding box center [410, 419] width 94 height 15
click at [409, 411] on div "[PHONE_NUMBER]" at bounding box center [615, 420] width 505 height 18
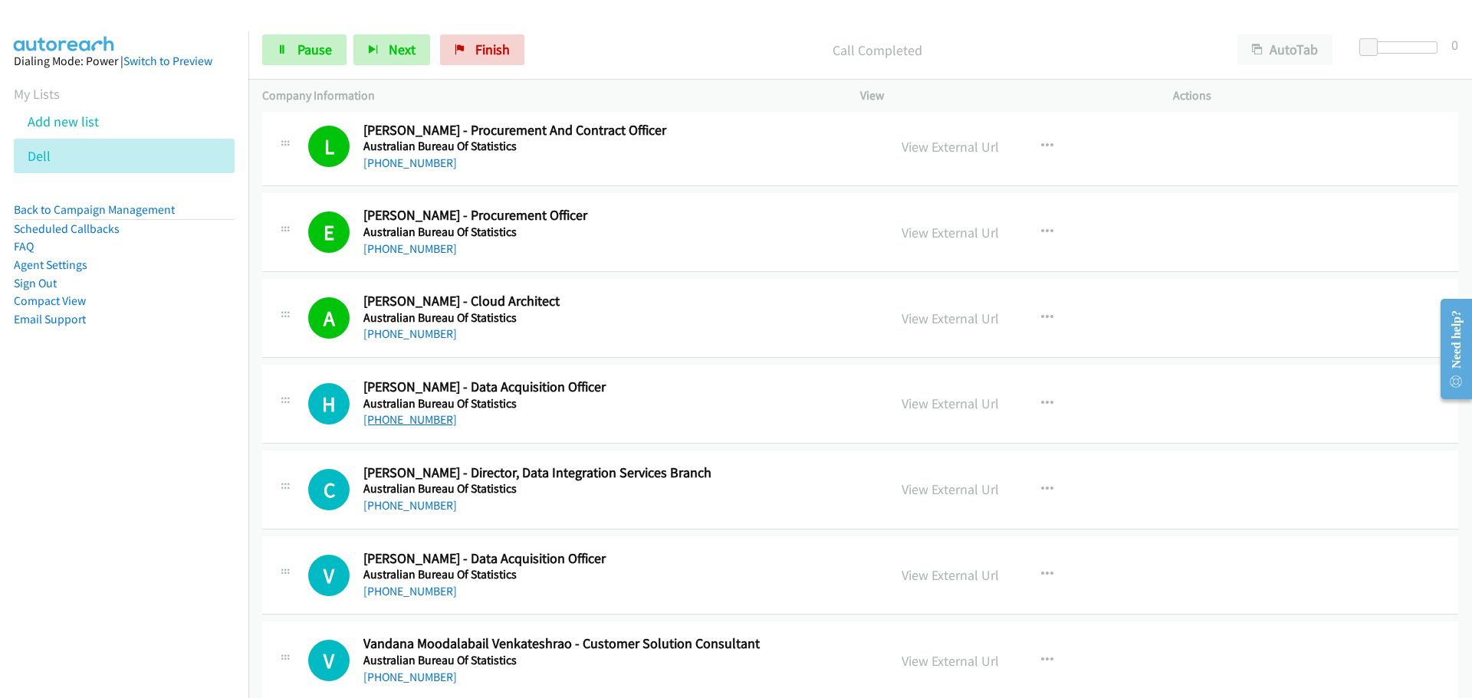
click at [413, 425] on link "[PHONE_NUMBER]" at bounding box center [410, 419] width 94 height 15
drag, startPoint x: 409, startPoint y: 495, endPoint x: 402, endPoint y: 505, distance: 12.6
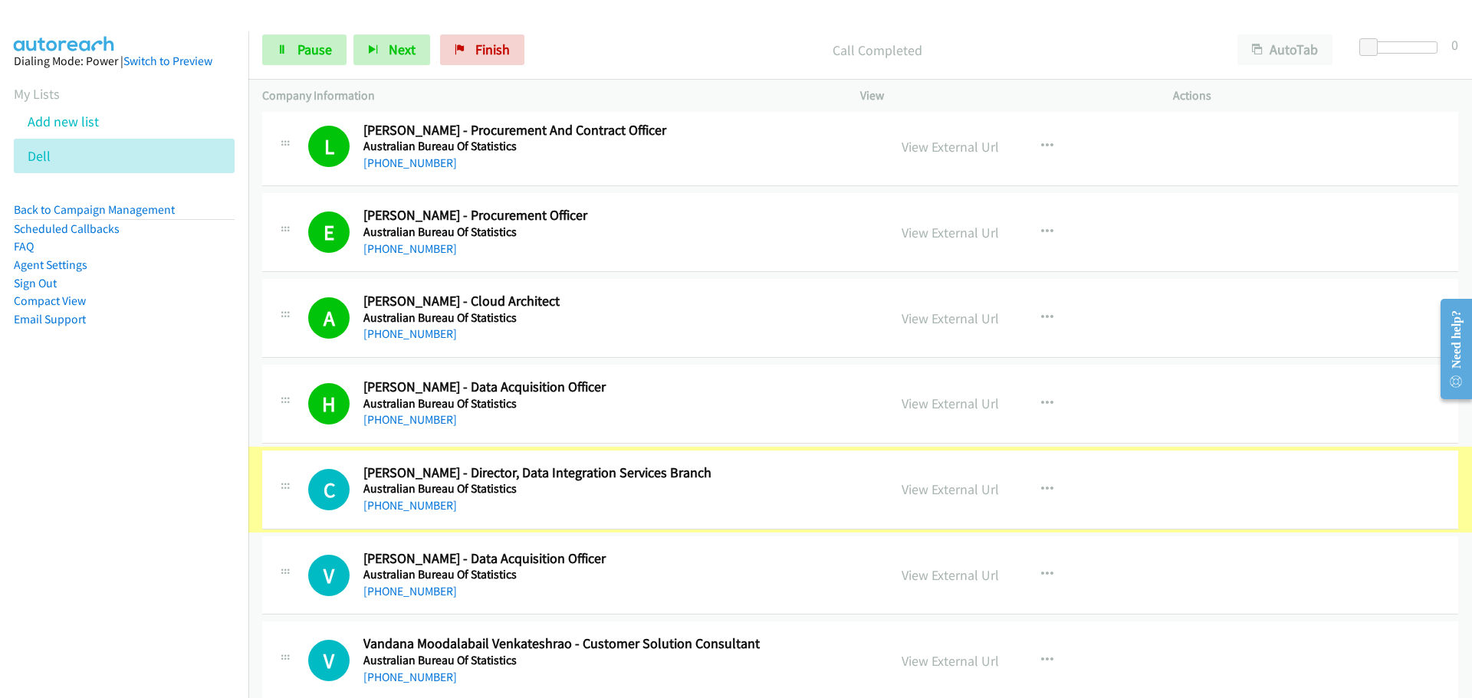
click at [402, 505] on link "[PHONE_NUMBER]" at bounding box center [410, 505] width 94 height 15
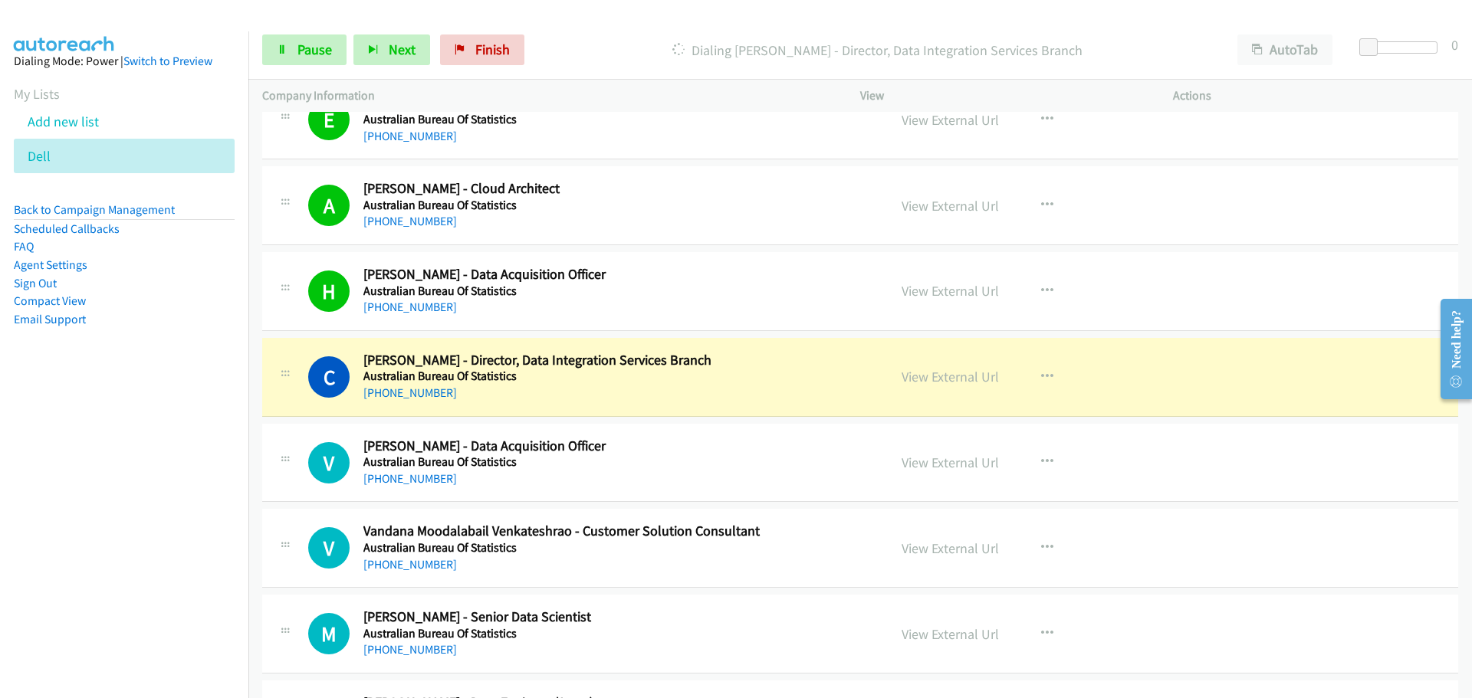
scroll to position [4830, 0]
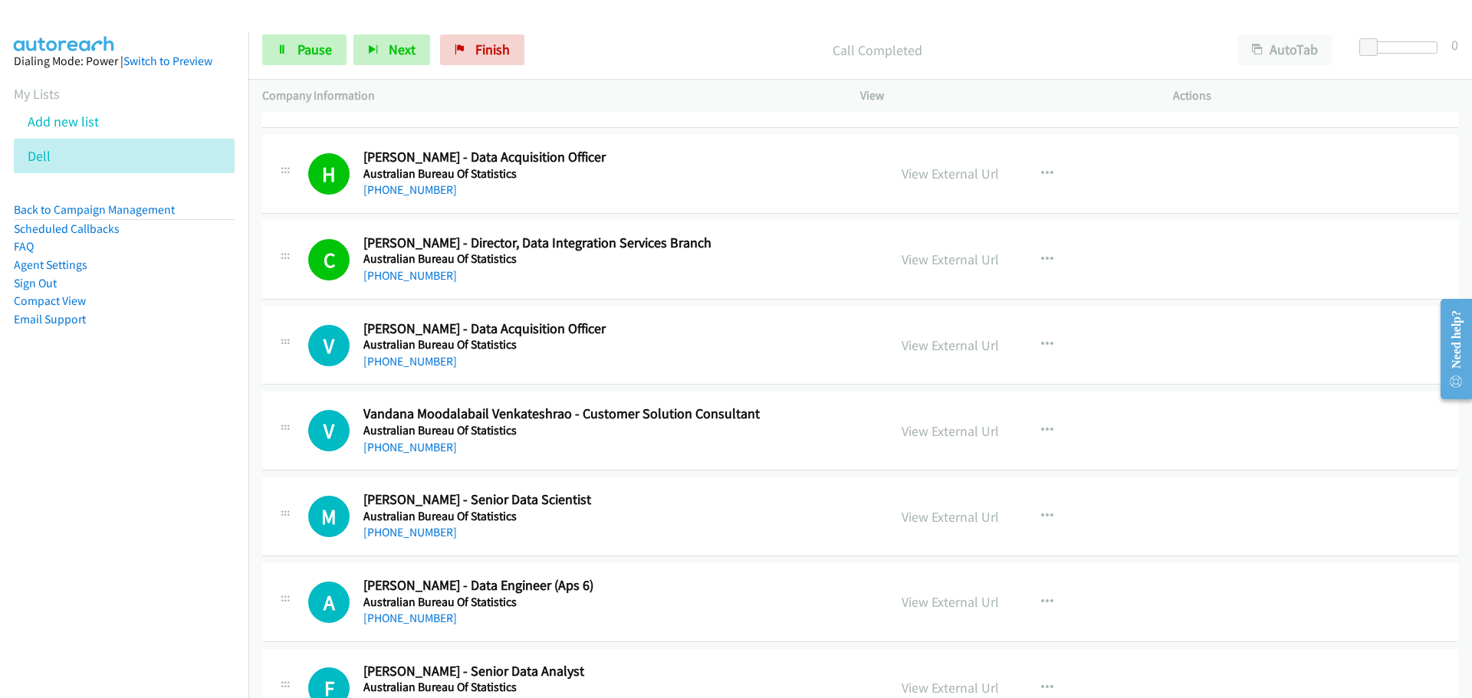
drag, startPoint x: 370, startPoint y: 367, endPoint x: 1065, endPoint y: 504, distance: 707.9
click at [370, 367] on link "[PHONE_NUMBER]" at bounding box center [410, 361] width 94 height 15
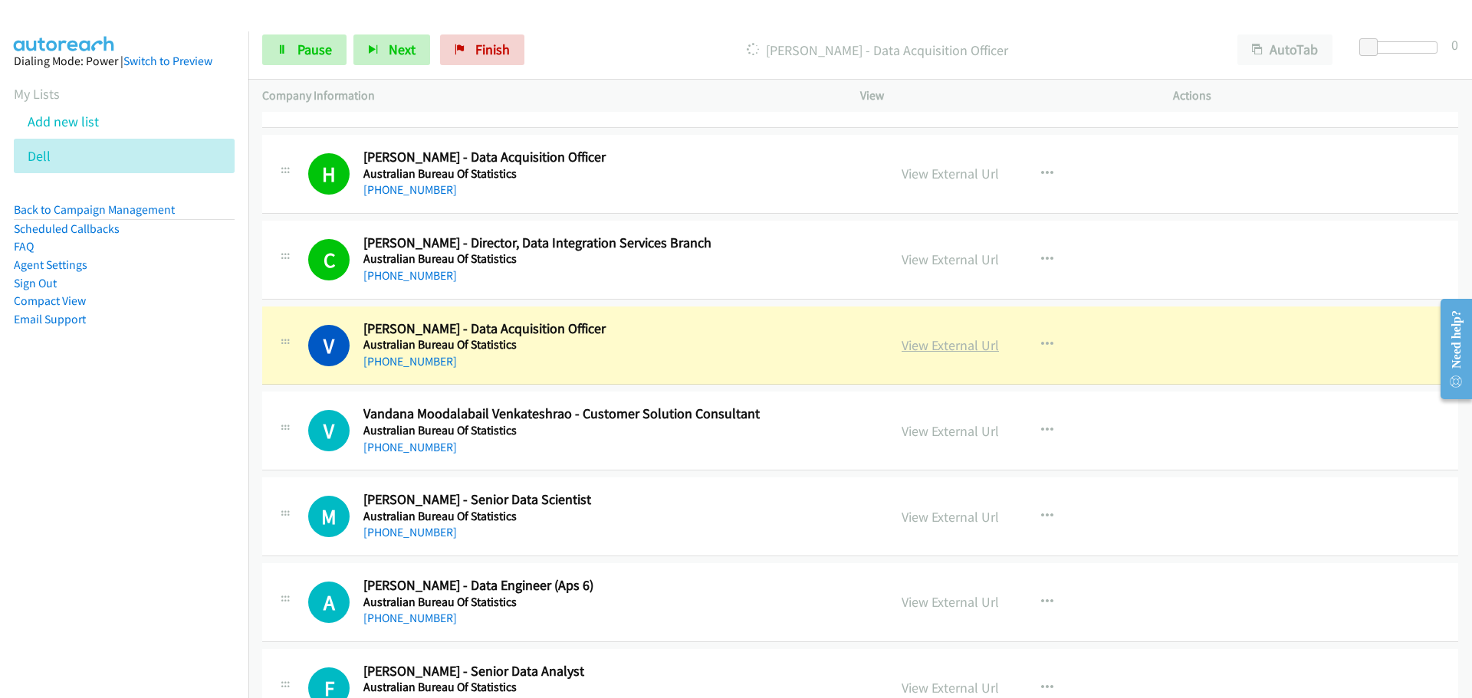
click at [905, 353] on link "View External Url" at bounding box center [950, 346] width 97 height 18
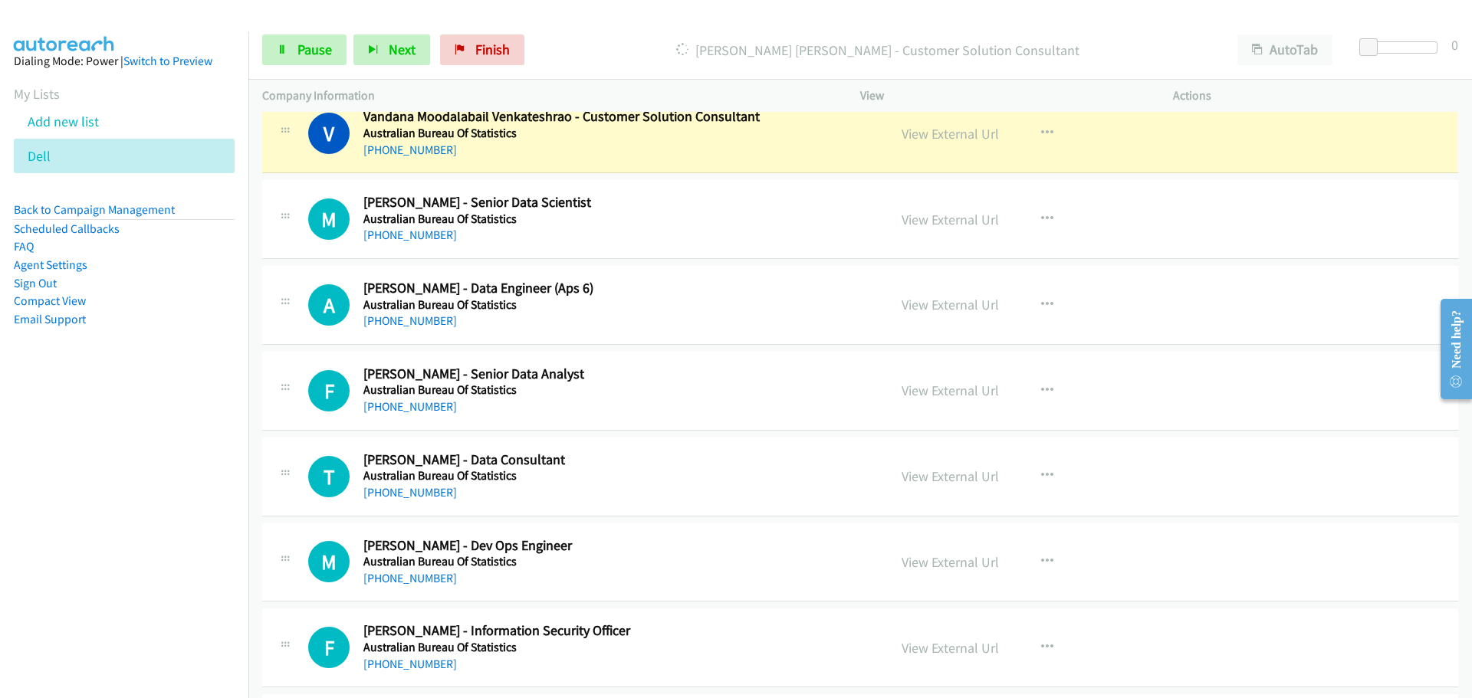
scroll to position [5137, 0]
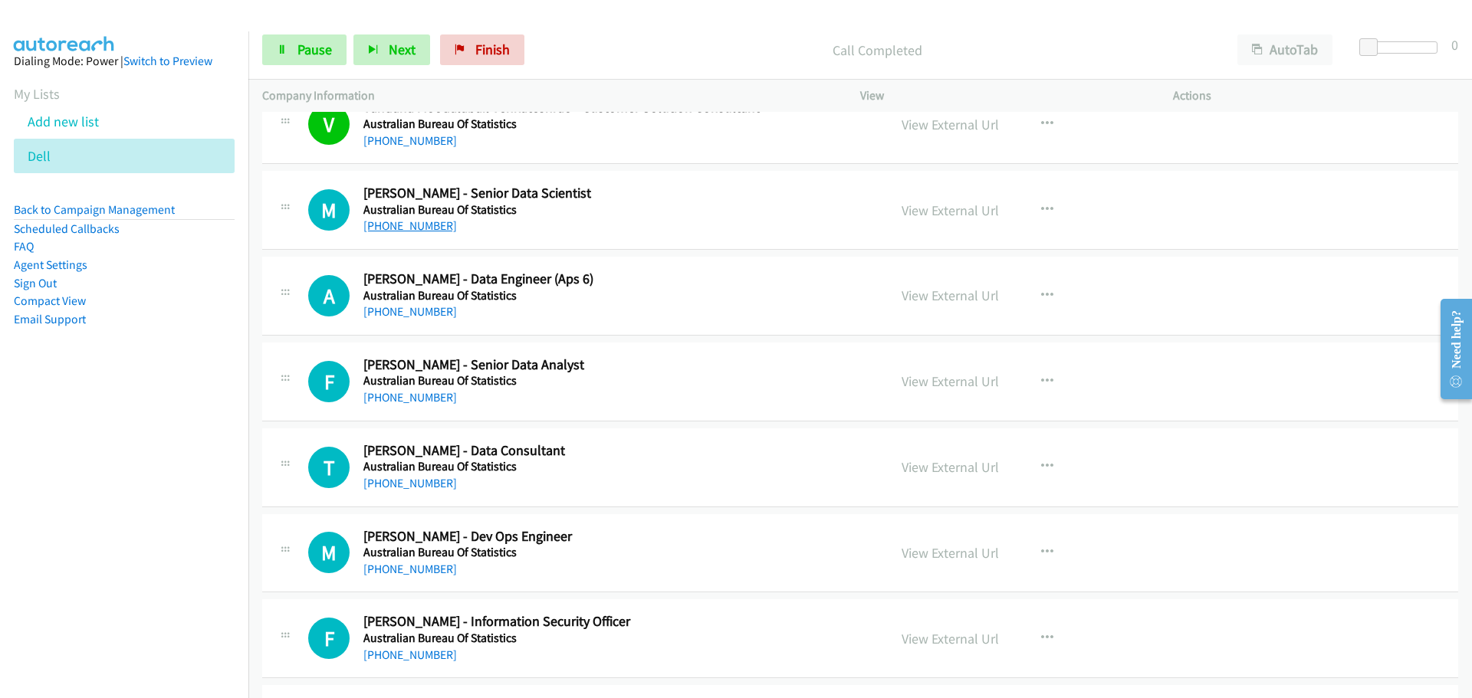
click at [393, 224] on link "[PHONE_NUMBER]" at bounding box center [410, 226] width 94 height 15
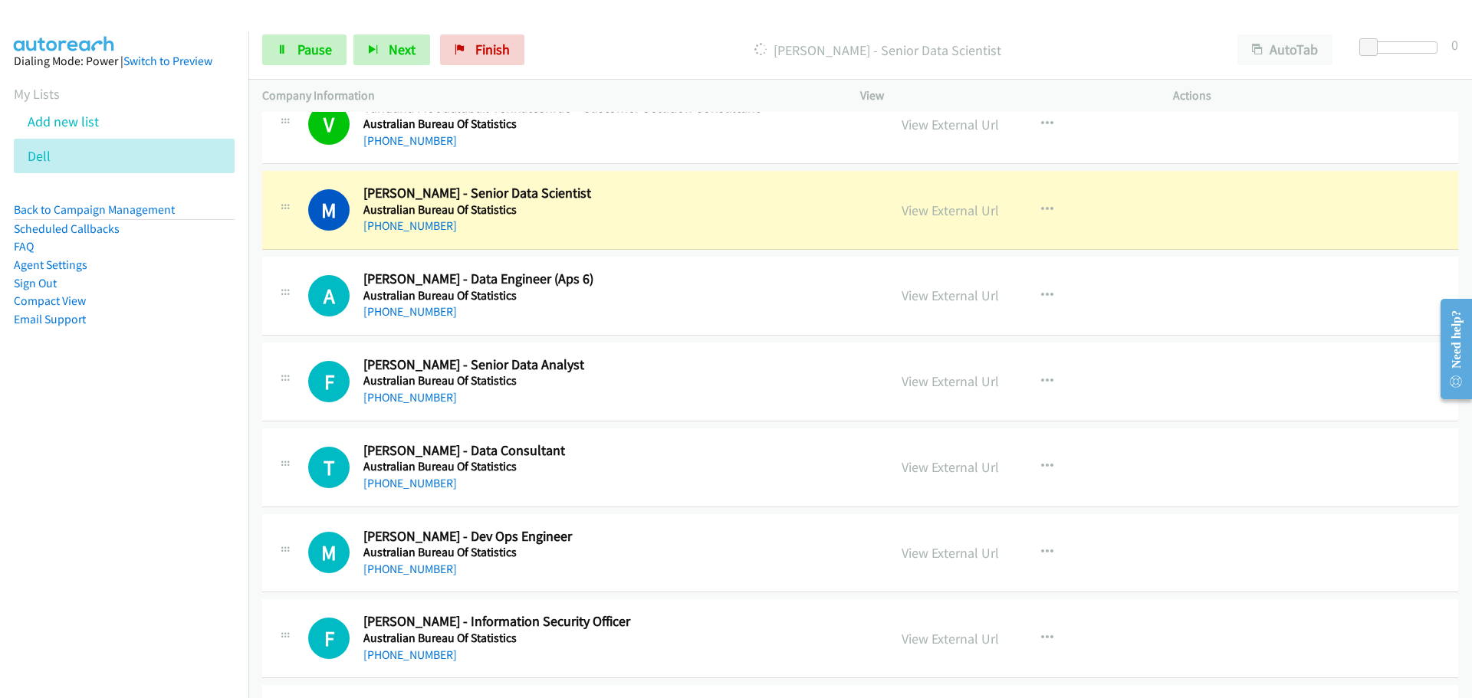
drag, startPoint x: 961, startPoint y: 205, endPoint x: 868, endPoint y: 187, distance: 94.6
click at [961, 205] on link "View External Url" at bounding box center [950, 211] width 97 height 18
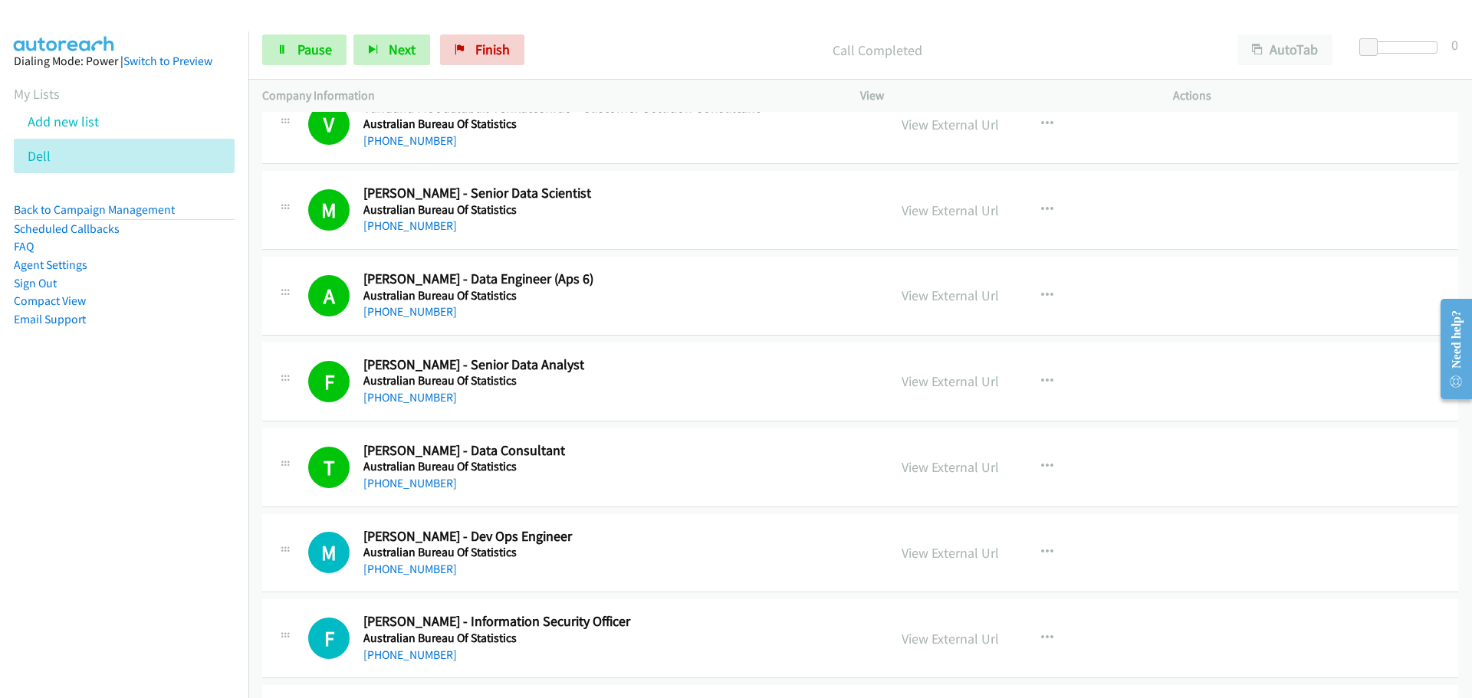
click at [375, 560] on div "[PHONE_NUMBER]" at bounding box center [615, 569] width 505 height 18
click at [379, 572] on link "[PHONE_NUMBER]" at bounding box center [410, 569] width 94 height 15
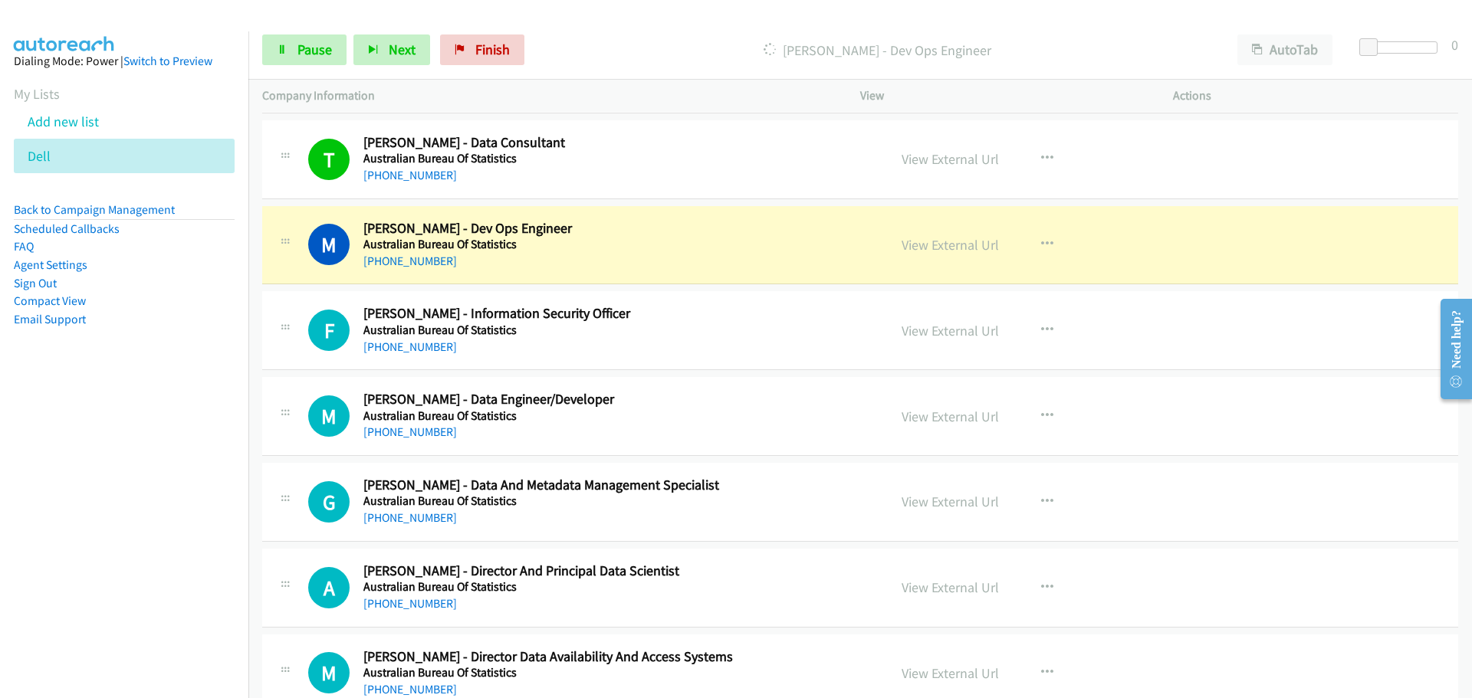
scroll to position [5443, 0]
click at [943, 245] on link "View External Url" at bounding box center [950, 247] width 97 height 18
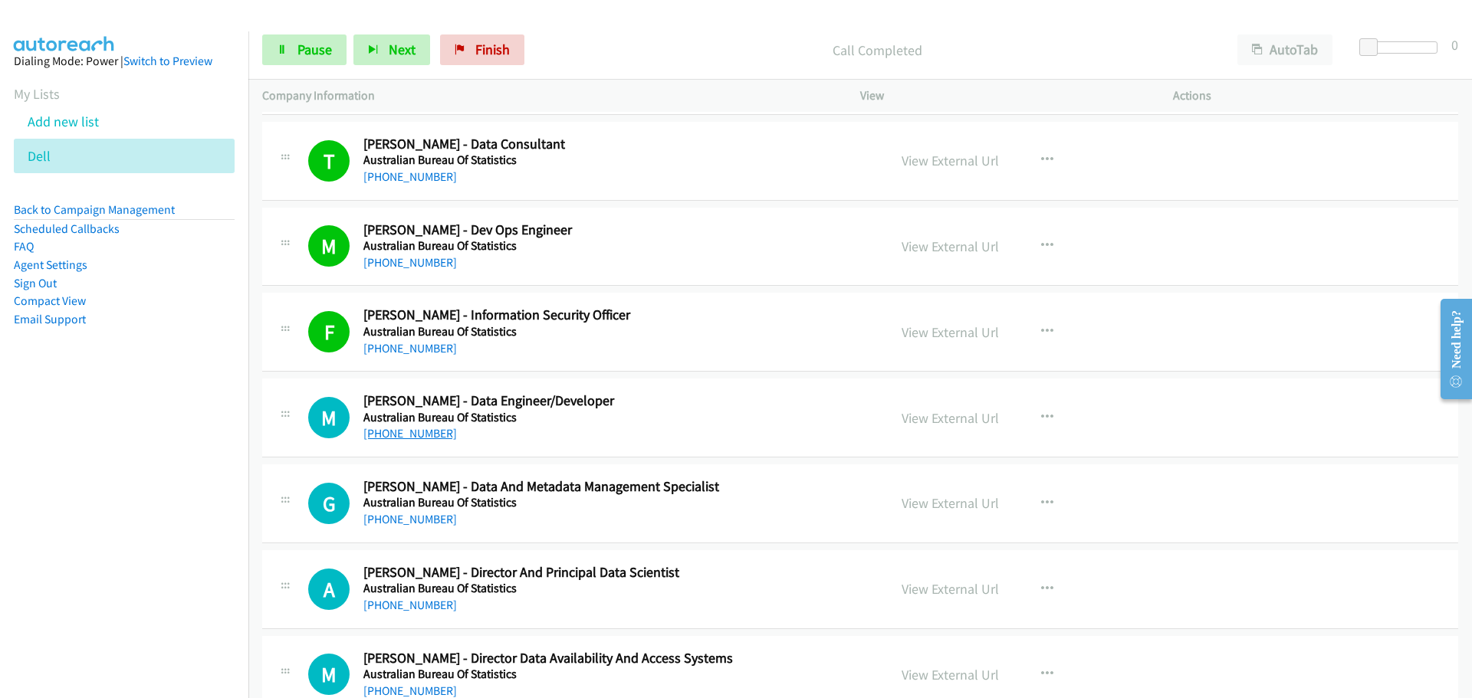
click at [394, 428] on link "[PHONE_NUMBER]" at bounding box center [410, 433] width 94 height 15
click at [1298, 295] on div "F Callback Scheduled [PERSON_NAME] - Information Security Officer Australian Bu…" at bounding box center [860, 332] width 1196 height 79
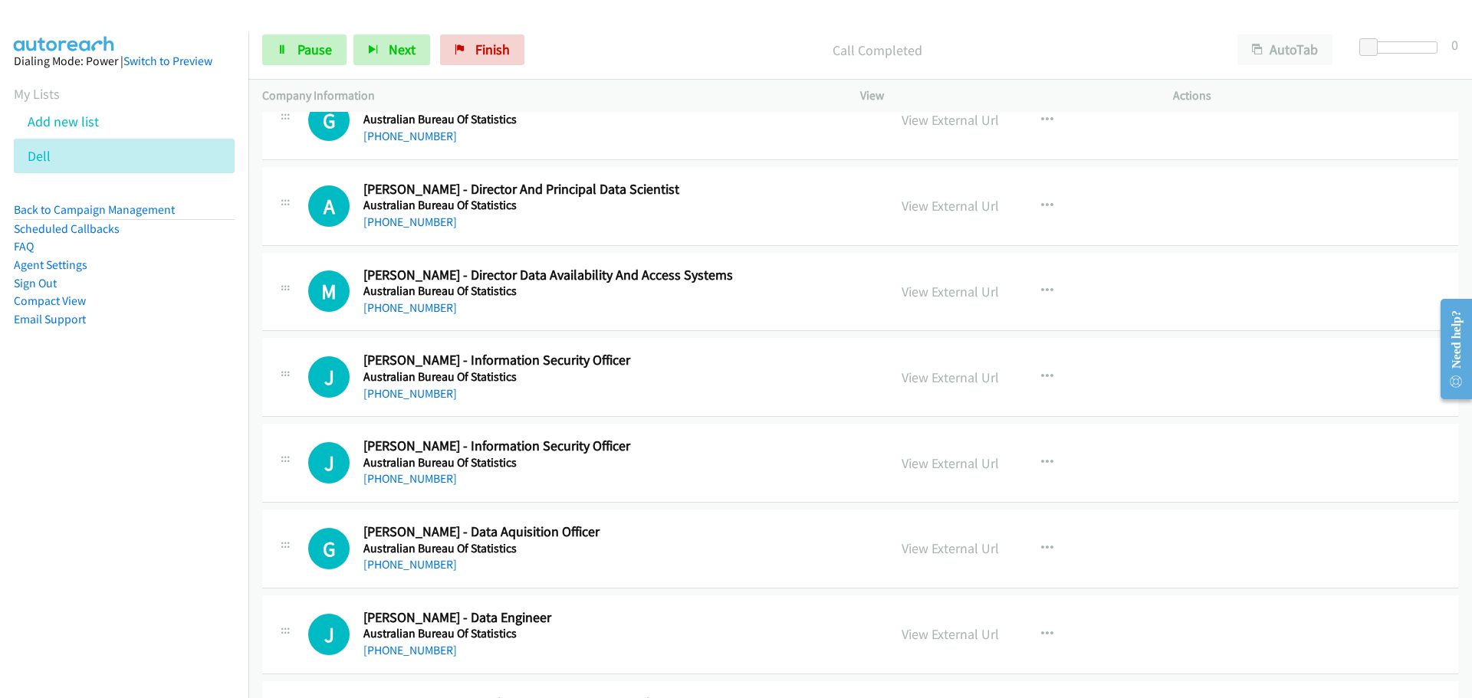
scroll to position [5597, 0]
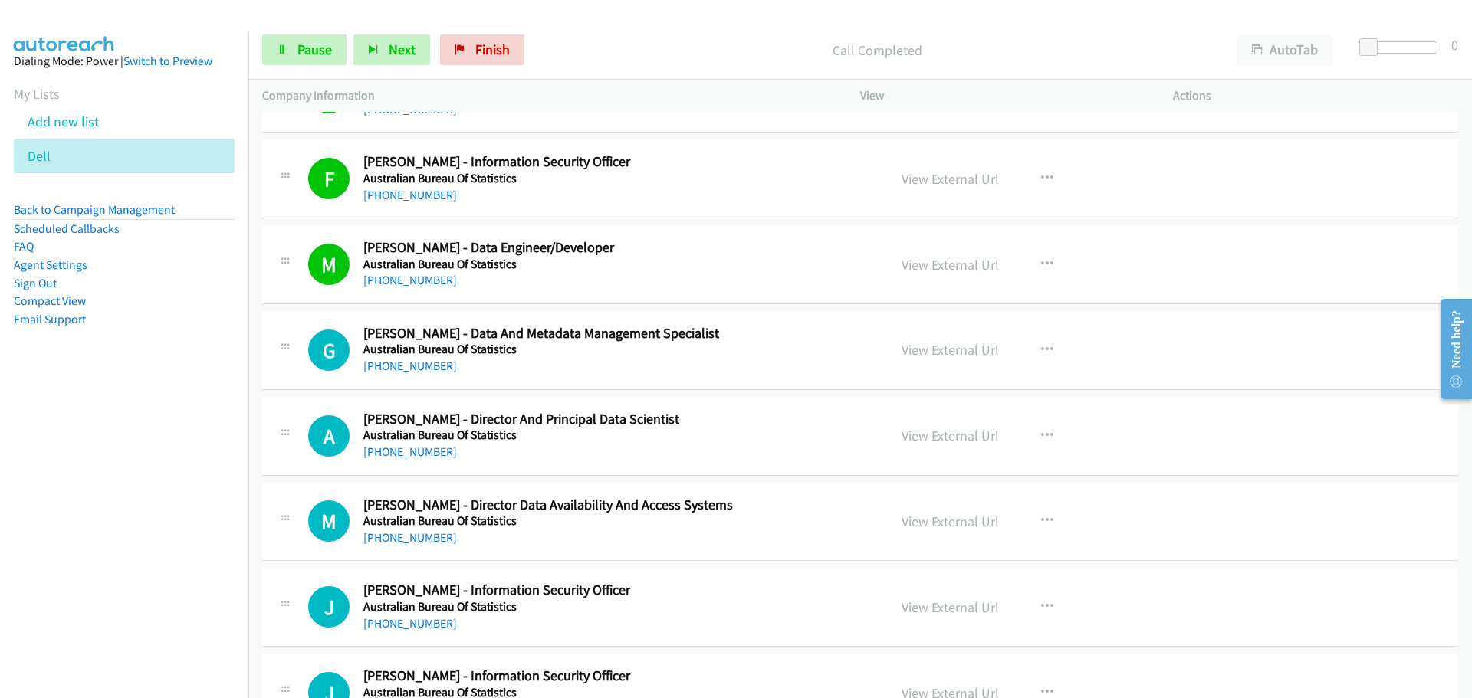
drag, startPoint x: 399, startPoint y: 363, endPoint x: 471, endPoint y: 349, distance: 73.4
click at [399, 363] on link "[PHONE_NUMBER]" at bounding box center [410, 366] width 94 height 15
click at [412, 455] on link "[PHONE_NUMBER]" at bounding box center [410, 452] width 94 height 15
click at [400, 535] on link "[PHONE_NUMBER]" at bounding box center [410, 538] width 94 height 15
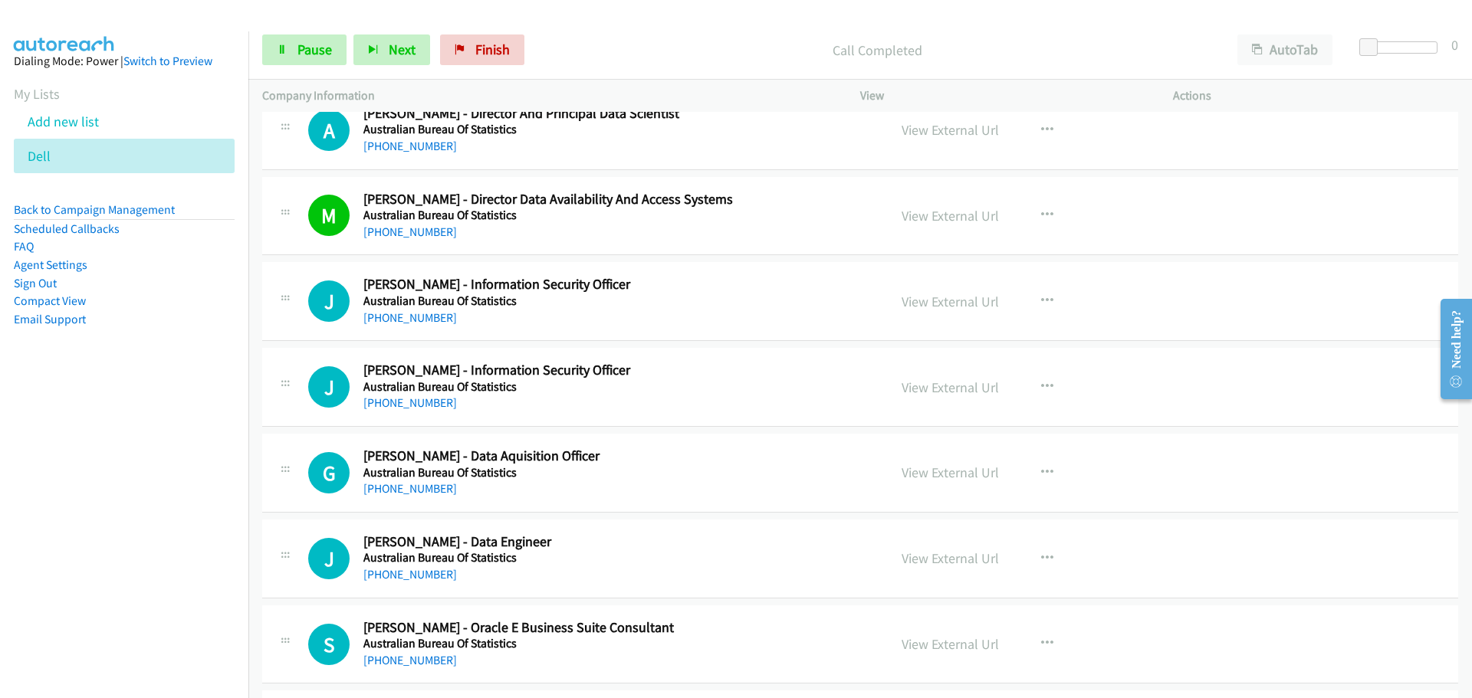
scroll to position [5903, 0]
click at [372, 311] on link "[PHONE_NUMBER]" at bounding box center [410, 317] width 94 height 15
drag, startPoint x: 403, startPoint y: 404, endPoint x: 416, endPoint y: 405, distance: 13.1
click at [403, 404] on link "[PHONE_NUMBER]" at bounding box center [410, 402] width 94 height 15
click at [445, 489] on div "[PHONE_NUMBER]" at bounding box center [615, 488] width 505 height 18
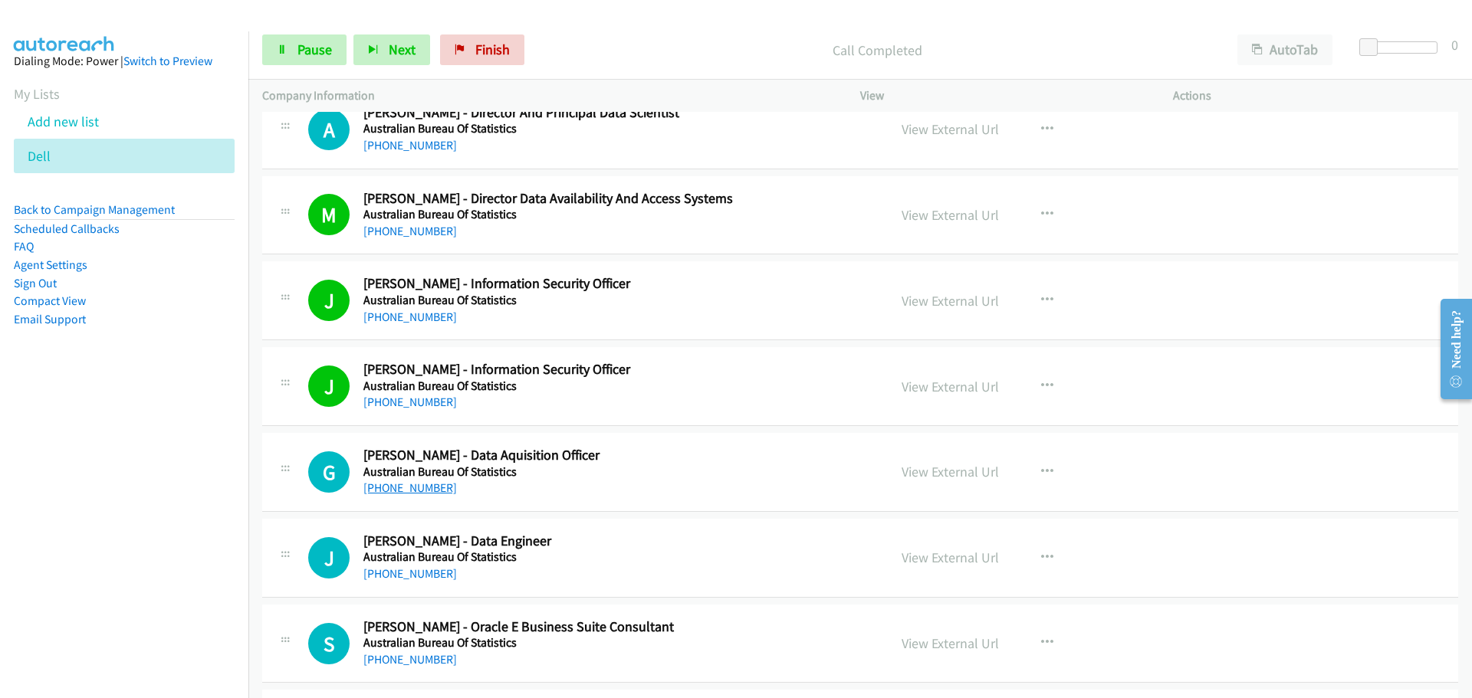
click at [429, 486] on link "[PHONE_NUMBER]" at bounding box center [410, 488] width 94 height 15
click at [431, 577] on link "[PHONE_NUMBER]" at bounding box center [410, 574] width 94 height 15
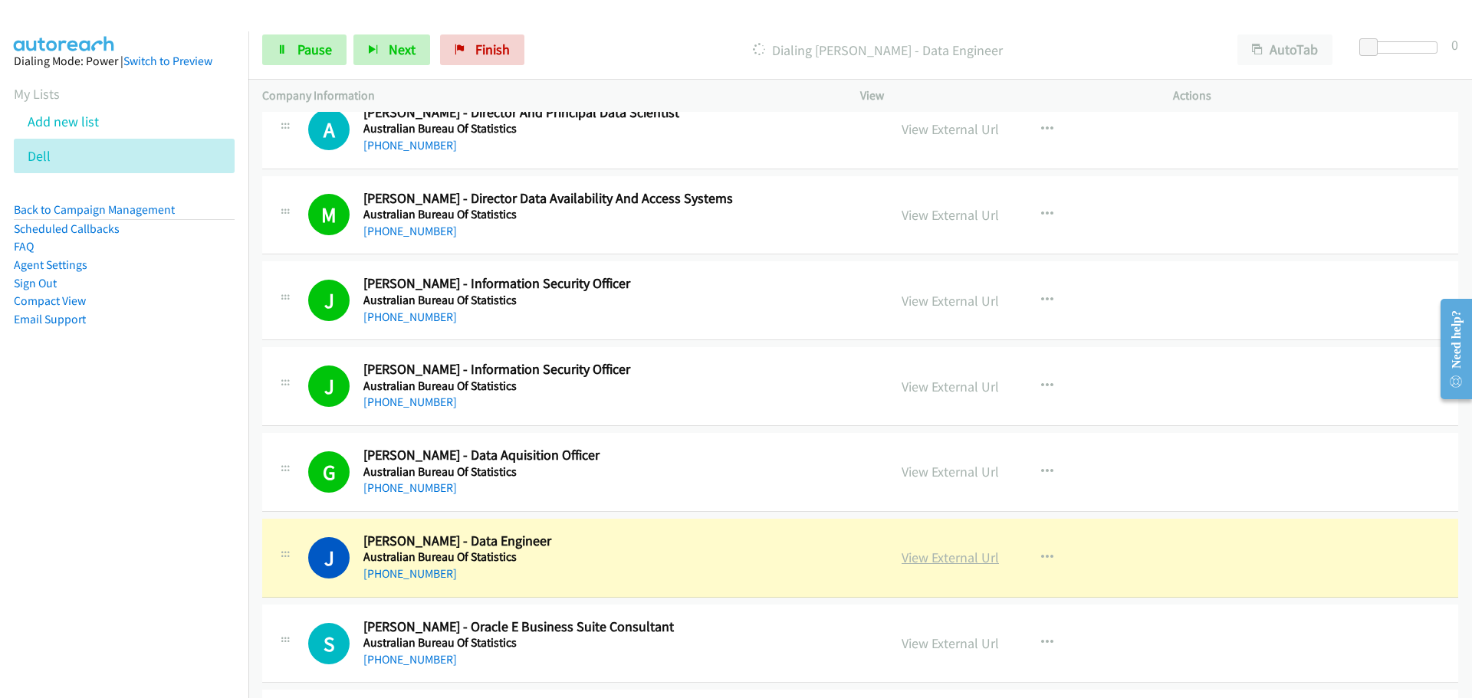
click at [978, 553] on link "View External Url" at bounding box center [950, 558] width 97 height 18
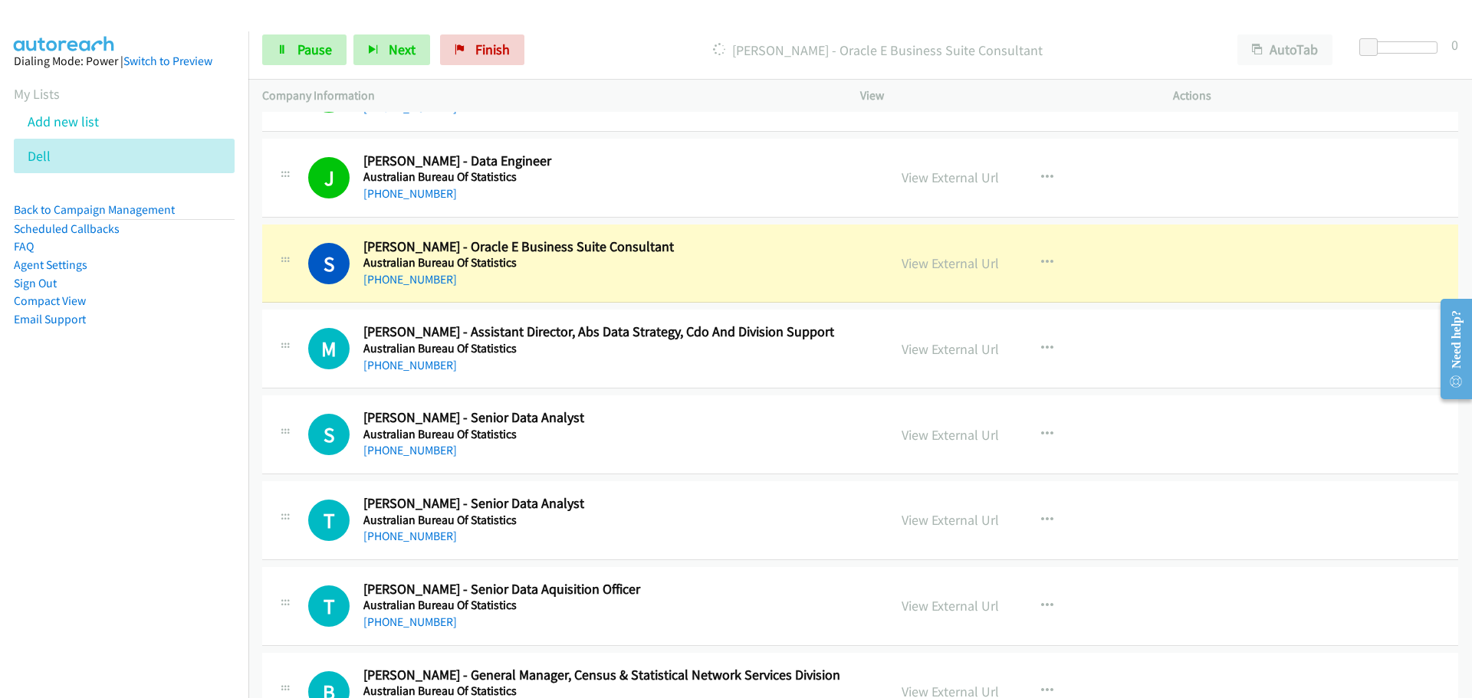
scroll to position [6363, 0]
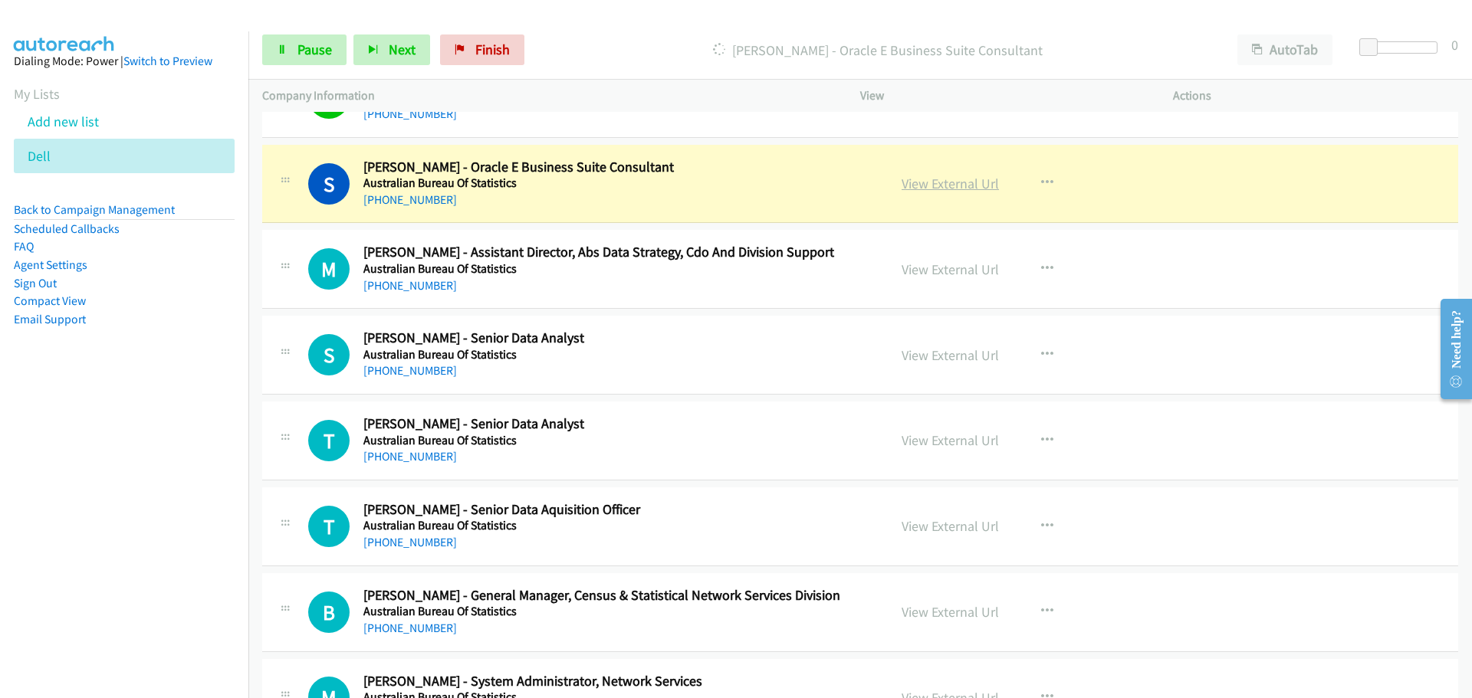
click at [937, 179] on link "View External Url" at bounding box center [950, 184] width 97 height 18
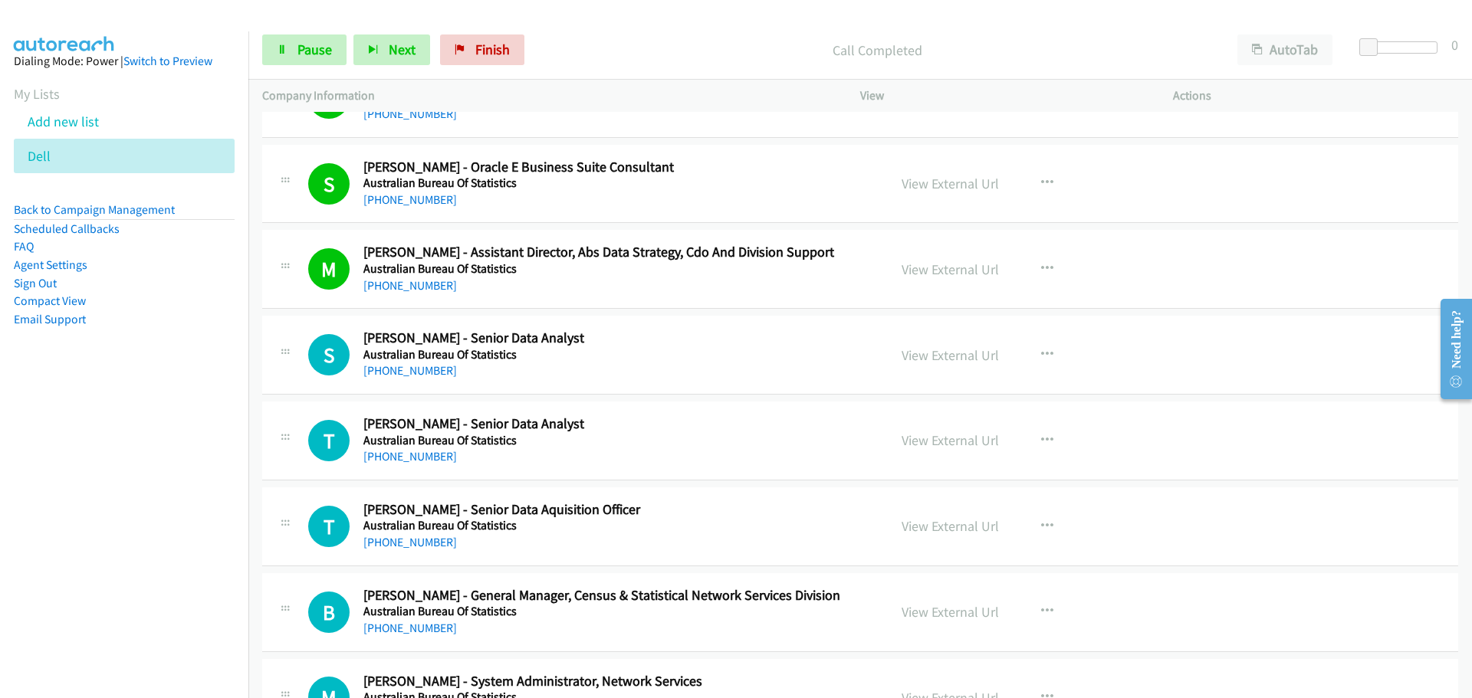
click at [405, 379] on div "[PHONE_NUMBER]" at bounding box center [615, 371] width 505 height 18
click at [406, 373] on link "[PHONE_NUMBER]" at bounding box center [410, 370] width 94 height 15
click at [427, 457] on link "[PHONE_NUMBER]" at bounding box center [410, 456] width 94 height 15
drag, startPoint x: 426, startPoint y: 541, endPoint x: 1144, endPoint y: 623, distance: 722.4
click at [426, 541] on link "[PHONE_NUMBER]" at bounding box center [410, 542] width 94 height 15
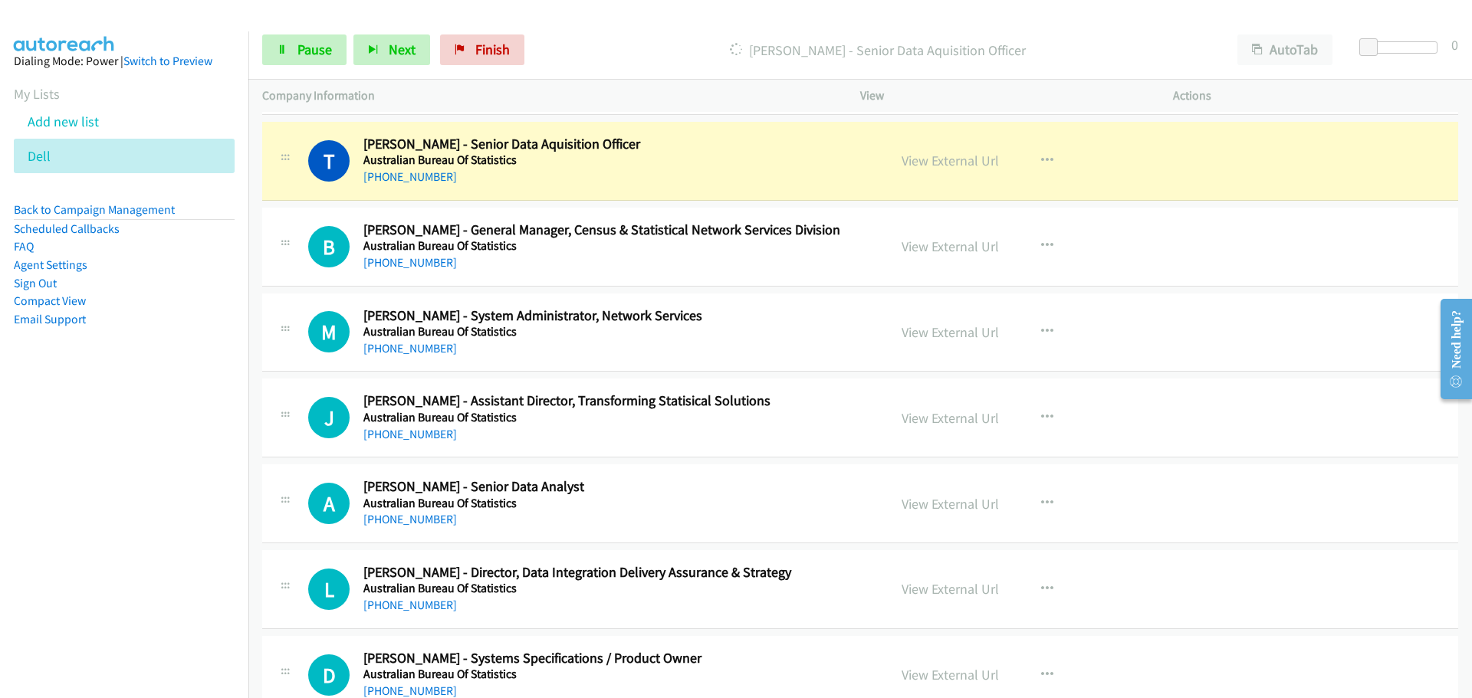
scroll to position [6747, 0]
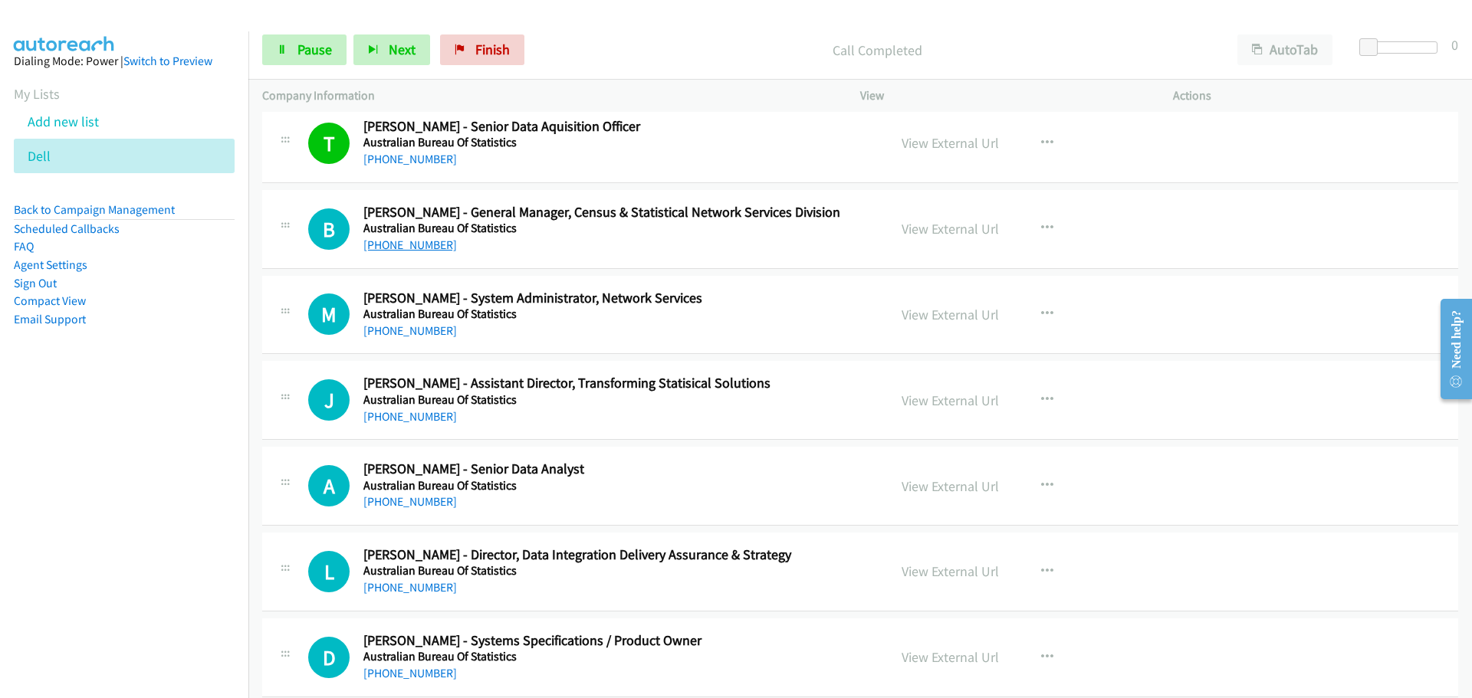
click at [431, 238] on link "[PHONE_NUMBER]" at bounding box center [410, 245] width 94 height 15
click at [394, 335] on link "[PHONE_NUMBER]" at bounding box center [410, 331] width 94 height 15
click at [416, 422] on link "[PHONE_NUMBER]" at bounding box center [410, 416] width 94 height 15
click at [399, 511] on div "A Callback Scheduled [PERSON_NAME] - Senior Data Analyst Australian Bureau Of S…" at bounding box center [860, 486] width 1196 height 79
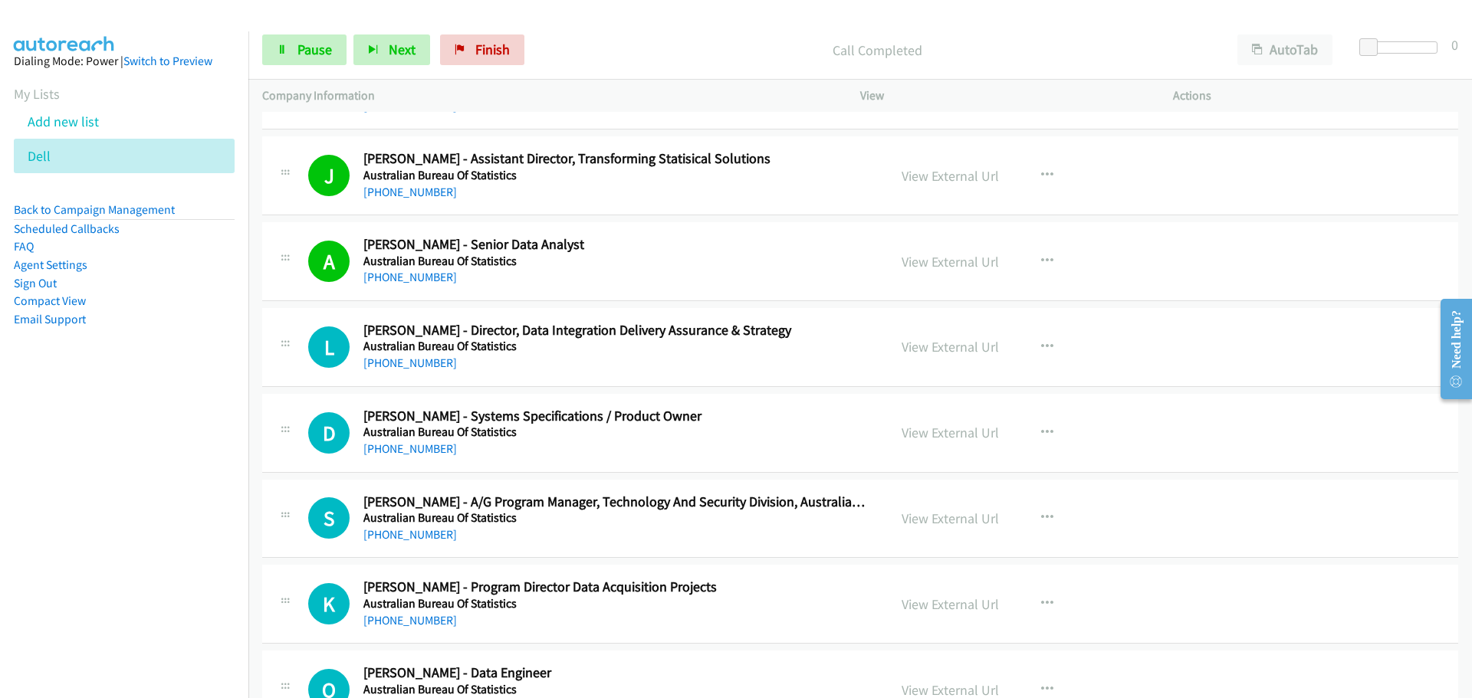
scroll to position [7053, 0]
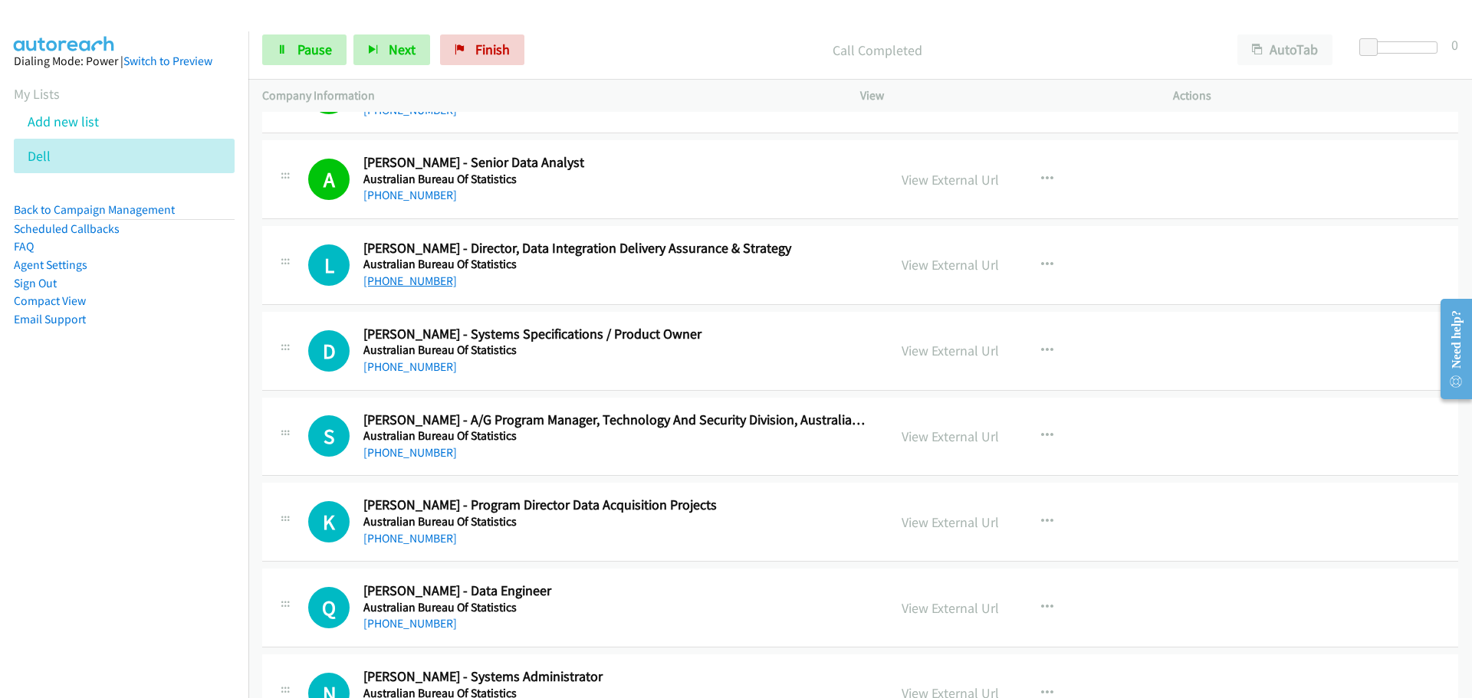
click at [405, 274] on link "[PHONE_NUMBER]" at bounding box center [410, 281] width 94 height 15
click at [393, 363] on link "[PHONE_NUMBER]" at bounding box center [410, 367] width 94 height 15
click at [389, 448] on link "[PHONE_NUMBER]" at bounding box center [410, 452] width 94 height 15
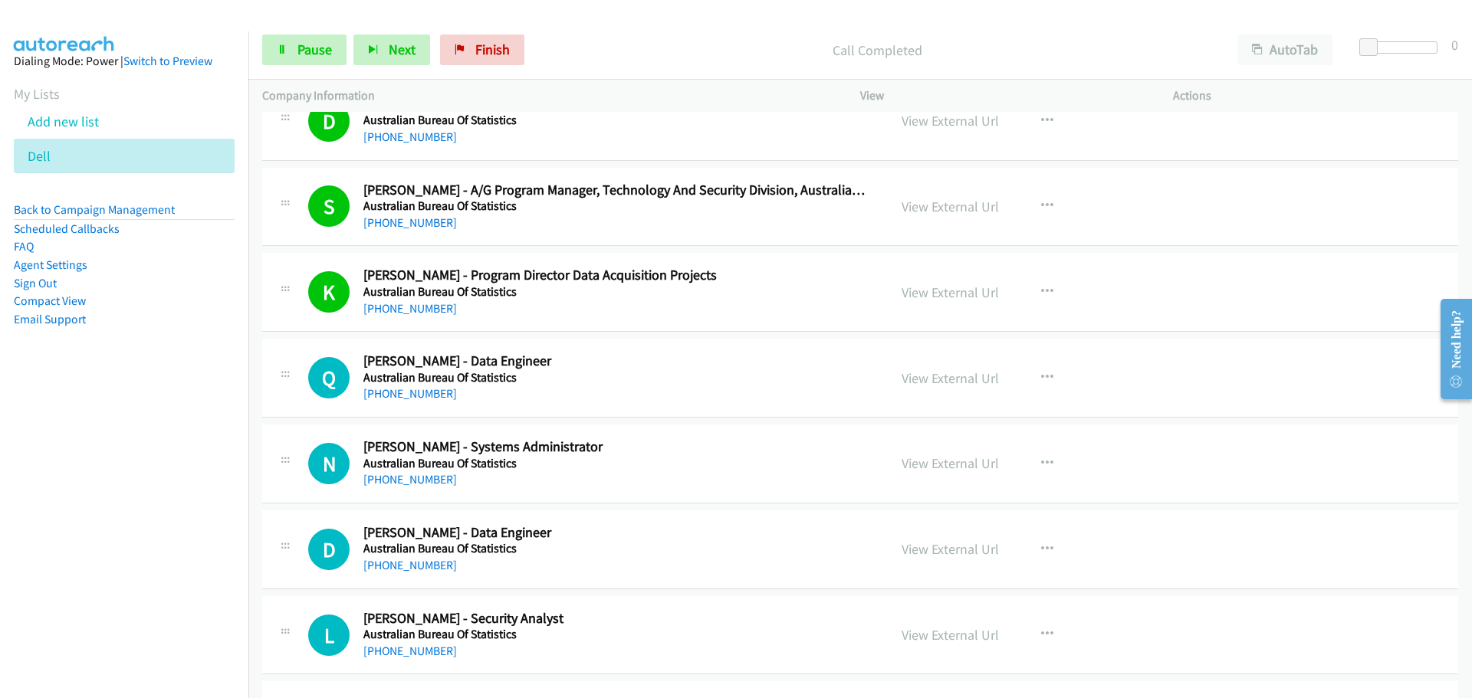
scroll to position [7360, 0]
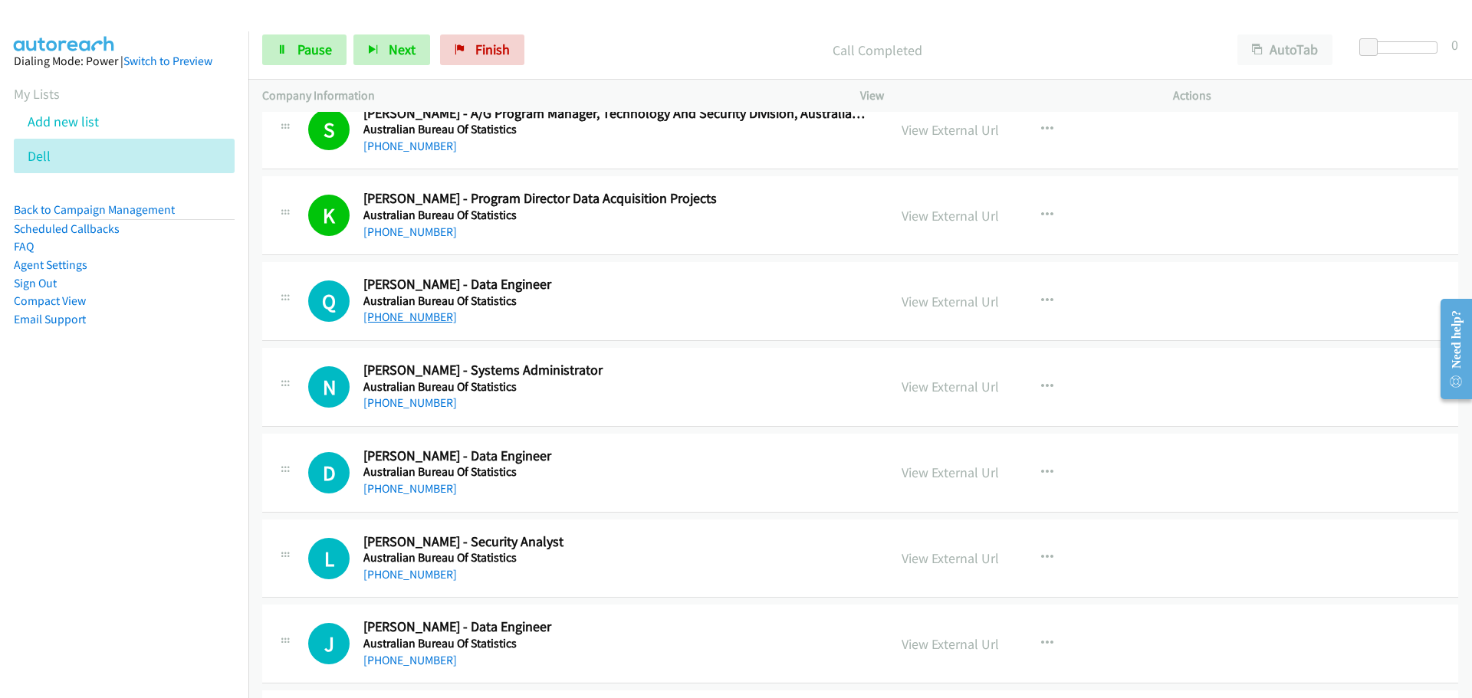
click at [397, 317] on link "[PHONE_NUMBER]" at bounding box center [410, 317] width 94 height 15
